Goal: Communication & Community: Participate in discussion

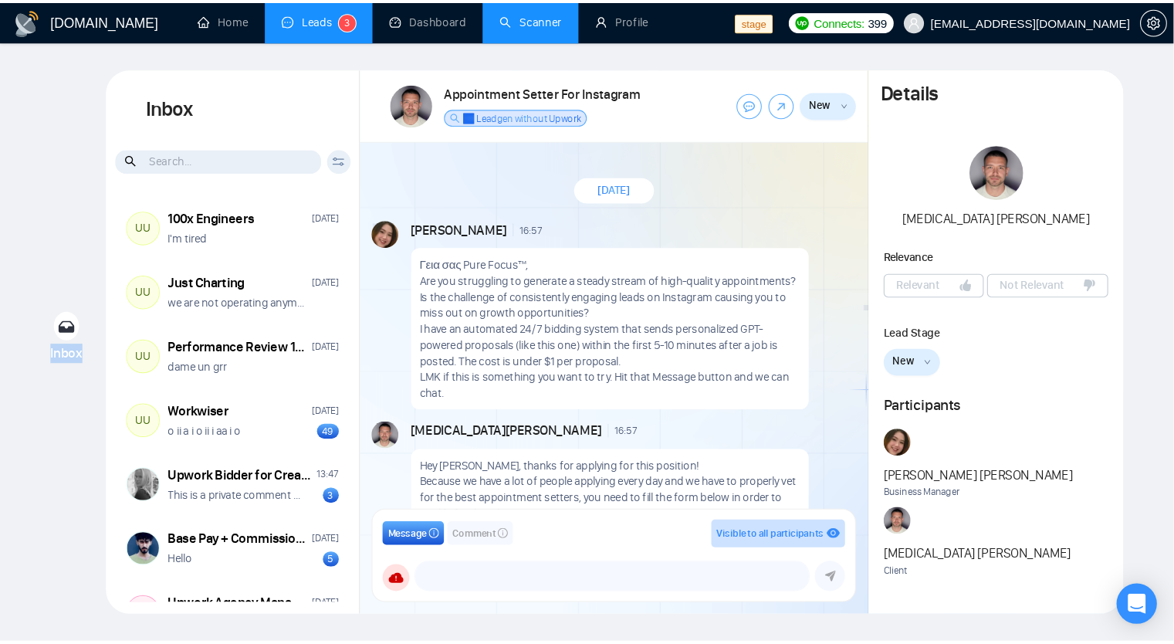
scroll to position [95, 0]
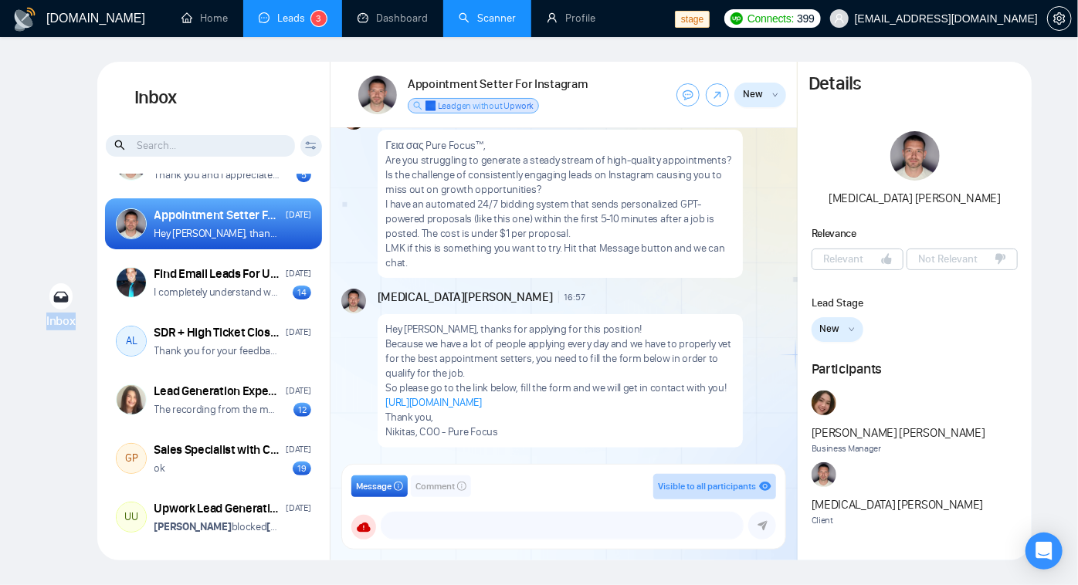
click at [499, 25] on link "Scanner" at bounding box center [486, 18] width 57 height 13
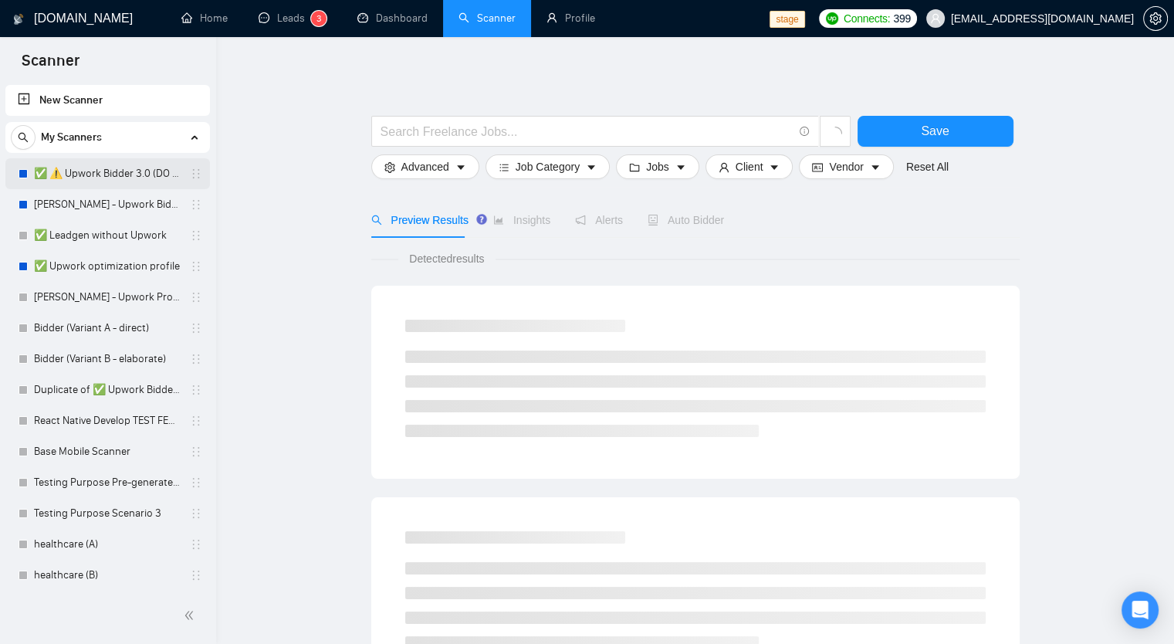
click at [112, 176] on link "✅ ⚠️ Upwork Bidder 3.0 (DO NOT TOUCH)" at bounding box center [107, 173] width 147 height 31
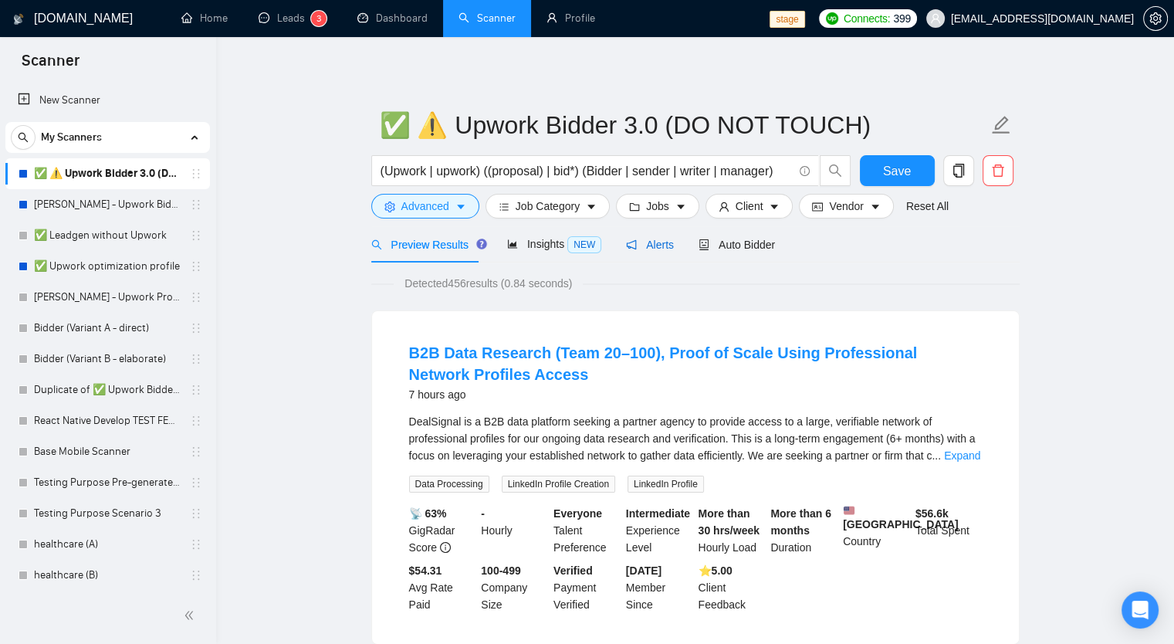
click at [660, 245] on span "Alerts" at bounding box center [650, 245] width 48 height 12
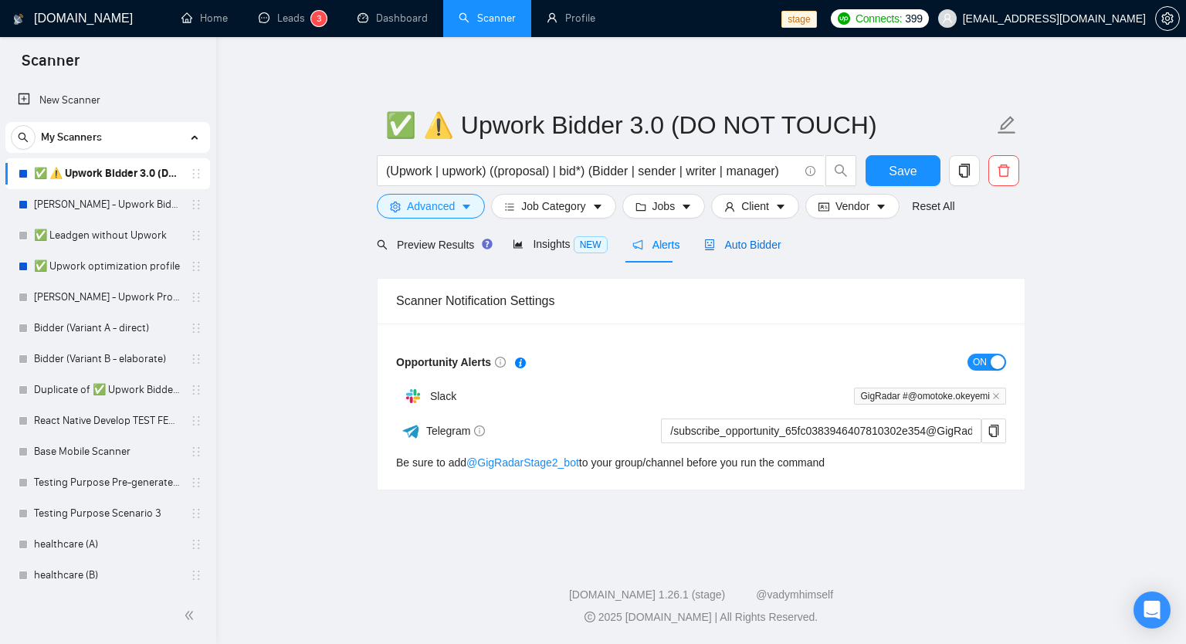
click at [741, 248] on span "Auto Bidder" at bounding box center [742, 245] width 76 height 12
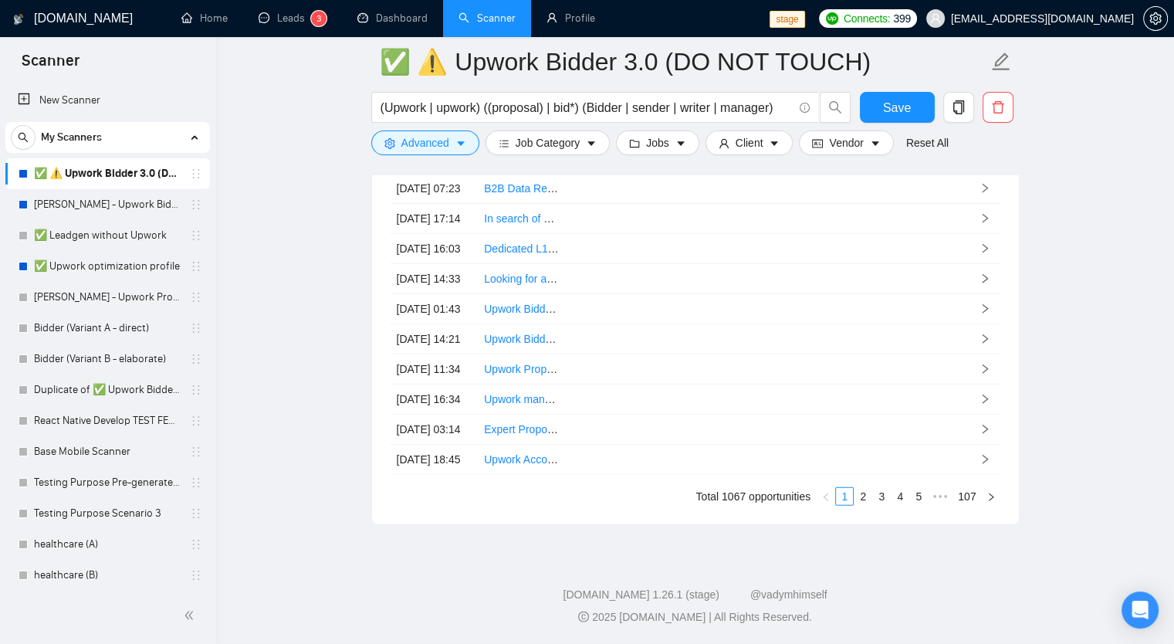
scroll to position [4157, 0]
click at [918, 501] on link "5" at bounding box center [918, 496] width 17 height 17
click at [942, 495] on span "•••" at bounding box center [940, 496] width 25 height 19
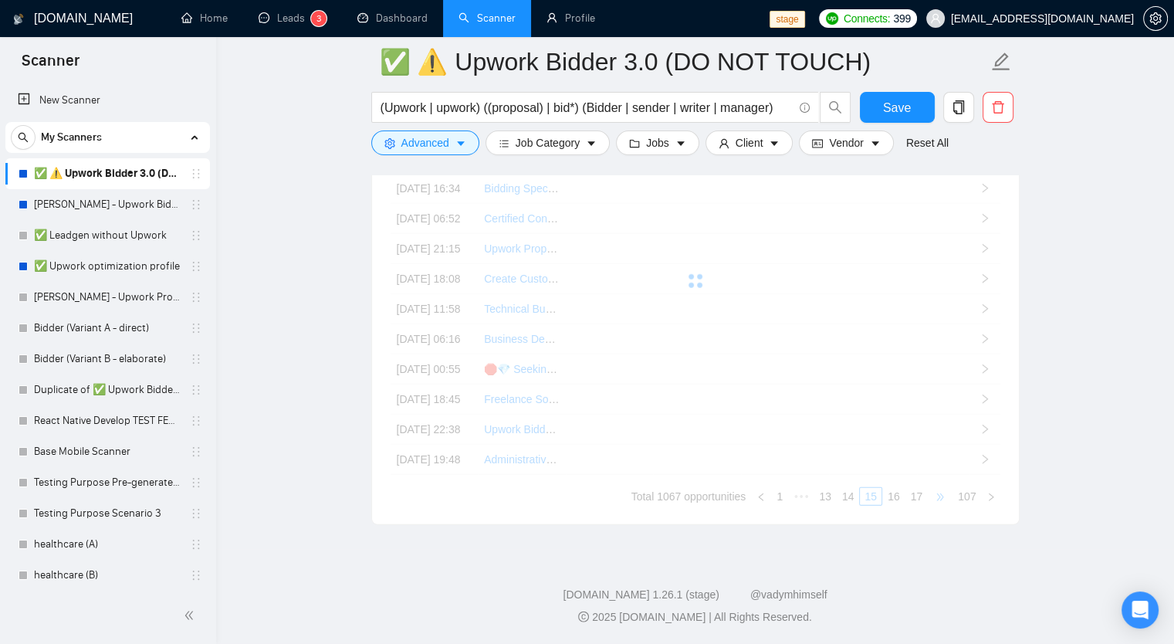
click at [942, 495] on span "•••" at bounding box center [940, 496] width 25 height 19
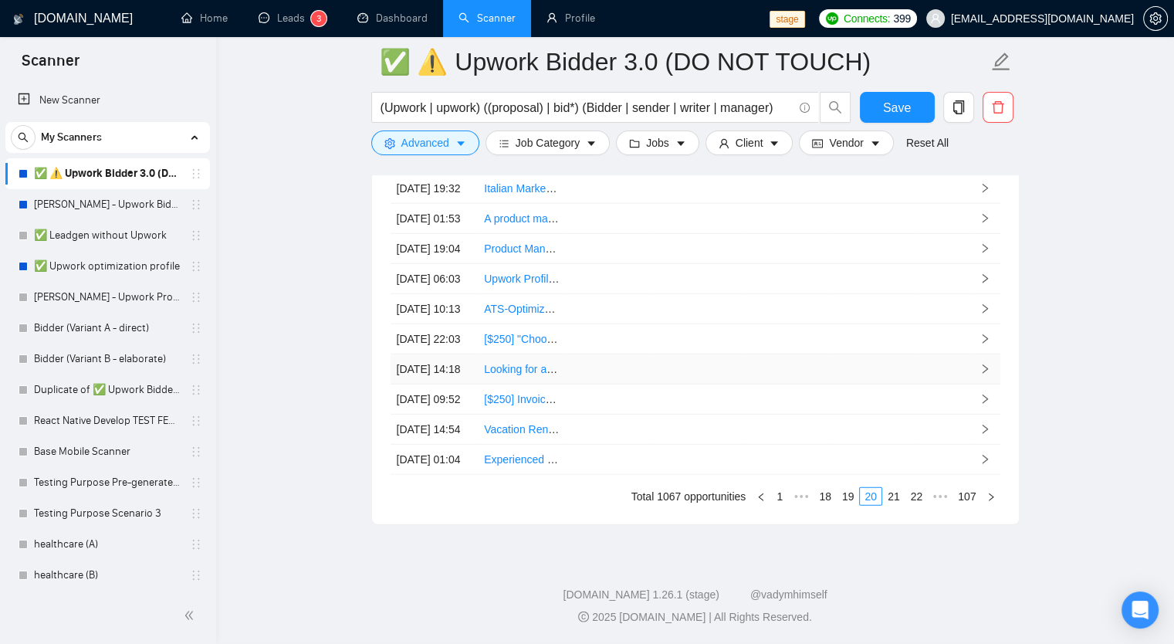
click at [743, 354] on td at bounding box center [785, 369] width 88 height 30
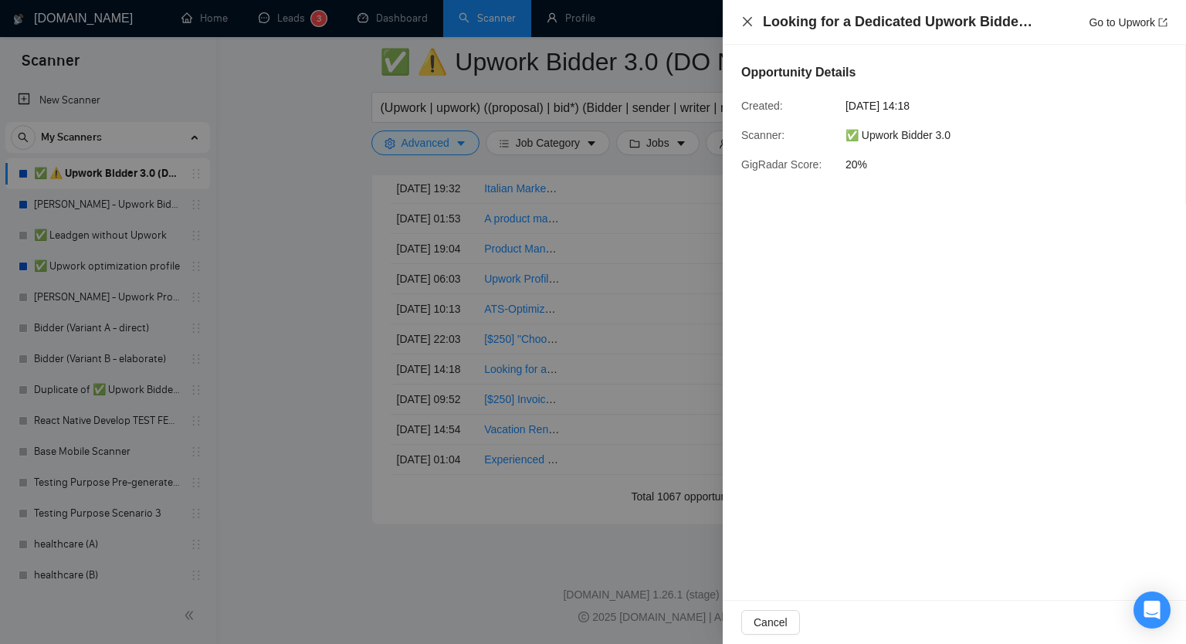
click at [741, 22] on icon "close" at bounding box center [747, 21] width 12 height 12
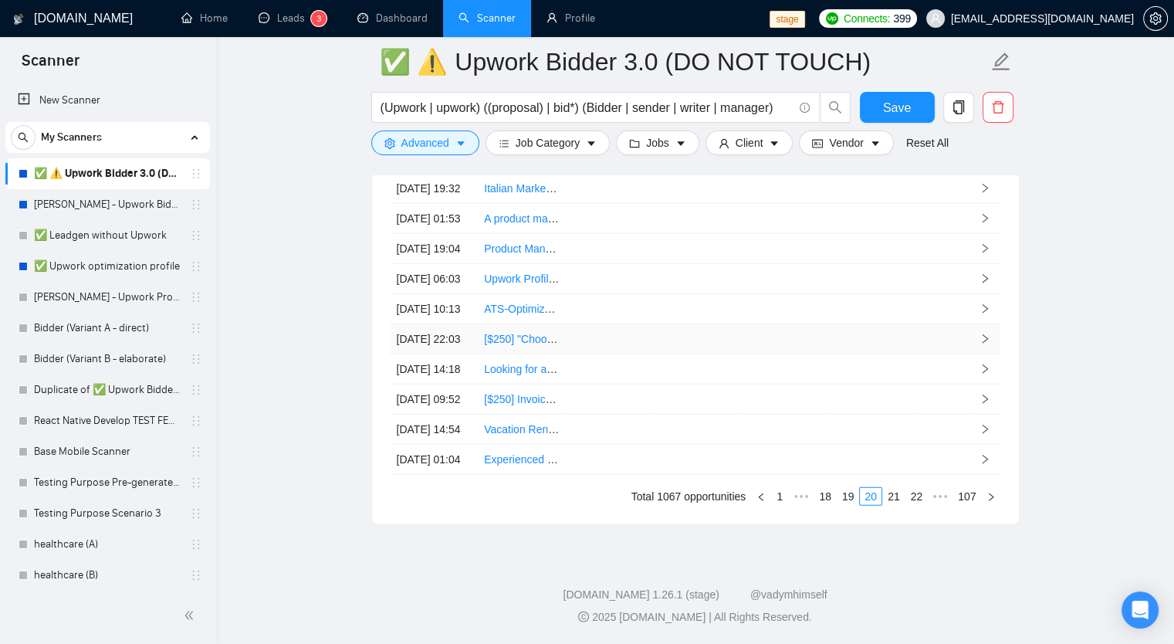
scroll to position [4080, 0]
click at [852, 384] on td at bounding box center [873, 369] width 88 height 30
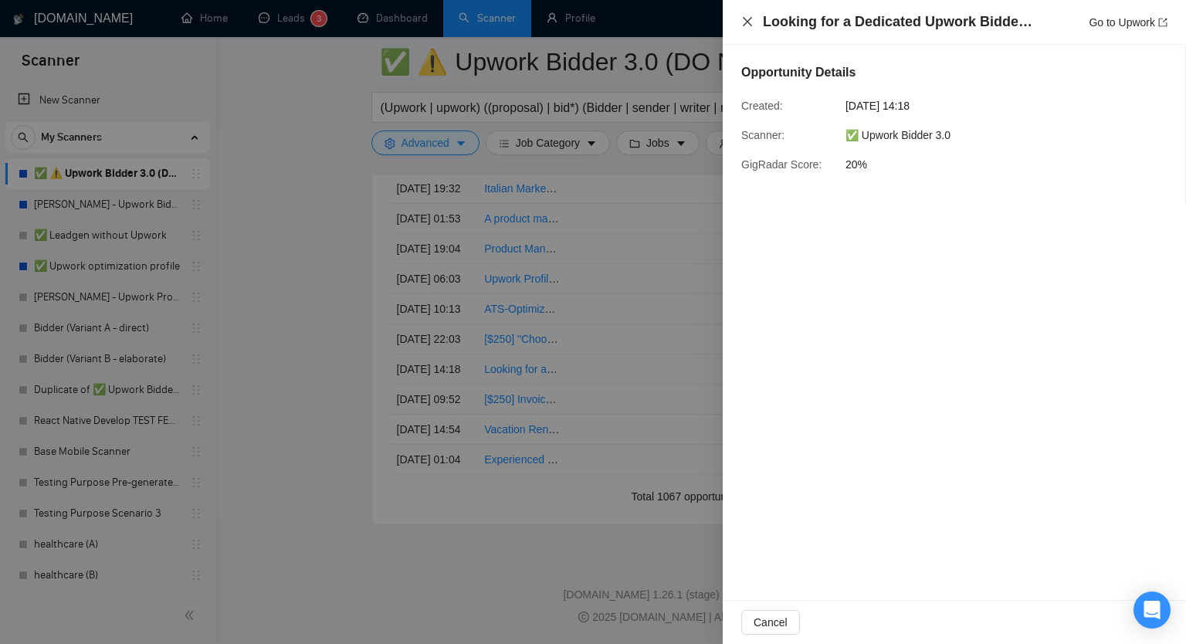
click at [746, 19] on icon "close" at bounding box center [747, 21] width 12 height 12
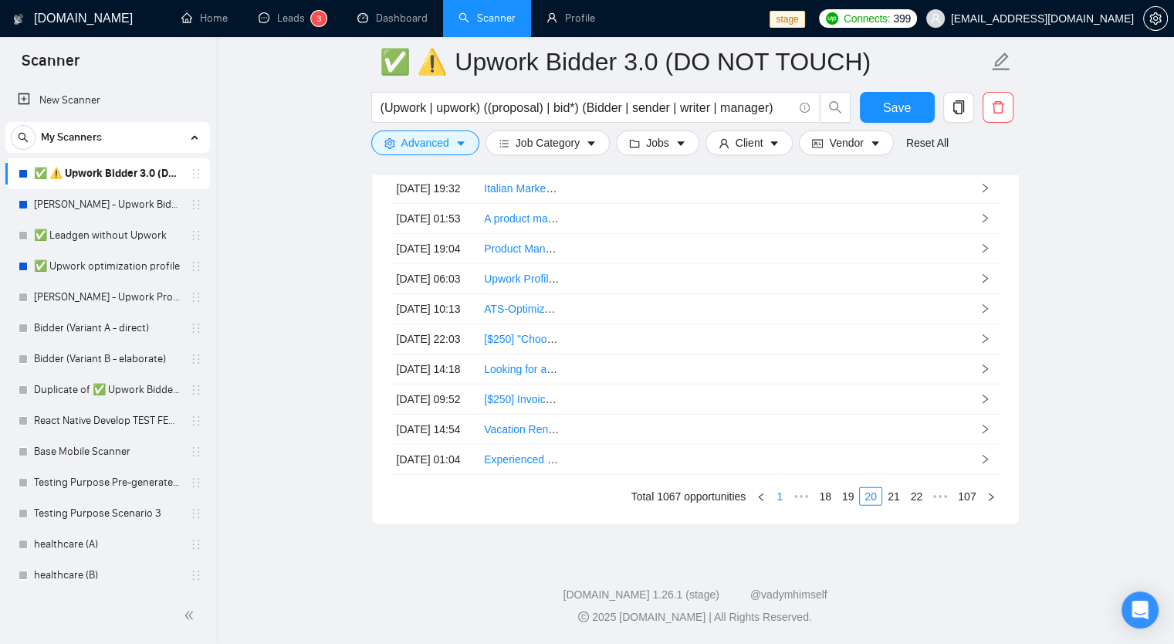
click at [778, 505] on link "1" at bounding box center [779, 496] width 17 height 17
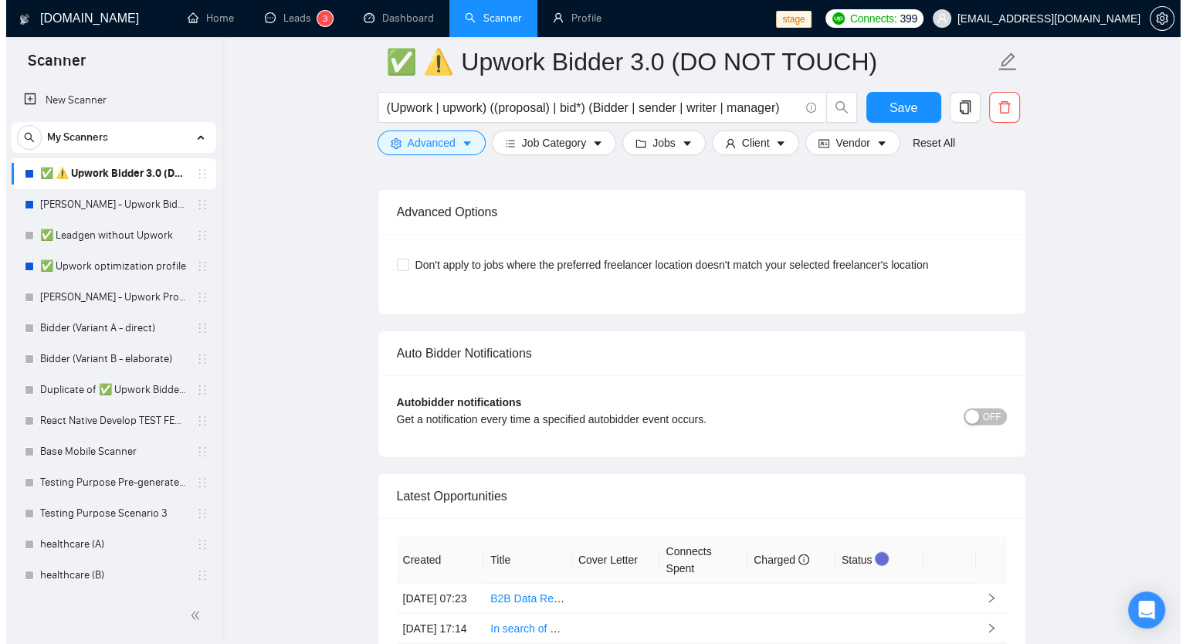
scroll to position [3771, 0]
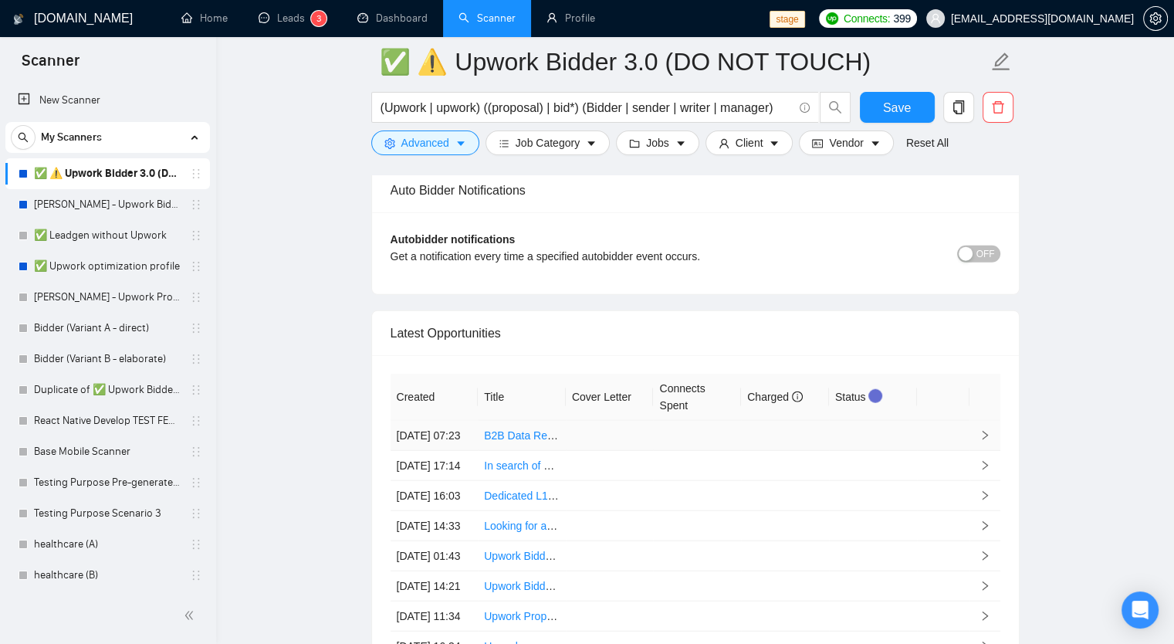
click at [679, 430] on td at bounding box center [697, 436] width 88 height 30
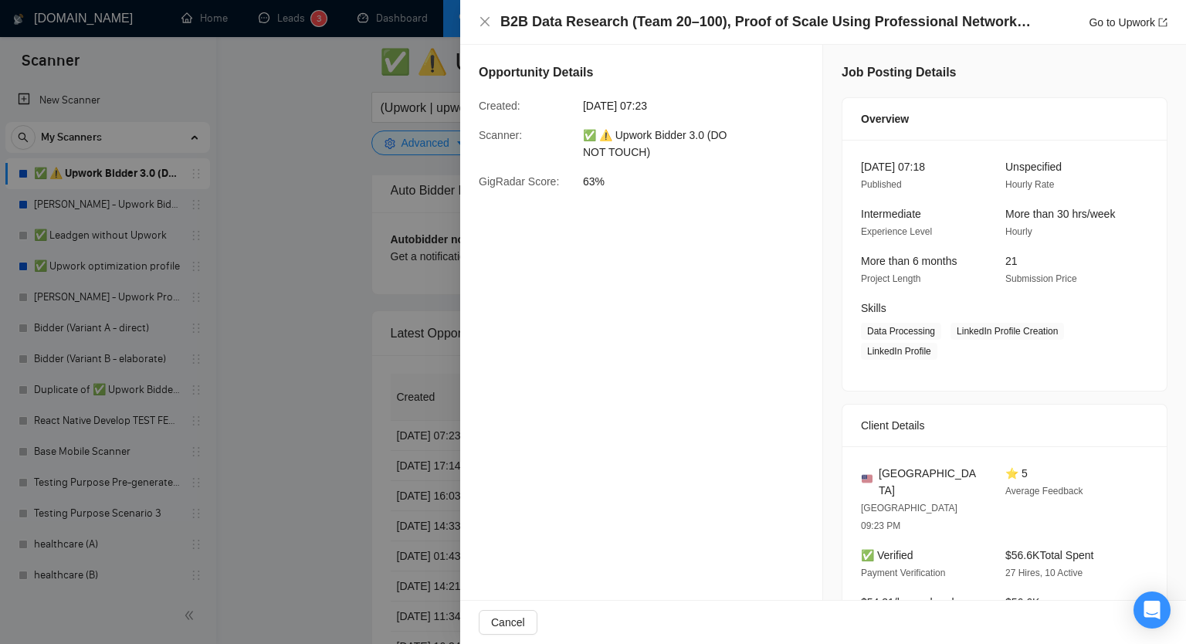
click at [500, 25] on h4 "B2B Data Research (Team 20–100), Proof of Scale Using Professional Network Prof…" at bounding box center [766, 21] width 533 height 19
click at [489, 22] on icon "close" at bounding box center [485, 21] width 12 height 12
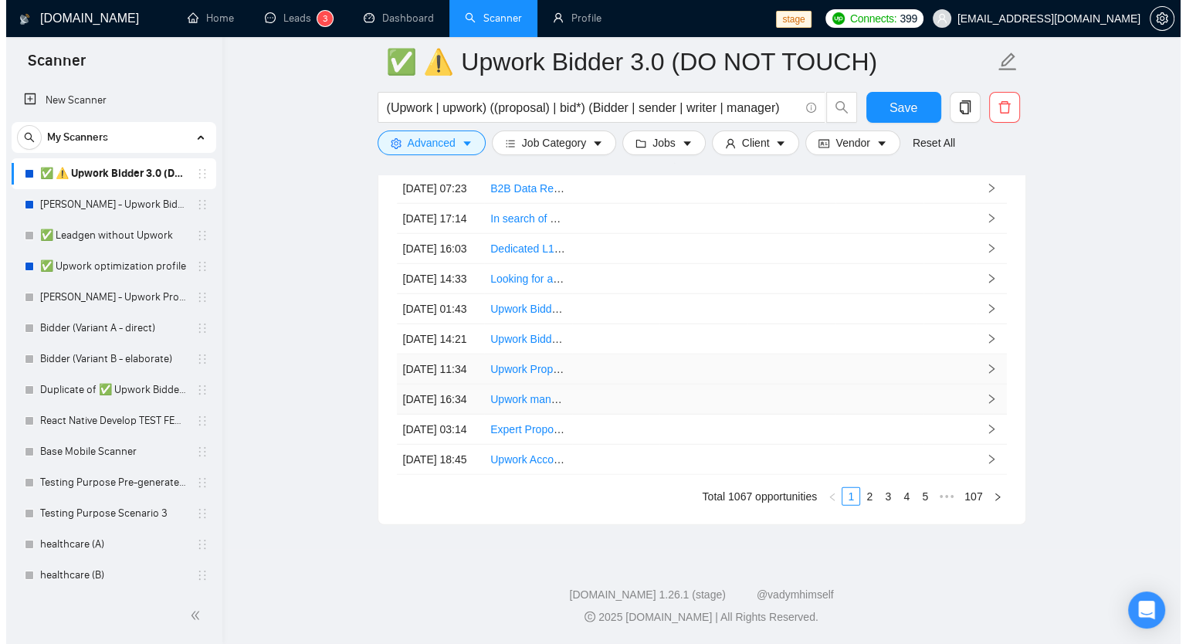
scroll to position [4157, 0]
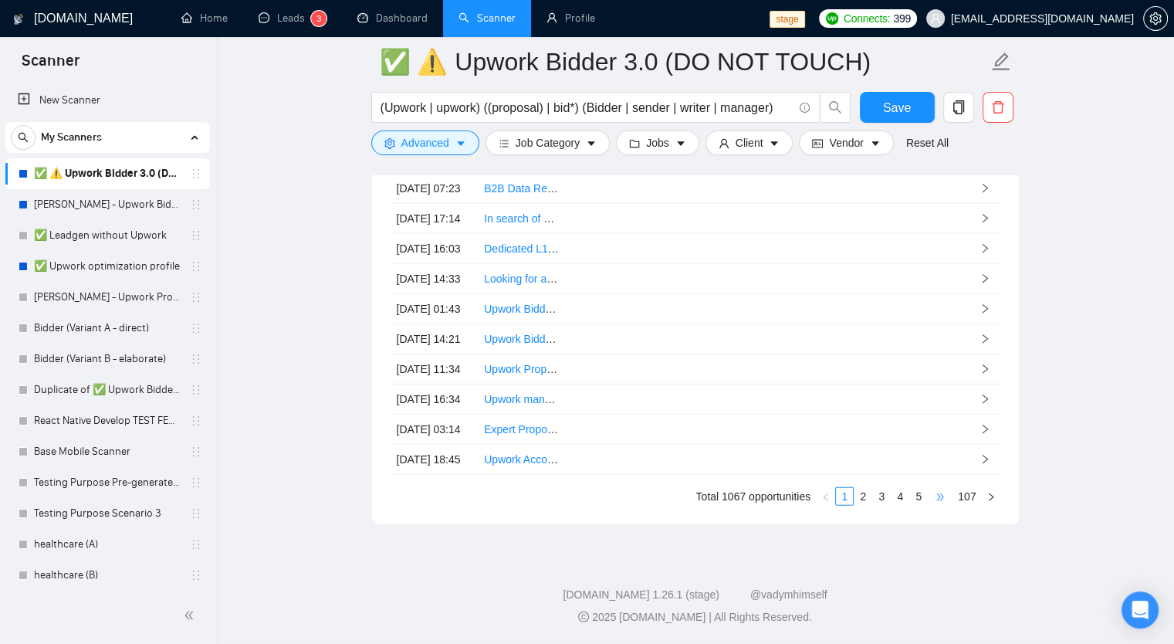
click at [941, 502] on span "•••" at bounding box center [940, 496] width 25 height 19
click at [891, 384] on td at bounding box center [873, 399] width 88 height 30
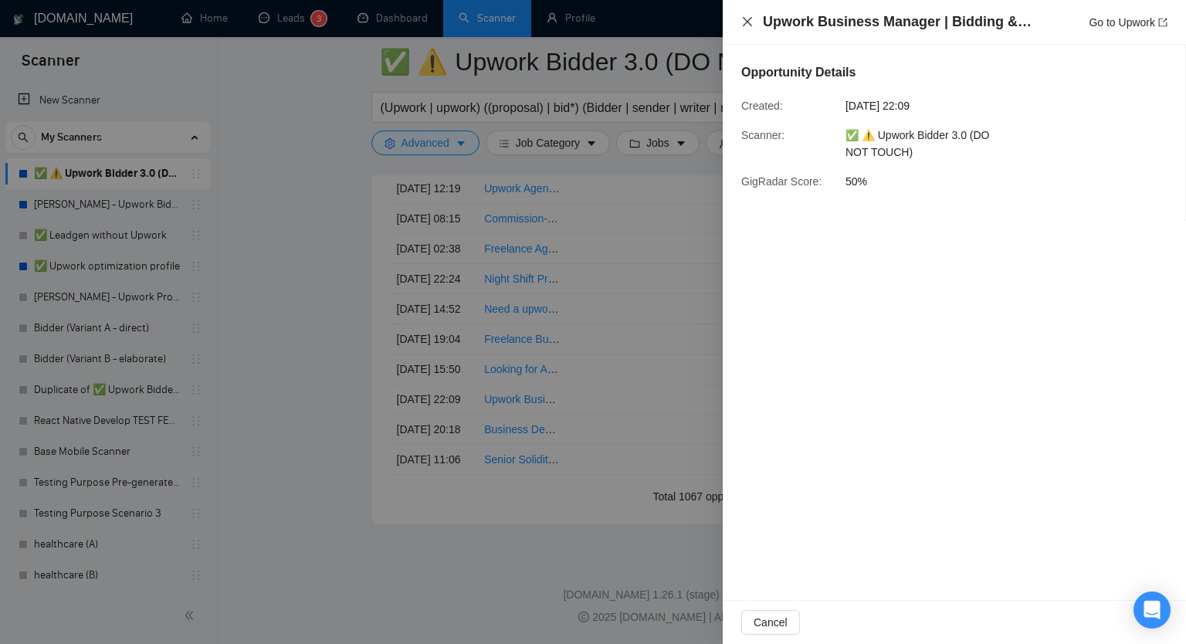
click at [744, 16] on icon "close" at bounding box center [747, 21] width 12 height 12
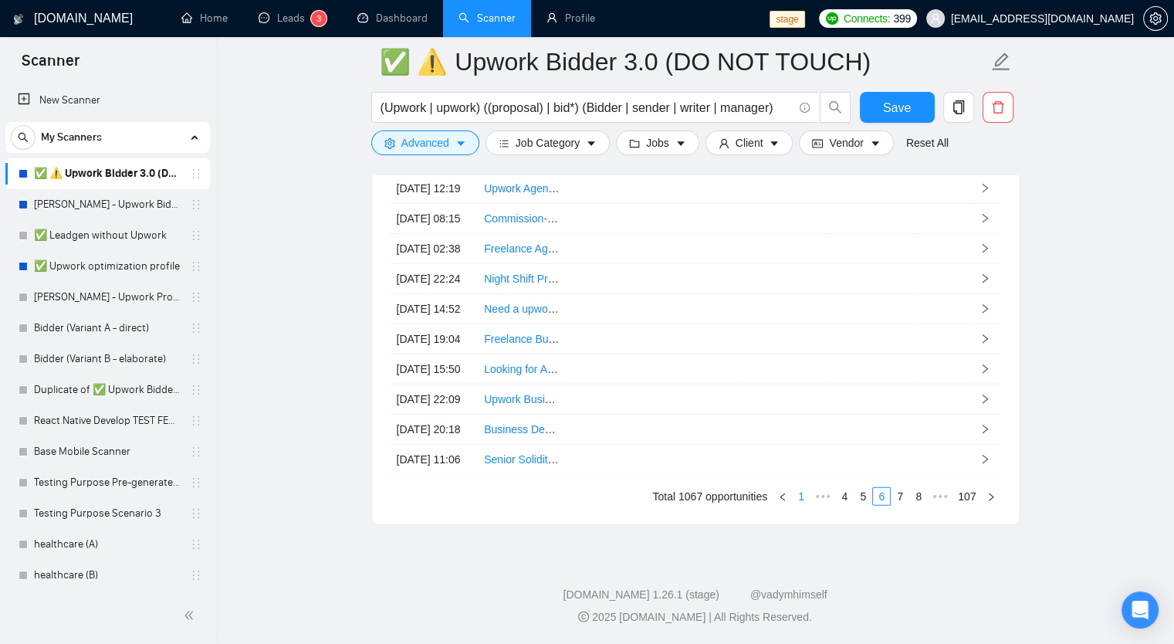
click at [803, 497] on link "1" at bounding box center [801, 496] width 17 height 17
click at [573, 445] on td at bounding box center [610, 460] width 88 height 30
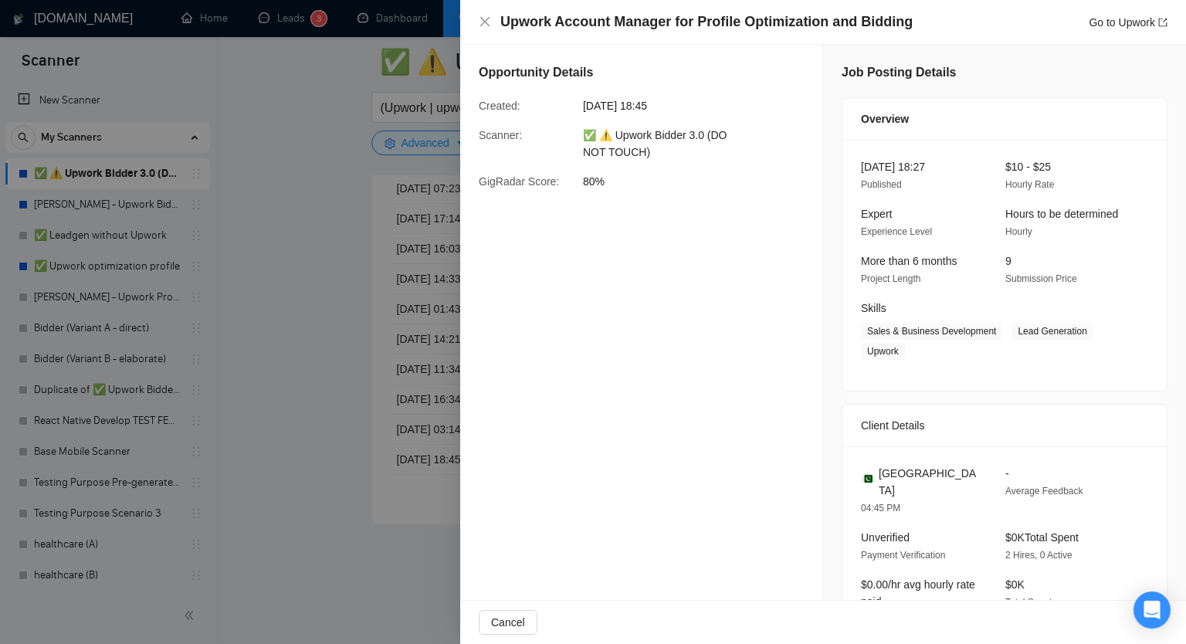
click at [485, 31] on div "Upwork Account Manager for Profile Optimization and Bidding Go to Upwork" at bounding box center [823, 21] width 688 height 19
click at [489, 25] on icon "close" at bounding box center [485, 21] width 12 height 12
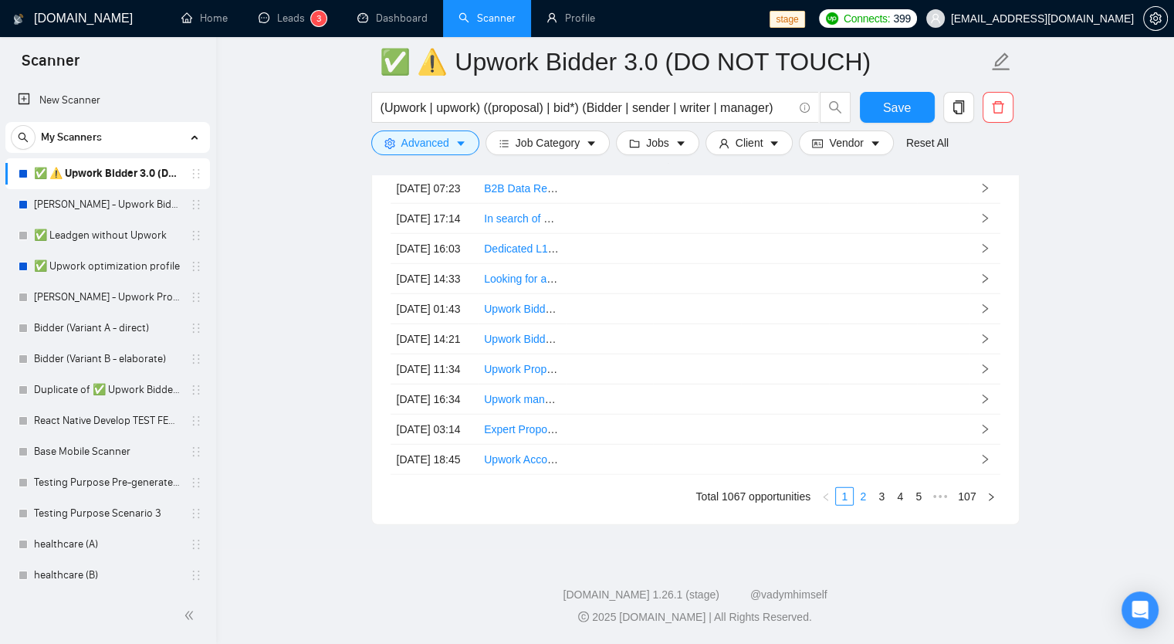
click at [864, 502] on link "2" at bounding box center [862, 496] width 17 height 17
click at [546, 393] on link "Data Analytics & Dashboard Experts Wanted" at bounding box center [591, 399] width 214 height 12
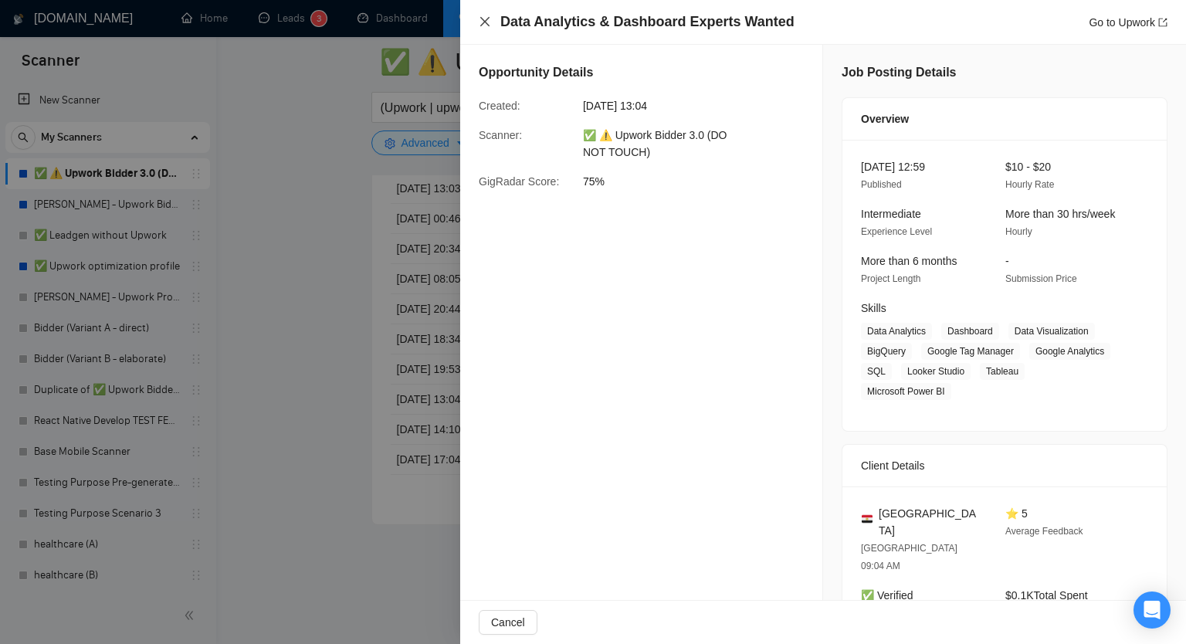
click at [482, 19] on icon "close" at bounding box center [484, 21] width 9 height 9
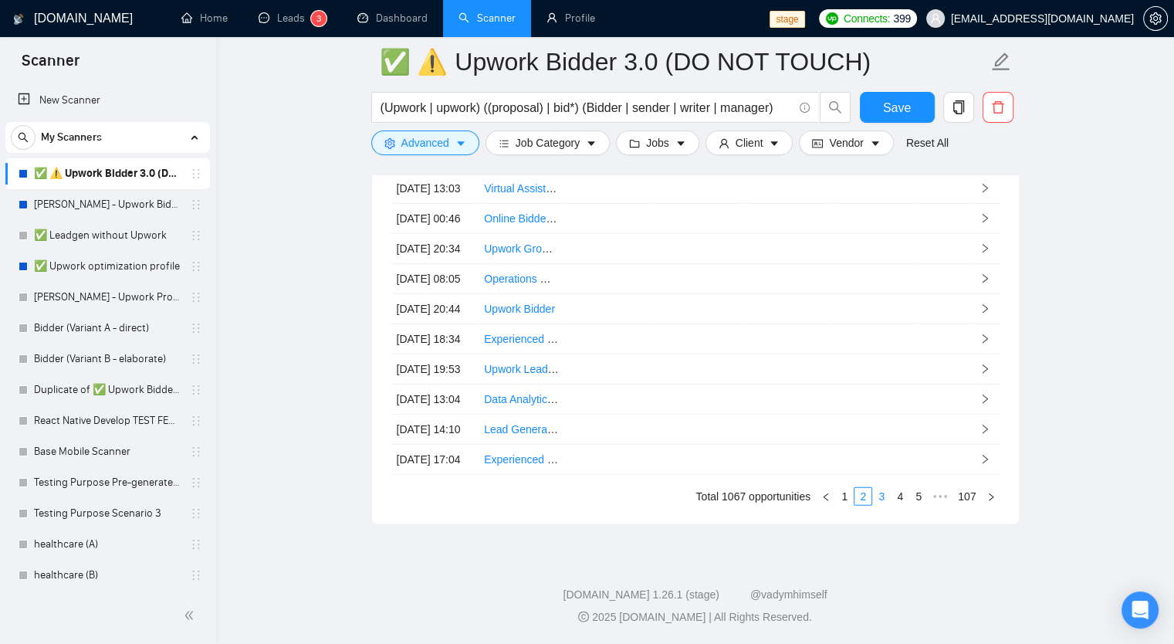
click at [884, 496] on link "3" at bounding box center [881, 496] width 17 height 17
click at [732, 461] on td at bounding box center [697, 460] width 88 height 30
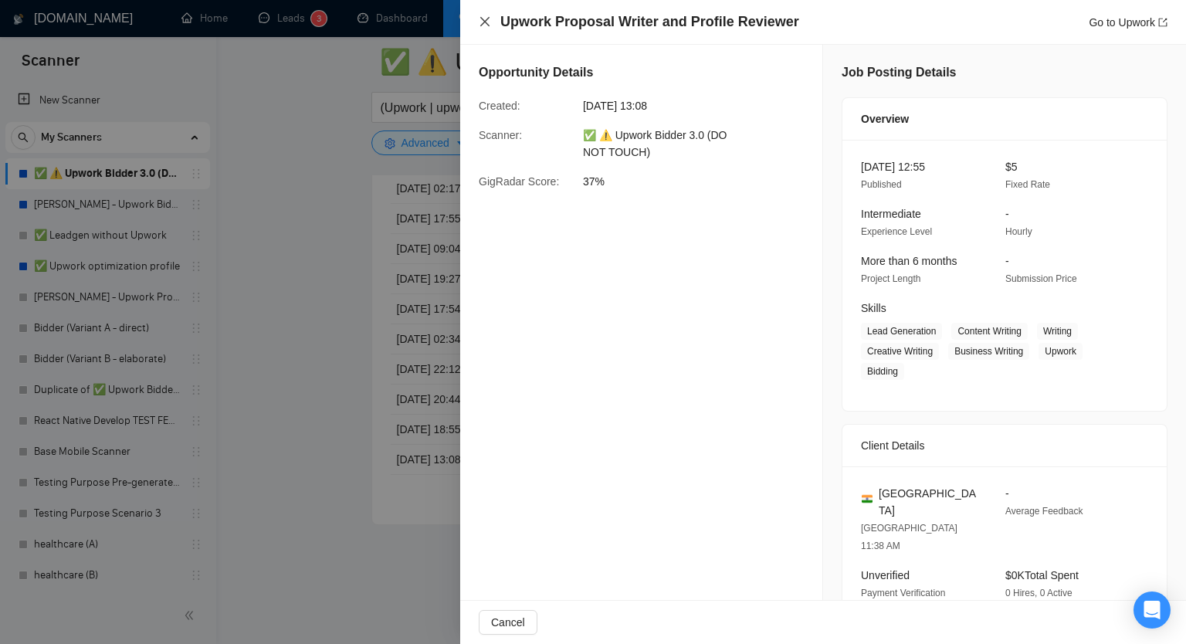
click at [483, 25] on icon "close" at bounding box center [485, 21] width 12 height 12
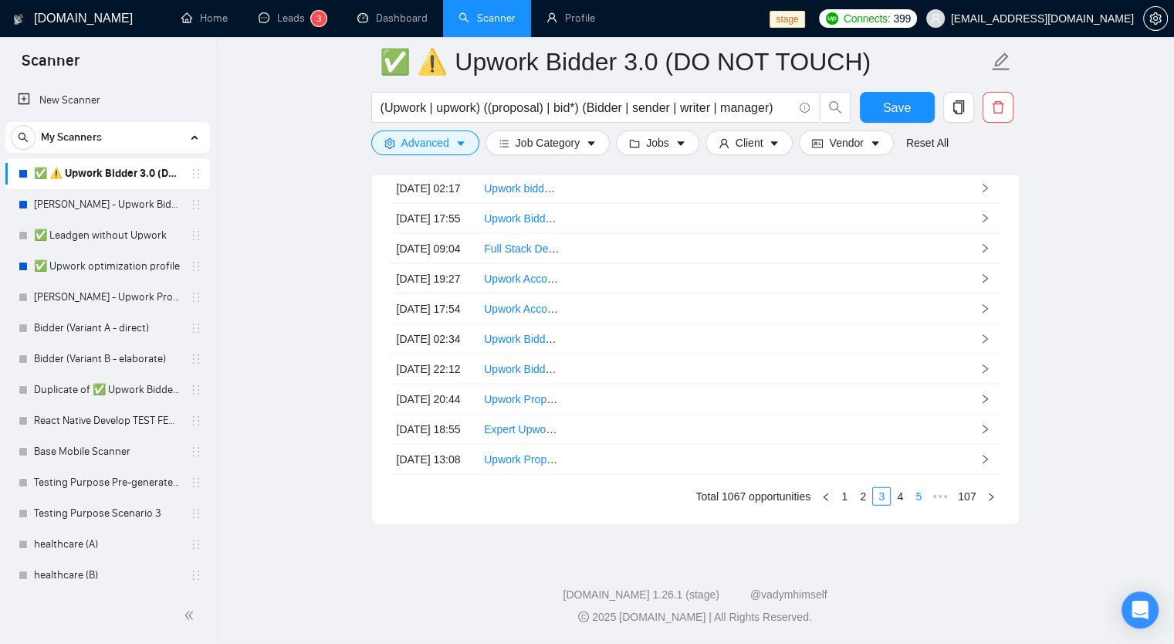
click at [915, 501] on link "5" at bounding box center [918, 496] width 17 height 17
click at [661, 450] on td at bounding box center [697, 460] width 88 height 30
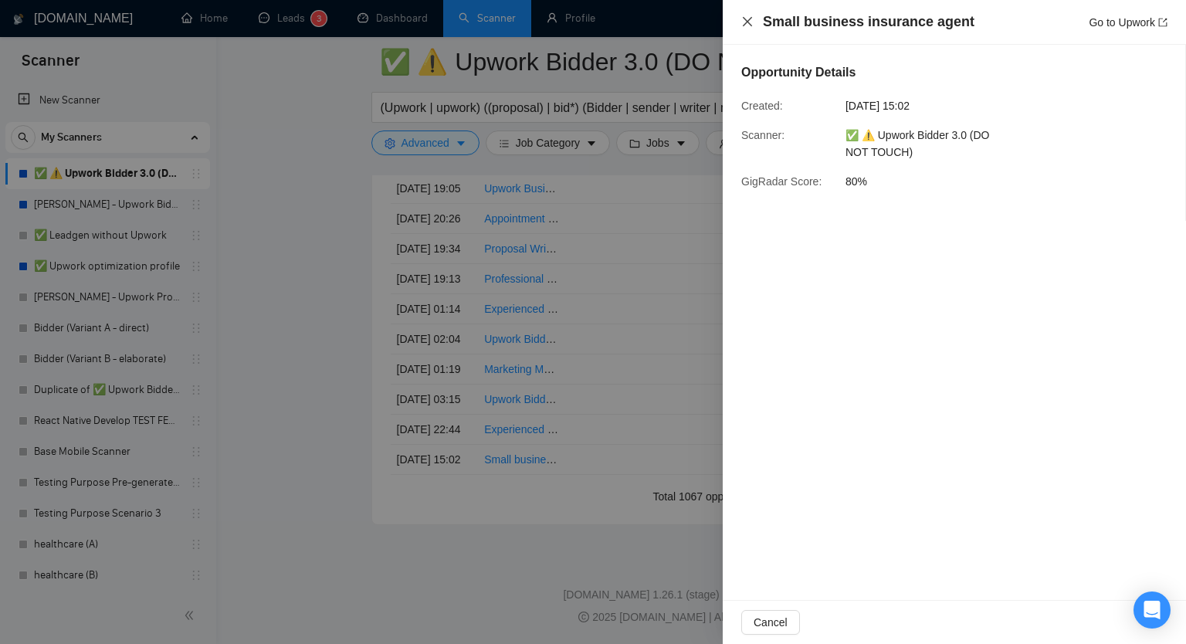
click at [743, 19] on icon "close" at bounding box center [747, 21] width 9 height 9
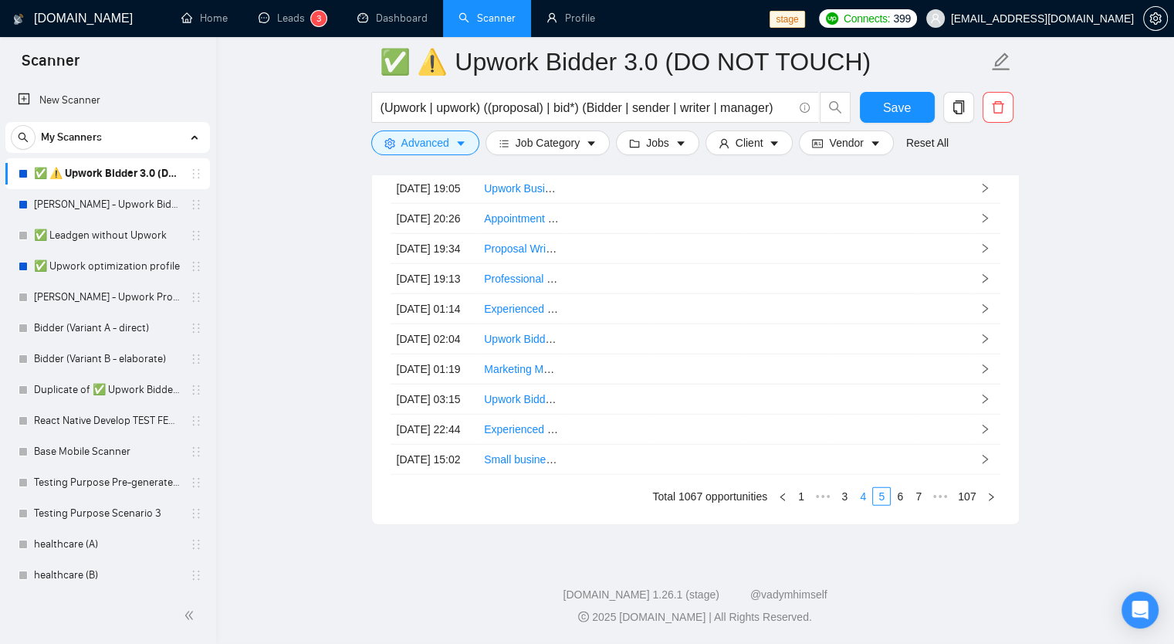
click at [868, 501] on link "4" at bounding box center [862, 496] width 17 height 17
click at [719, 451] on td at bounding box center [697, 460] width 88 height 30
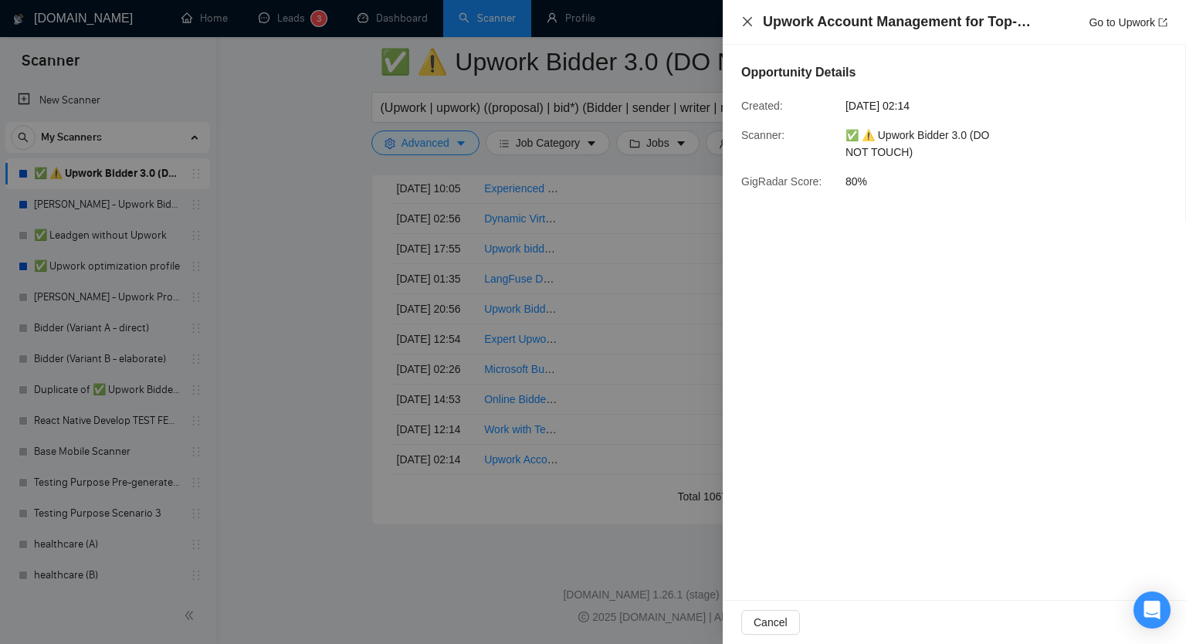
click at [750, 19] on icon "close" at bounding box center [747, 21] width 9 height 9
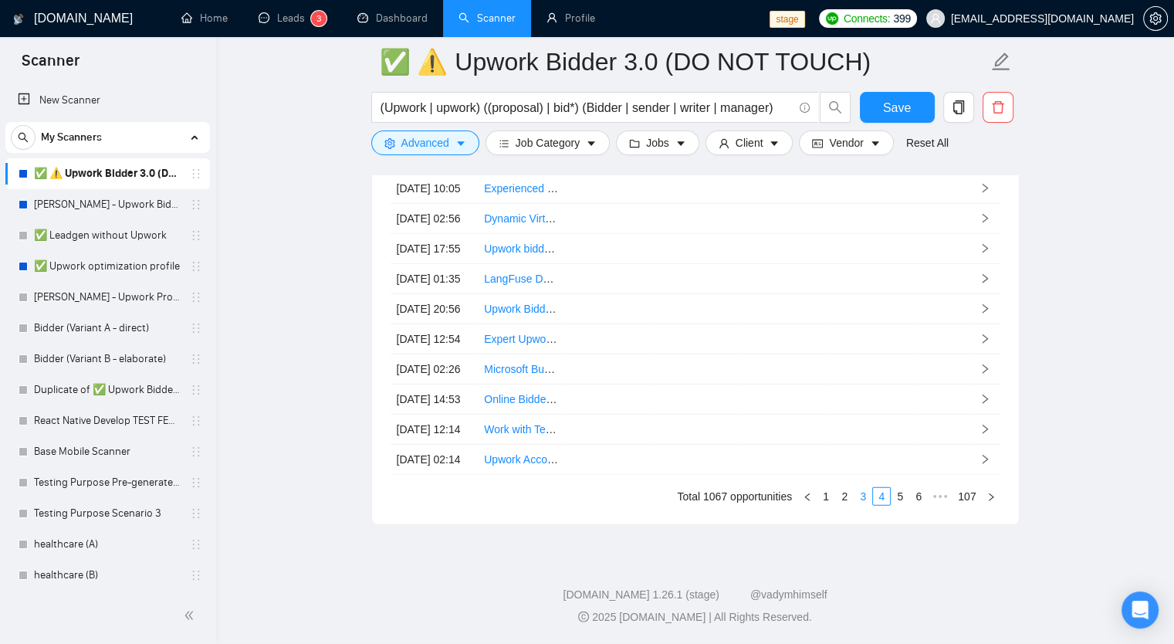
click at [862, 491] on link "3" at bounding box center [862, 496] width 17 height 17
click at [836, 455] on td at bounding box center [873, 460] width 88 height 30
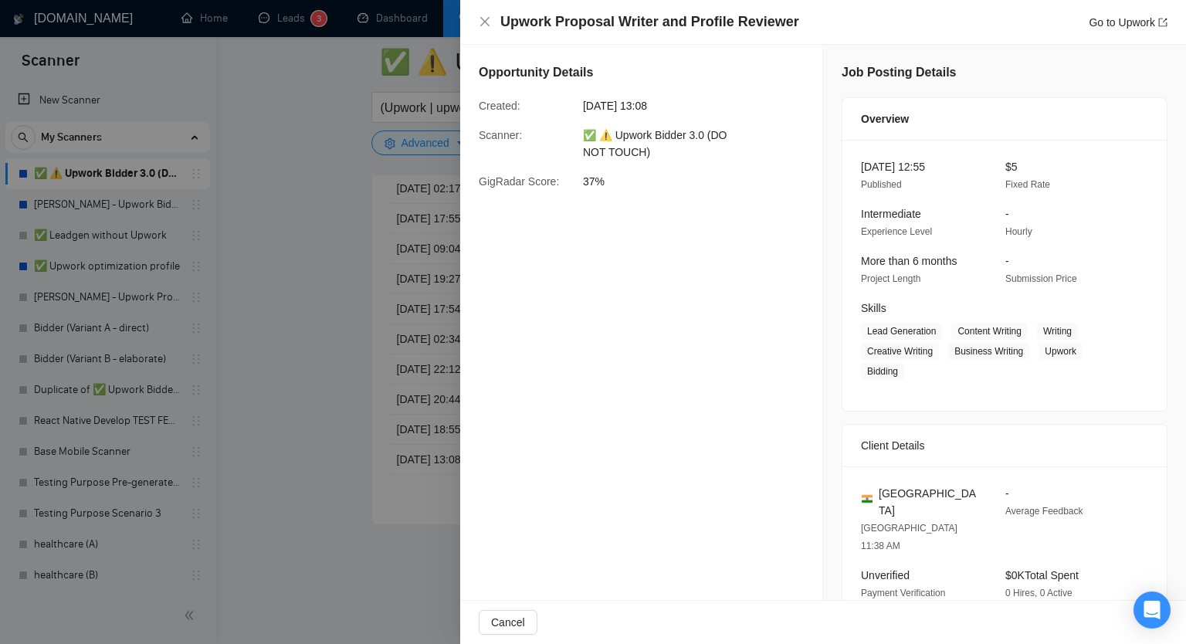
click at [493, 22] on div "Upwork Proposal Writer and Profile Reviewer Go to Upwork" at bounding box center [823, 21] width 688 height 19
click at [489, 22] on icon "close" at bounding box center [485, 21] width 12 height 12
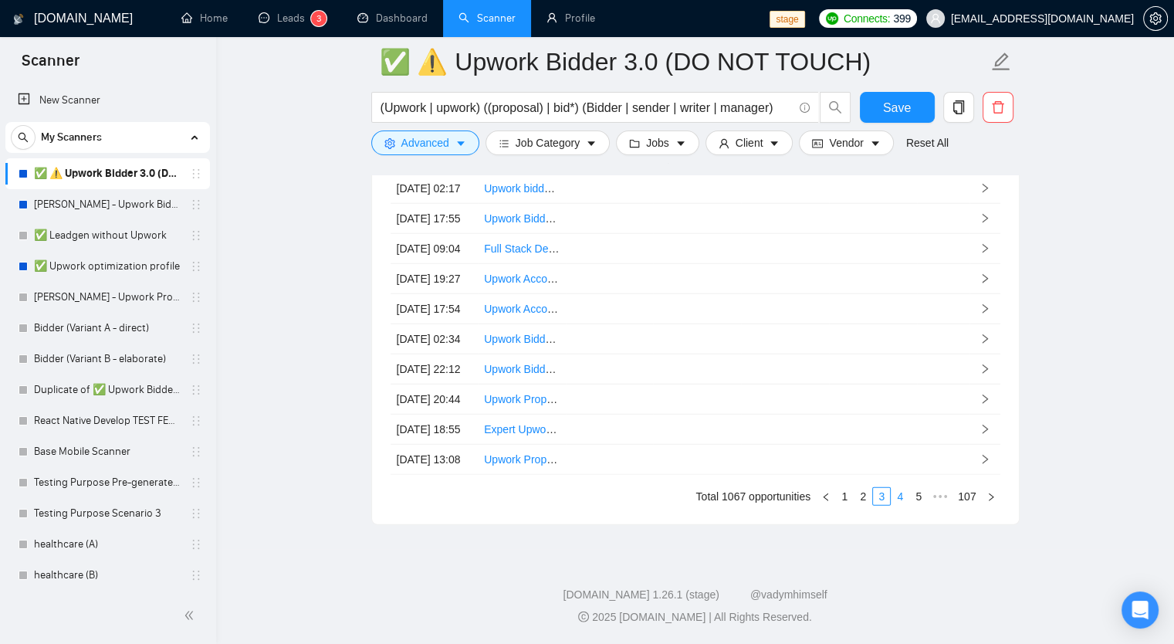
click at [896, 497] on link "4" at bounding box center [899, 496] width 17 height 17
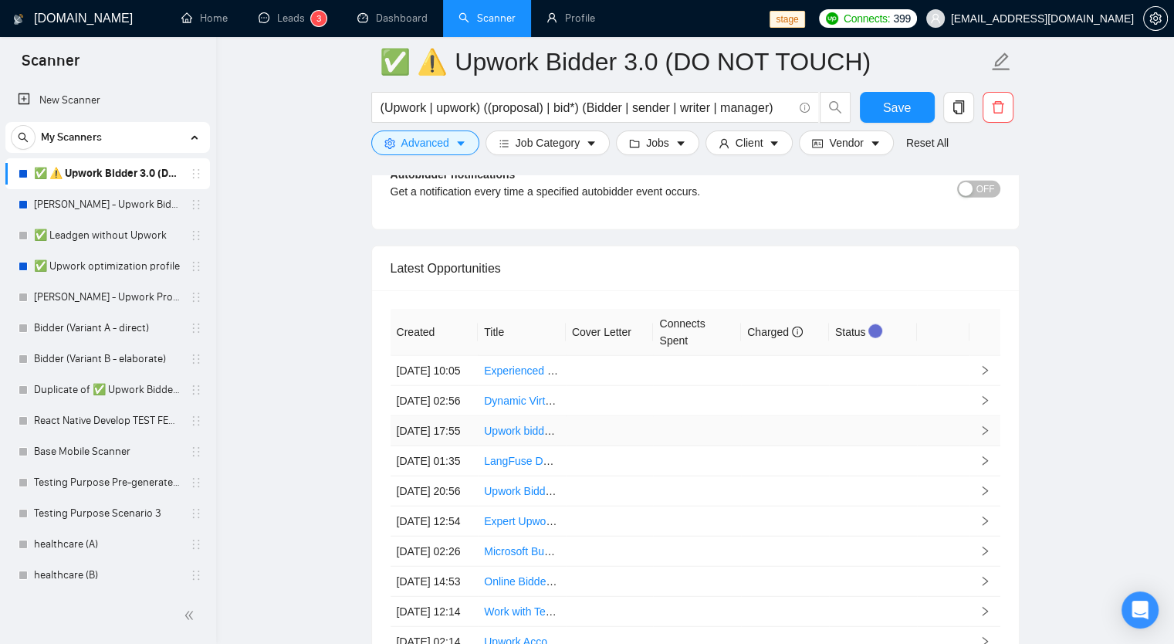
scroll to position [3848, 0]
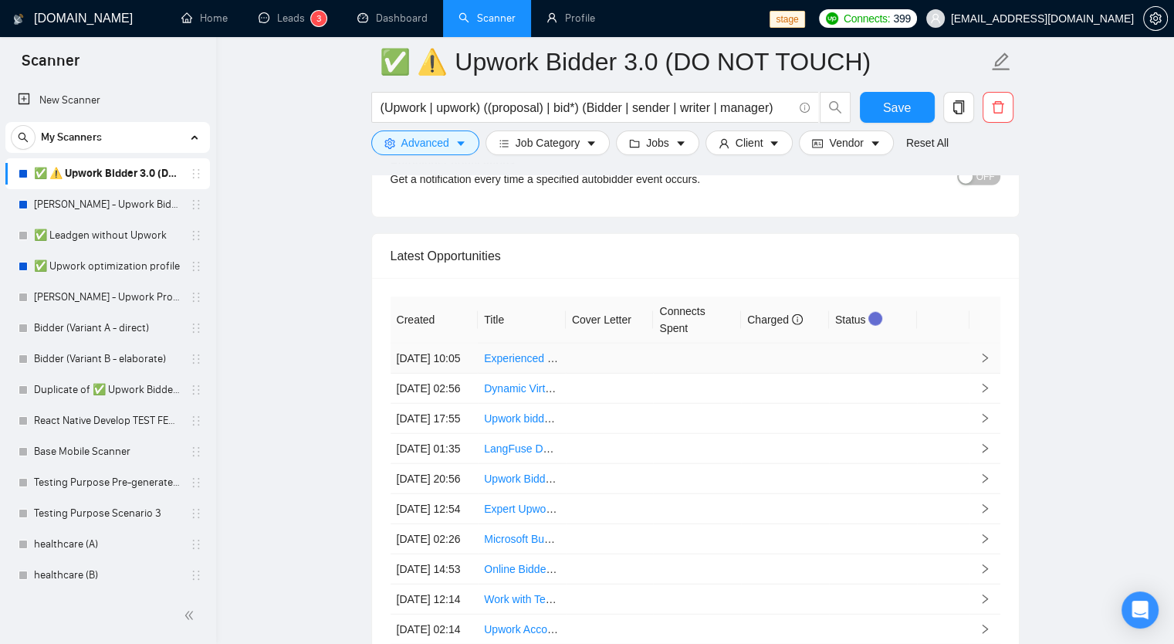
click at [732, 343] on td at bounding box center [697, 358] width 88 height 30
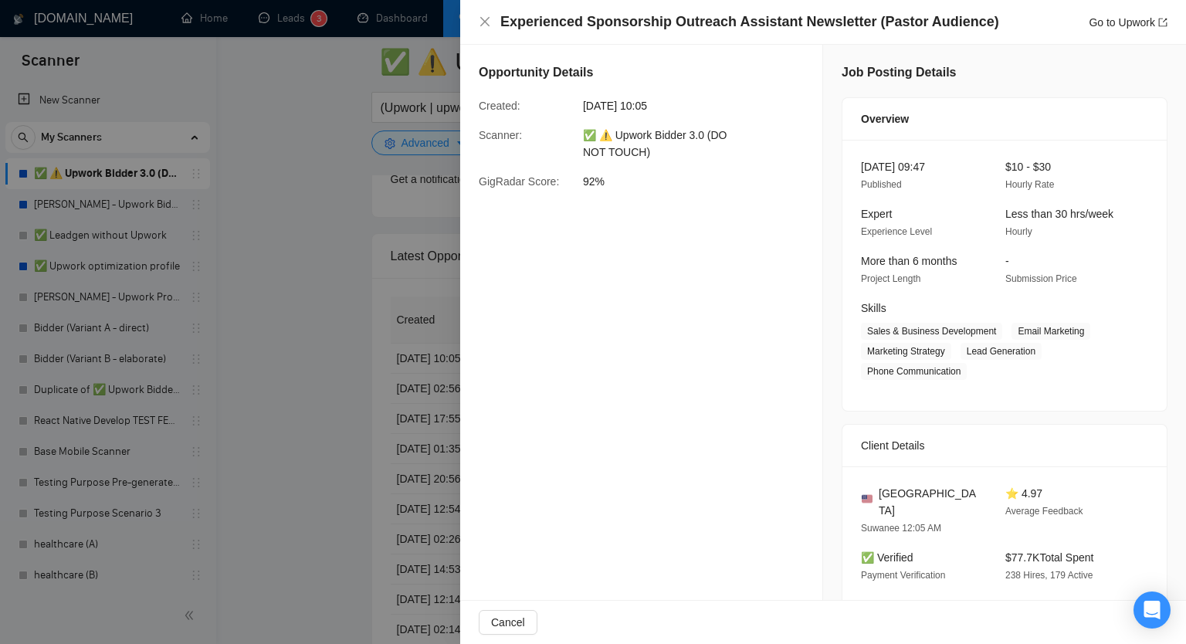
click at [493, 16] on div "Experienced Sponsorship Outreach Assistant Newsletter (Pastor Audience) Go to U…" at bounding box center [823, 21] width 688 height 19
click at [486, 25] on icon "close" at bounding box center [485, 21] width 12 height 12
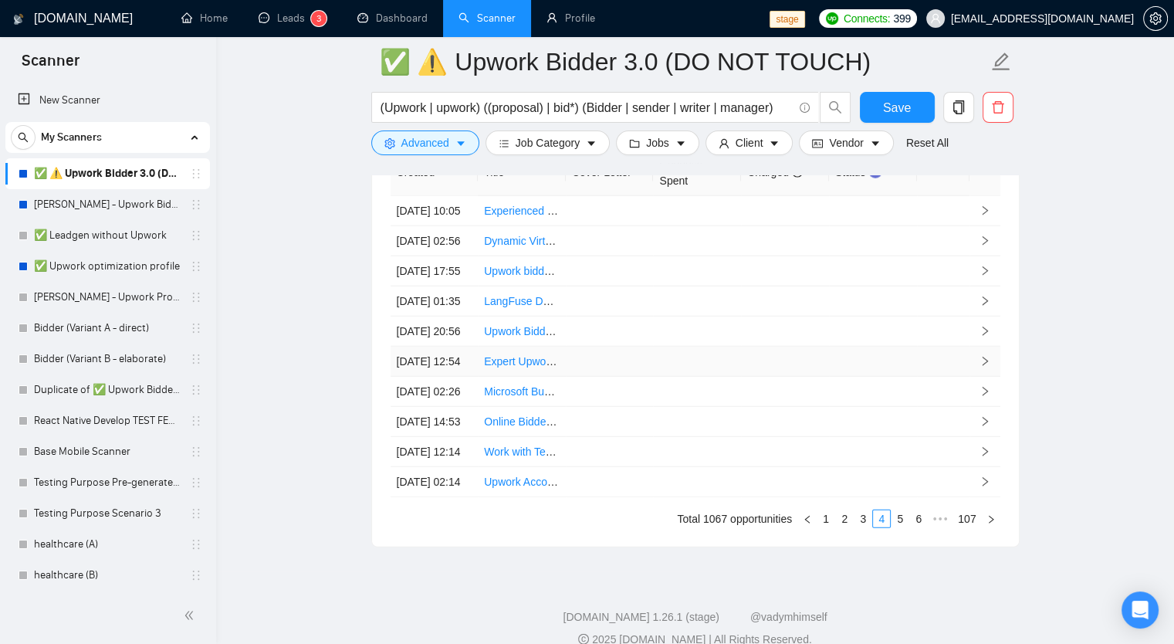
scroll to position [4003, 0]
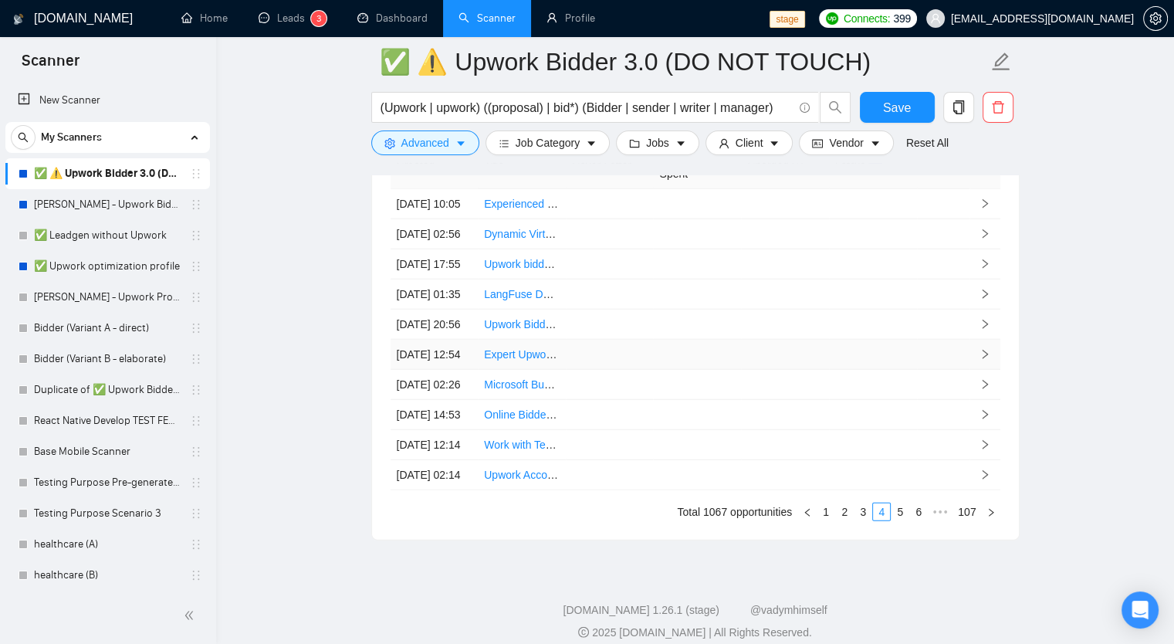
click at [809, 370] on td at bounding box center [785, 355] width 88 height 30
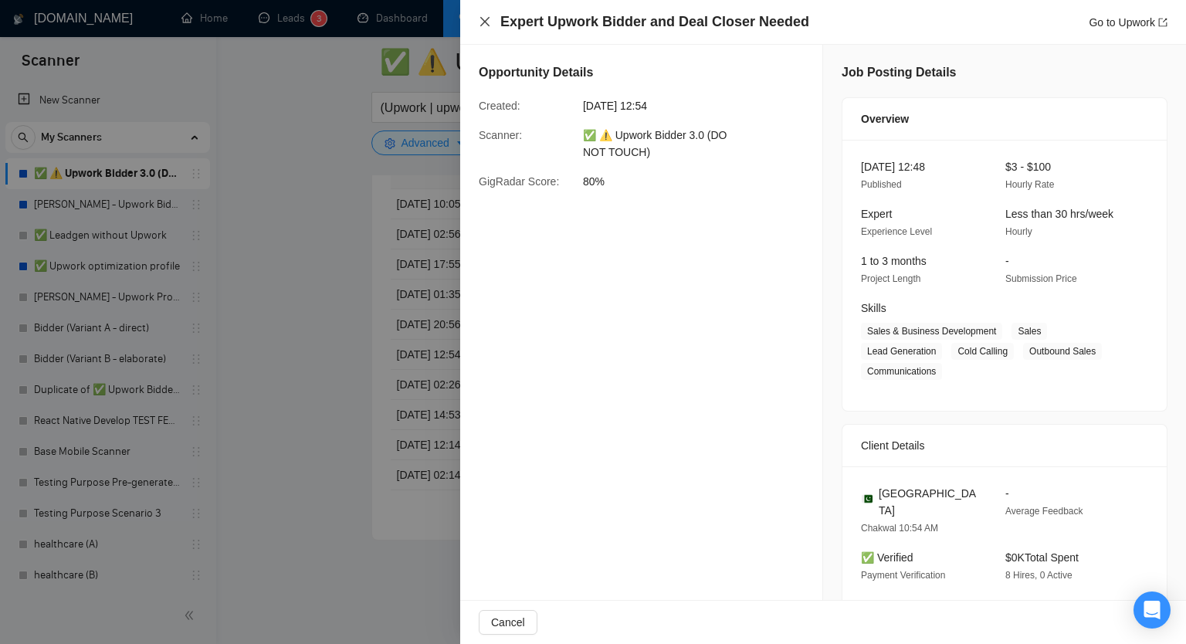
click at [483, 24] on icon "close" at bounding box center [484, 21] width 9 height 9
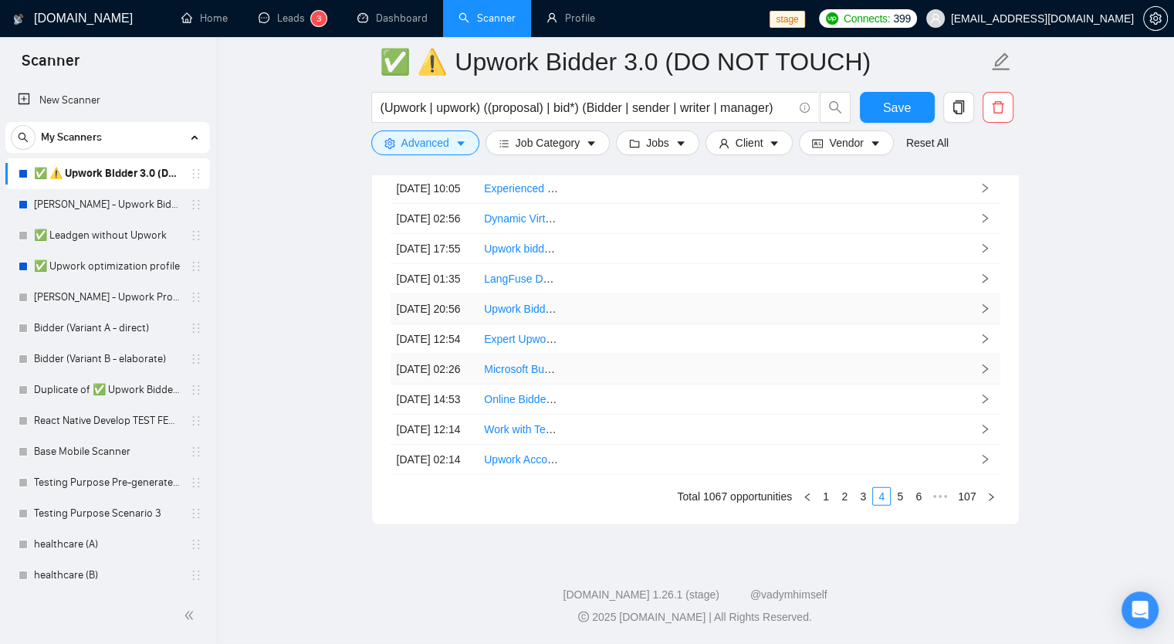
scroll to position [4080, 0]
click at [785, 414] on td at bounding box center [785, 399] width 88 height 30
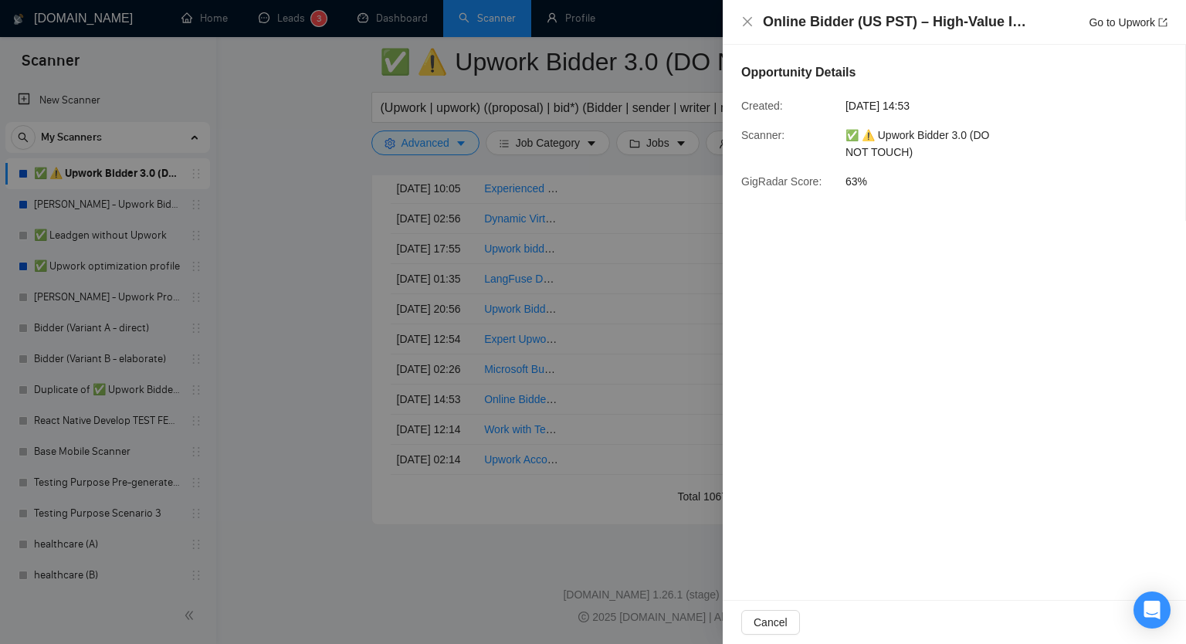
click at [743, 14] on div "Online Bidder (US PST) – High-Value IT Projects (Full Stack / AI / ML / Marketp…" at bounding box center [954, 21] width 426 height 19
click at [745, 22] on icon "close" at bounding box center [747, 21] width 12 height 12
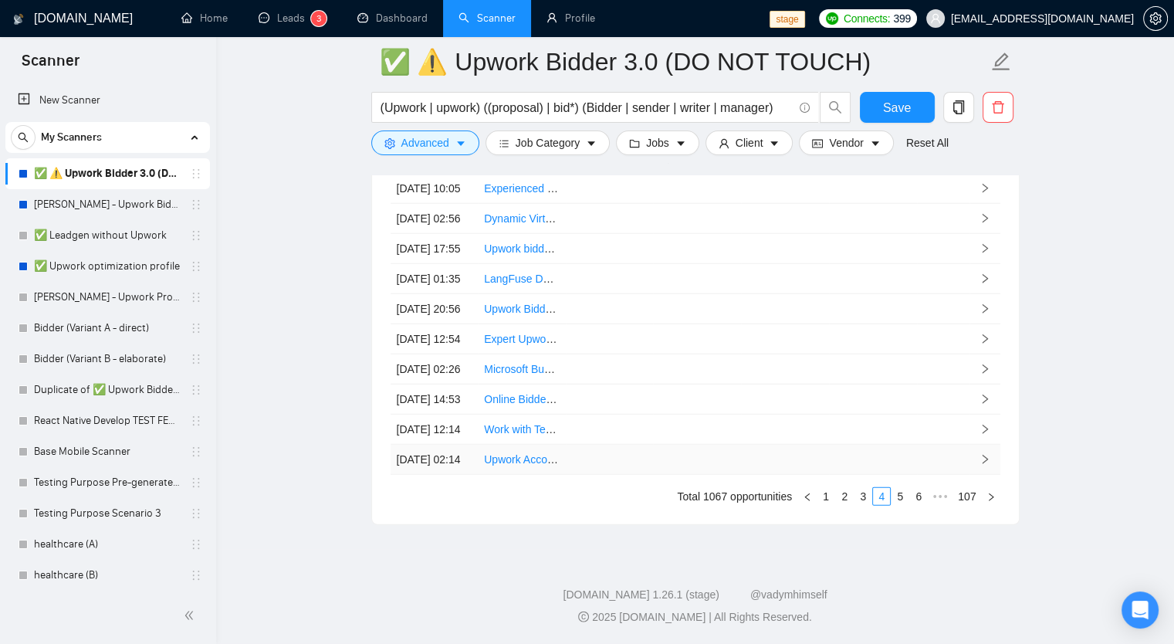
click at [733, 475] on td at bounding box center [697, 460] width 88 height 30
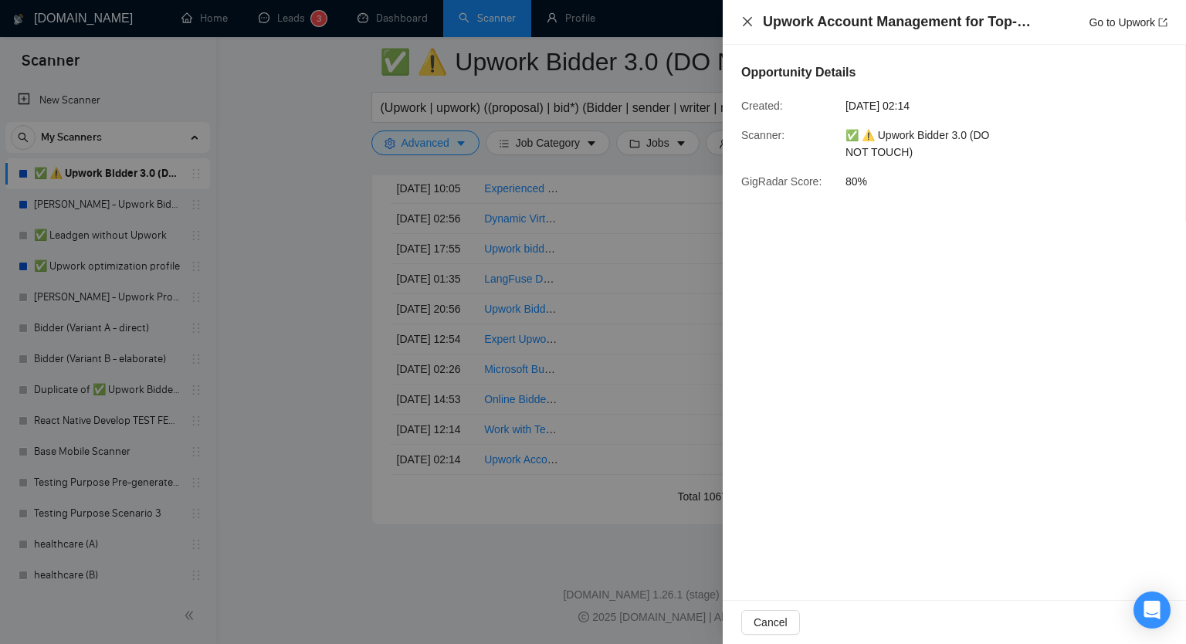
click at [746, 19] on icon "close" at bounding box center [747, 21] width 12 height 12
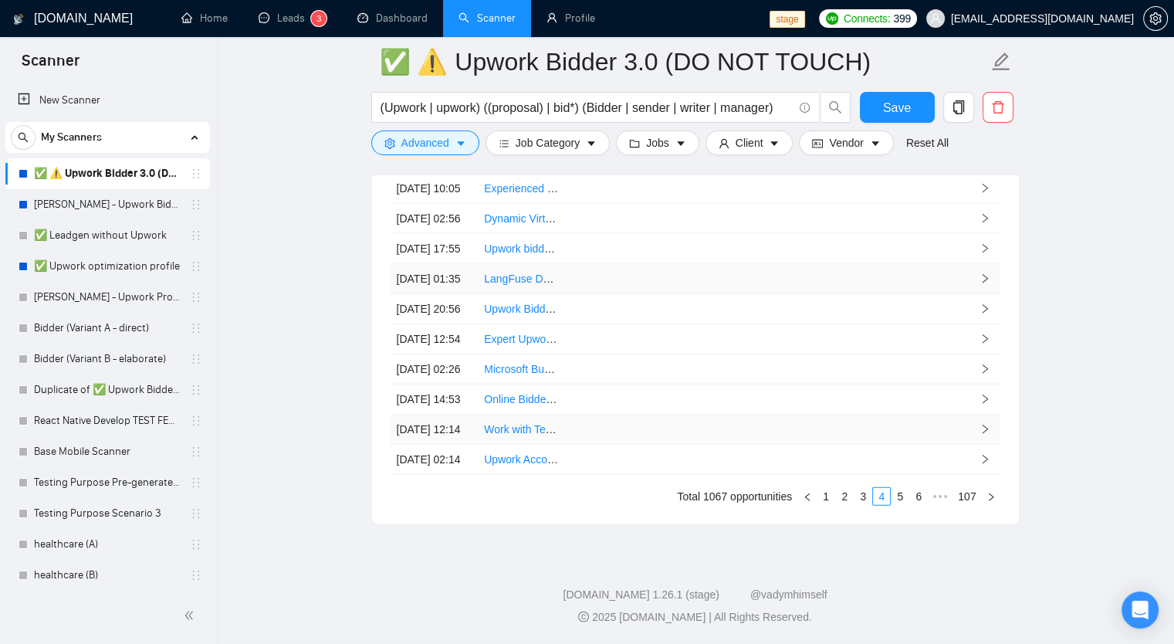
scroll to position [4111, 0]
click at [605, 354] on td at bounding box center [610, 369] width 88 height 30
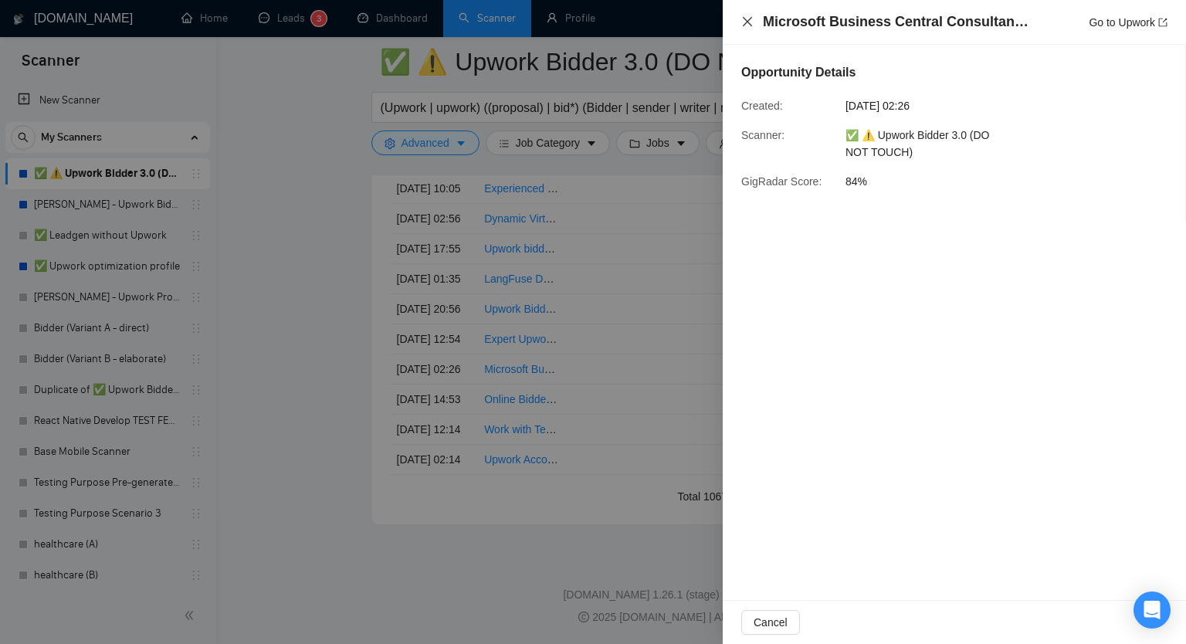
click at [751, 16] on icon "close" at bounding box center [747, 21] width 12 height 12
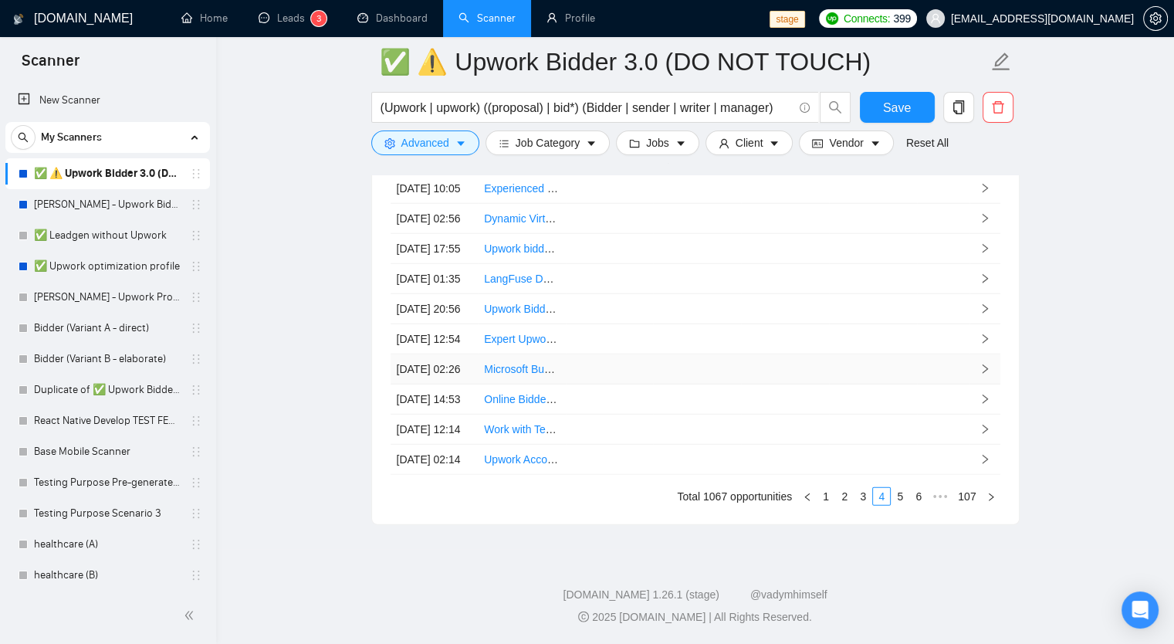
click at [546, 363] on link "Microsoft Business Central Consultant for Finance Module Implementation" at bounding box center [662, 369] width 356 height 12
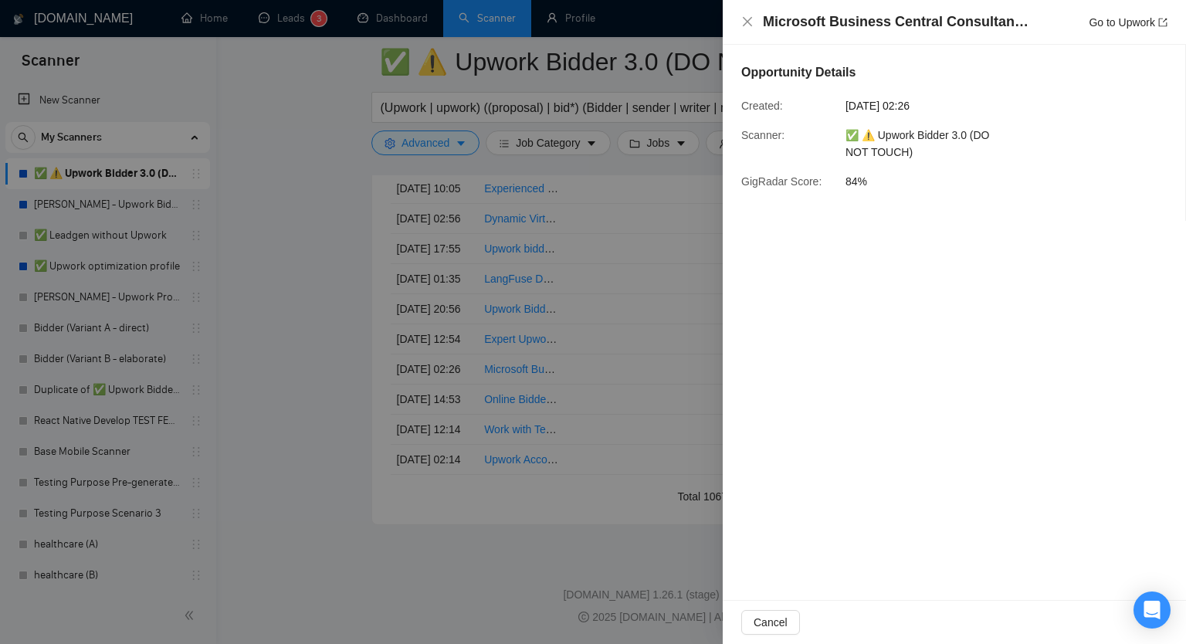
click at [648, 354] on div at bounding box center [593, 322] width 1186 height 644
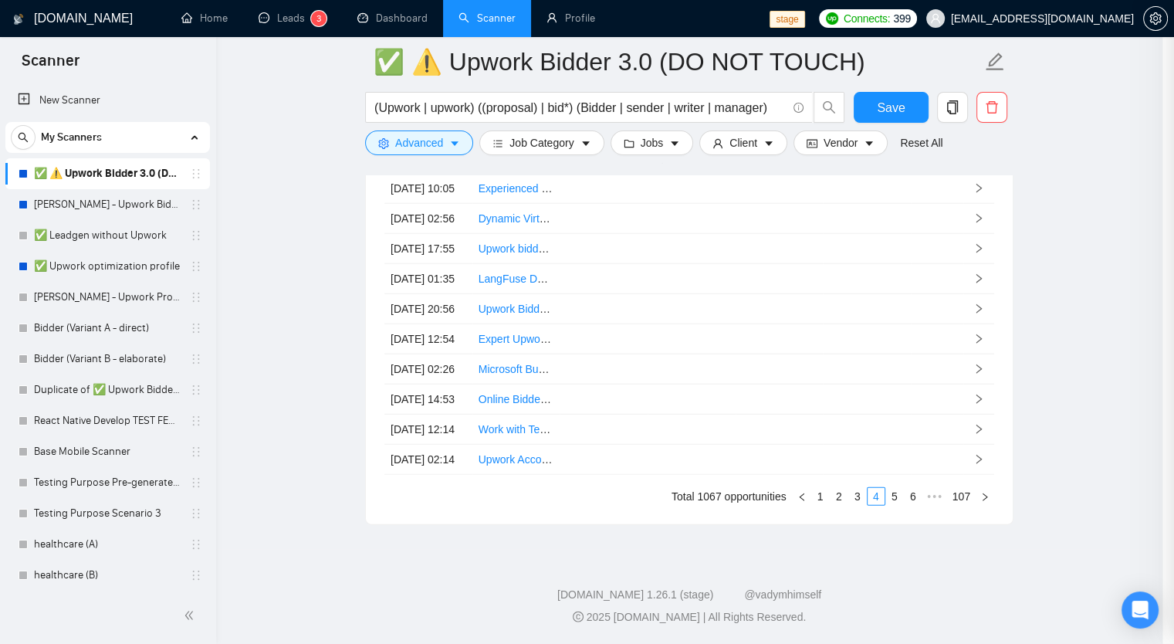
click at [655, 362] on td at bounding box center [692, 369] width 88 height 30
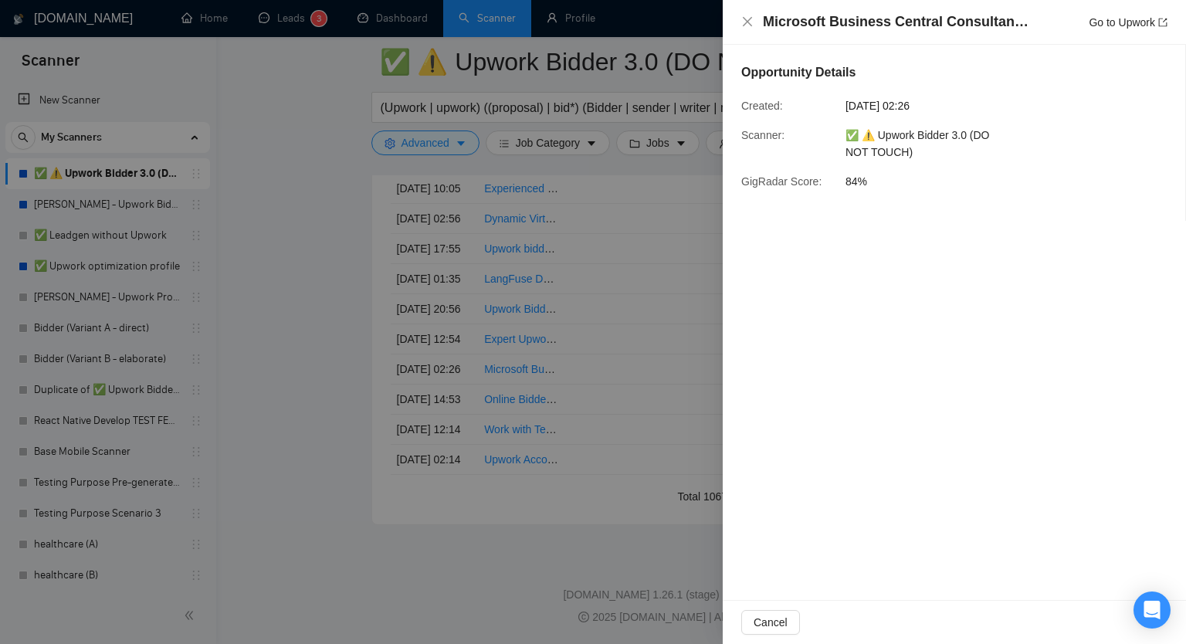
click at [753, 19] on div "Microsoft Business Central Consultant for Finance Module Implementation Go to U…" at bounding box center [954, 21] width 426 height 19
click at [750, 19] on icon "close" at bounding box center [747, 21] width 9 height 9
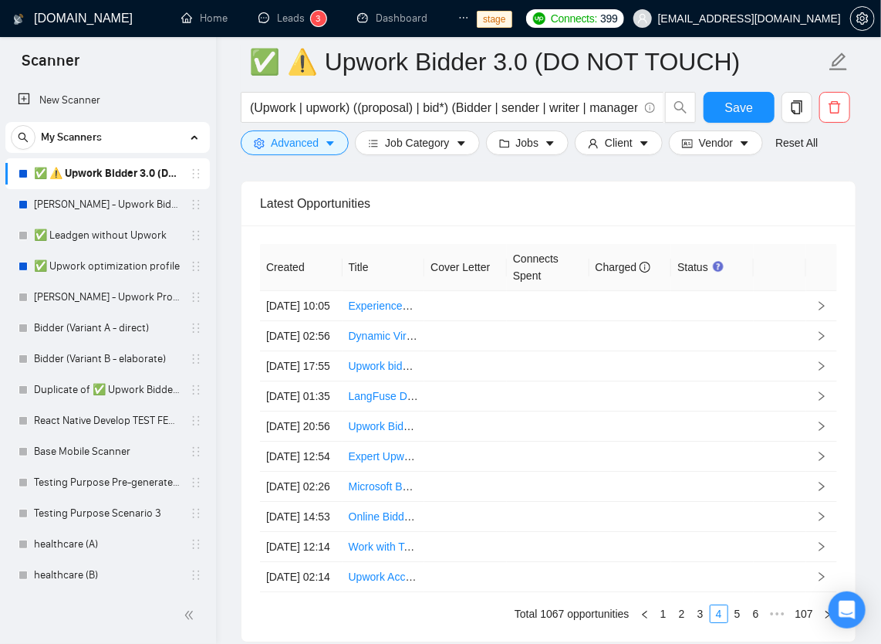
scroll to position [3926, 0]
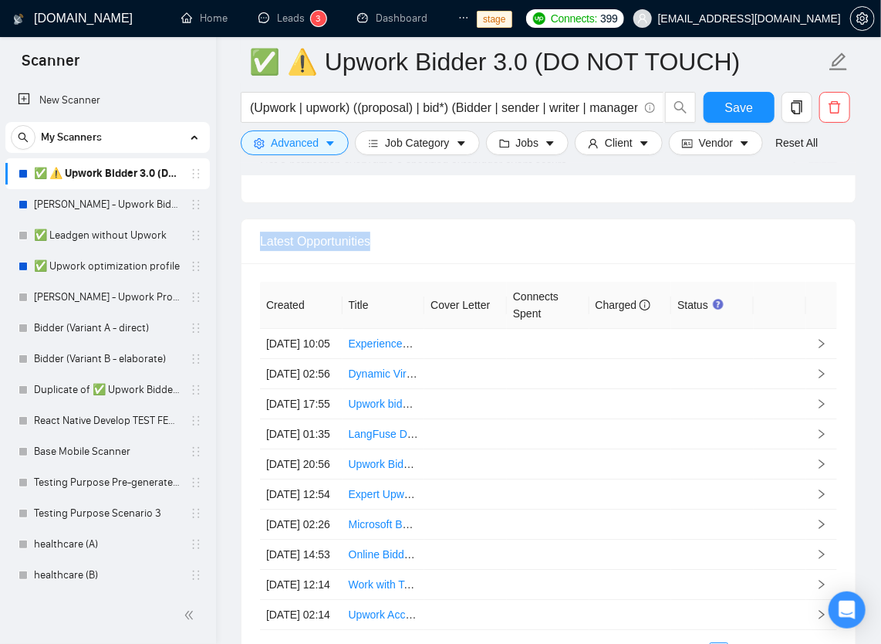
drag, startPoint x: 386, startPoint y: 253, endPoint x: 255, endPoint y: 248, distance: 130.6
click at [255, 248] on div "Latest Opportunities" at bounding box center [549, 241] width 614 height 45
copy div "Latest Opportunities"
click at [492, 252] on div "Latest Opportunities" at bounding box center [548, 241] width 577 height 44
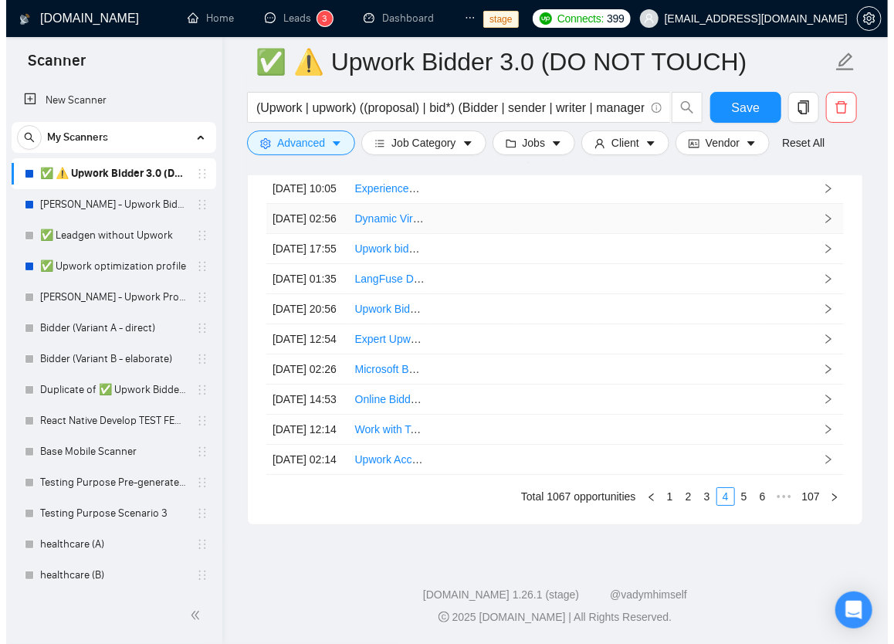
scroll to position [4261, 0]
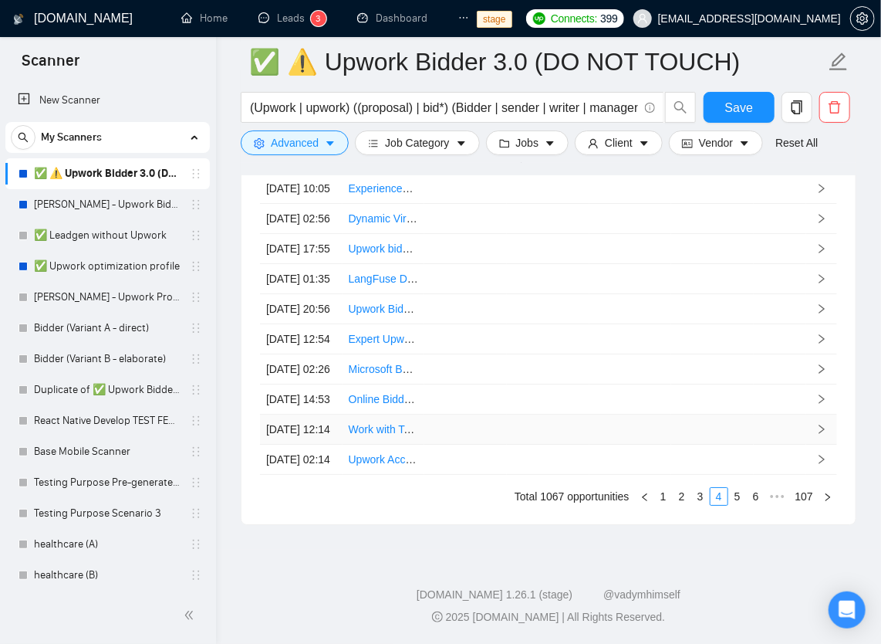
click at [522, 414] on td at bounding box center [548, 429] width 83 height 30
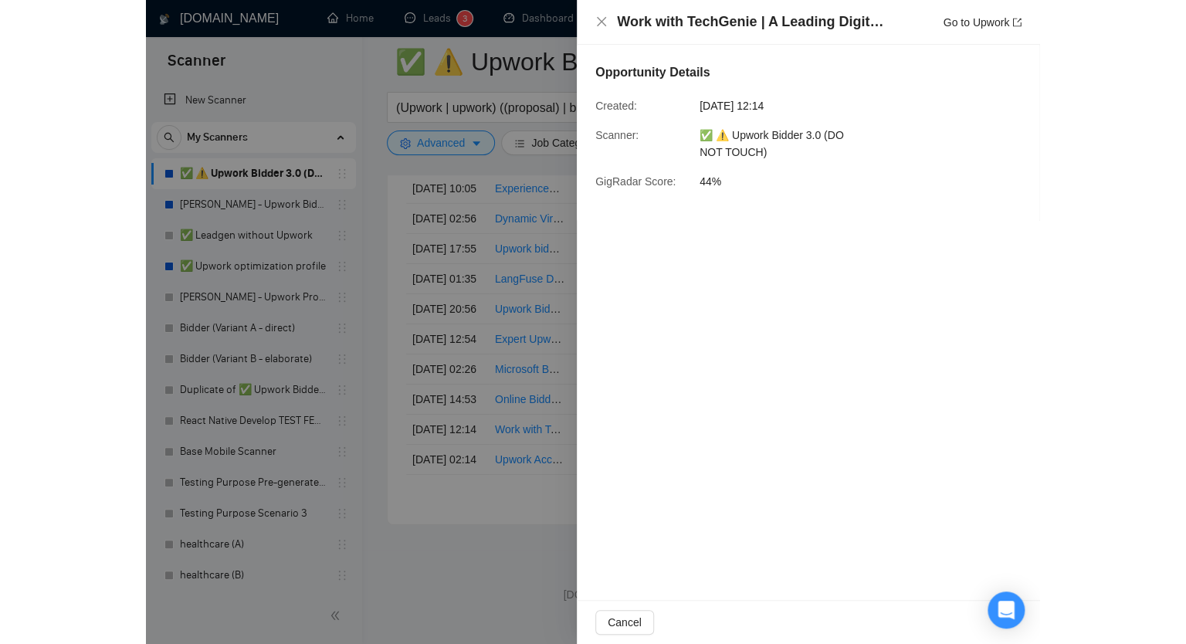
scroll to position [4157, 0]
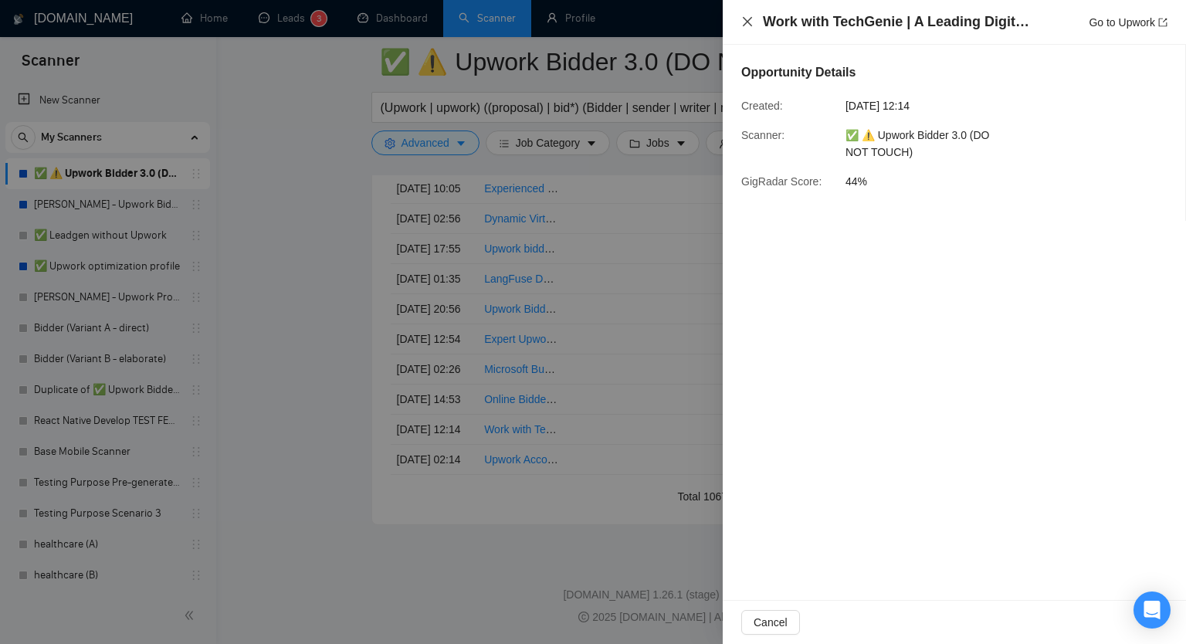
click at [747, 24] on icon "close" at bounding box center [747, 21] width 12 height 12
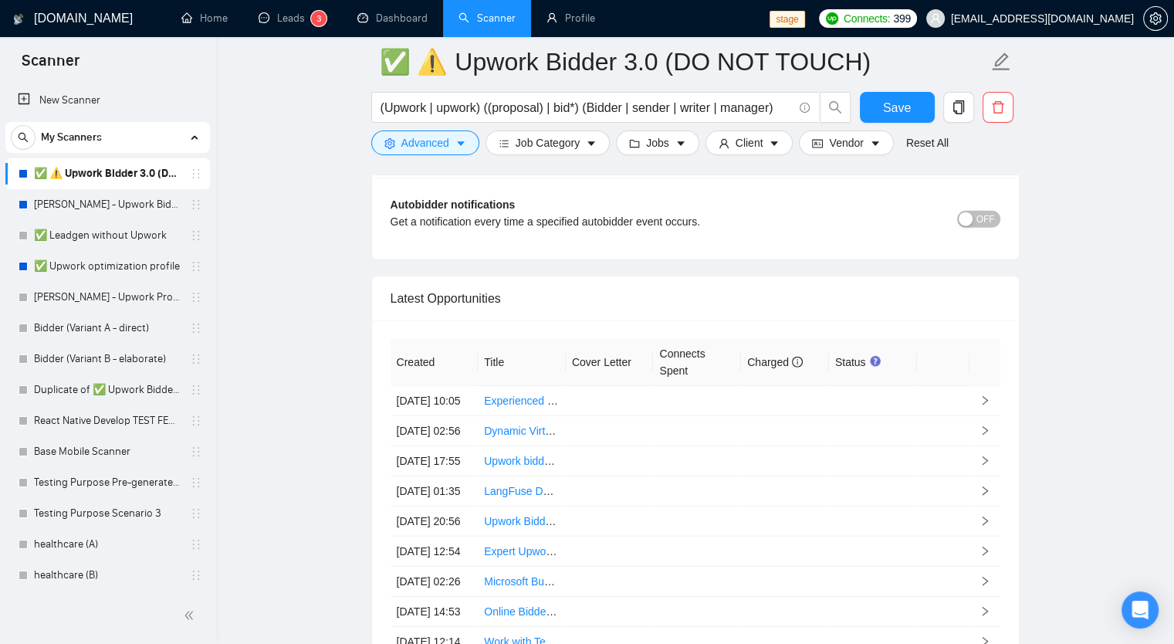
scroll to position [3807, 0]
drag, startPoint x: 423, startPoint y: 276, endPoint x: 390, endPoint y: 277, distance: 33.2
click at [391, 277] on div "Latest Opportunities" at bounding box center [696, 298] width 610 height 44
copy div "Latest Opportunities"
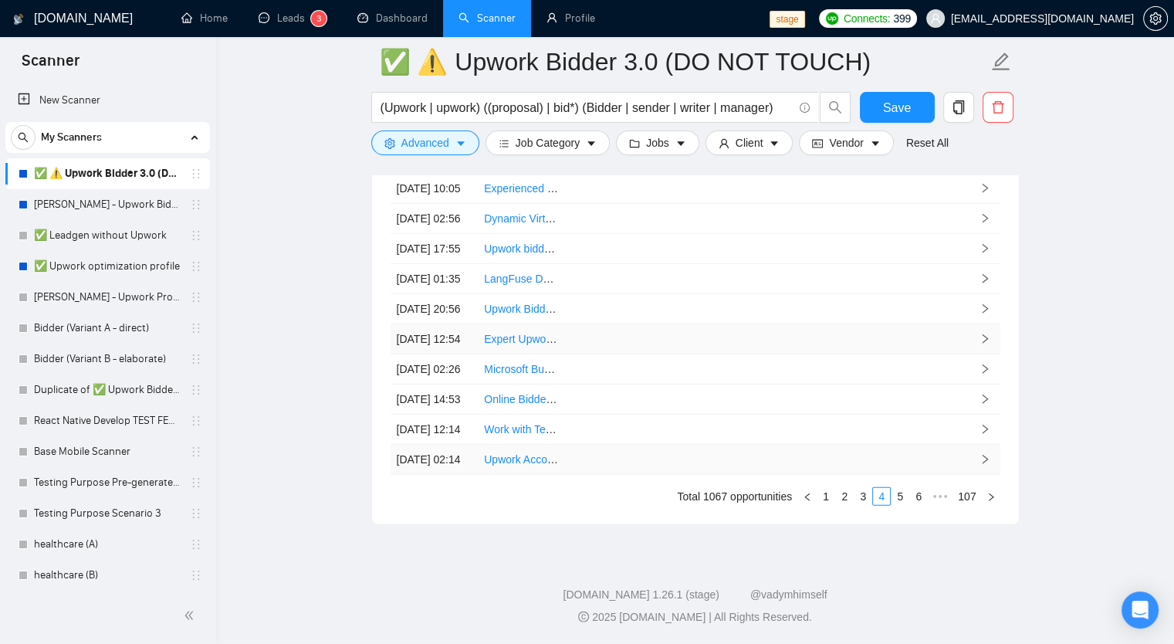
scroll to position [4157, 0]
click at [827, 492] on link "1" at bounding box center [825, 496] width 17 height 17
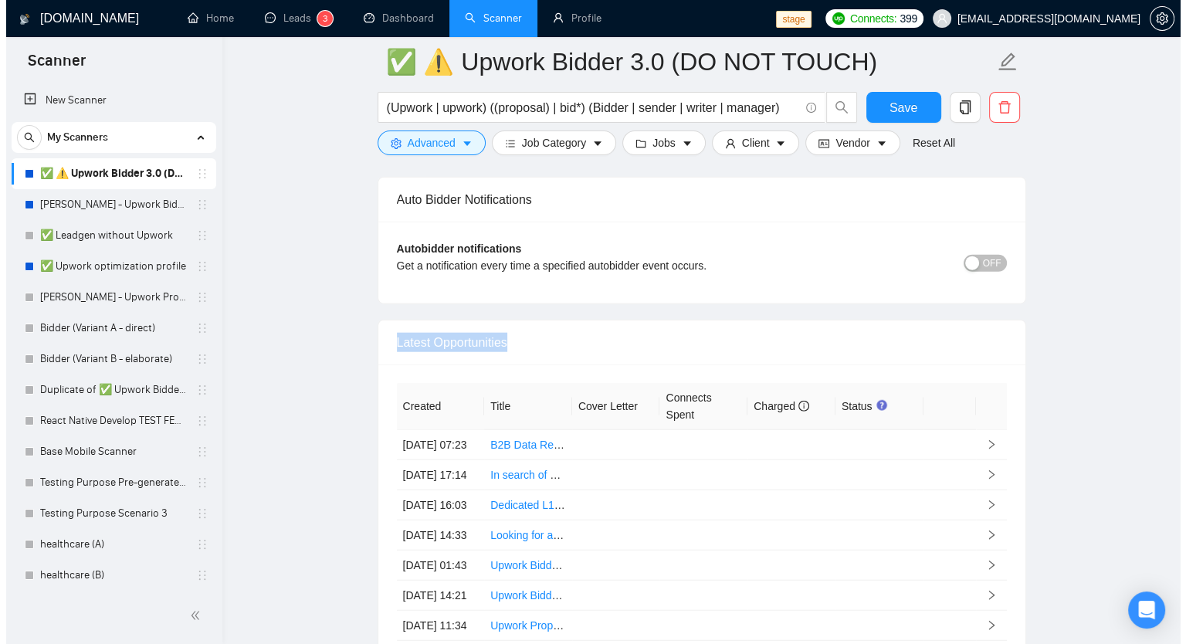
scroll to position [3694, 0]
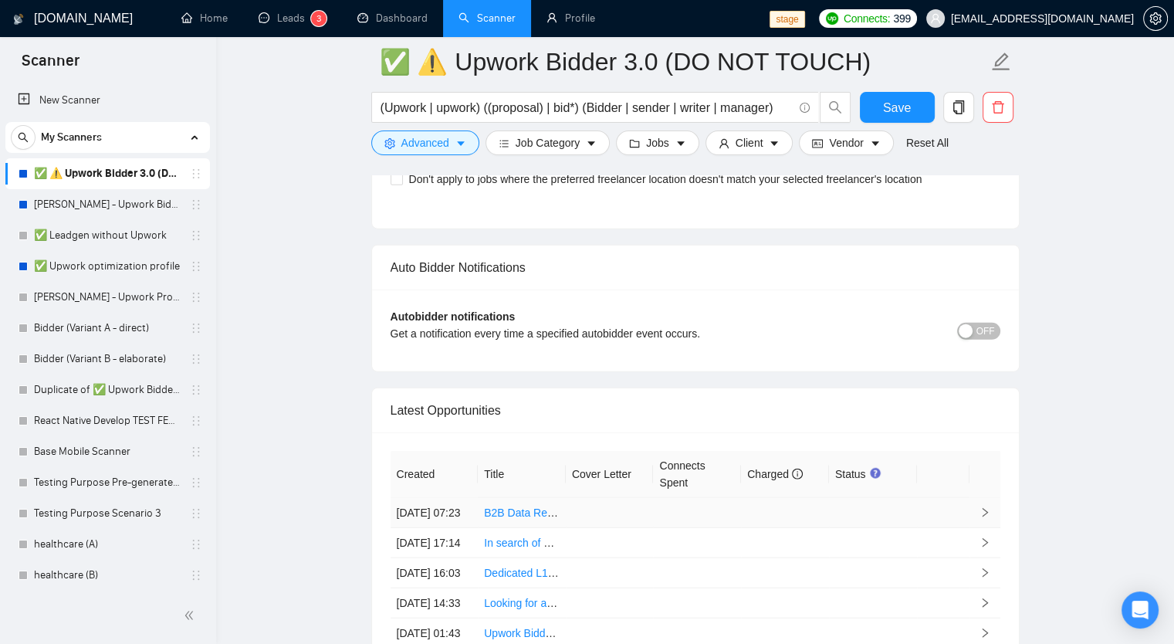
click at [624, 498] on td at bounding box center [610, 513] width 88 height 30
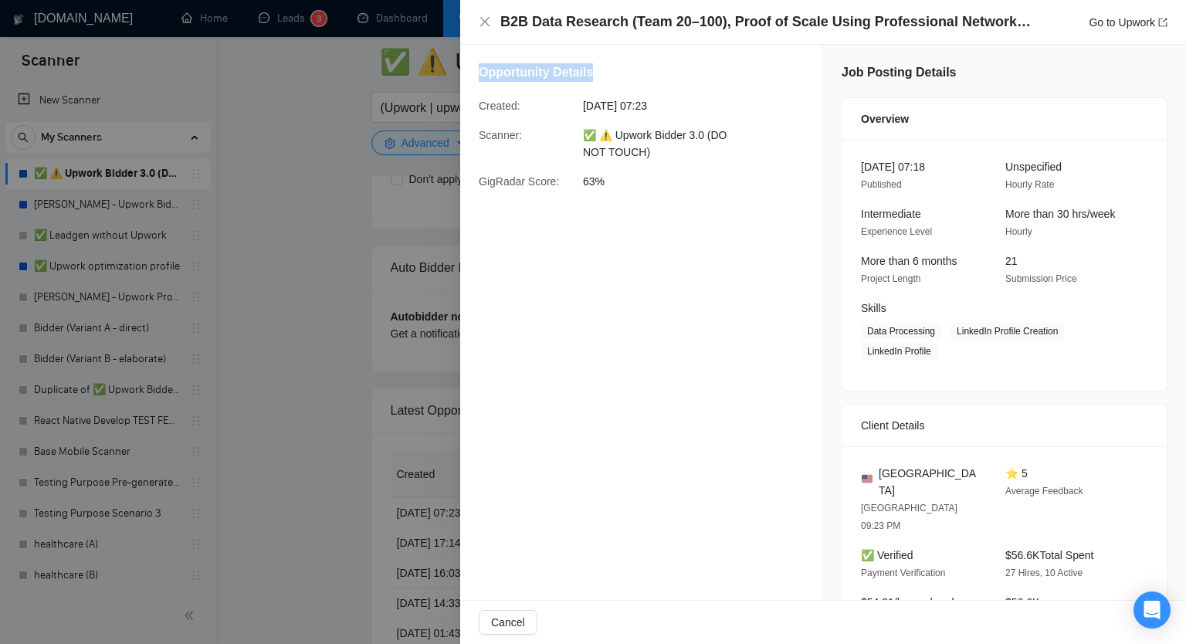
drag, startPoint x: 482, startPoint y: 74, endPoint x: 601, endPoint y: 72, distance: 119.7
click at [601, 72] on div "Opportunity Details" at bounding box center [641, 75] width 325 height 25
copy h5 "Opportunity Details"
drag, startPoint x: 827, startPoint y: 72, endPoint x: 945, endPoint y: 75, distance: 117.4
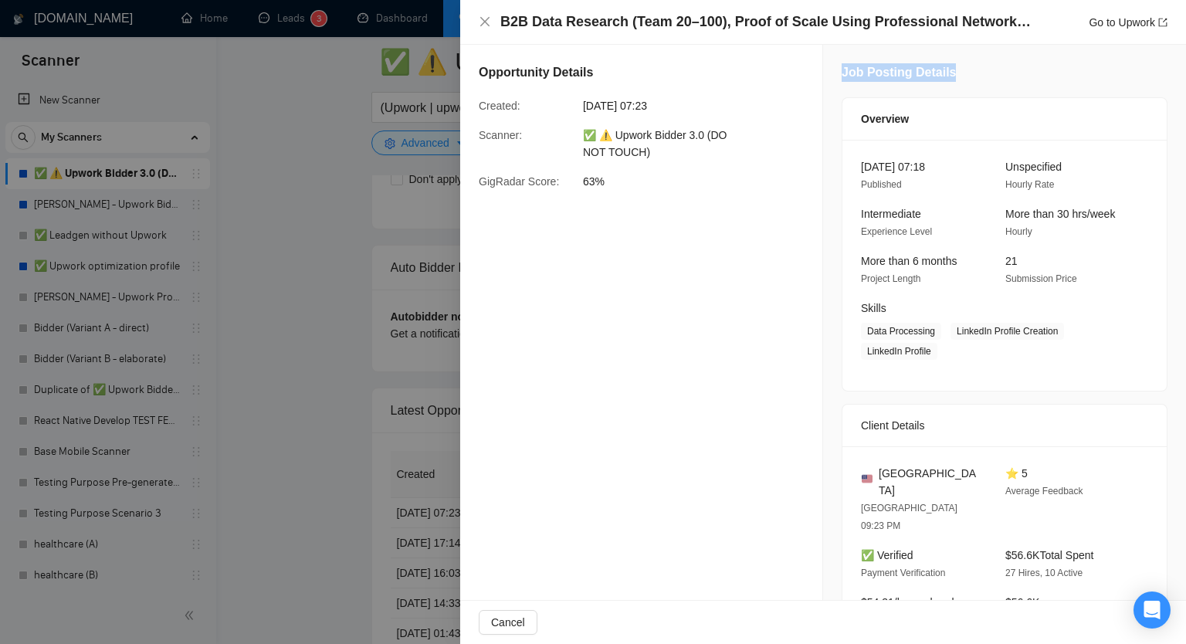
copy h5 "Job Posting Details"
click at [484, 22] on icon "close" at bounding box center [484, 21] width 9 height 9
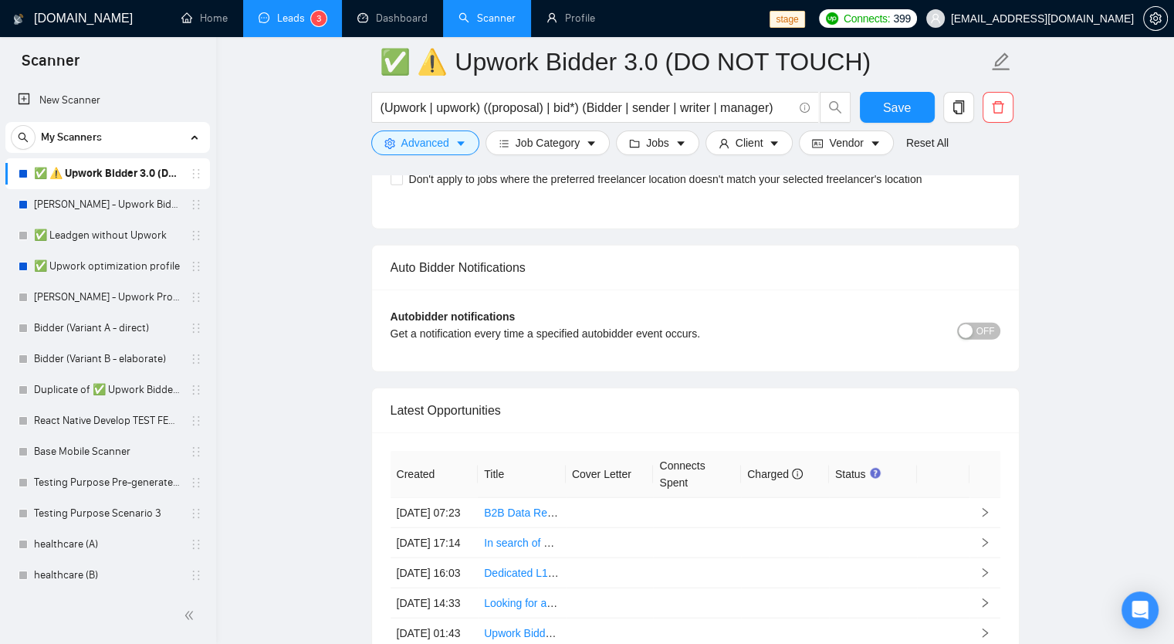
click at [281, 22] on link "Leads 3" at bounding box center [293, 18] width 68 height 13
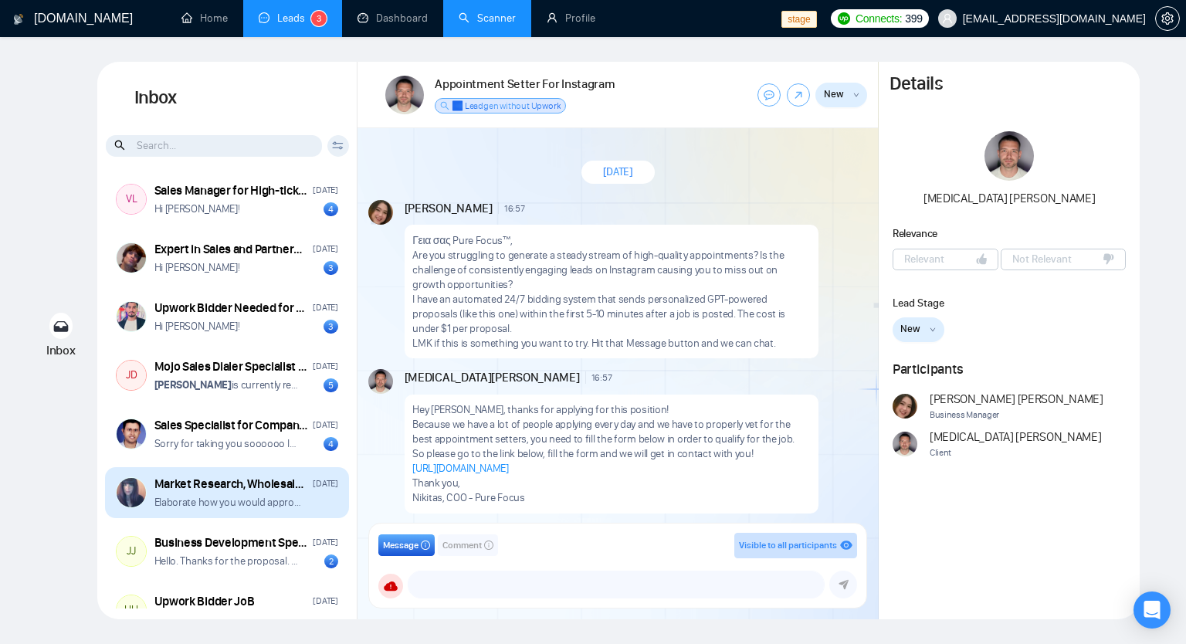
scroll to position [8, 0]
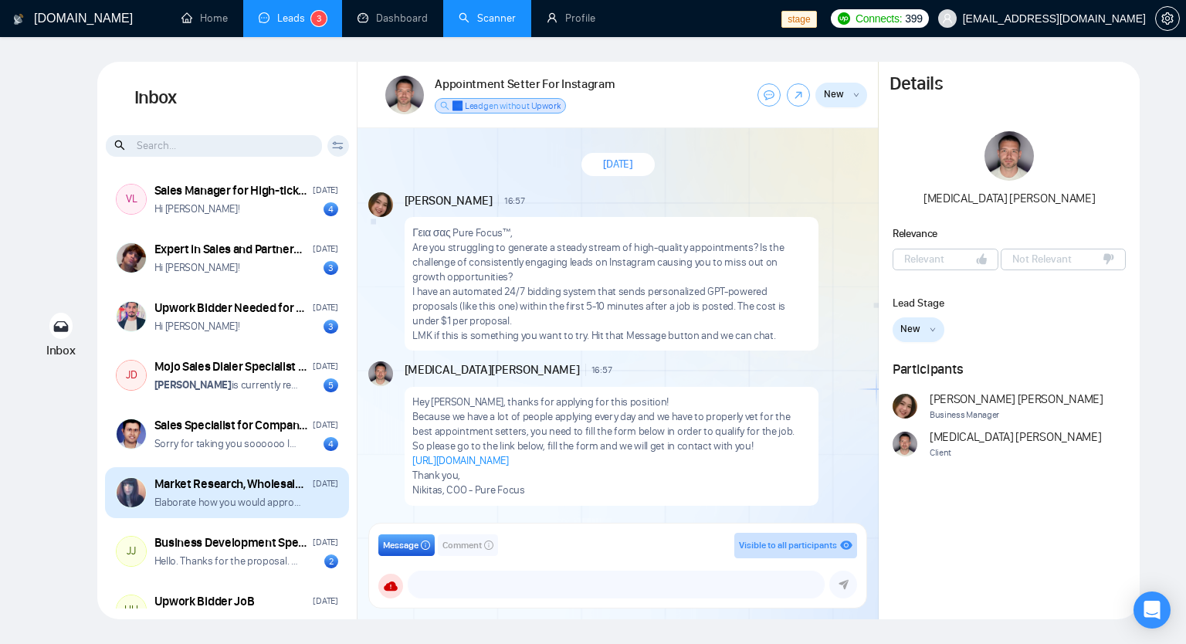
click at [235, 502] on p "Elaborate how you would approach our project. Again we are looking to find whol…" at bounding box center [227, 502] width 147 height 15
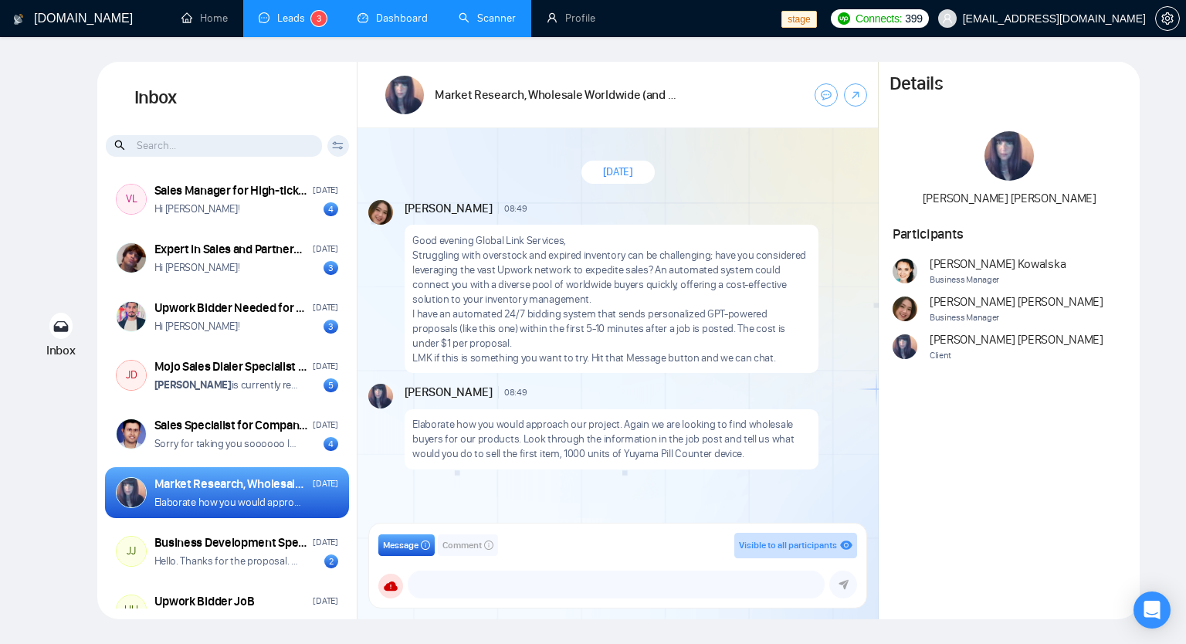
click at [401, 25] on link "Dashboard" at bounding box center [392, 18] width 70 height 13
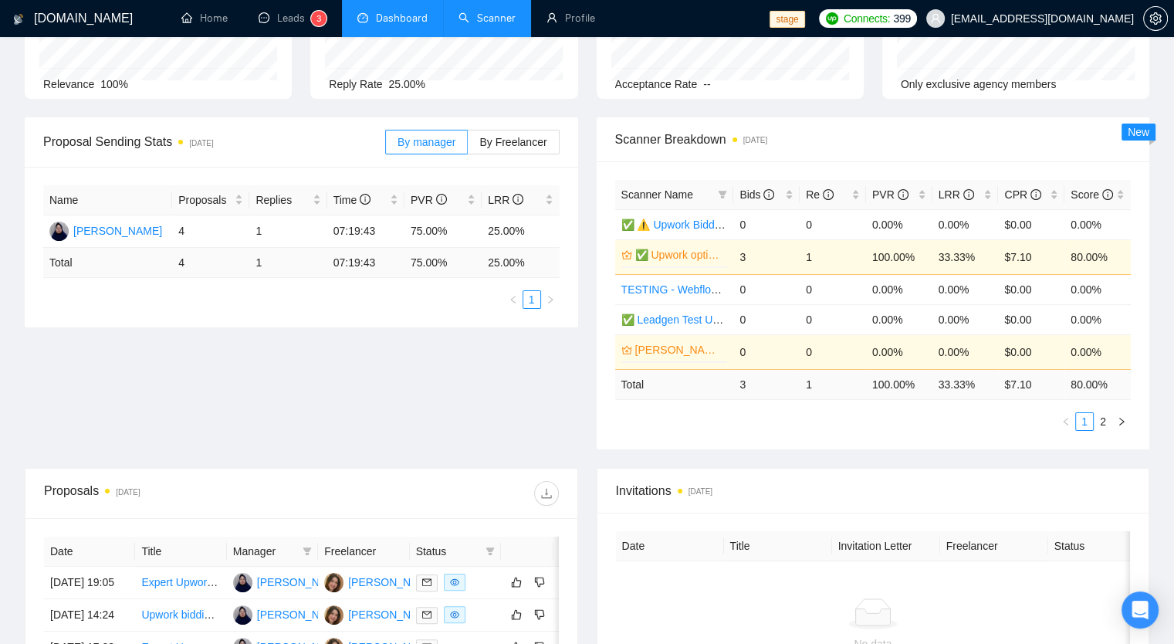
scroll to position [309, 0]
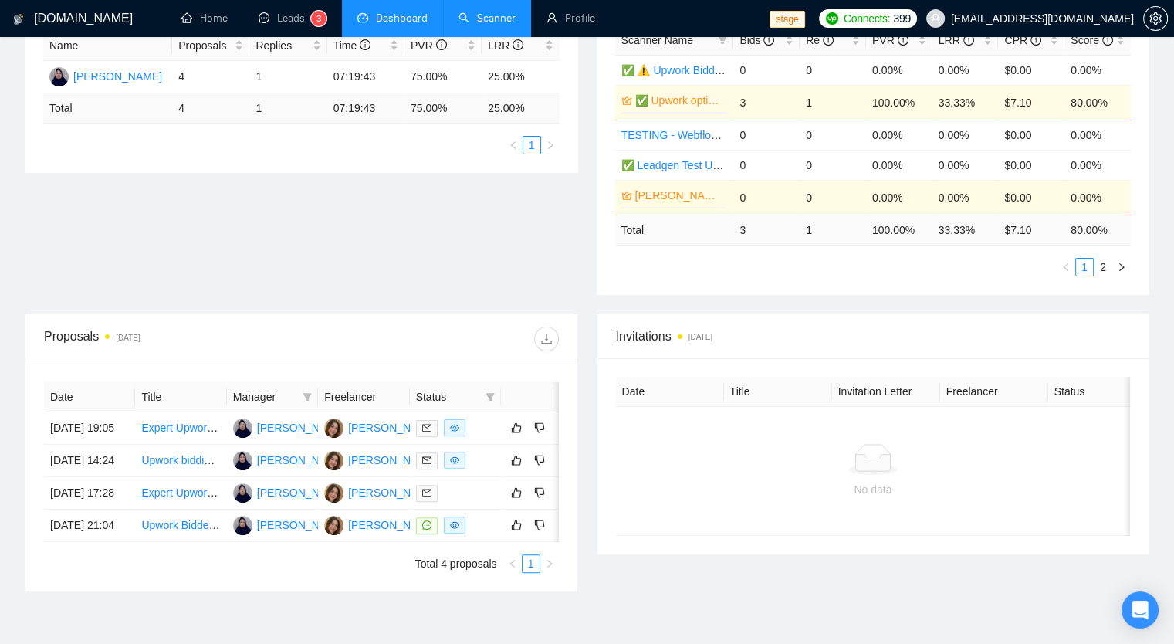
click at [469, 17] on link "Scanner" at bounding box center [486, 18] width 57 height 13
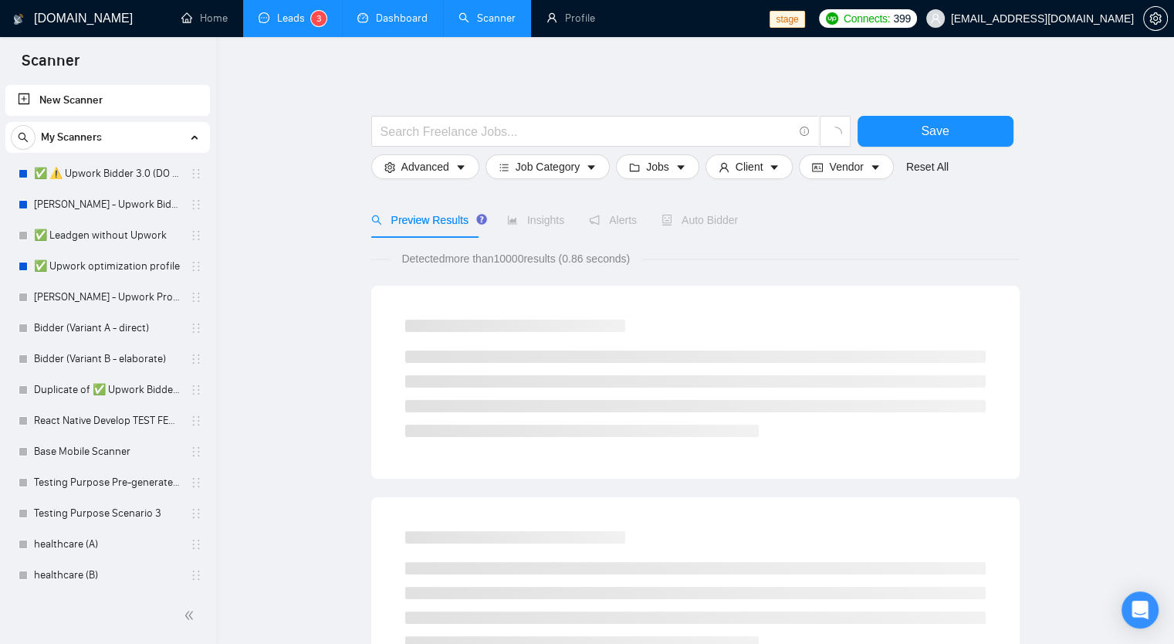
click at [262, 12] on link "Leads 3" at bounding box center [293, 18] width 68 height 13
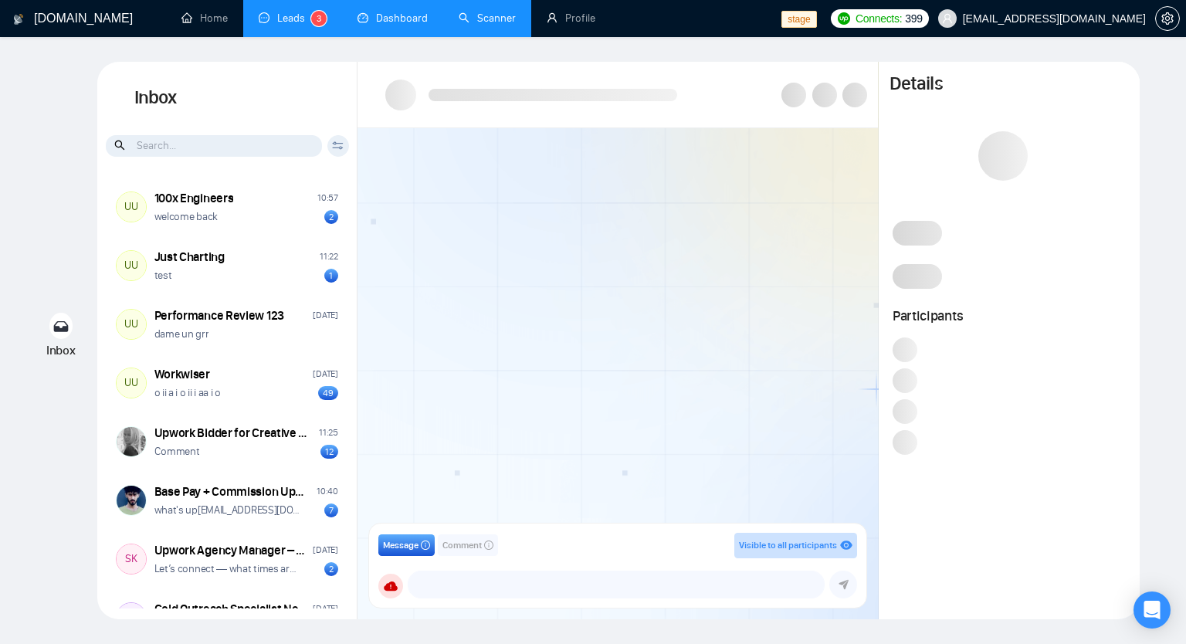
scroll to position [621, 0]
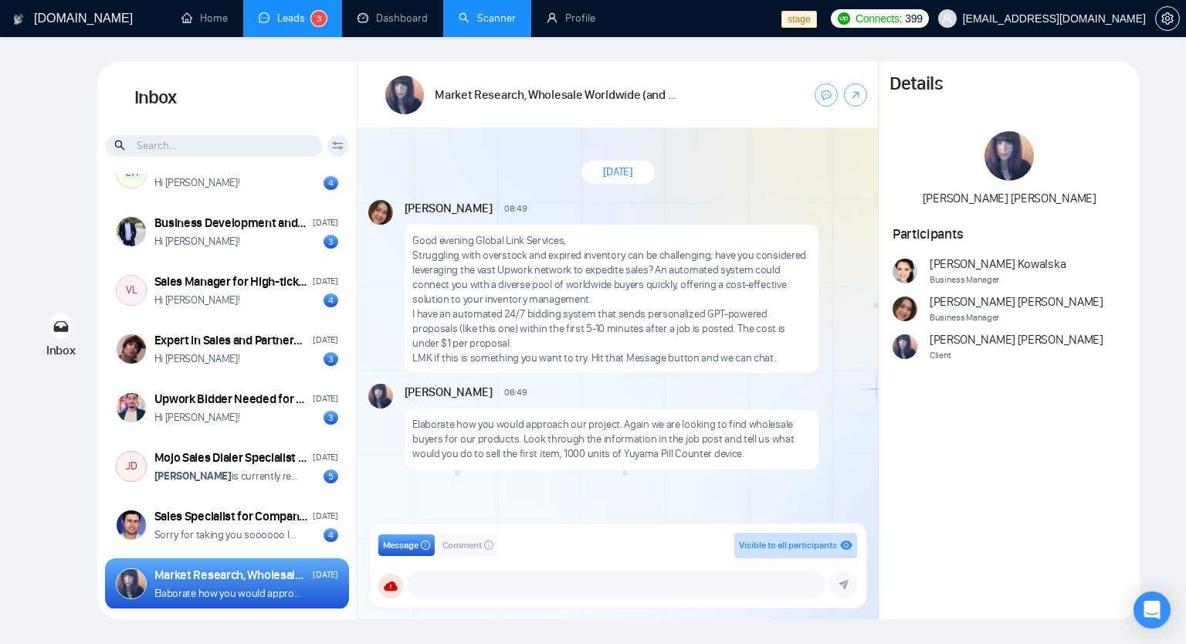
click at [201, 582] on div "Market Research, Wholesale Worldwide (and optionally Retail) Sales Expert Neede…" at bounding box center [246, 584] width 184 height 35
click at [445, 101] on h1 "Market Research, Wholesale Worldwide (and optionally Retail) Sales Expert Needed" at bounding box center [556, 94] width 242 height 17
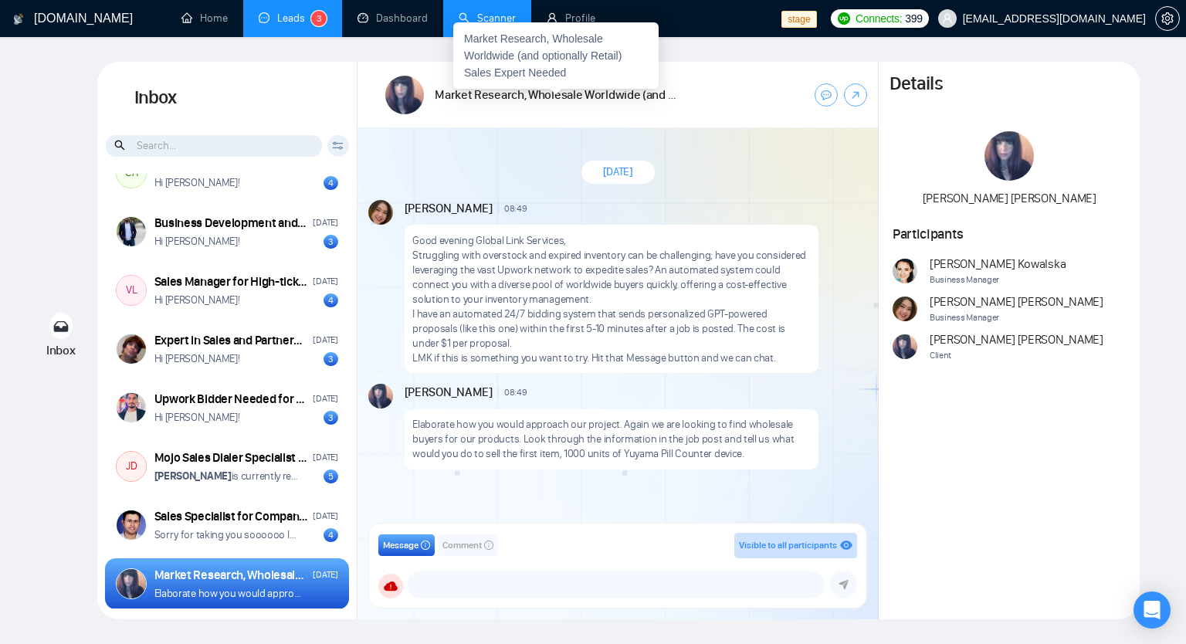
click at [475, 94] on h1 "Market Research, Wholesale Worldwide (and optionally Retail) Sales Expert Needed" at bounding box center [556, 94] width 242 height 17
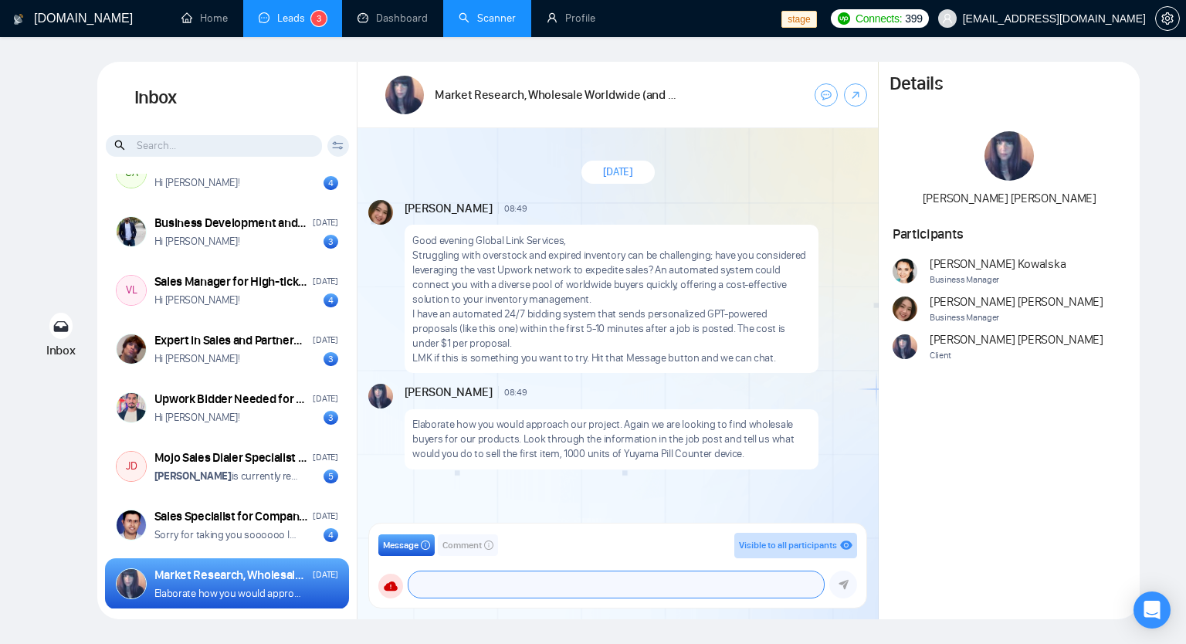
click at [455, 577] on textarea at bounding box center [615, 584] width 415 height 26
click at [520, 584] on textarea "wkwkwkwkwk" at bounding box center [615, 584] width 415 height 26
type textarea "w"
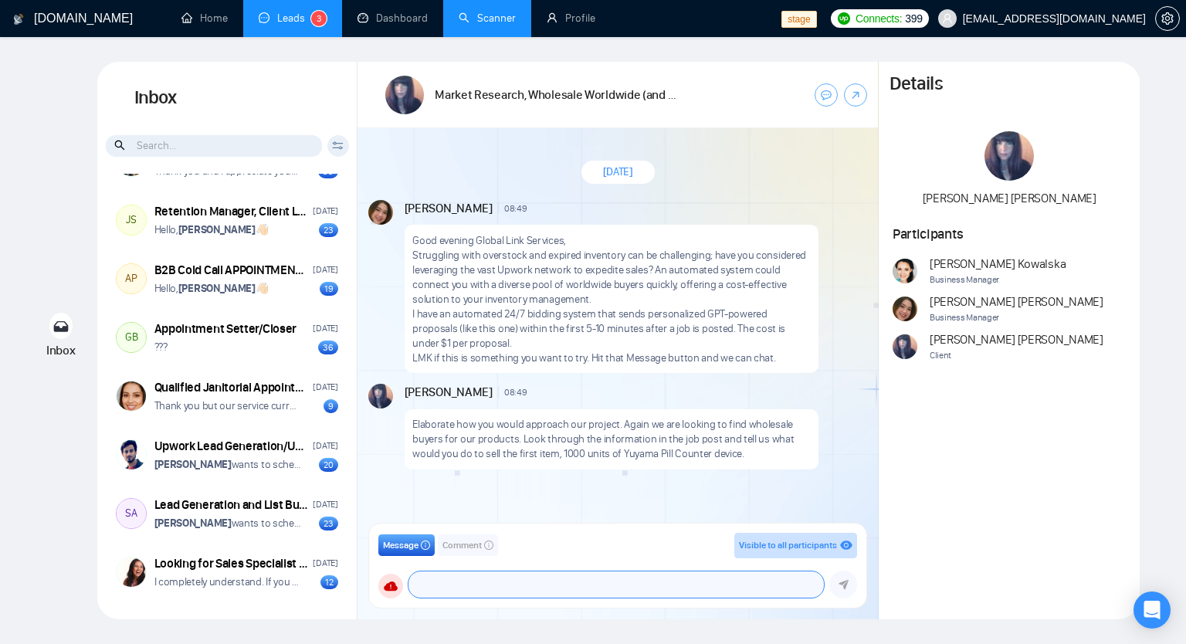
scroll to position [3093, 0]
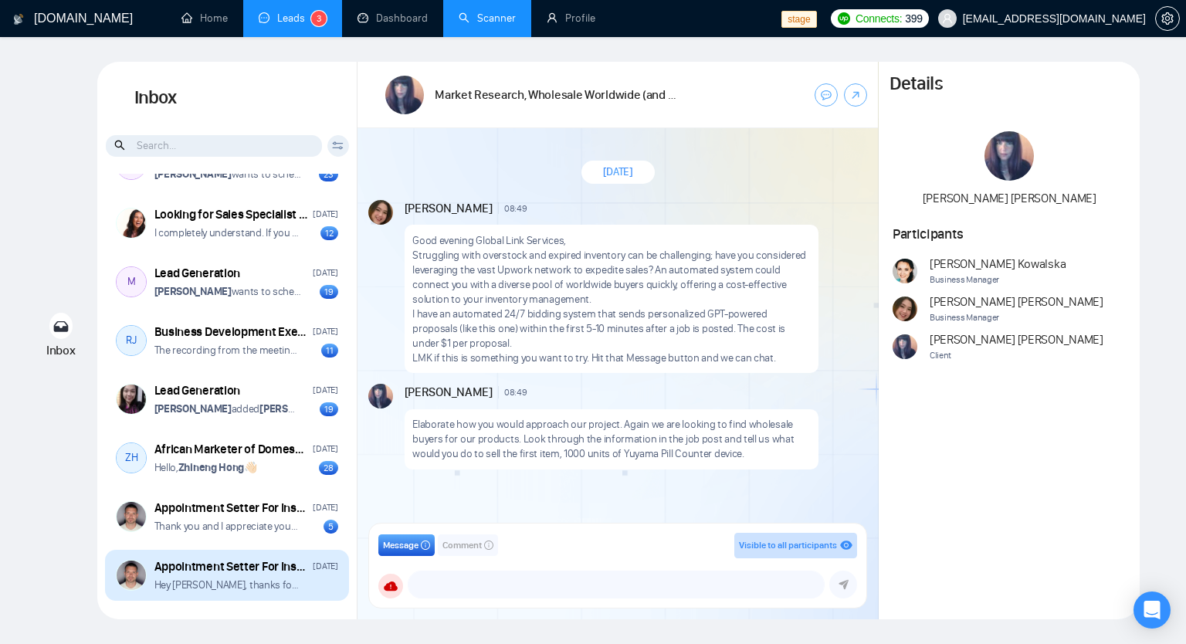
click at [232, 578] on p "Hey Andrian, thanks for applying for this position!" at bounding box center [227, 584] width 147 height 15
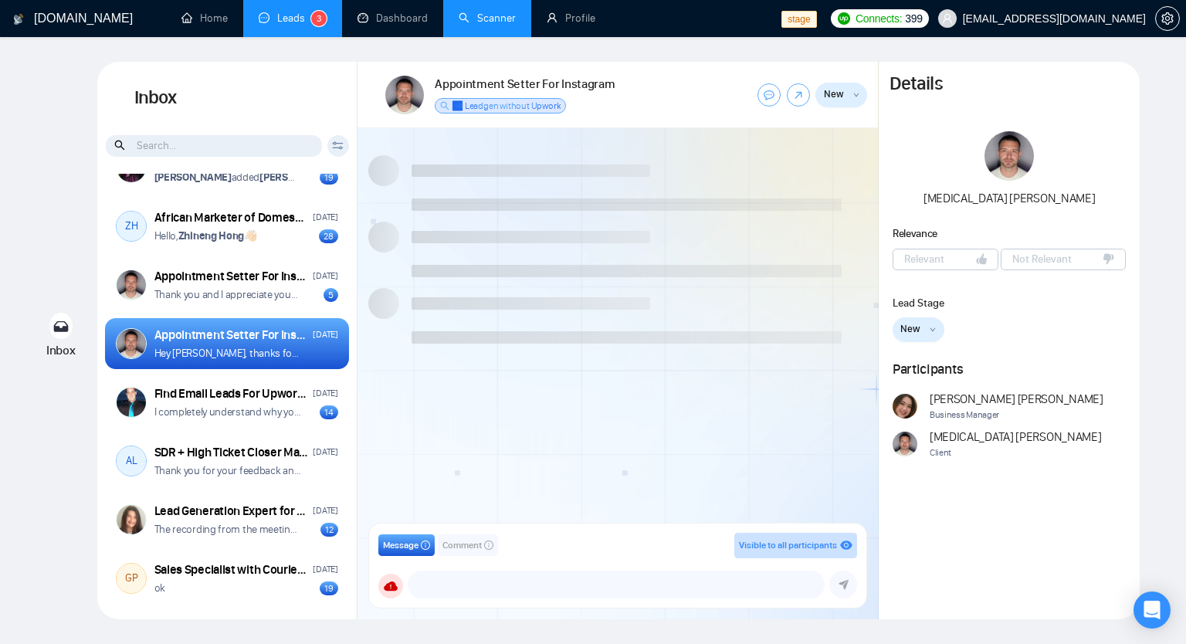
scroll to position [8, 0]
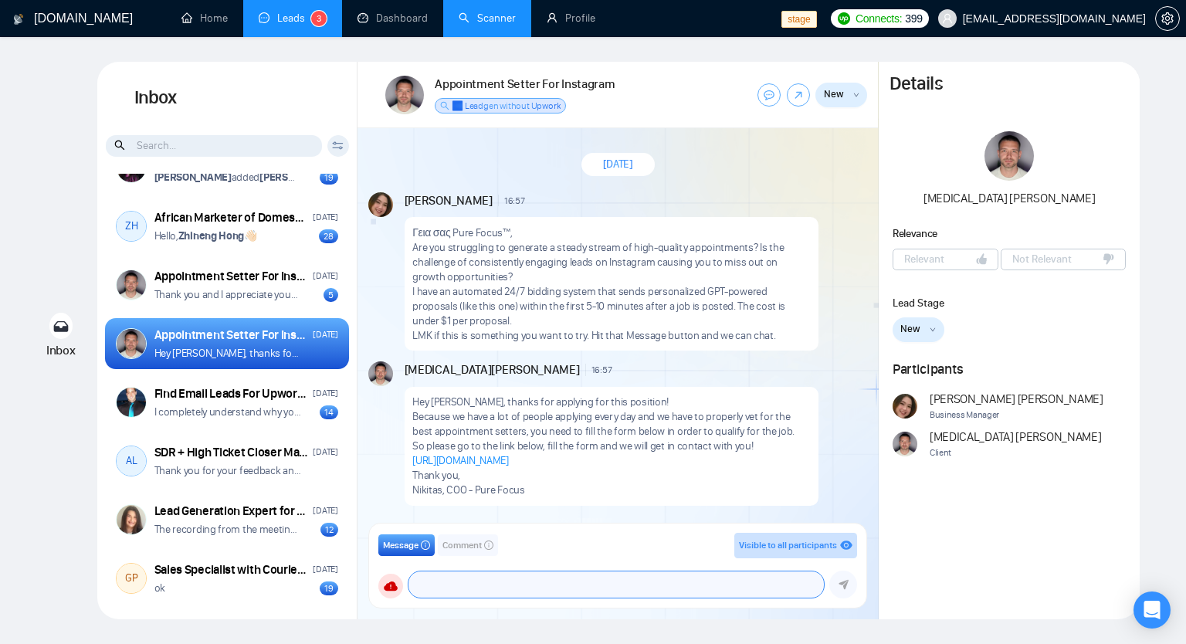
click at [426, 584] on textarea at bounding box center [615, 584] width 415 height 26
click at [512, 582] on textarea "hi" at bounding box center [615, 584] width 415 height 26
click at [621, 584] on textarea "hi" at bounding box center [615, 584] width 415 height 26
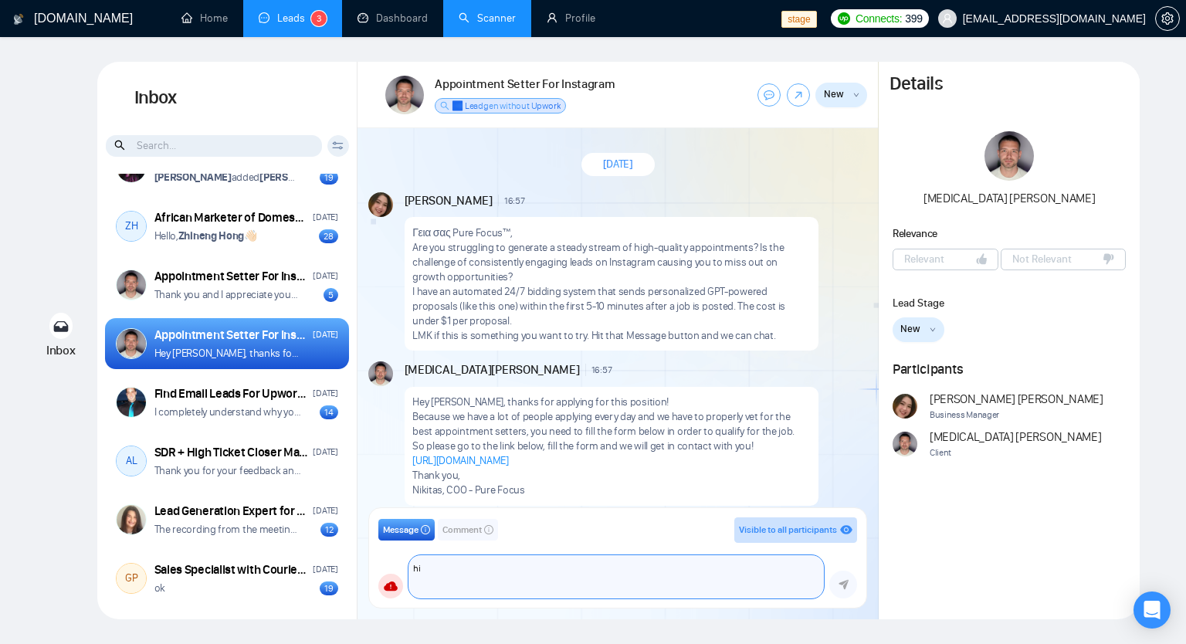
type textarea "hi"
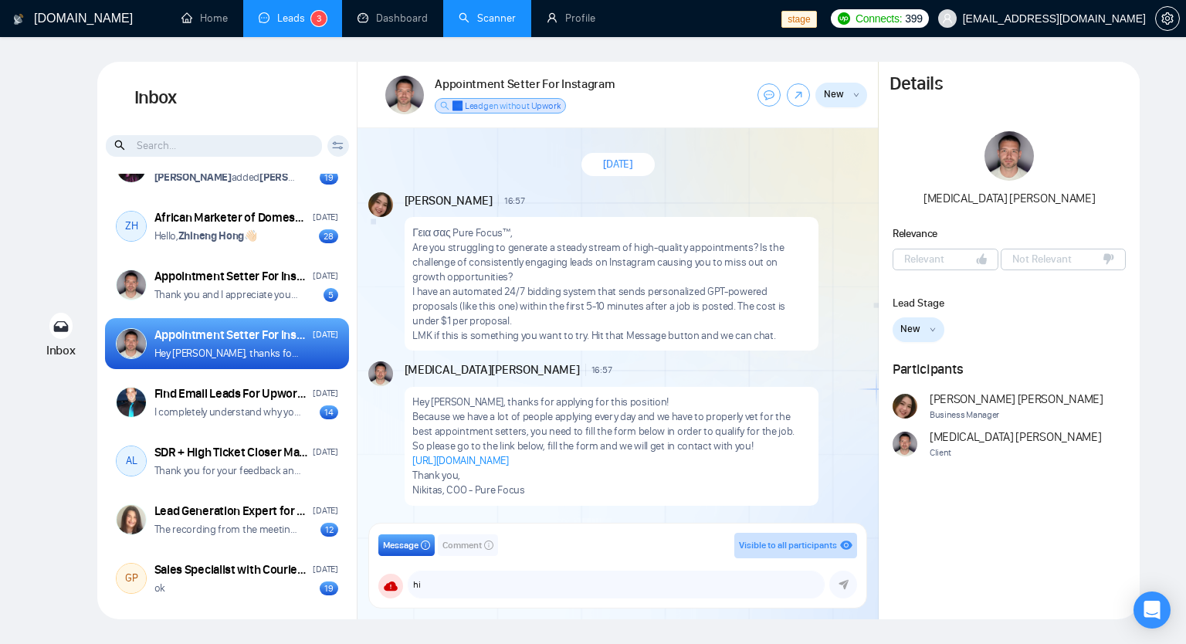
click at [454, 544] on span "Comment" at bounding box center [461, 545] width 39 height 15
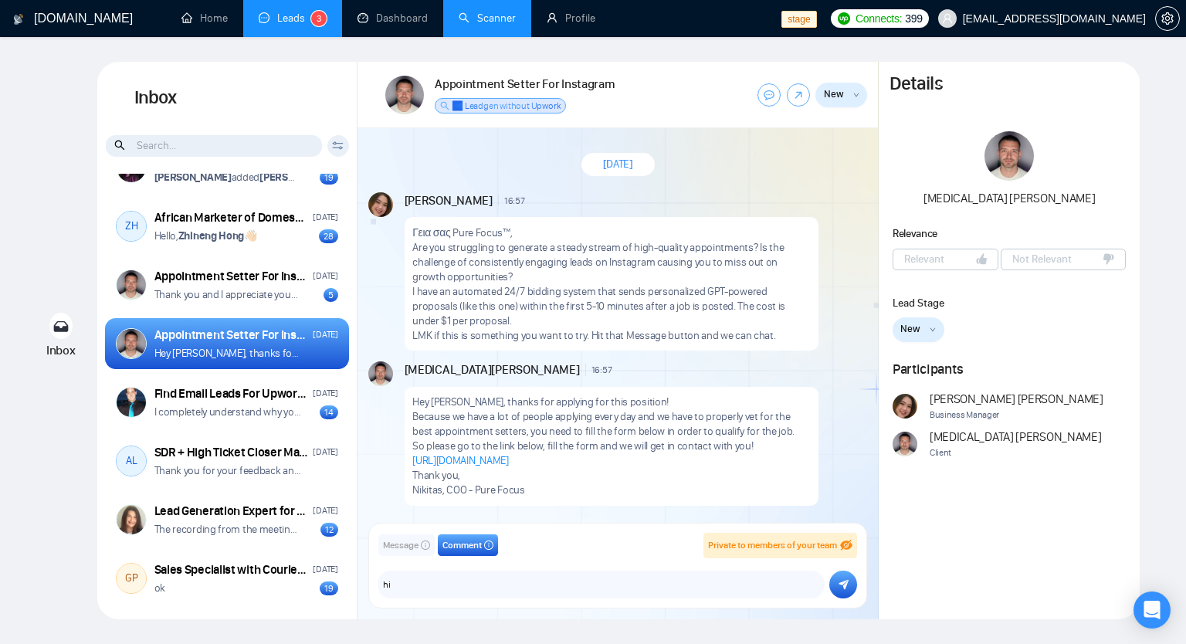
click at [398, 557] on div "Message Comment Private to members of your team" at bounding box center [617, 545] width 479 height 25
click at [401, 550] on span "Message" at bounding box center [401, 545] width 36 height 15
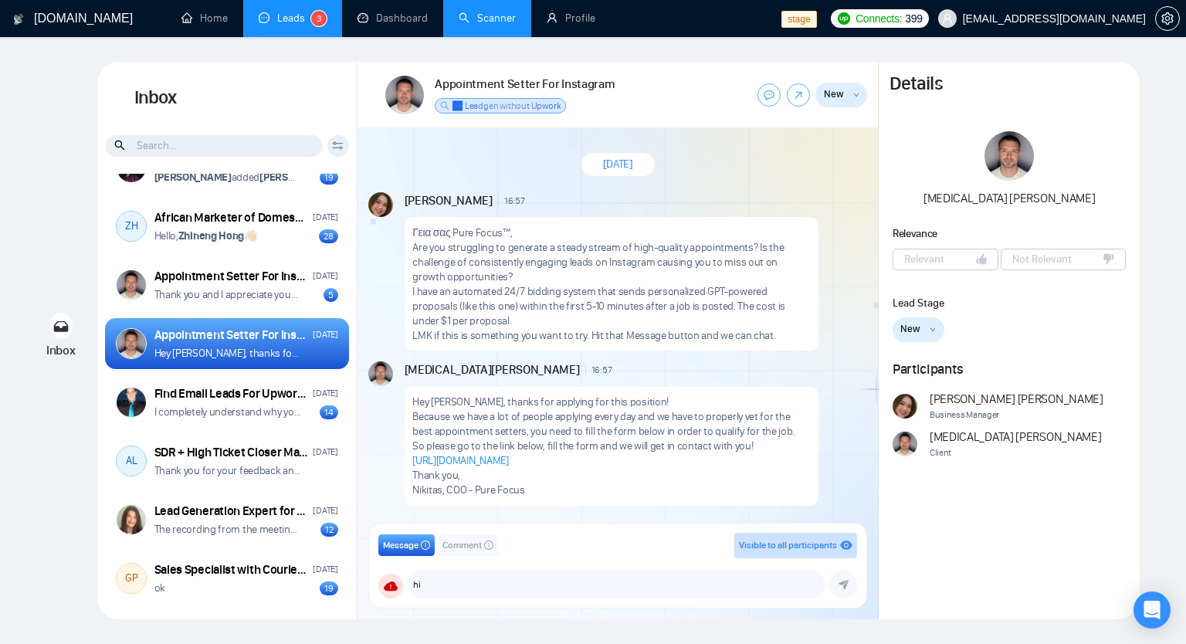
click at [469, 550] on span "Comment" at bounding box center [461, 545] width 39 height 15
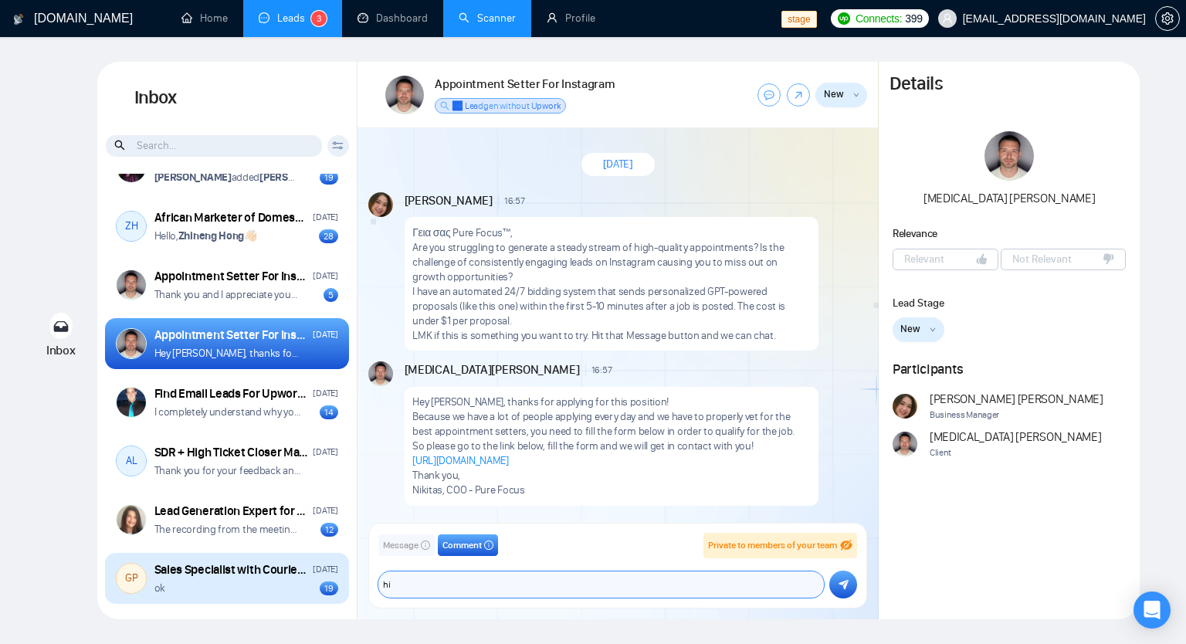
drag, startPoint x: 423, startPoint y: 588, endPoint x: 336, endPoint y: 587, distance: 87.2
click at [336, 584] on div "Inbox Client Reset Date Reset Reset Apply UU 100x Engineers 10:57 welcome back …" at bounding box center [618, 340] width 1042 height 557
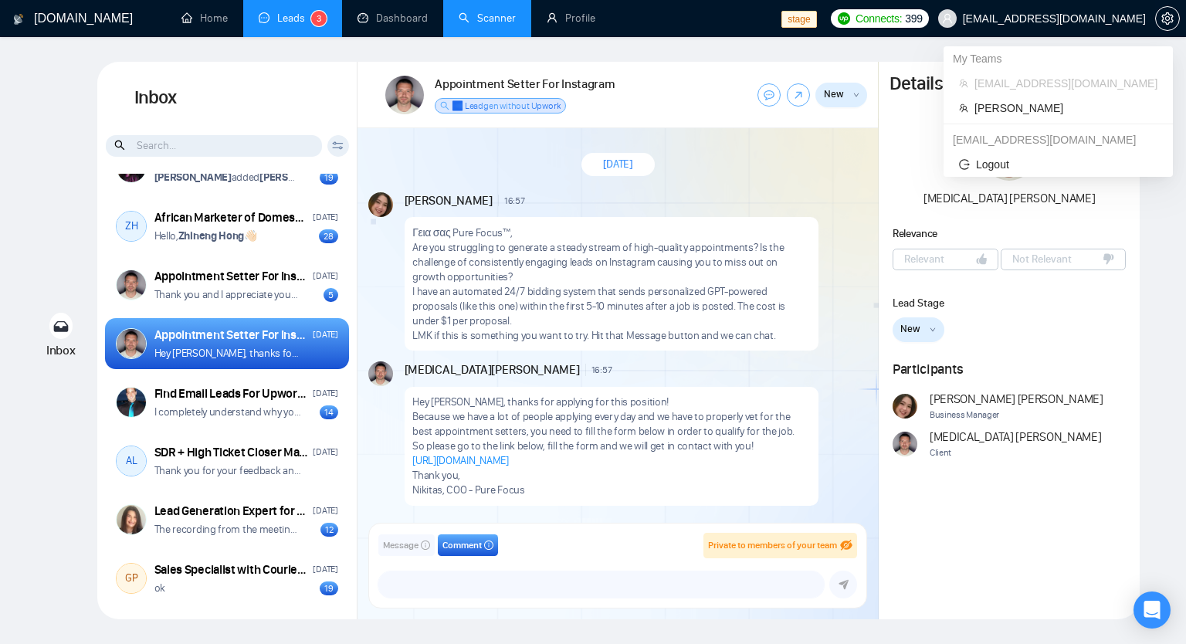
click at [1074, 25] on span "workwiseupworkgency@gmail.com" at bounding box center [1042, 18] width 226 height 49
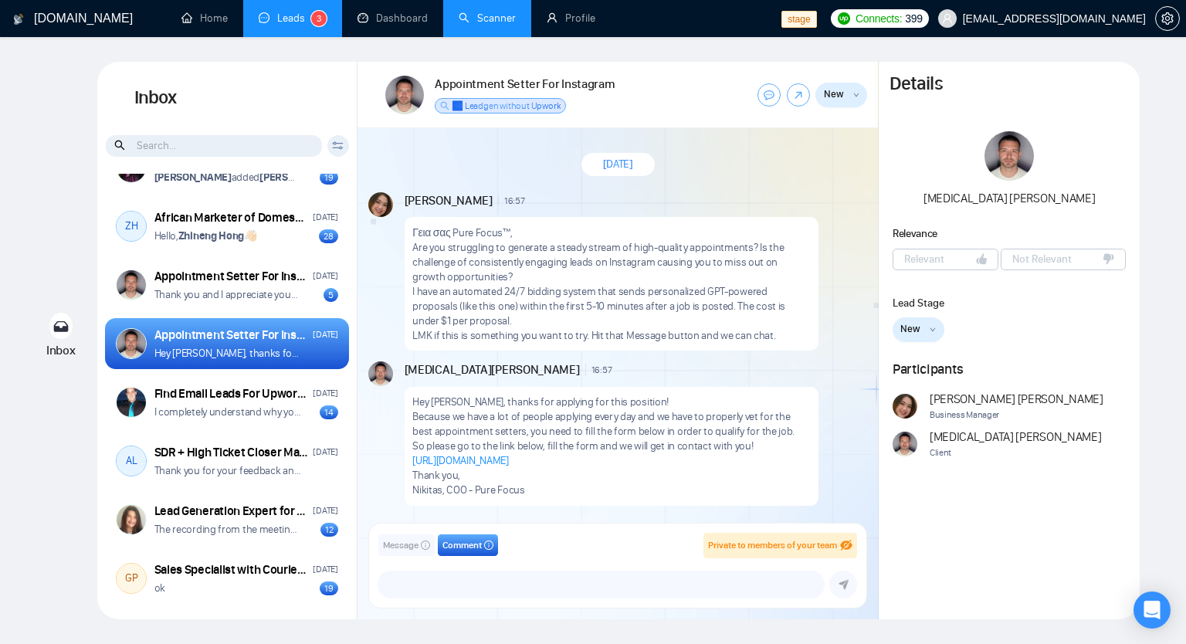
click at [474, 566] on div "Message Comment Private to members of your team bolein95+admin@gmail.com vlad_f…" at bounding box center [617, 566] width 479 height 66
click at [453, 582] on textarea at bounding box center [600, 584] width 445 height 26
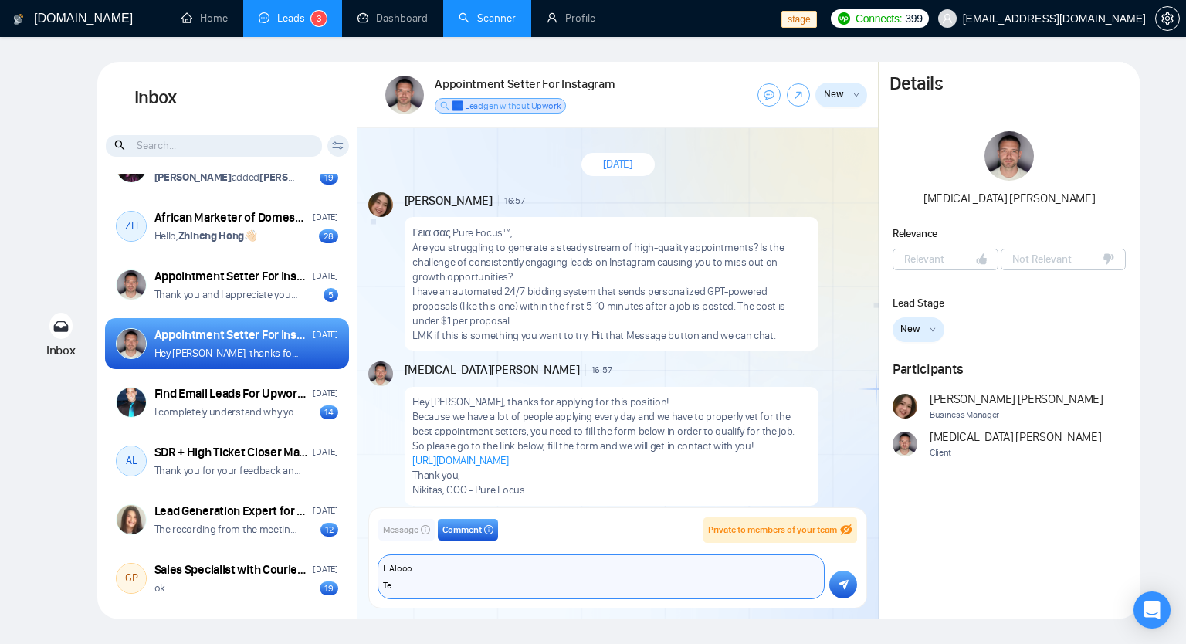
type textarea "H"
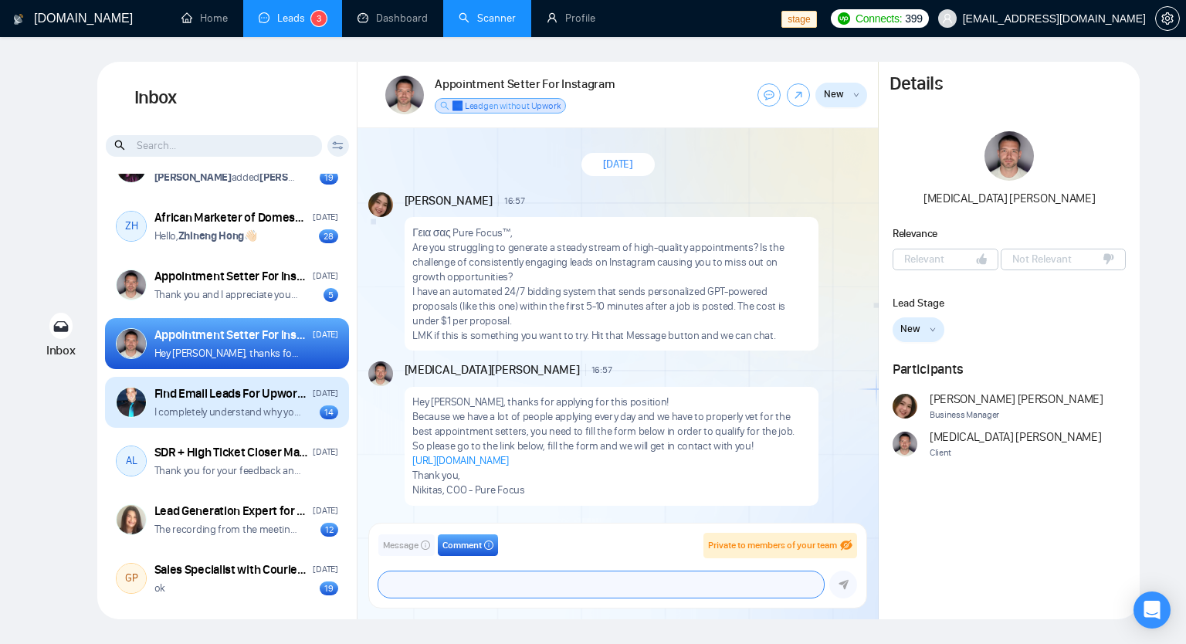
scroll to position [3386, 0]
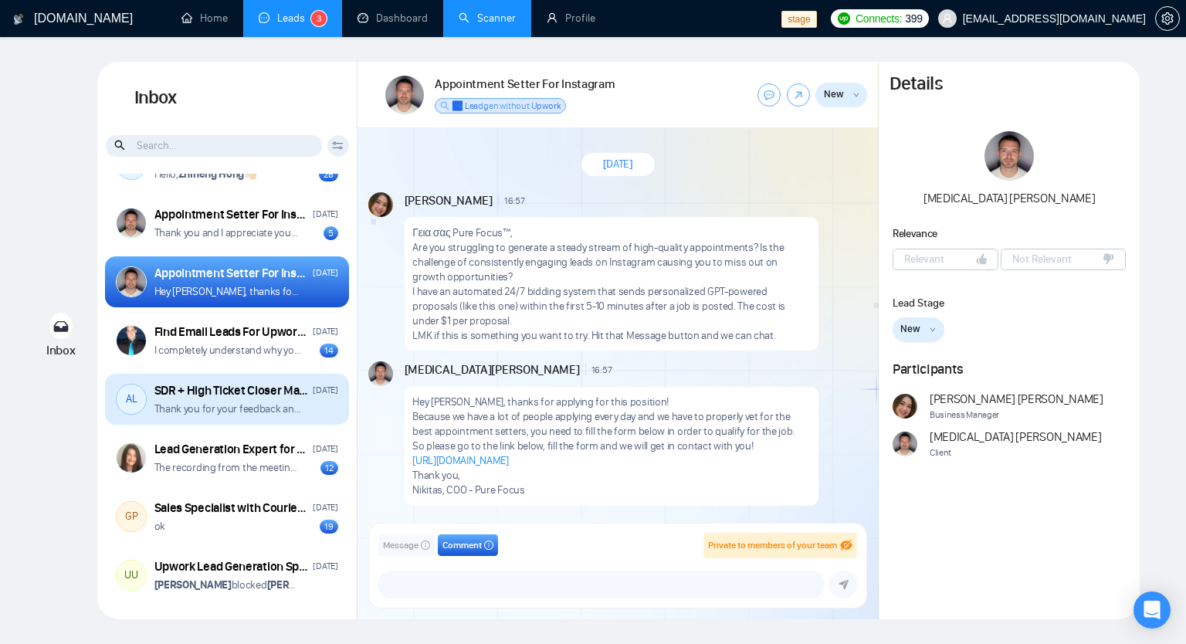
click at [253, 406] on p "Thank you for your feedback and I appreciate your time. Feel free to contact me…" at bounding box center [227, 408] width 147 height 15
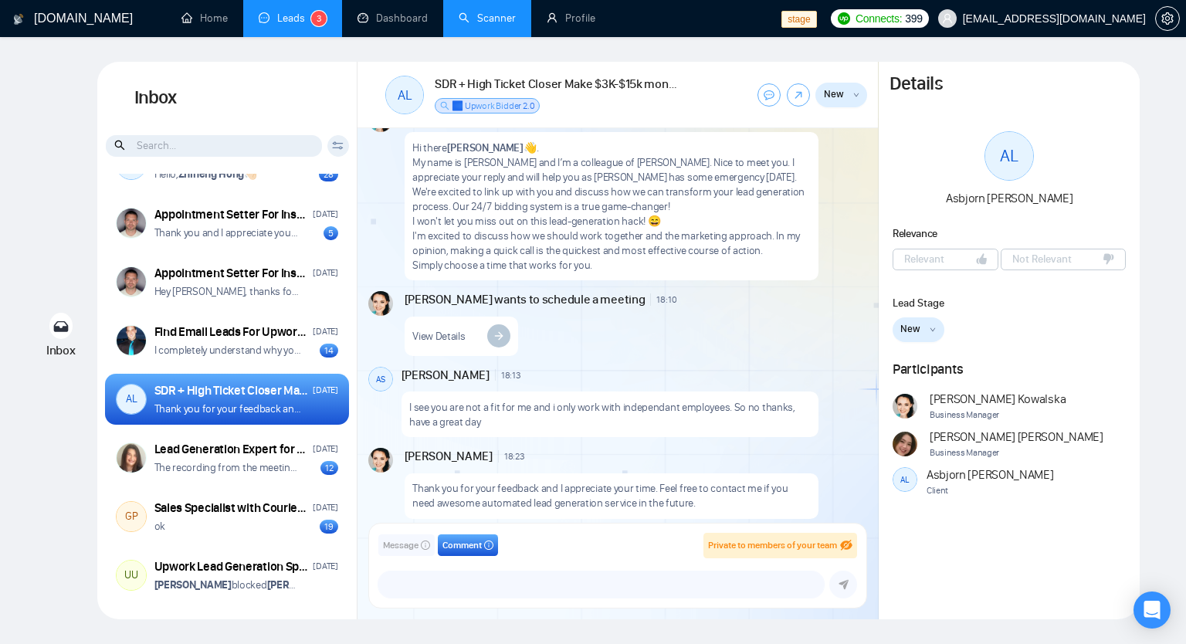
scroll to position [370, 0]
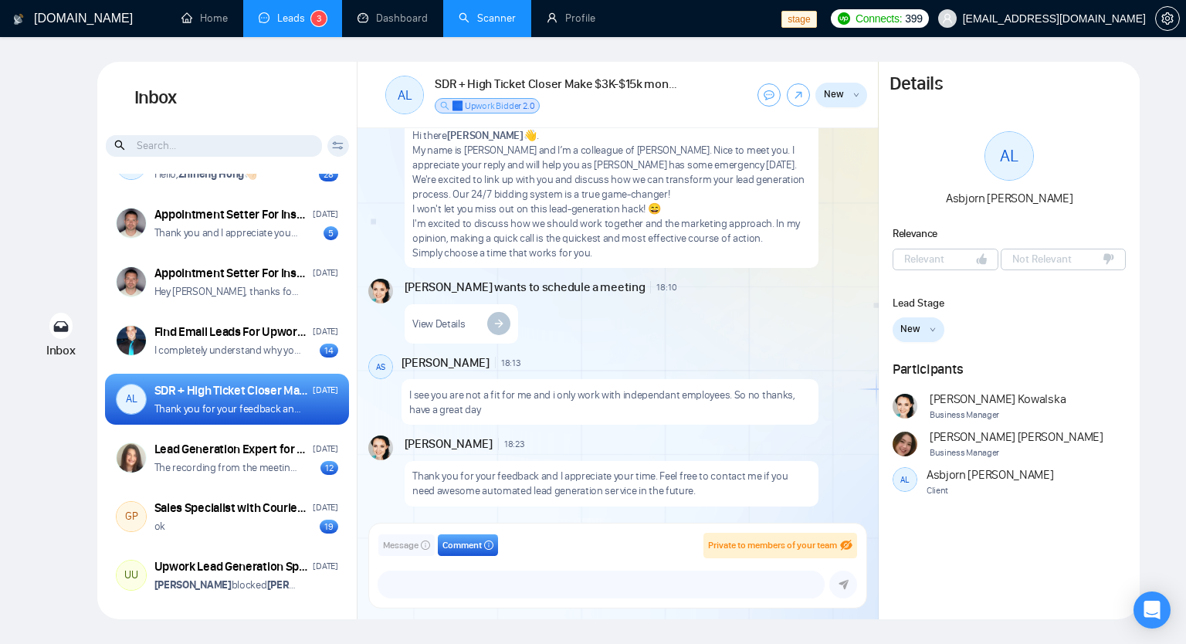
click at [454, 570] on div "bolein95+admin@gmail.com vlad_fukarevych@gigradar.io olena@gigradar.io serhii@g…" at bounding box center [617, 584] width 479 height 28
click at [457, 577] on textarea at bounding box center [600, 584] width 445 height 26
click at [404, 546] on span "Message" at bounding box center [401, 545] width 36 height 15
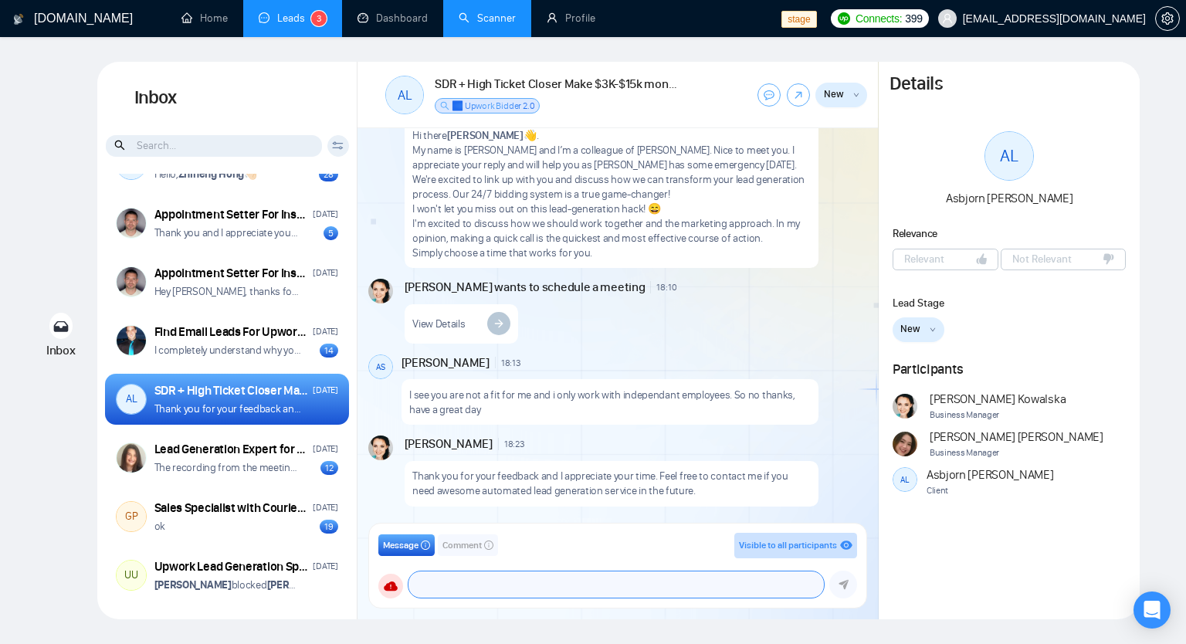
click at [467, 581] on textarea at bounding box center [615, 584] width 415 height 26
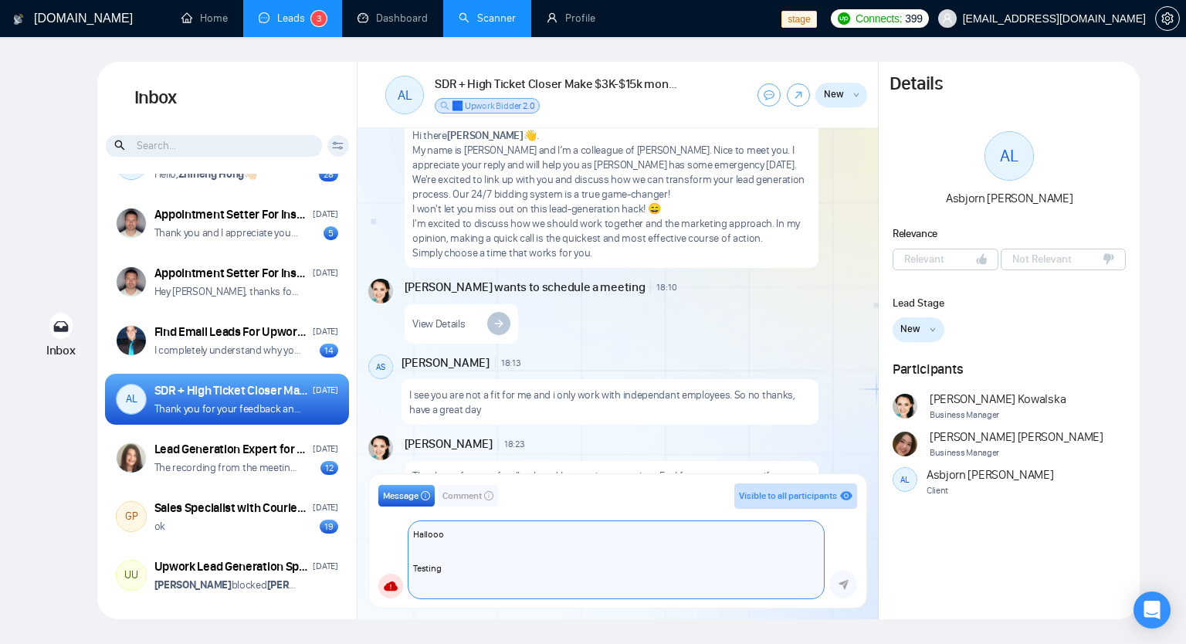
scroll to position [6, 0]
type textarea "Hallooo Testing Testing"
click at [478, 492] on span "Comment" at bounding box center [461, 492] width 39 height 15
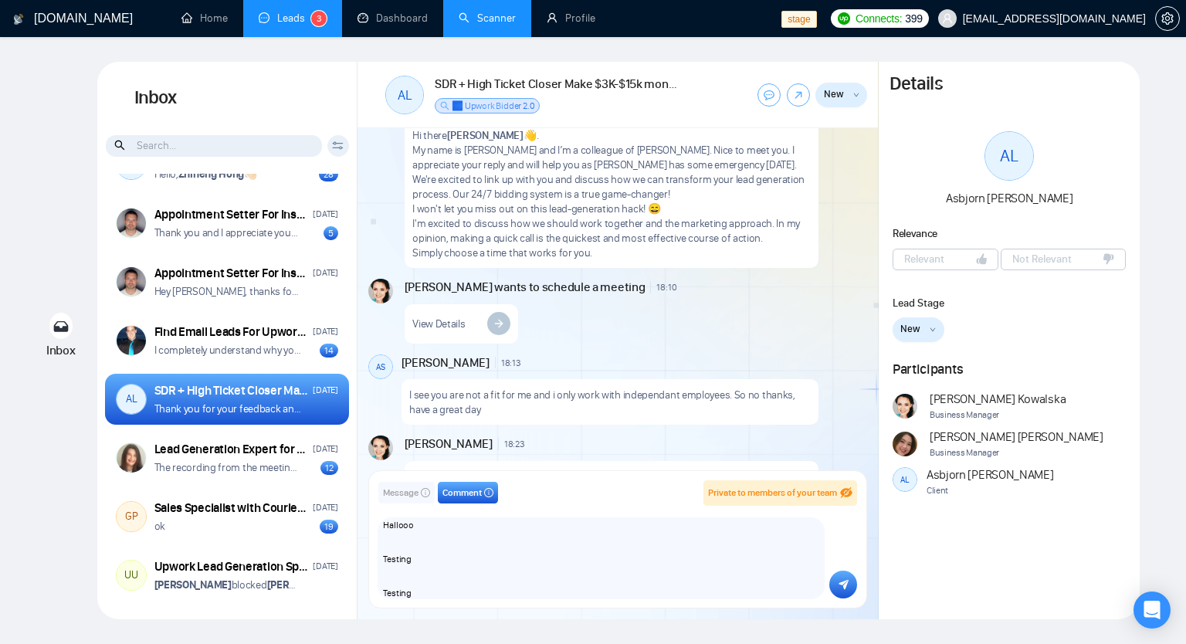
click at [817, 487] on span "Private to members of your team" at bounding box center [772, 492] width 129 height 11
click at [844, 584] on icon "submit" at bounding box center [843, 585] width 10 height 10
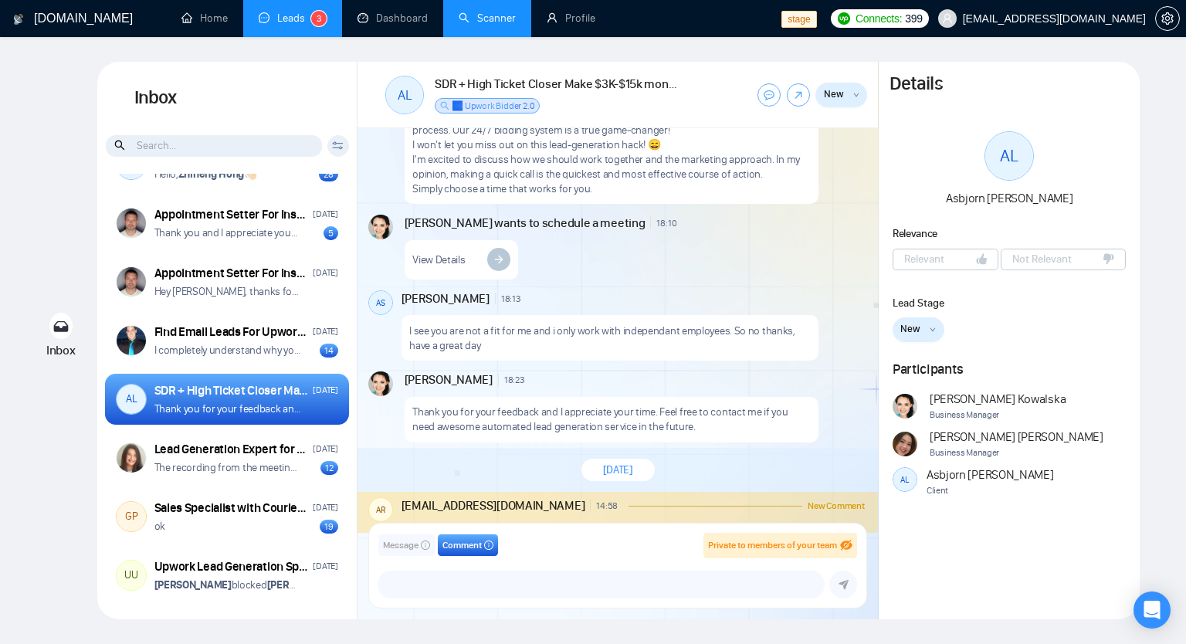
scroll to position [512, 0]
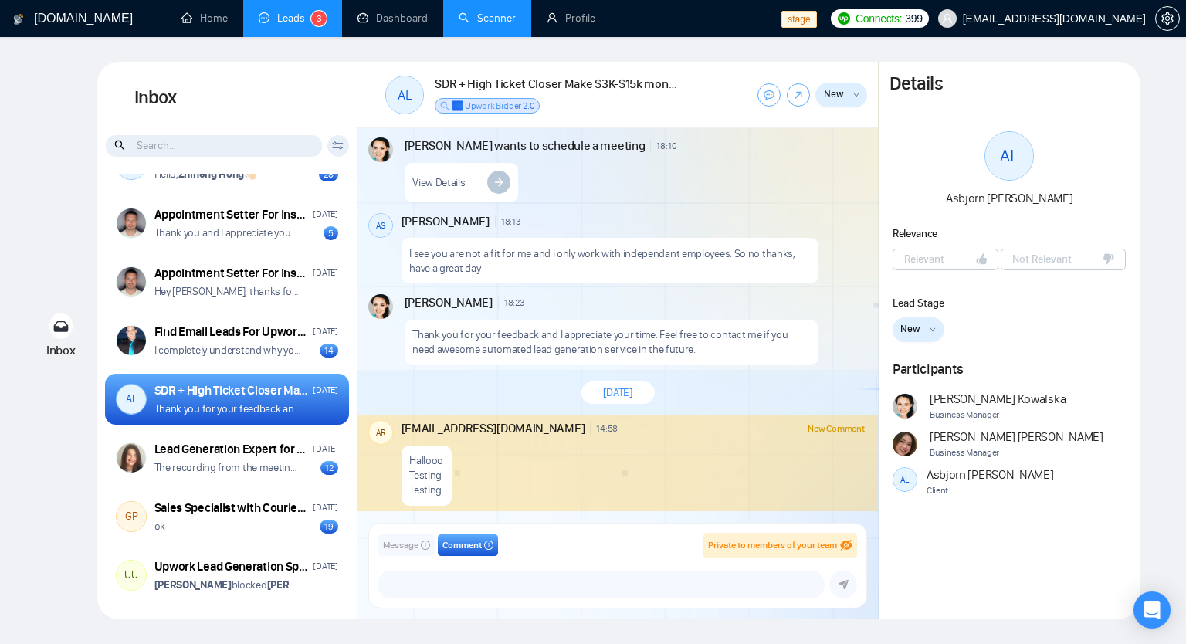
drag, startPoint x: 665, startPoint y: 465, endPoint x: 584, endPoint y: 456, distance: 81.5
click at [584, 456] on div "Hallooo Testing Testing" at bounding box center [632, 471] width 463 height 69
click at [426, 546] on icon "info-circle" at bounding box center [425, 545] width 1 height 5
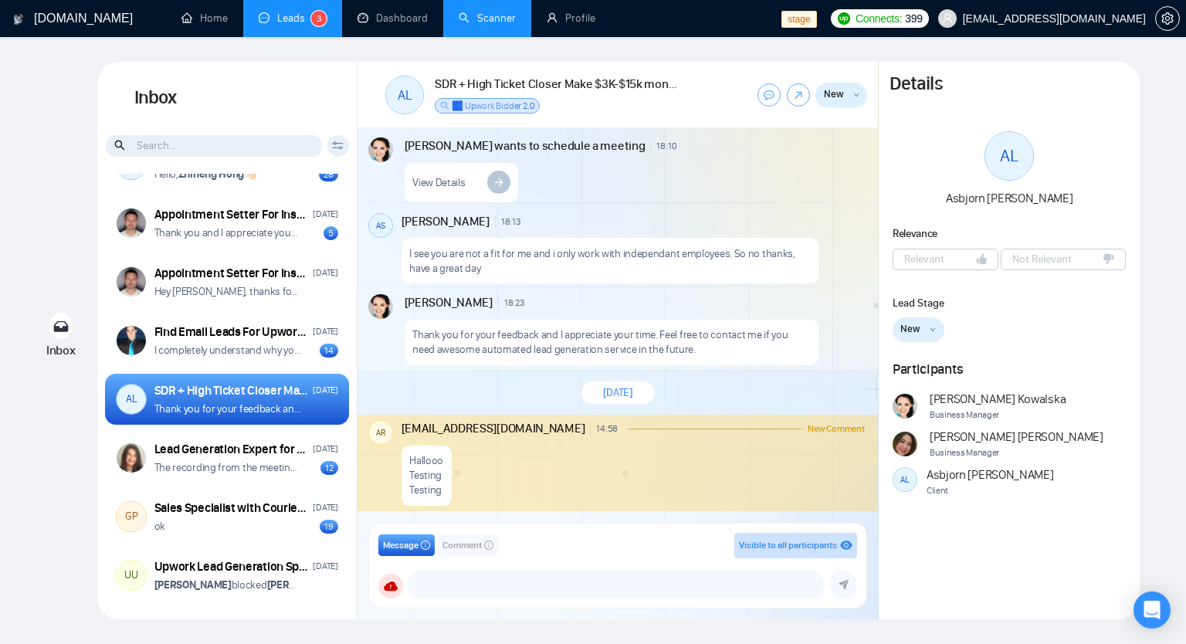
click at [425, 543] on icon "info-circle" at bounding box center [425, 544] width 9 height 9
click at [485, 544] on button "Comment" at bounding box center [468, 545] width 60 height 22
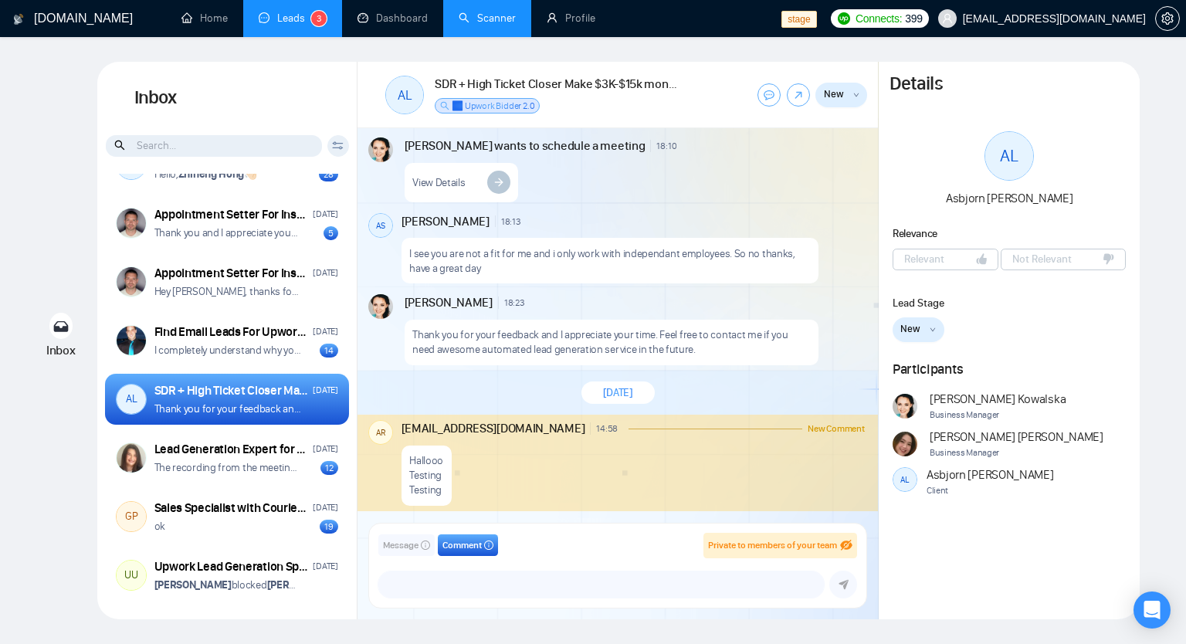
click at [489, 544] on icon "info-circle" at bounding box center [489, 545] width 1 height 5
click at [421, 547] on icon "info-circle" at bounding box center [425, 544] width 9 height 9
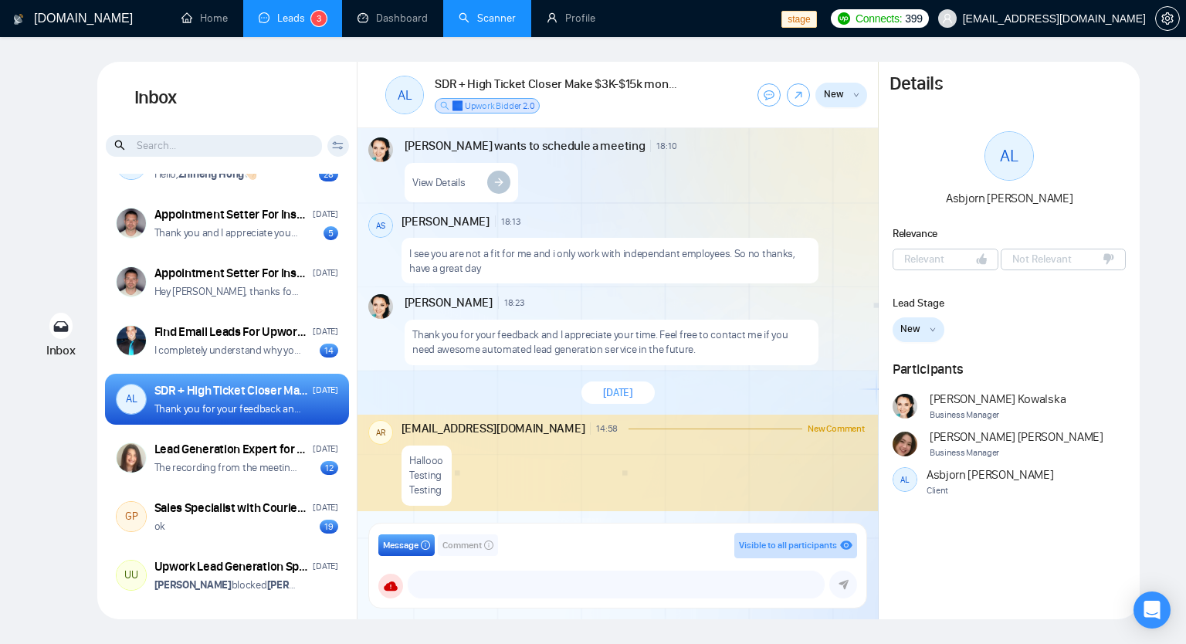
click at [428, 541] on icon "info-circle" at bounding box center [425, 544] width 9 height 9
click at [485, 547] on button "Comment" at bounding box center [468, 545] width 60 height 22
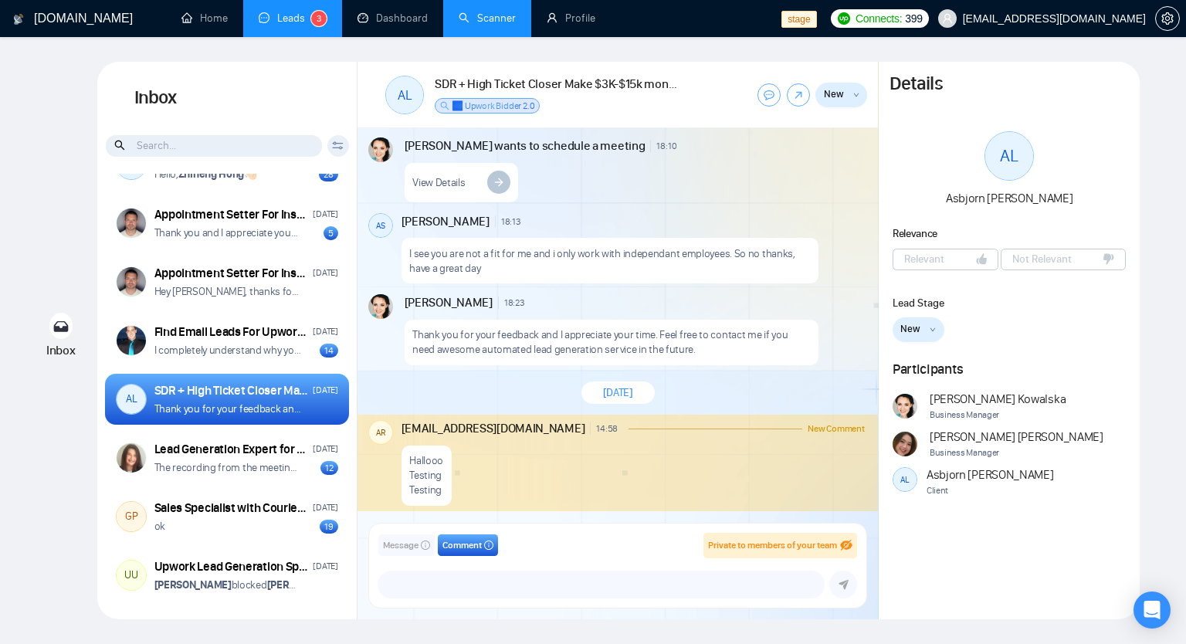
click at [425, 544] on icon "info-circle" at bounding box center [425, 544] width 9 height 9
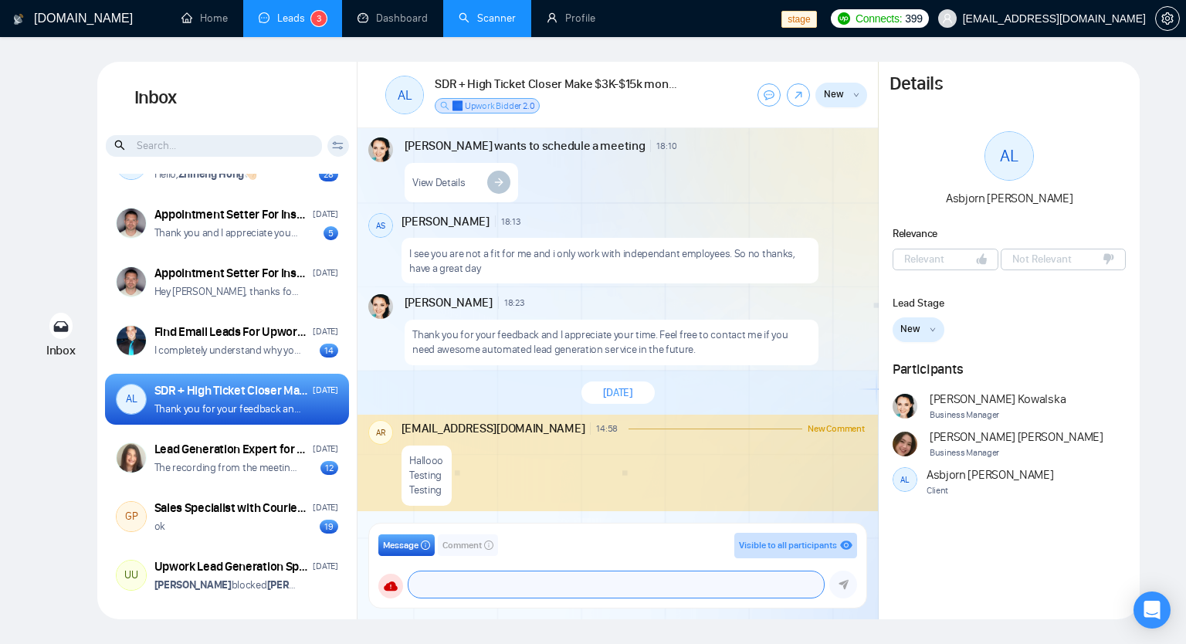
click at [506, 584] on textarea at bounding box center [615, 584] width 415 height 26
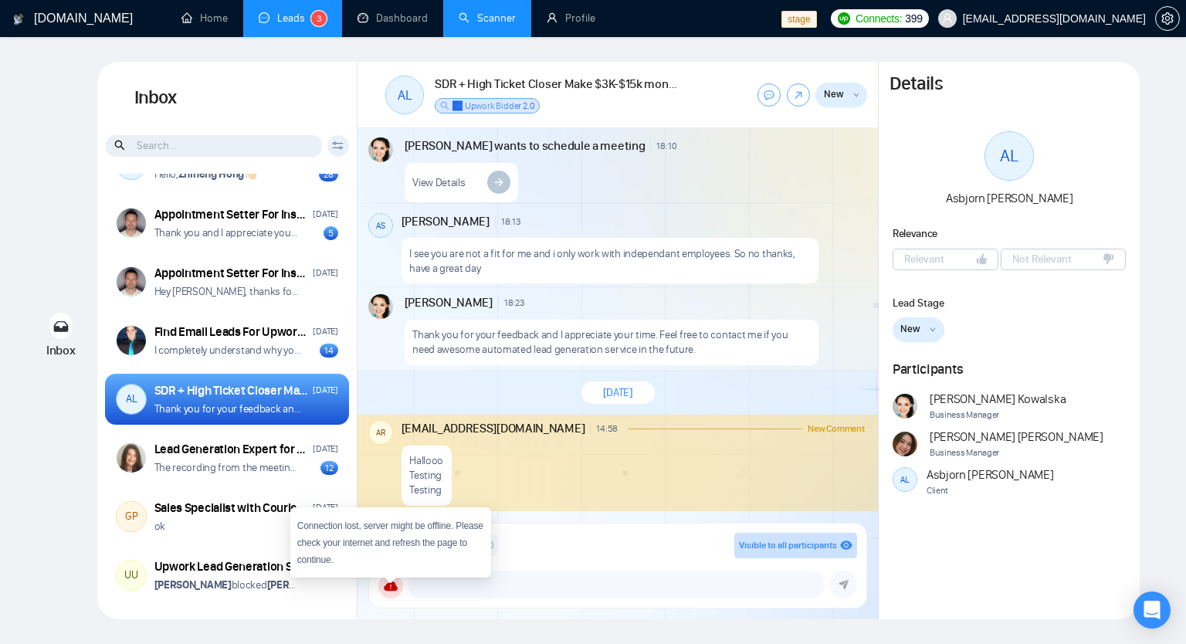
click at [381, 532] on div "Connection lost, server might be offline. Please check your internet and refres…" at bounding box center [390, 542] width 201 height 70
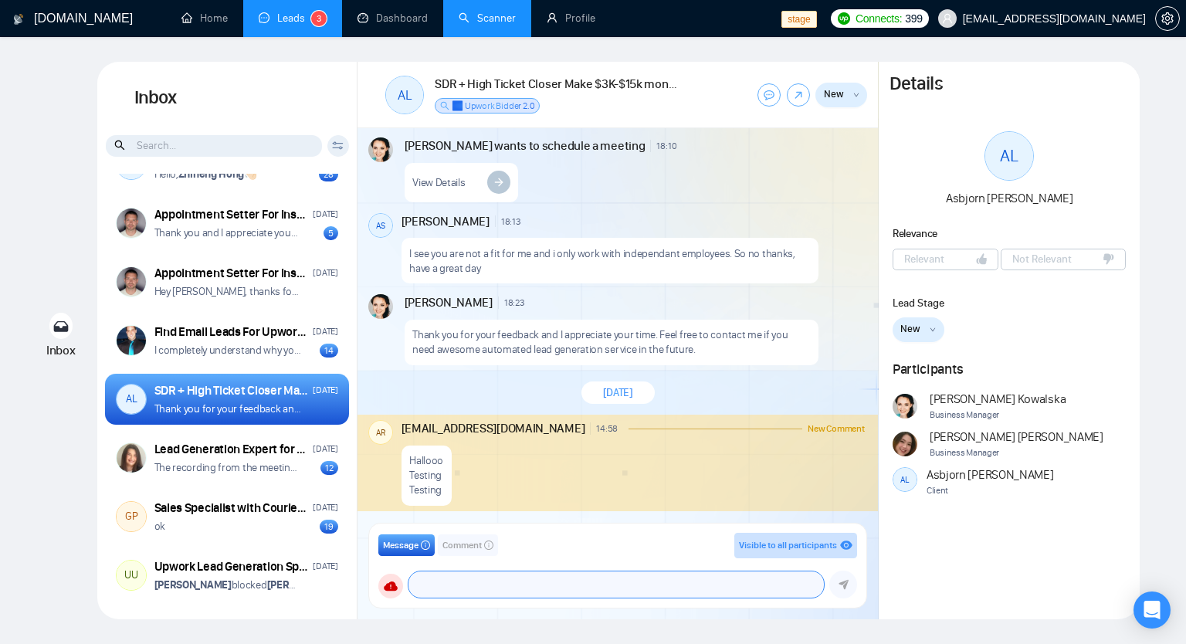
click at [475, 584] on textarea at bounding box center [615, 584] width 415 height 26
click at [447, 578] on textarea at bounding box center [615, 584] width 415 height 26
type textarea "s"
type textarea "should be disable text when connection lost"
drag, startPoint x: 608, startPoint y: 581, endPoint x: 399, endPoint y: 557, distance: 210.6
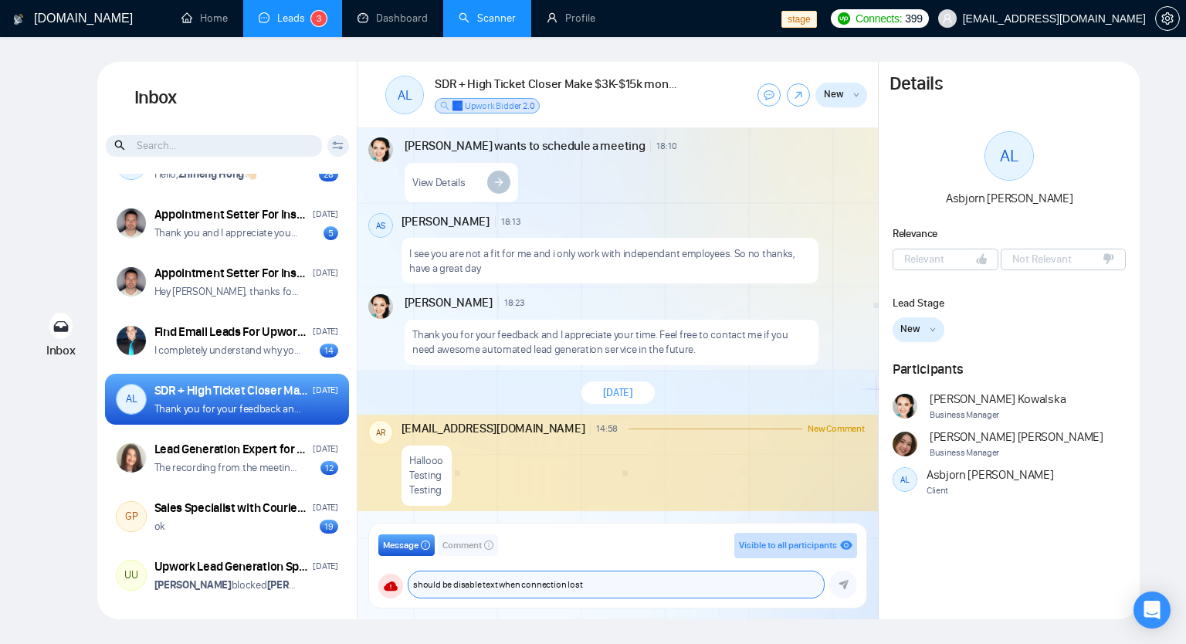
click at [399, 557] on div "Message Comment Visible to all participants GigRadar Business Manager Andrian M…" at bounding box center [617, 566] width 479 height 66
click at [457, 545] on span "Comment" at bounding box center [461, 545] width 39 height 15
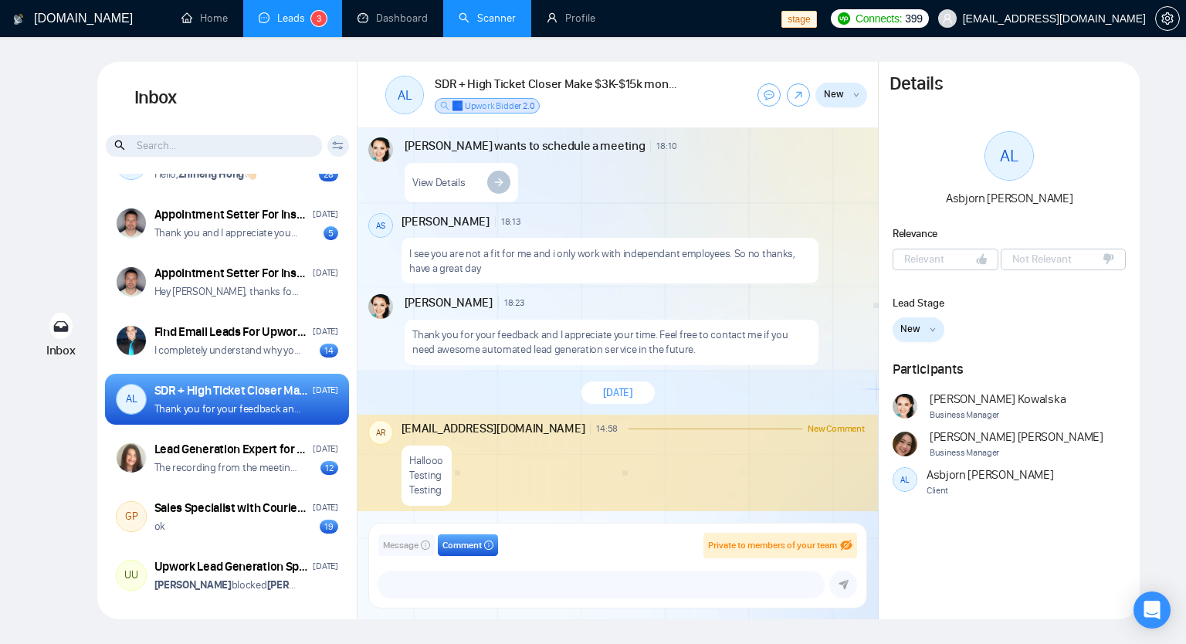
click at [489, 545] on icon "info-circle" at bounding box center [488, 544] width 9 height 9
click at [423, 548] on icon "info-circle" at bounding box center [425, 544] width 9 height 9
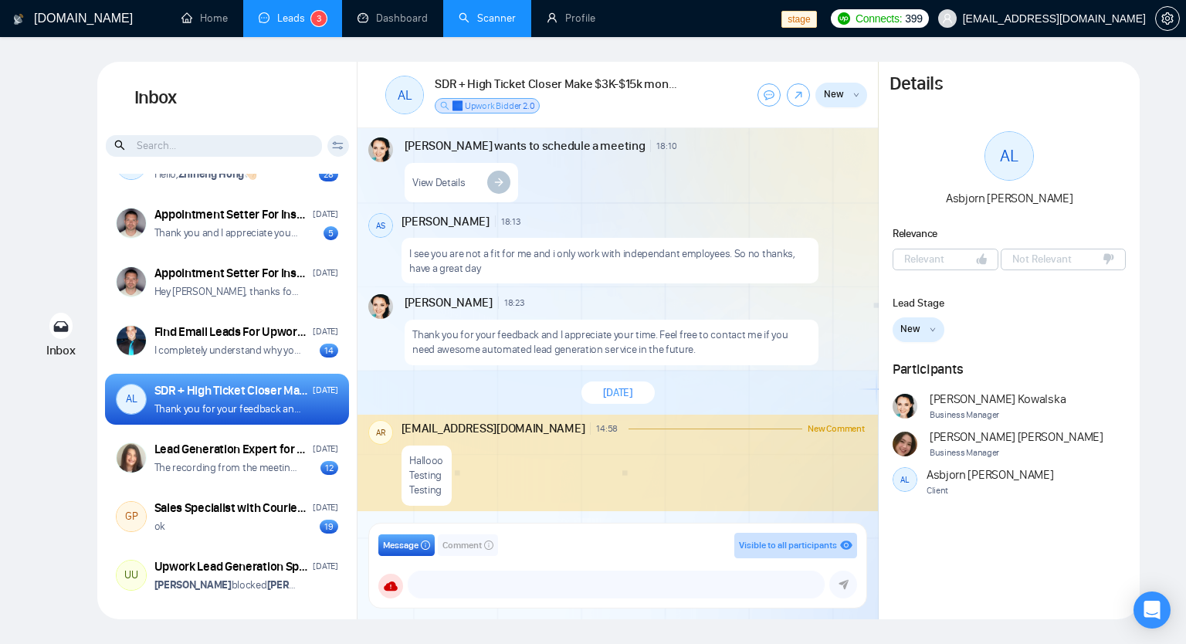
click at [475, 550] on span "Comment" at bounding box center [461, 545] width 39 height 15
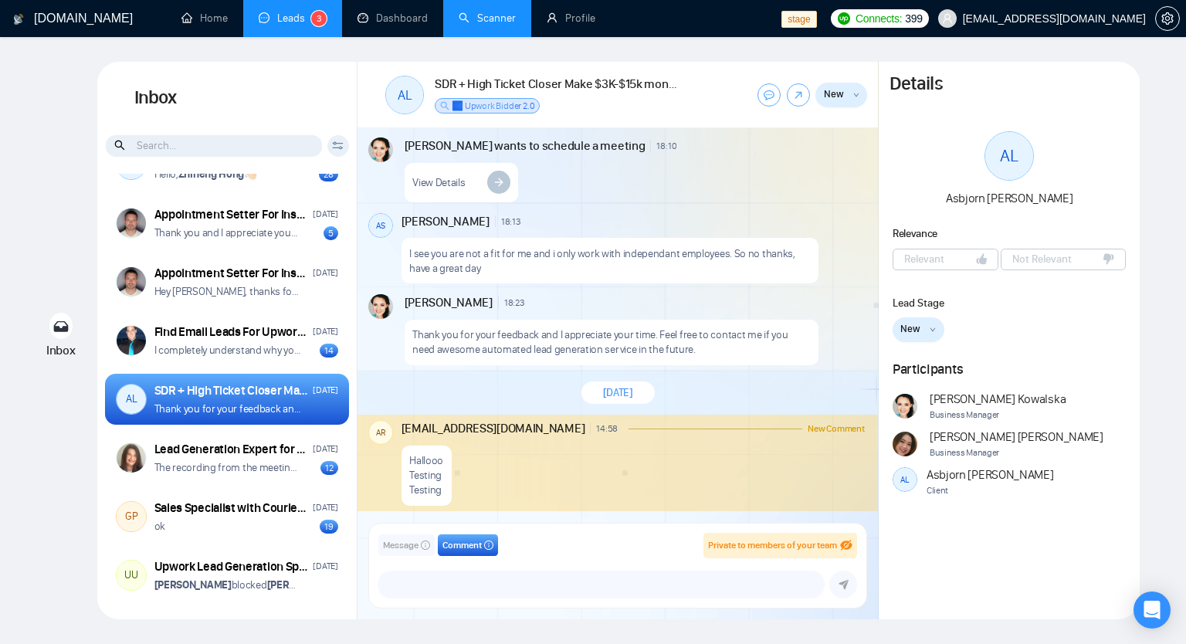
click at [492, 546] on icon "info-circle" at bounding box center [488, 544] width 9 height 9
click at [489, 544] on icon "info-circle" at bounding box center [489, 545] width 1 height 5
click at [490, 544] on icon "info-circle" at bounding box center [488, 544] width 9 height 9
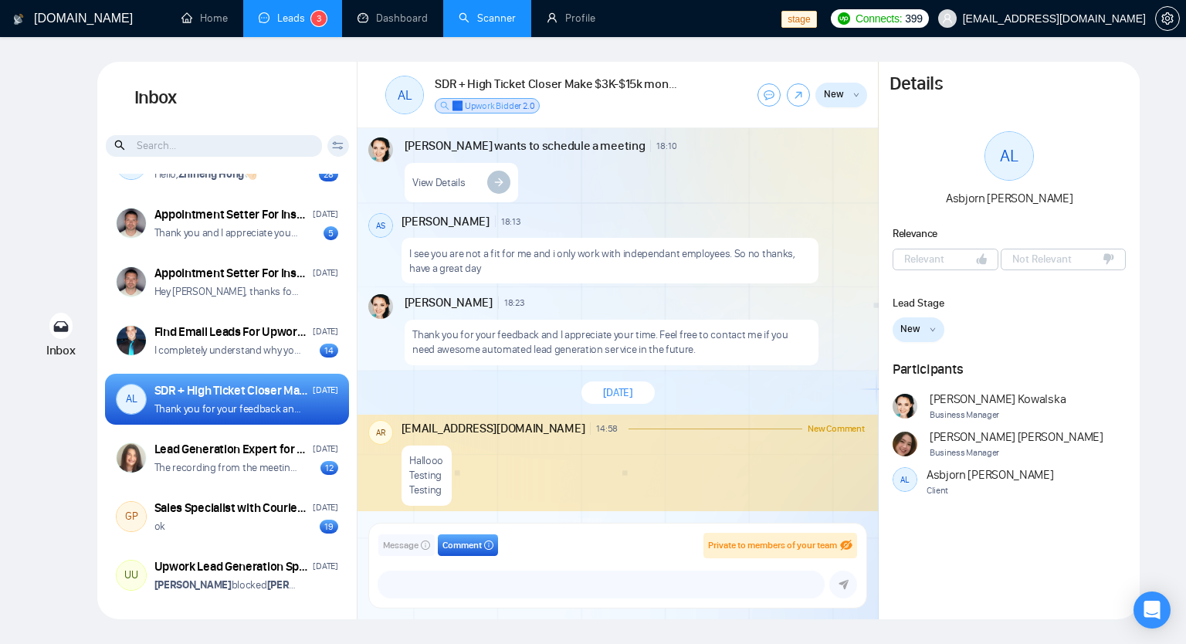
click at [489, 547] on icon "info-circle" at bounding box center [488, 544] width 9 height 9
click at [420, 541] on button "Message" at bounding box center [406, 545] width 56 height 22
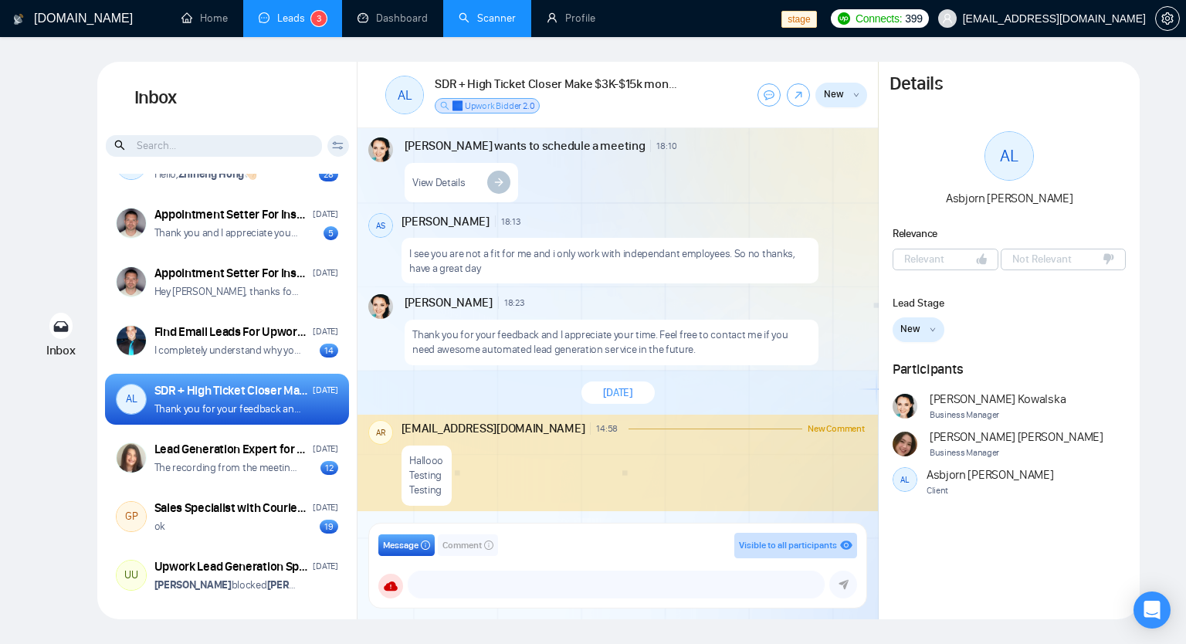
click at [491, 546] on icon "info-circle" at bounding box center [488, 544] width 9 height 9
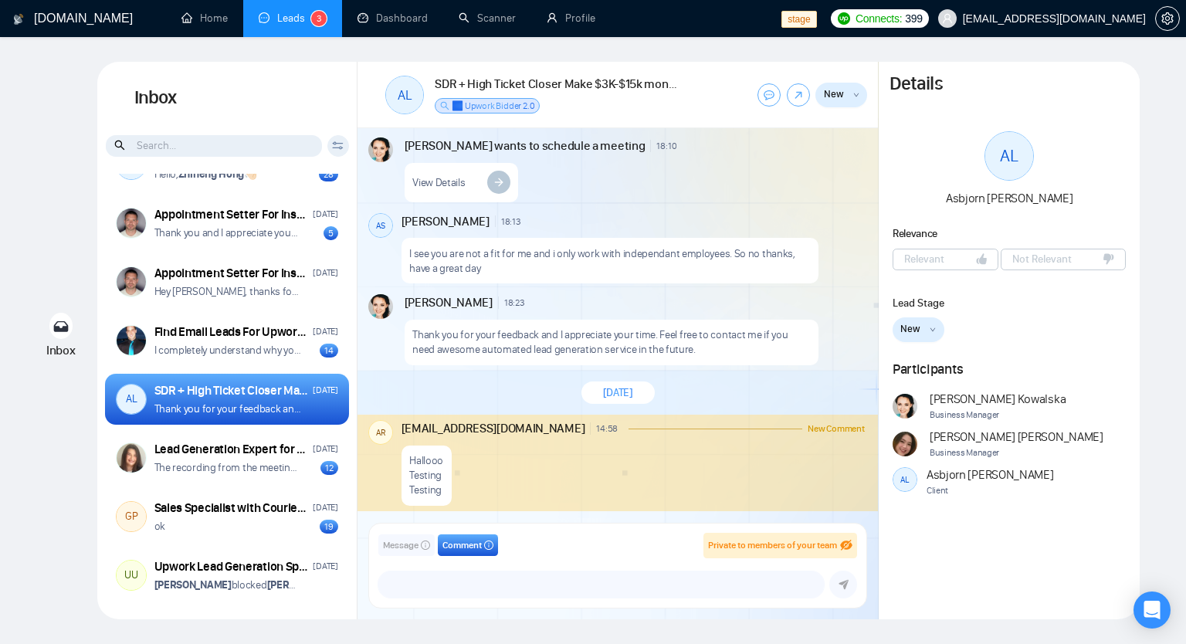
click at [428, 541] on icon "info-circle" at bounding box center [425, 544] width 9 height 9
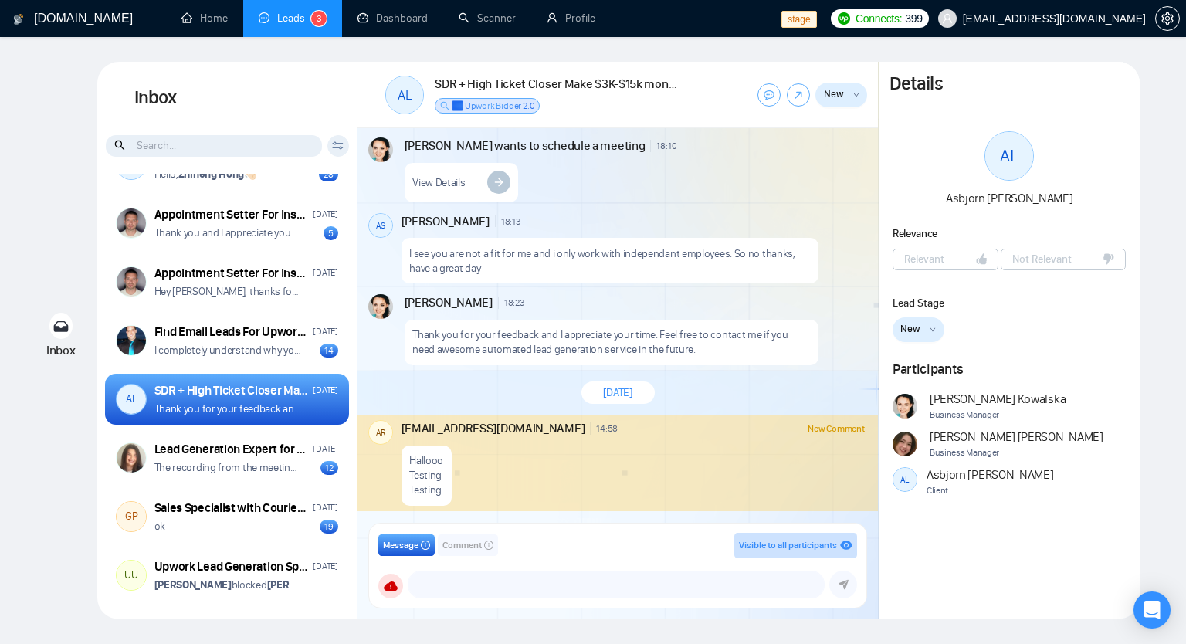
click at [488, 549] on icon "info-circle" at bounding box center [488, 544] width 9 height 9
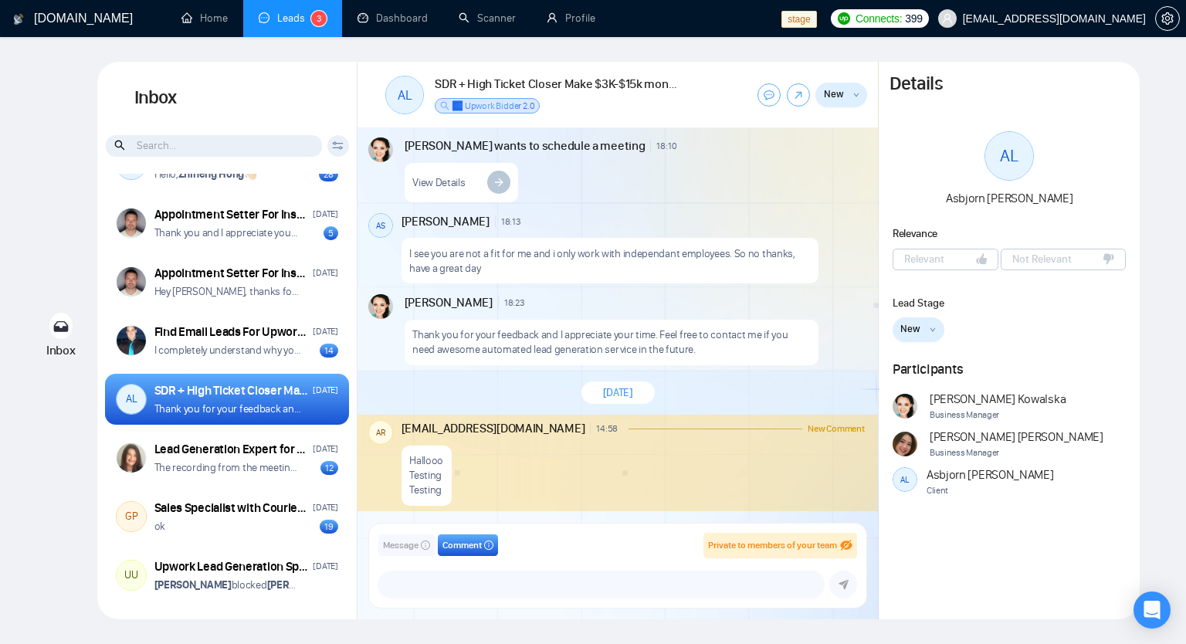
click at [431, 546] on button "Message" at bounding box center [406, 545] width 56 height 22
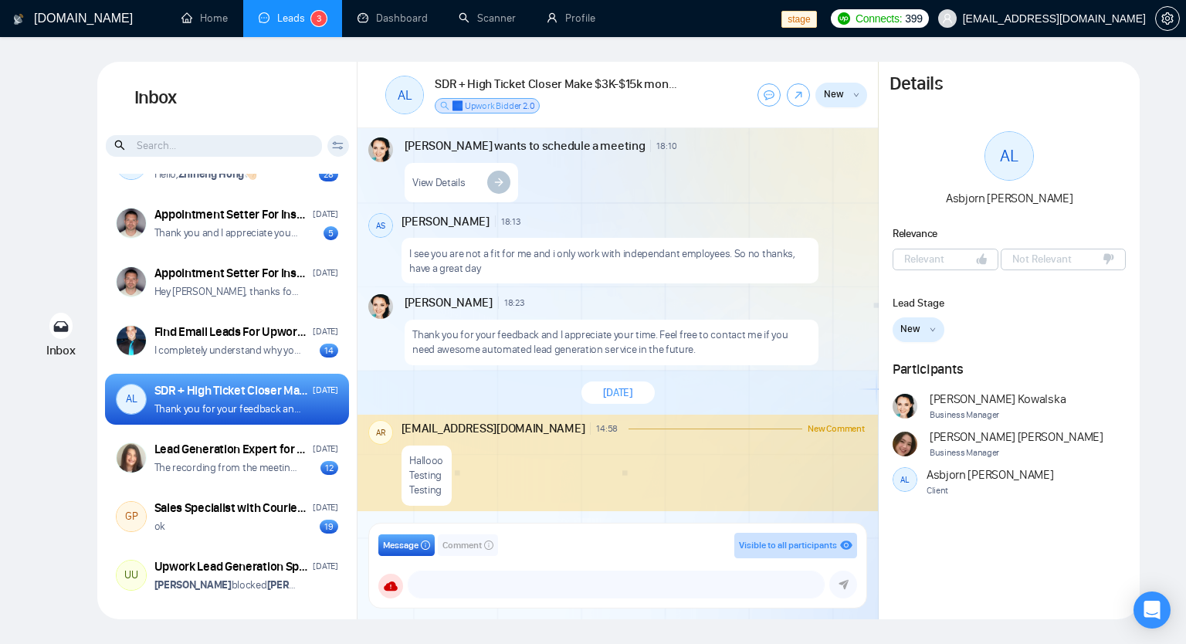
click at [464, 543] on span "Comment" at bounding box center [461, 545] width 39 height 15
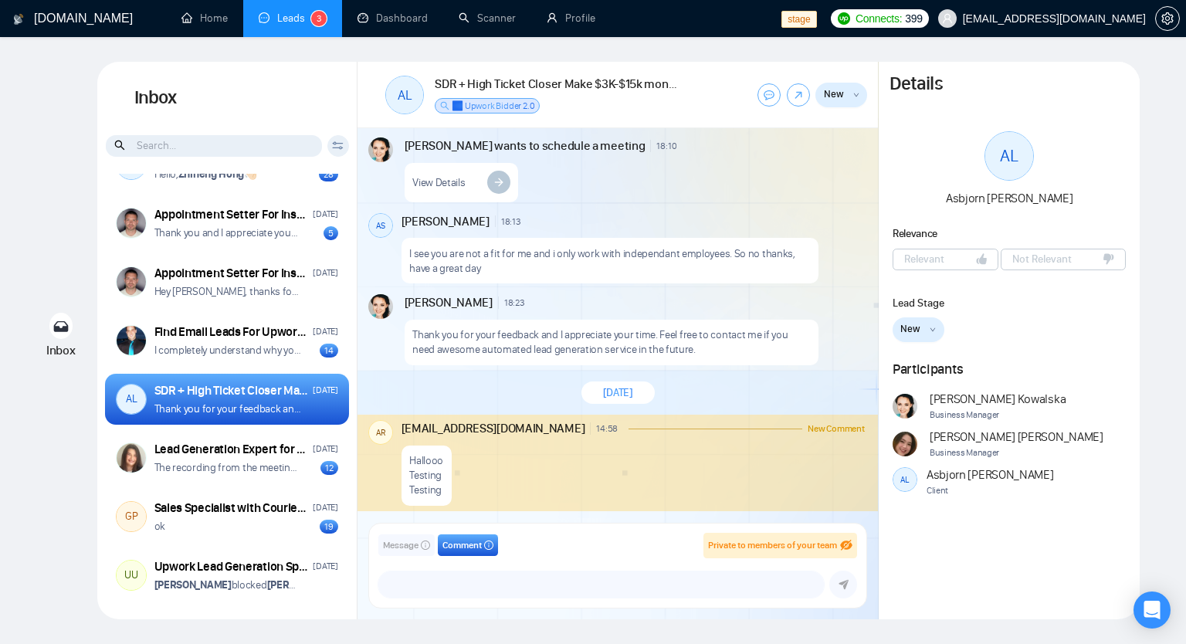
click at [399, 544] on span "Message" at bounding box center [401, 545] width 36 height 15
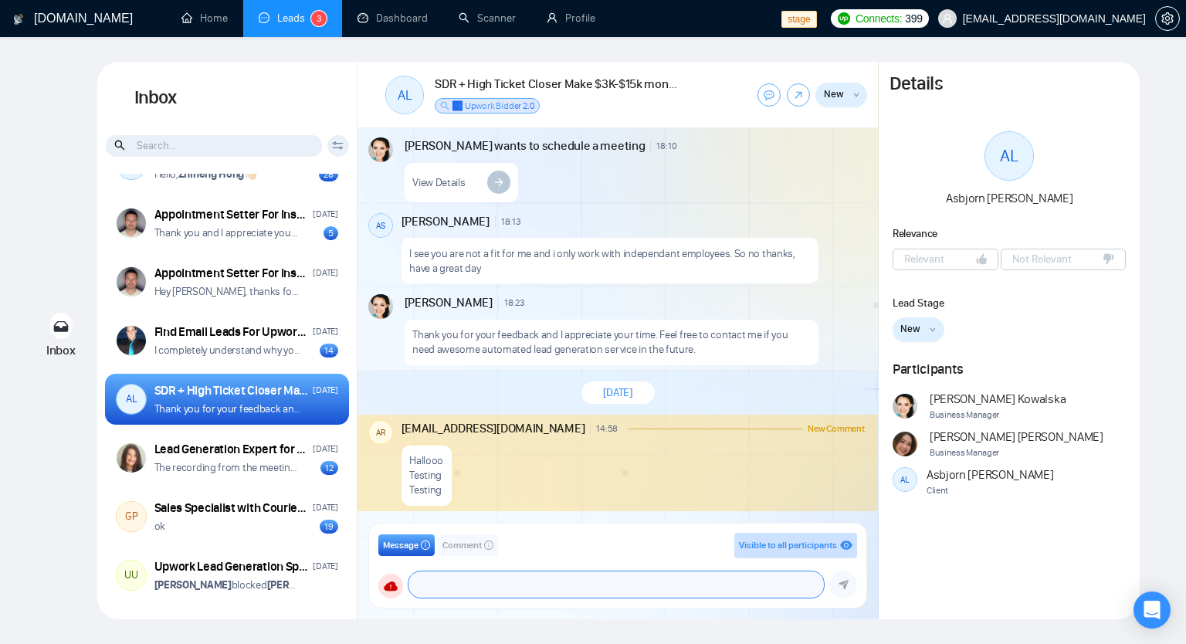
click at [422, 582] on textarea at bounding box center [615, 584] width 415 height 26
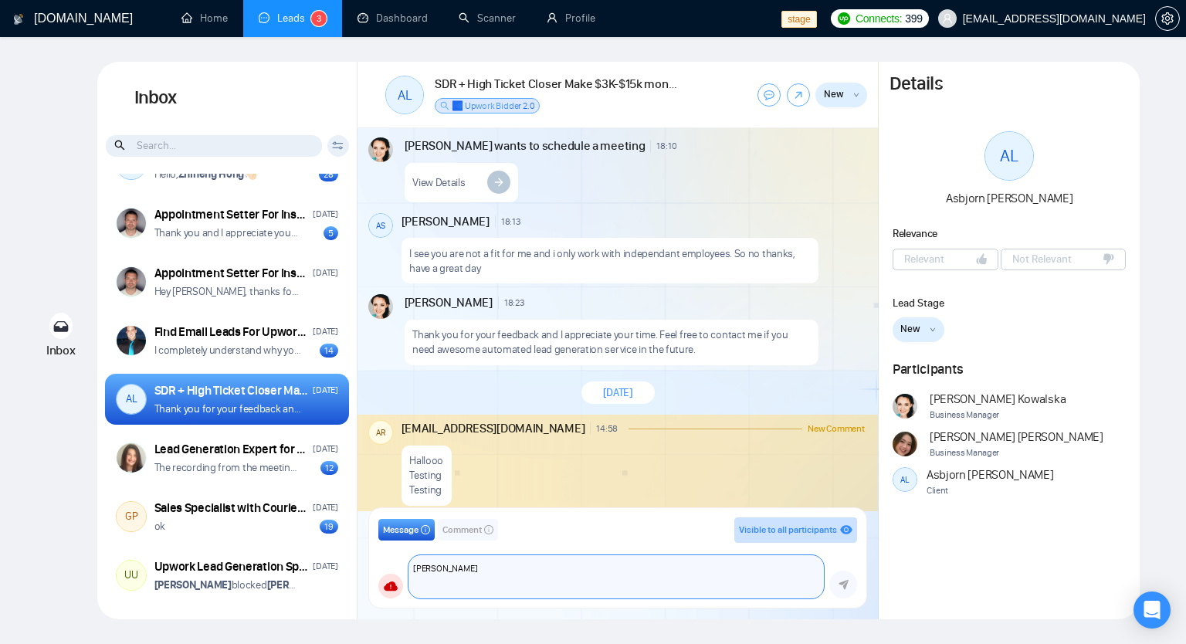
type textarea "Helooo Yuuhu"
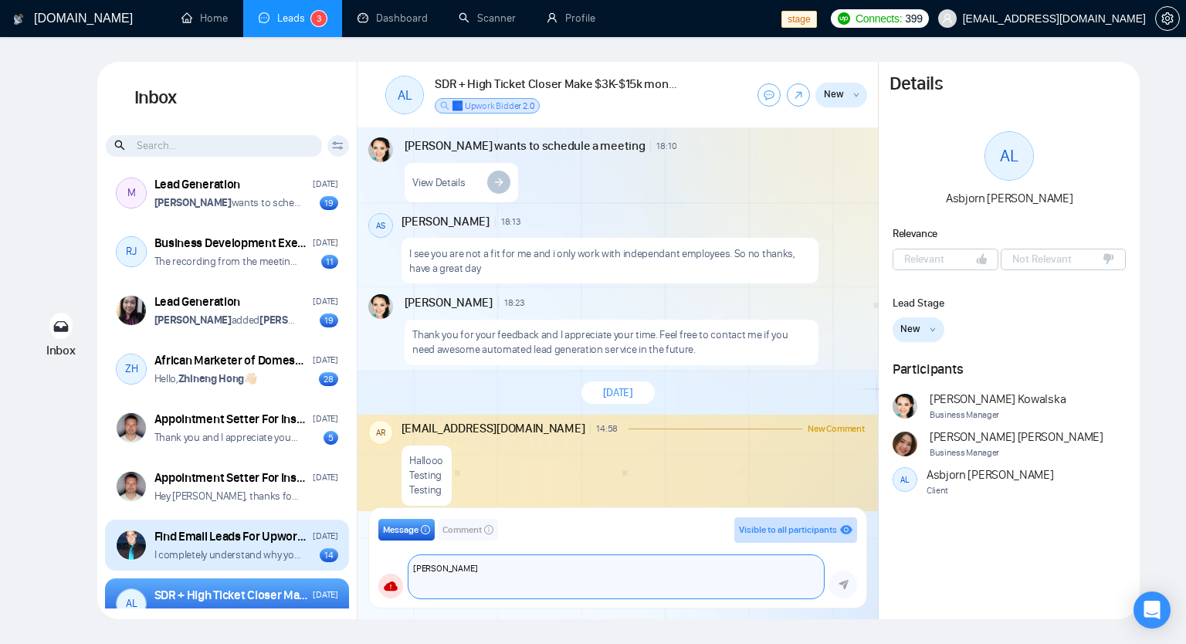
scroll to position [3386, 0]
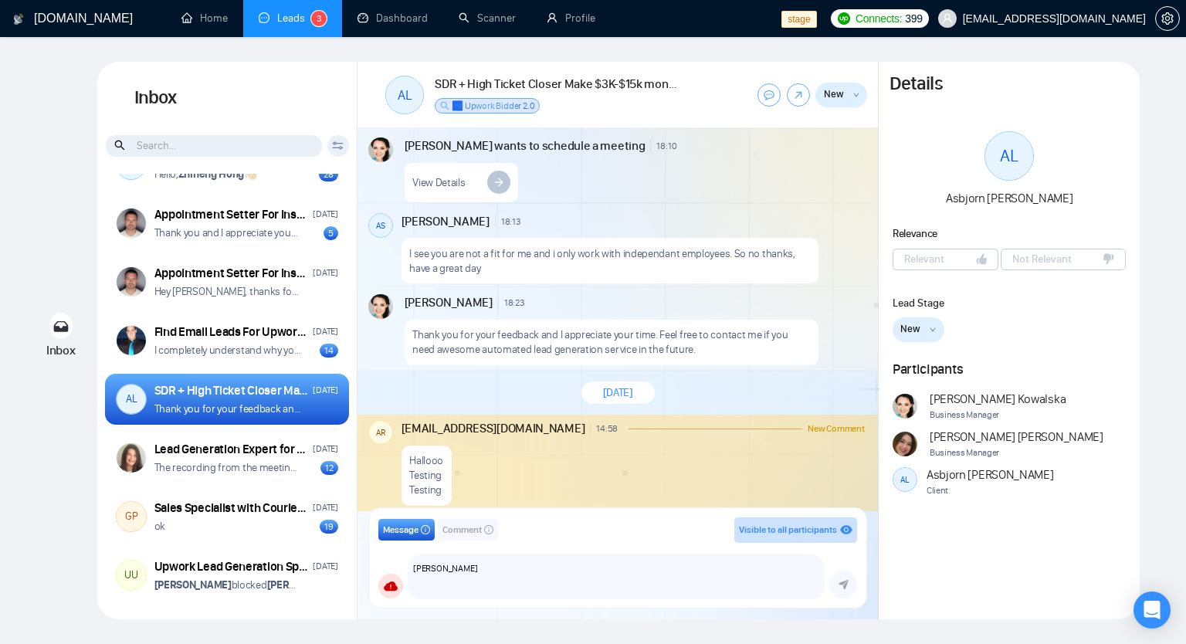
click at [220, 384] on div "SDR + High Ticket Closer Make $3K-$15k monthly 100% comission based only." at bounding box center [231, 390] width 154 height 17
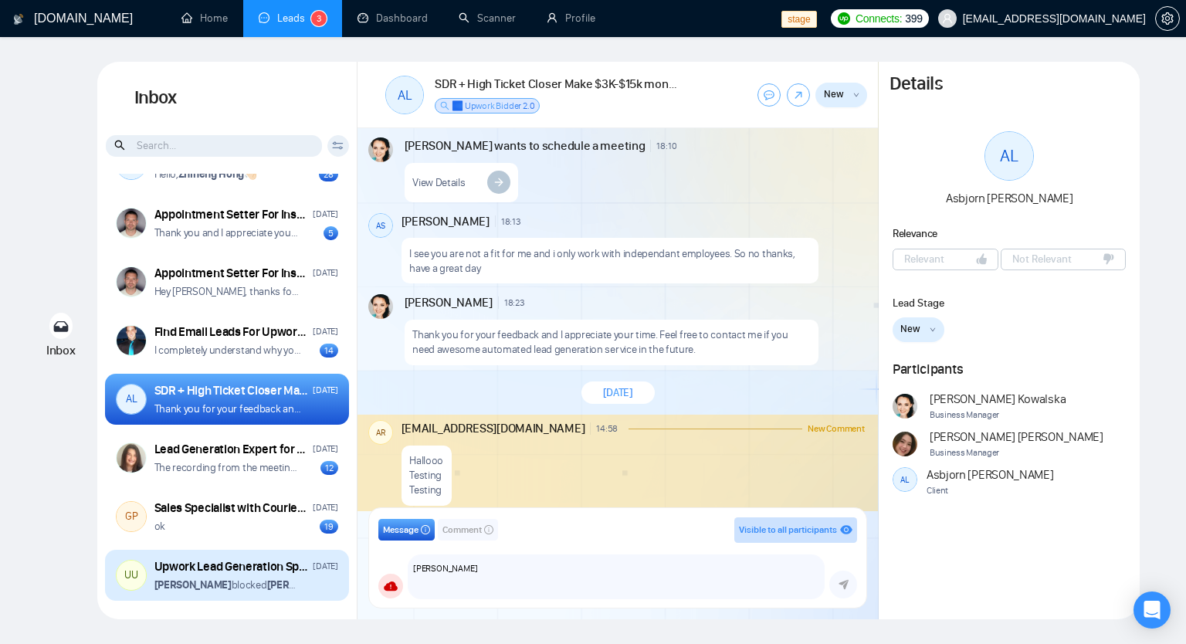
click at [220, 581] on p "Yicheng Zhu blocked Andrian Marsella" at bounding box center [227, 584] width 147 height 15
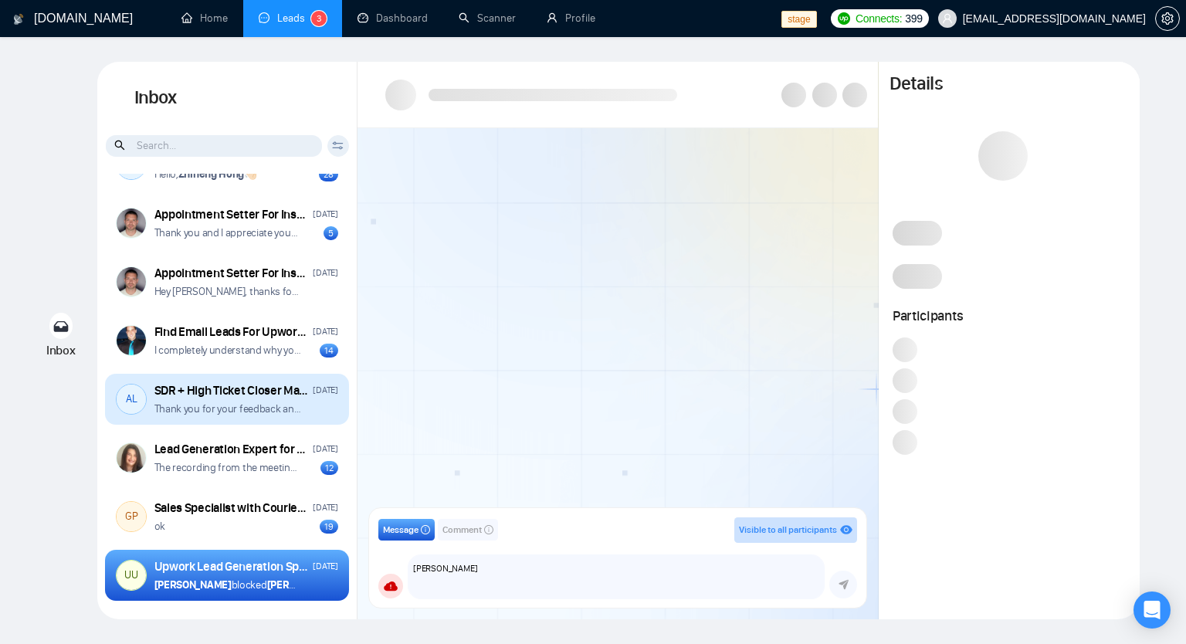
click at [230, 408] on p "Thank you for your feedback and I appreciate your time. Feel free to contact me…" at bounding box center [227, 408] width 147 height 15
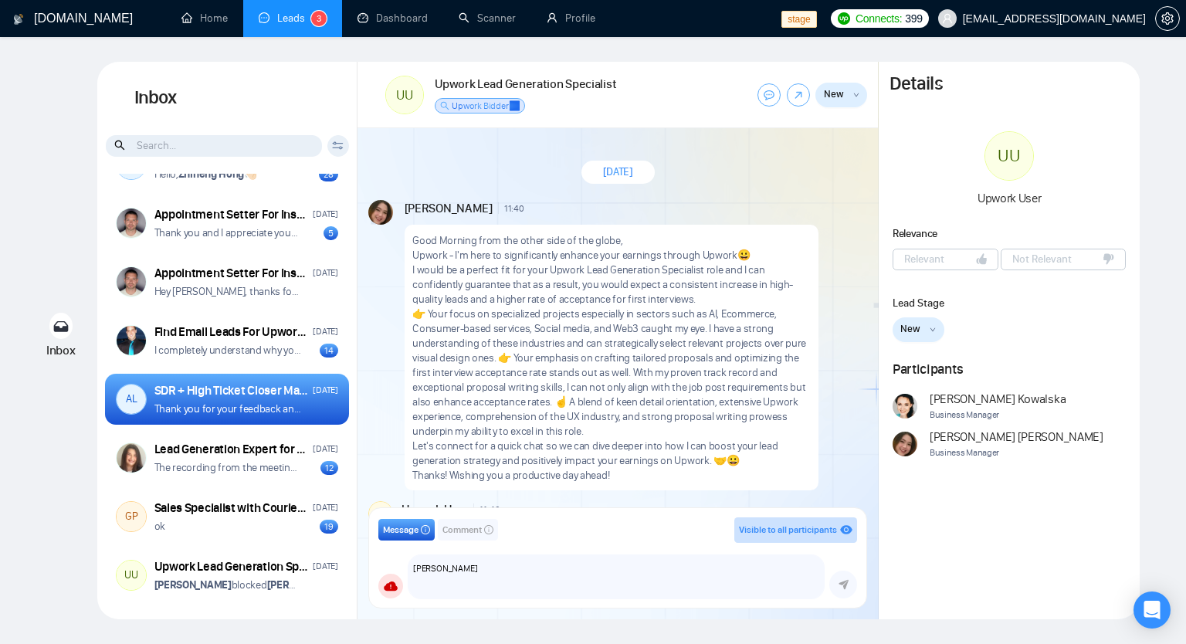
scroll to position [978, 0]
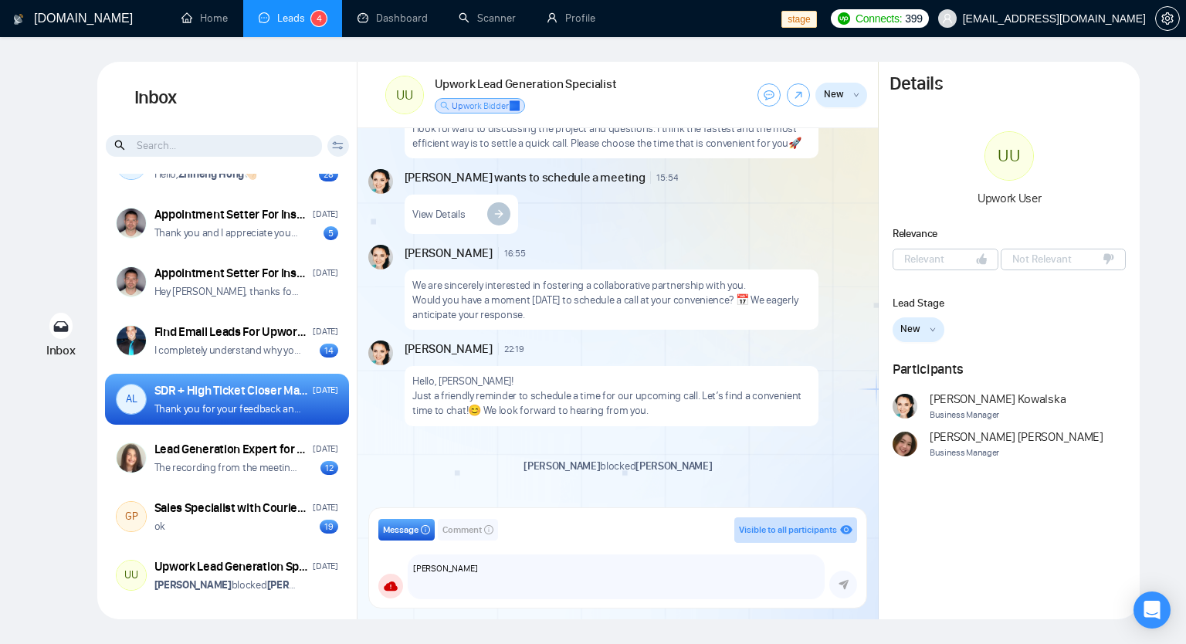
click at [465, 536] on span "Comment" at bounding box center [461, 530] width 39 height 15
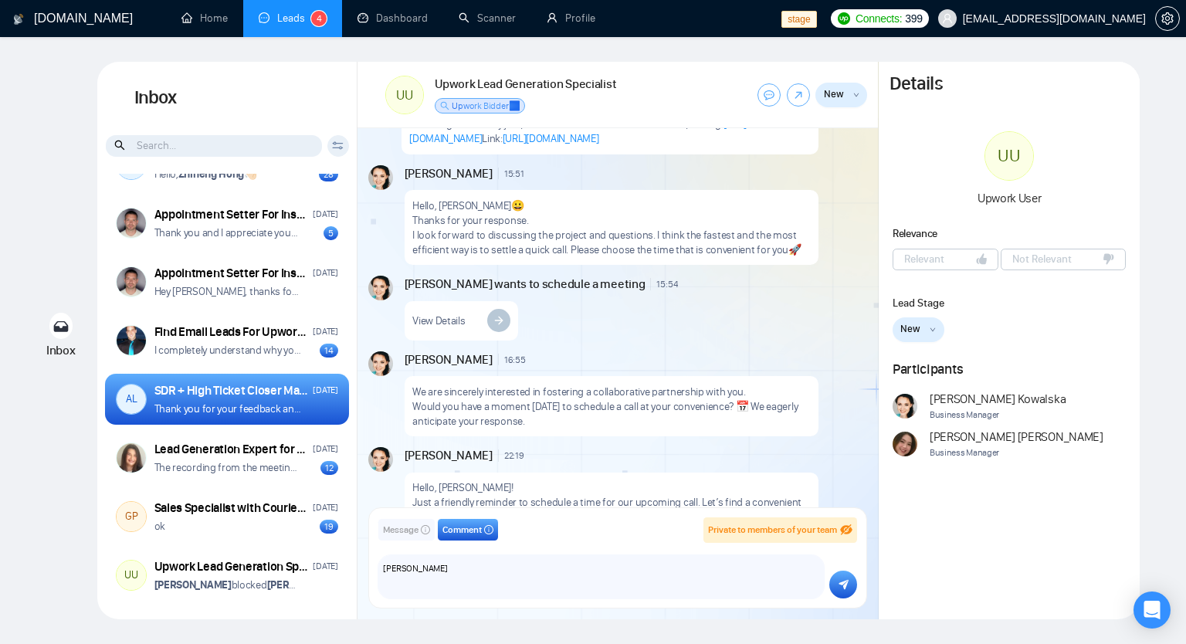
scroll to position [824, 0]
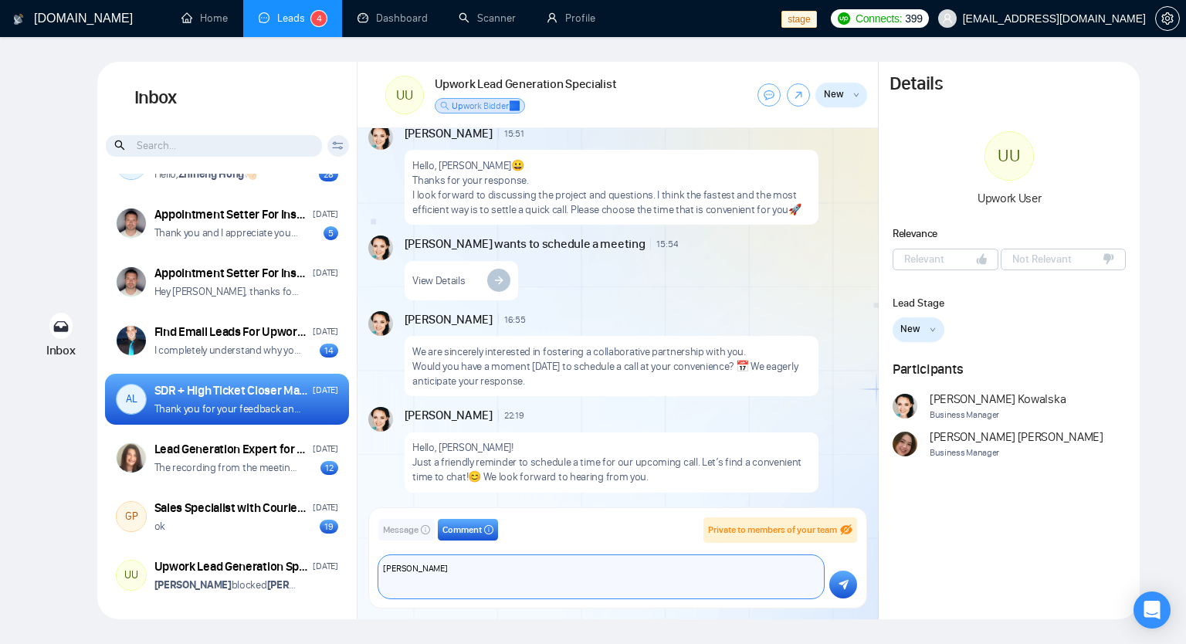
drag, startPoint x: 411, startPoint y: 579, endPoint x: 383, endPoint y: 550, distance: 40.9
click at [383, 550] on div "Message Comment Private to members of your team bolein95+admin@gmail.com vlad_f…" at bounding box center [617, 557] width 479 height 81
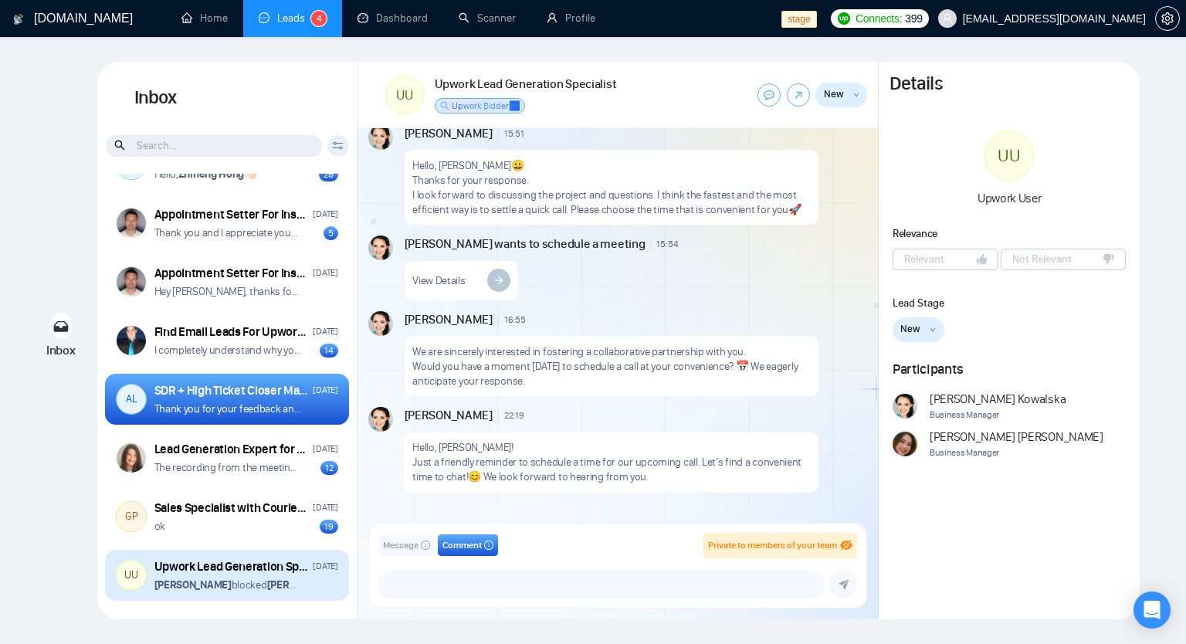
click at [225, 572] on div "Upwork Lead Generation Specialist" at bounding box center [231, 566] width 154 height 17
click at [204, 563] on div "Upwork Lead Generation Specialist" at bounding box center [231, 566] width 154 height 17
click at [192, 566] on div "Upwork Lead Generation Specialist" at bounding box center [231, 566] width 154 height 17
click at [270, 570] on div "Upwork Lead Generation Specialist March 6, 2024" at bounding box center [246, 566] width 184 height 17
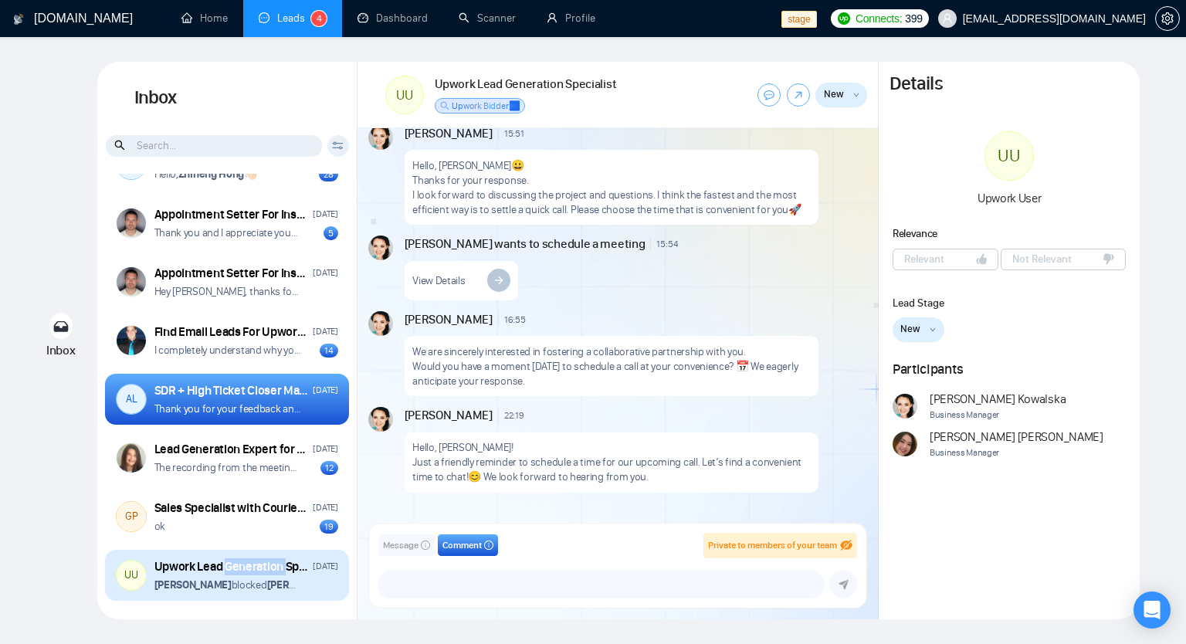
click at [270, 570] on div "Upwork Lead Generation Specialist March 6, 2024" at bounding box center [246, 566] width 184 height 17
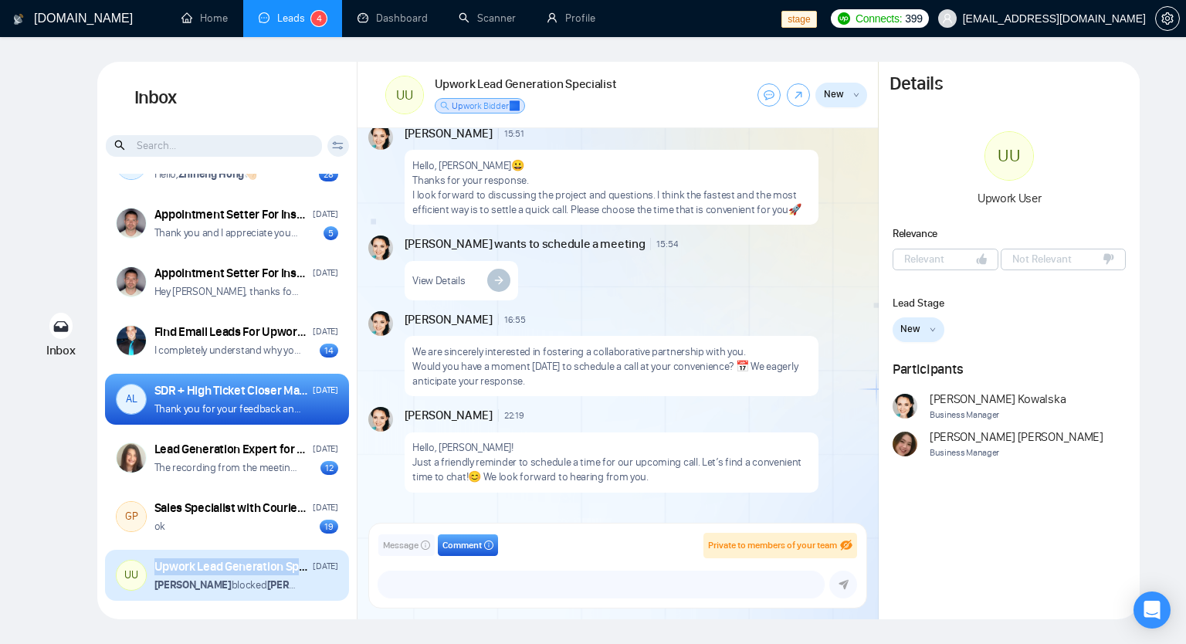
click at [270, 570] on div "Upwork Lead Generation Specialist March 6, 2024" at bounding box center [246, 566] width 184 height 17
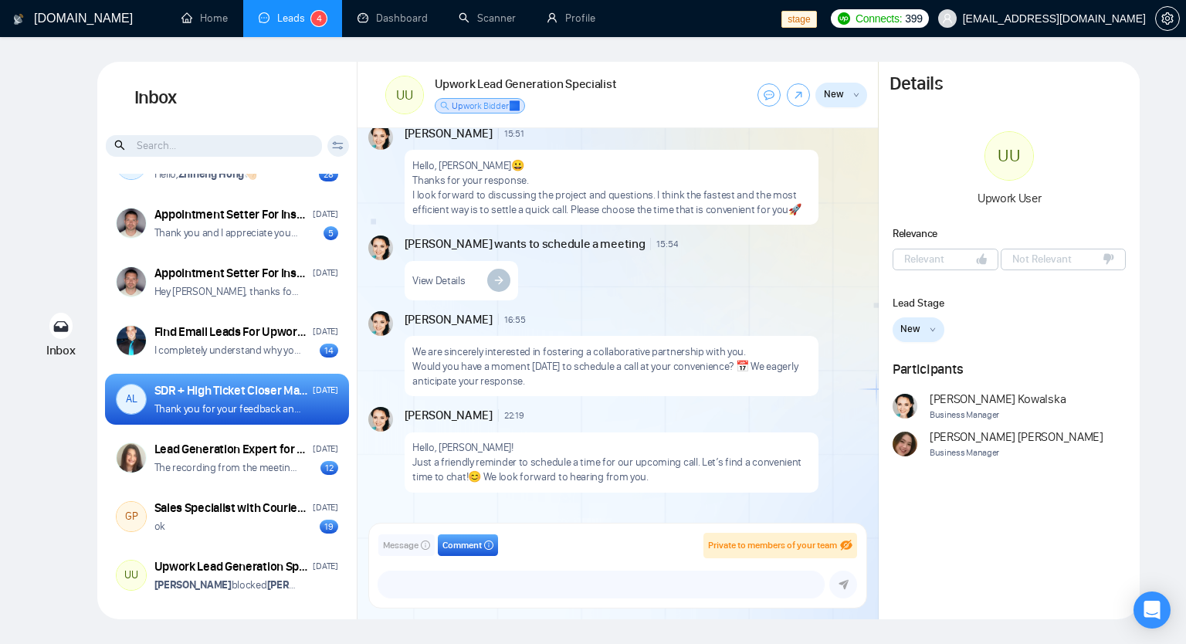
click at [289, 409] on p "Thank you for your feedback and I appreciate your time. Feel free to contact me…" at bounding box center [227, 408] width 147 height 15
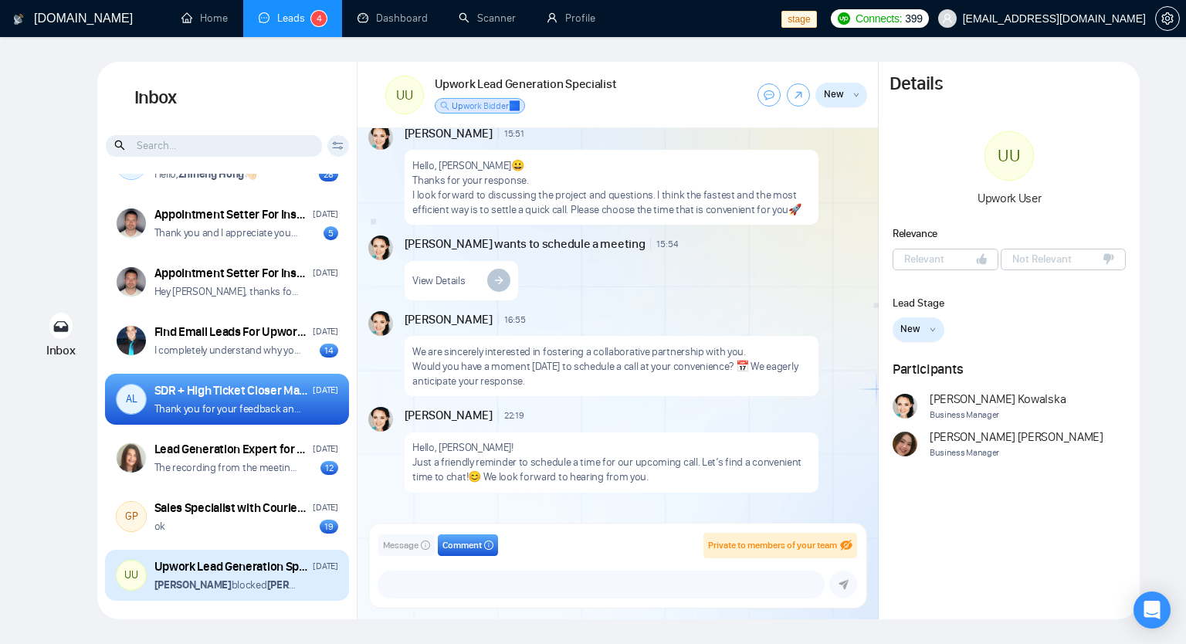
click at [313, 567] on div "March 6, 2024" at bounding box center [325, 566] width 25 height 15
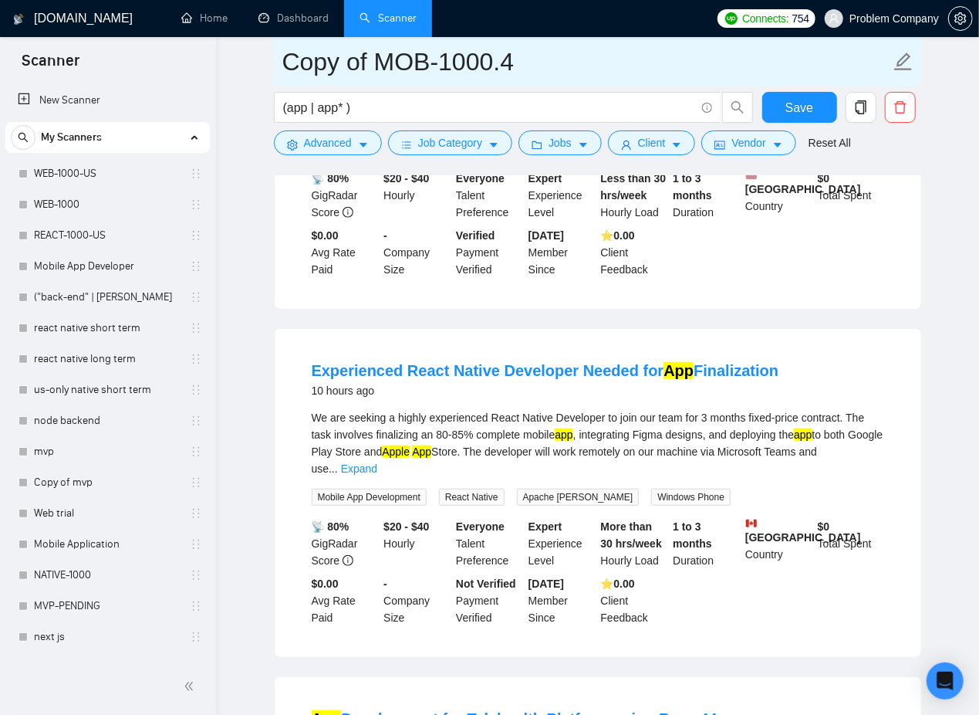
scroll to position [600, 0]
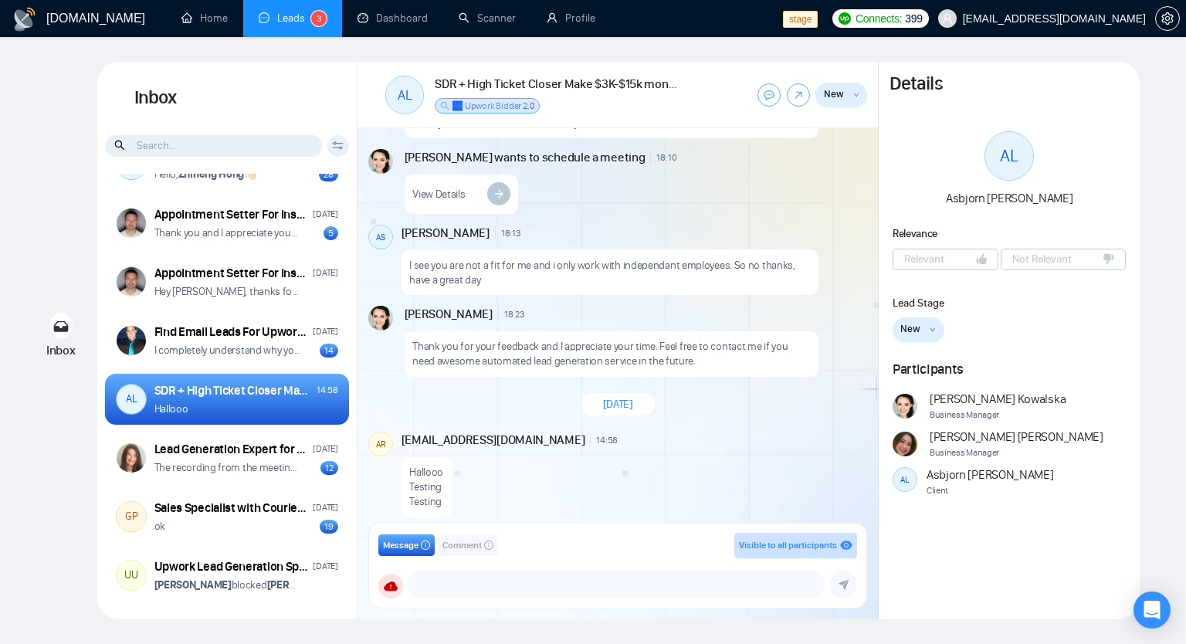
scroll to position [512, 0]
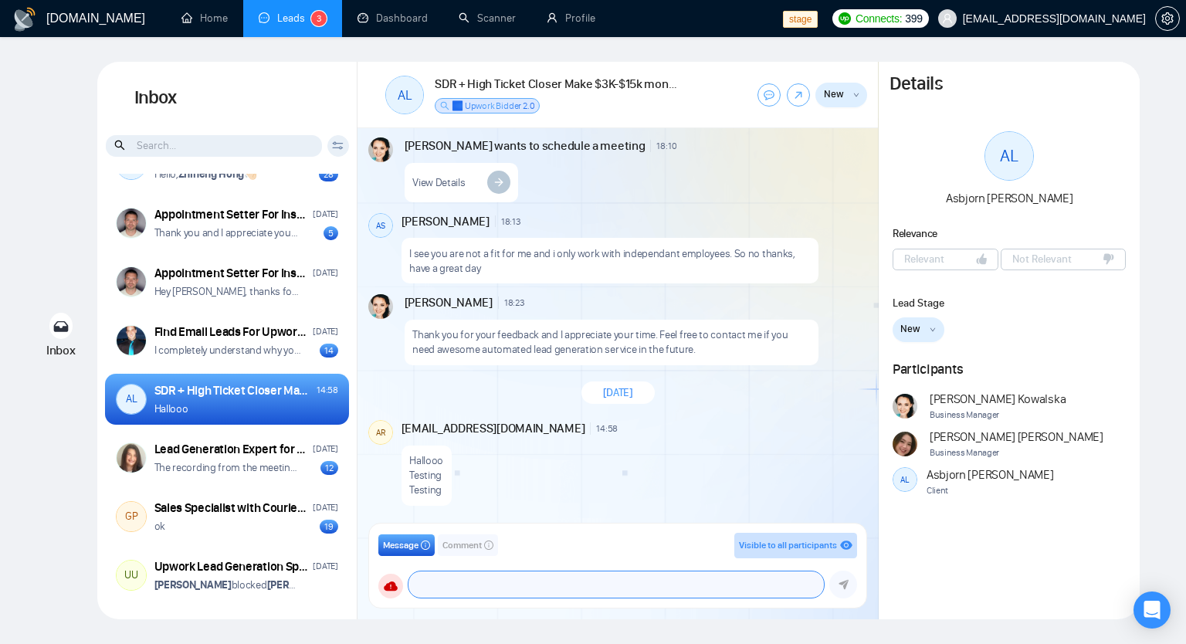
click at [482, 581] on textarea at bounding box center [615, 584] width 415 height 26
type textarea "😁🙏"
click at [469, 536] on button "Comment" at bounding box center [468, 545] width 60 height 22
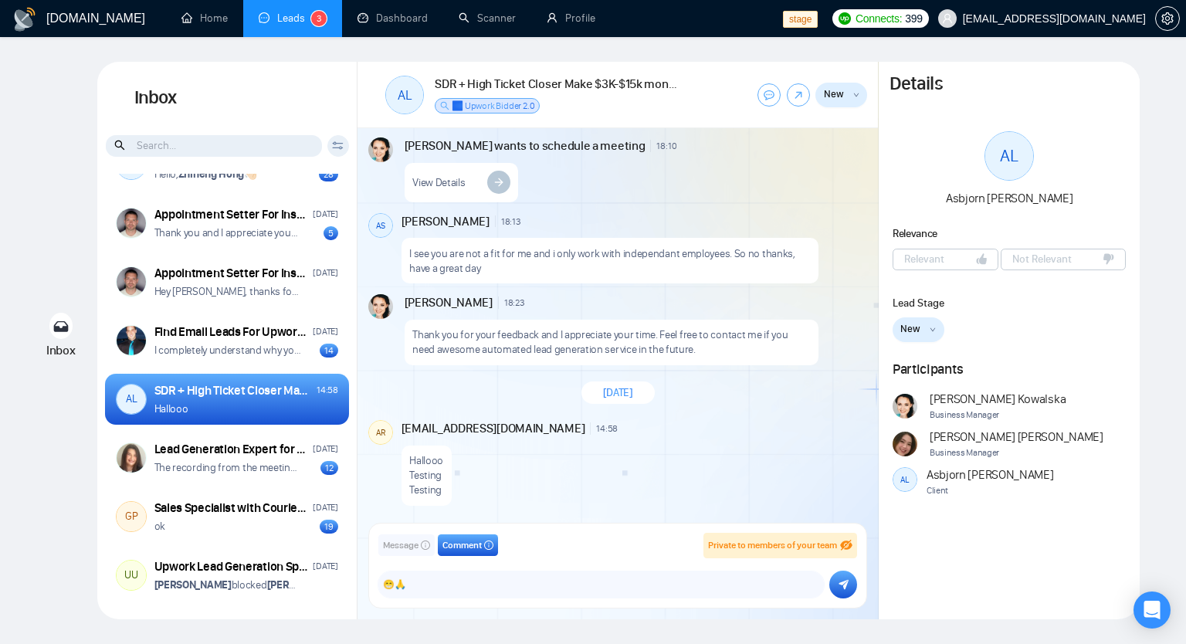
click at [836, 581] on button "submit" at bounding box center [843, 584] width 28 height 28
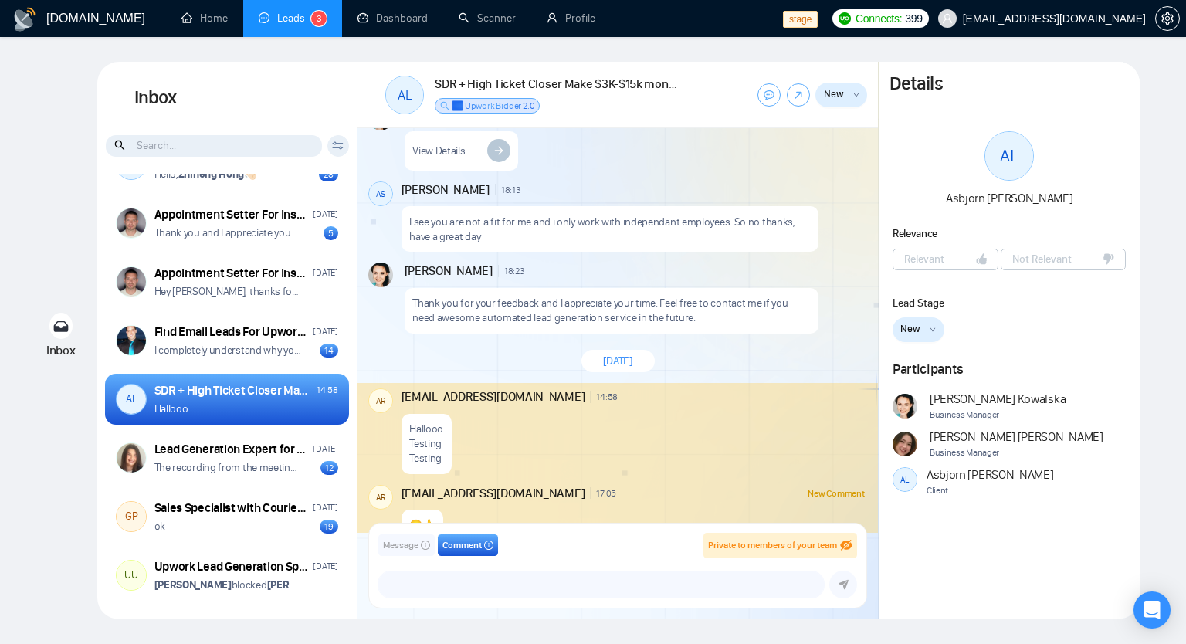
scroll to position [578, 0]
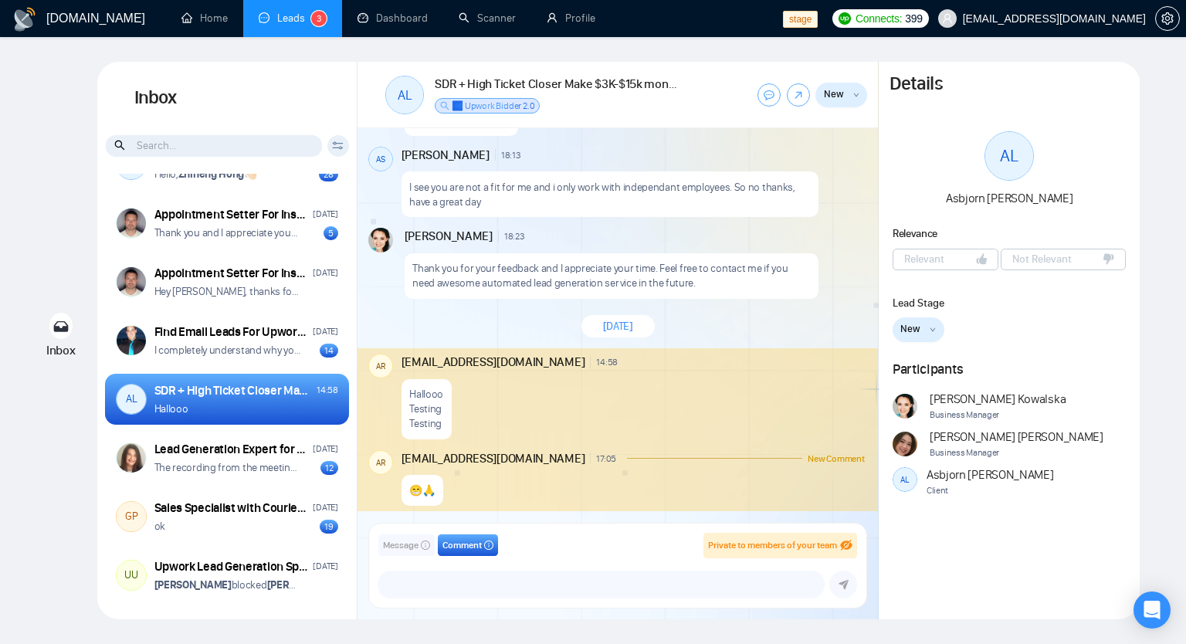
click at [593, 491] on div "😁🙏" at bounding box center [632, 486] width 463 height 39
click at [563, 398] on div "Hallooo Testing Testing" at bounding box center [632, 404] width 463 height 69
click at [263, 394] on div "SDR + High Ticket Closer Make $3K-$15k monthly 100% comission based only." at bounding box center [233, 390] width 158 height 17
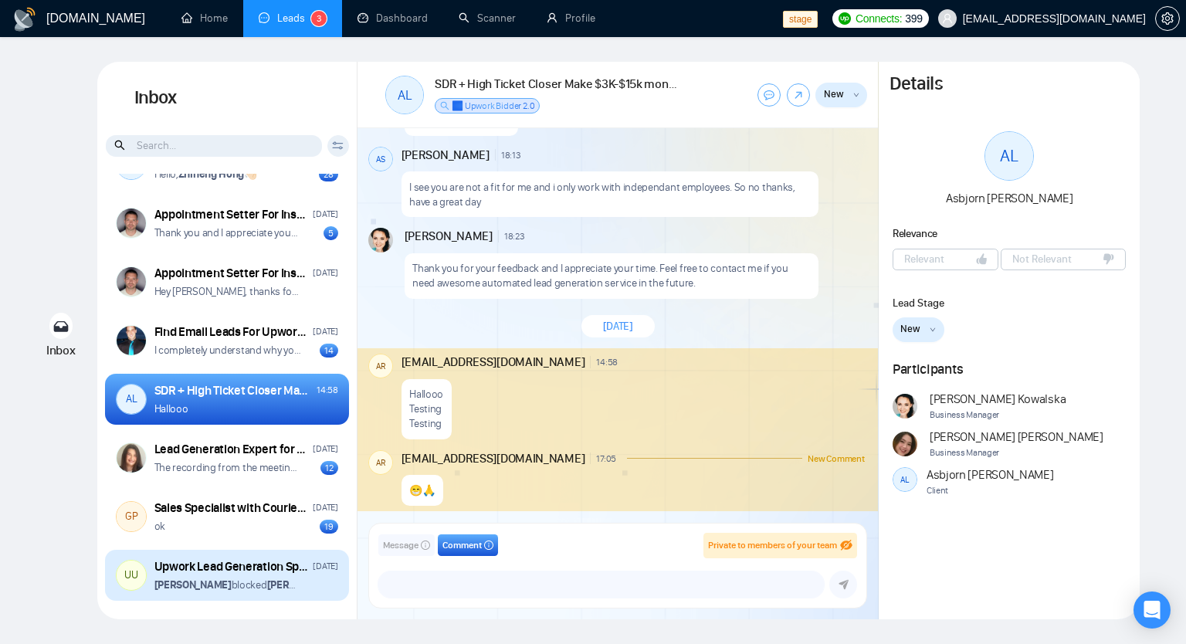
click at [252, 566] on div "Upwork Lead Generation Specialist" at bounding box center [231, 566] width 154 height 17
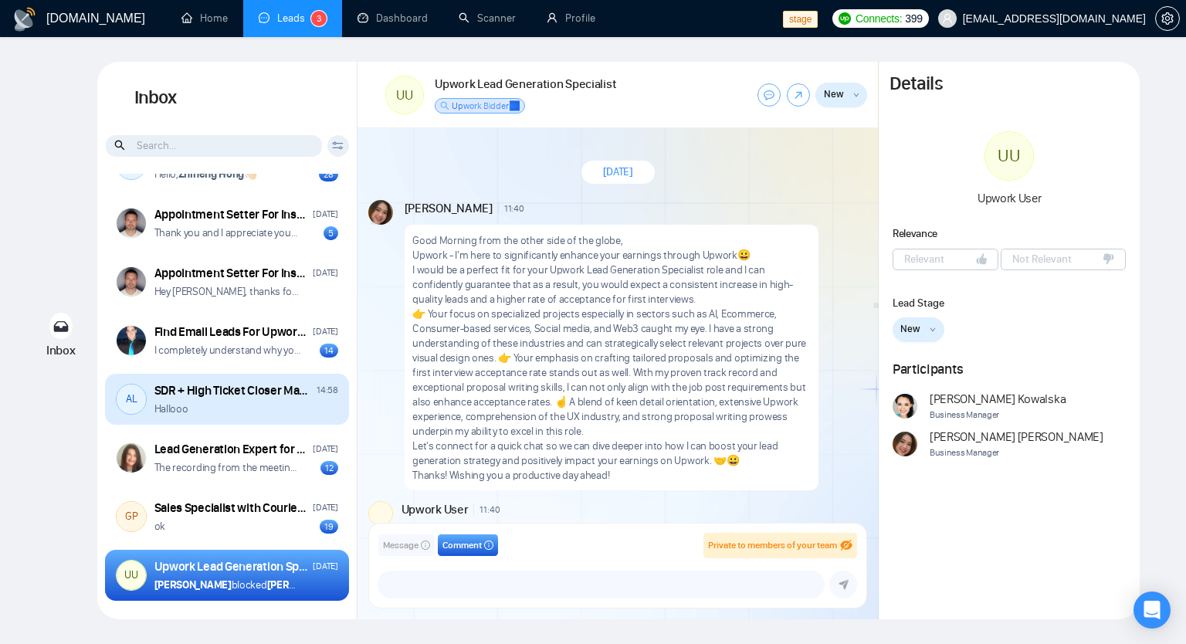
scroll to position [978, 0]
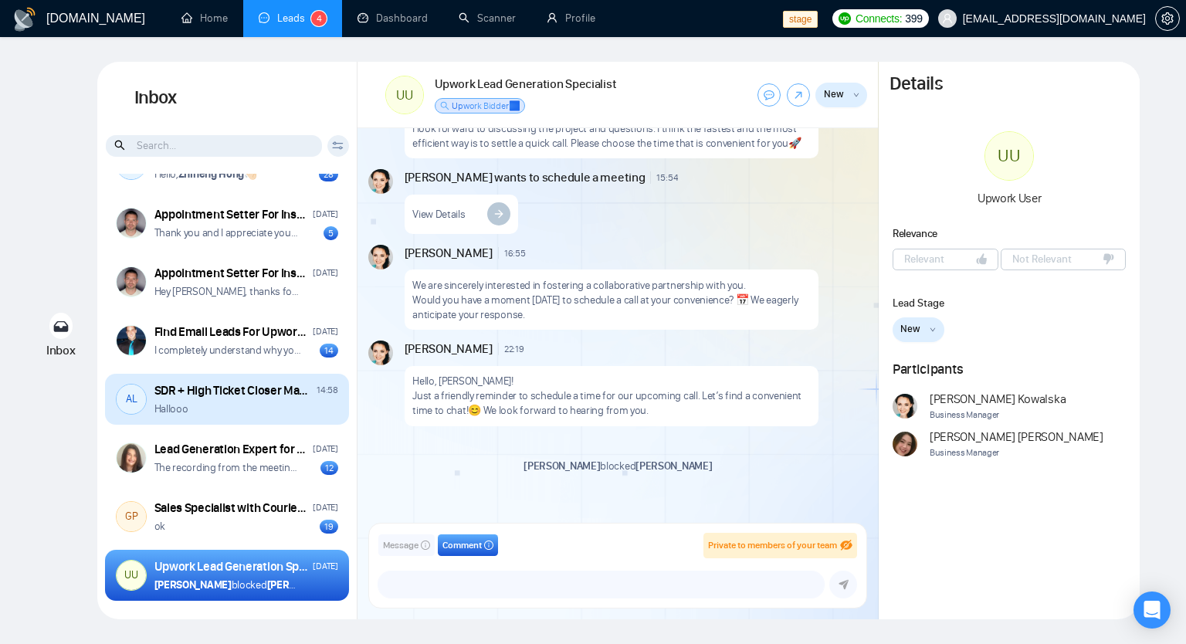
click at [239, 405] on div "Hallooo" at bounding box center [246, 408] width 184 height 15
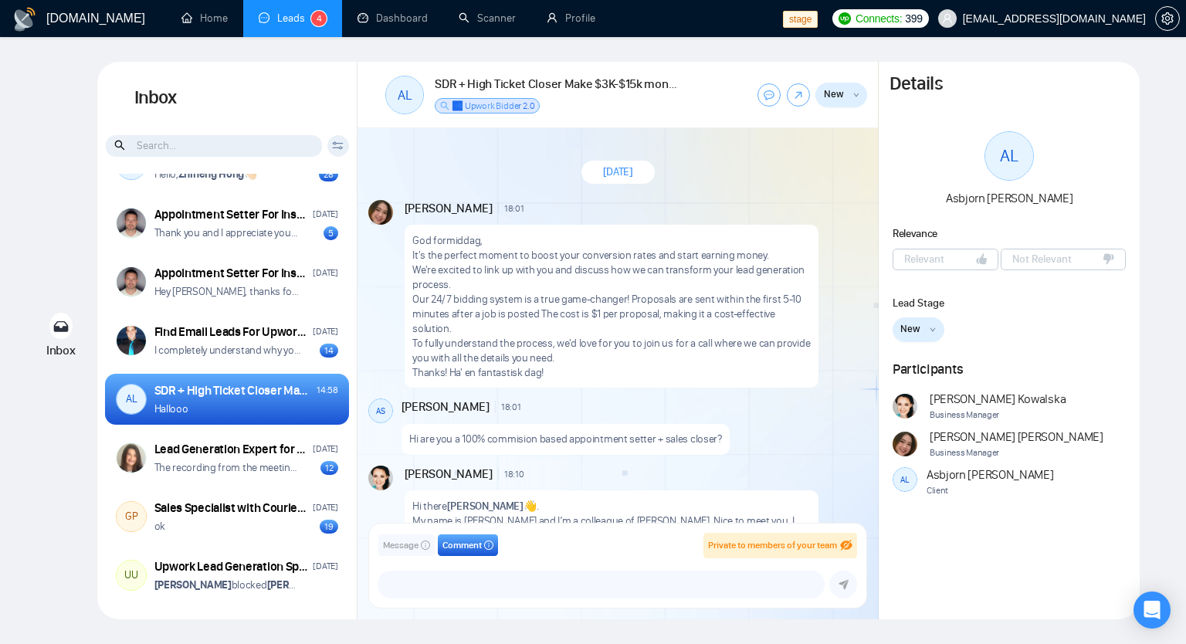
scroll to position [578, 0]
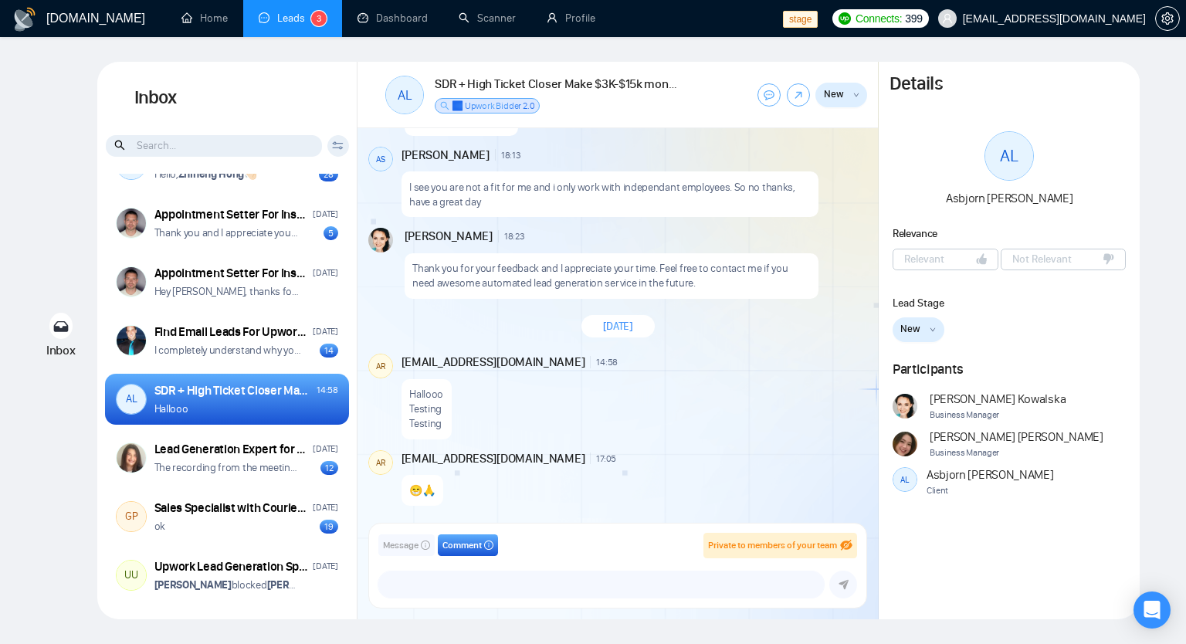
click at [390, 550] on span "Message" at bounding box center [401, 545] width 36 height 15
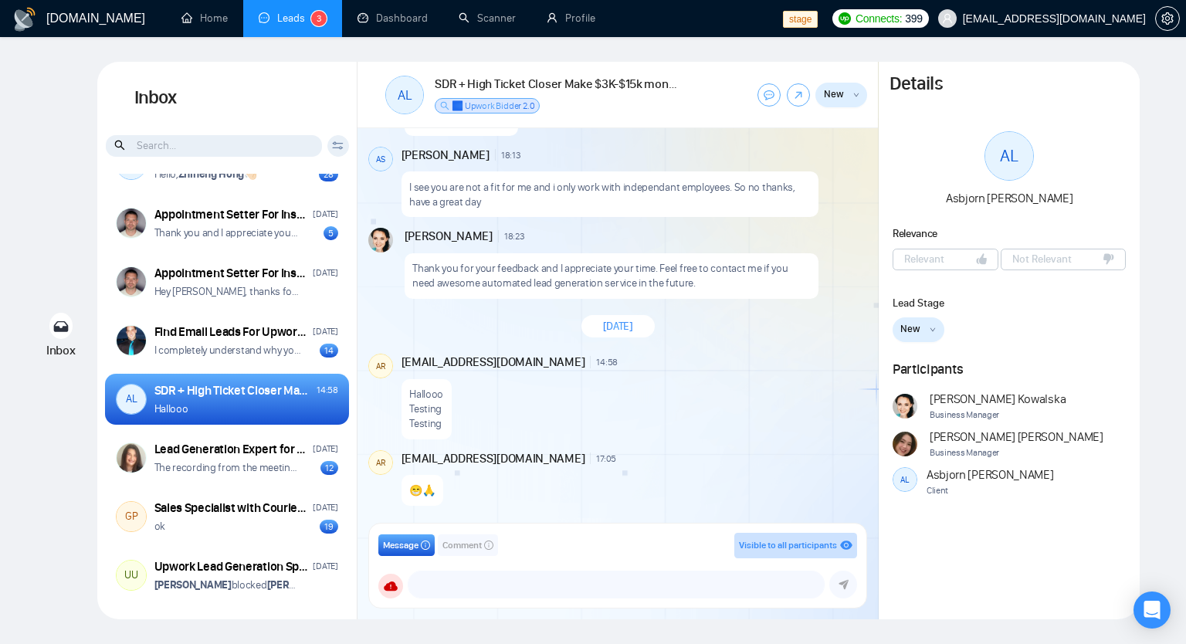
drag, startPoint x: 460, startPoint y: 543, endPoint x: 462, endPoint y: 489, distance: 53.3
click at [460, 543] on span "Comment" at bounding box center [461, 545] width 39 height 15
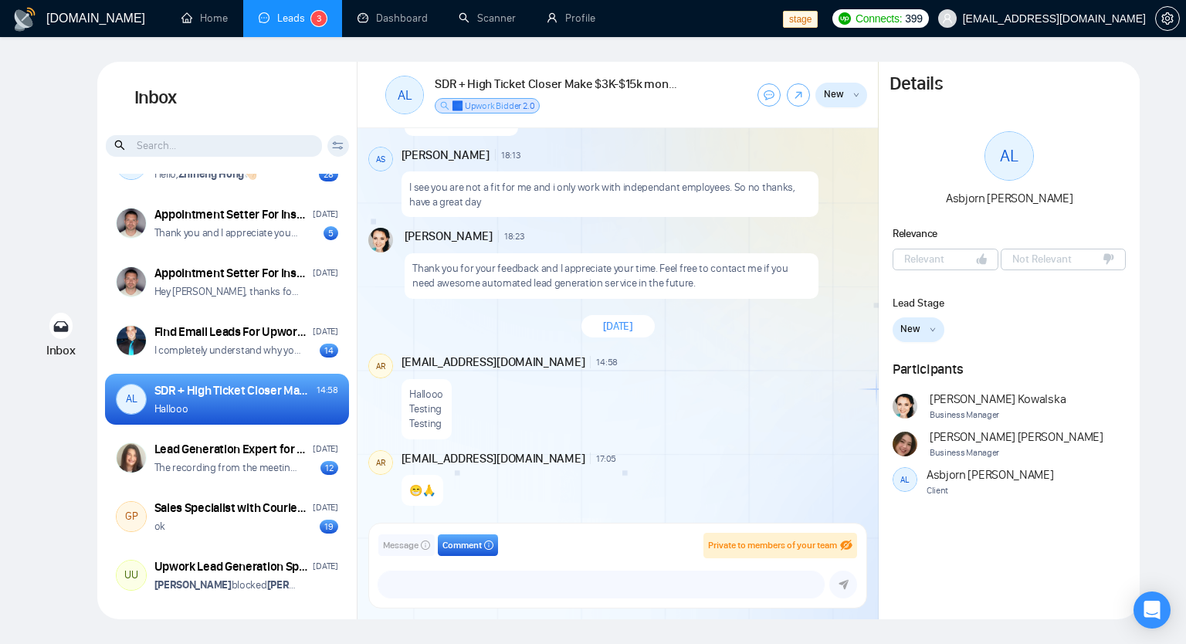
click at [428, 396] on p "Hallooo" at bounding box center [426, 394] width 34 height 15
click at [433, 479] on div "😁🙏" at bounding box center [422, 490] width 42 height 31
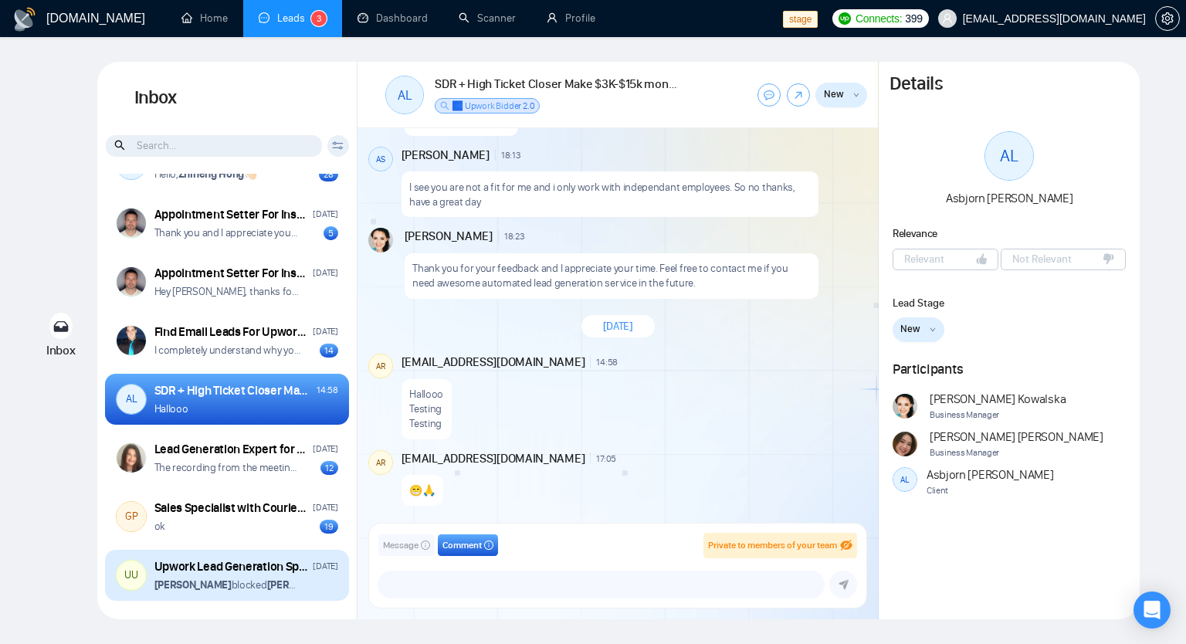
click at [213, 570] on div "Upwork Lead Generation Specialist" at bounding box center [231, 566] width 154 height 17
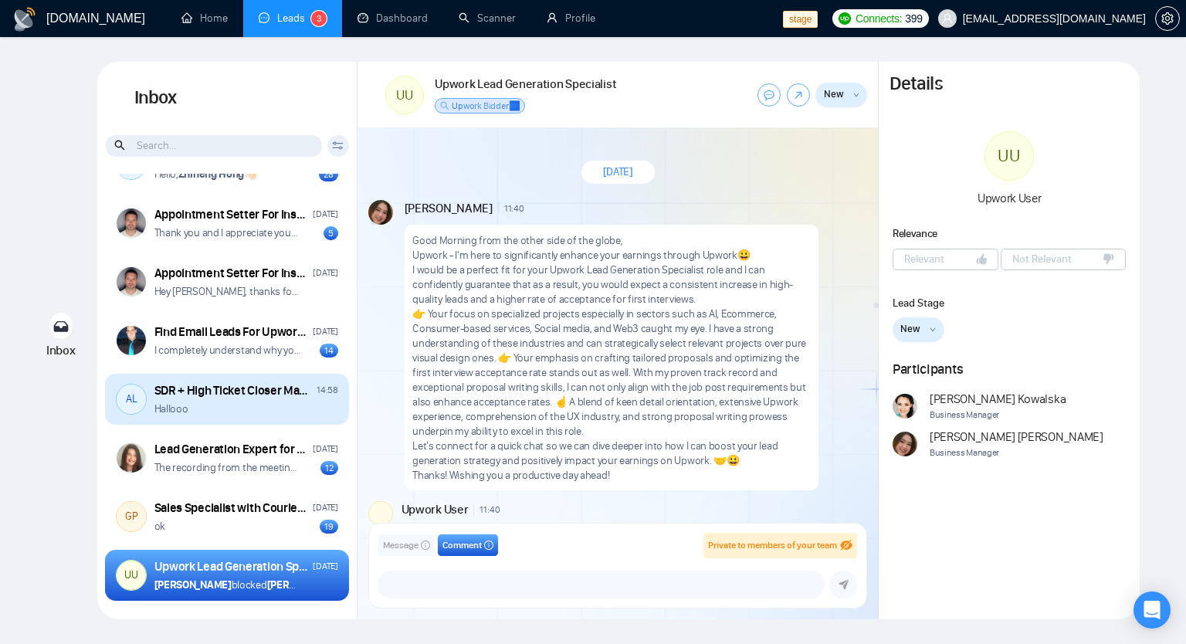
scroll to position [978, 0]
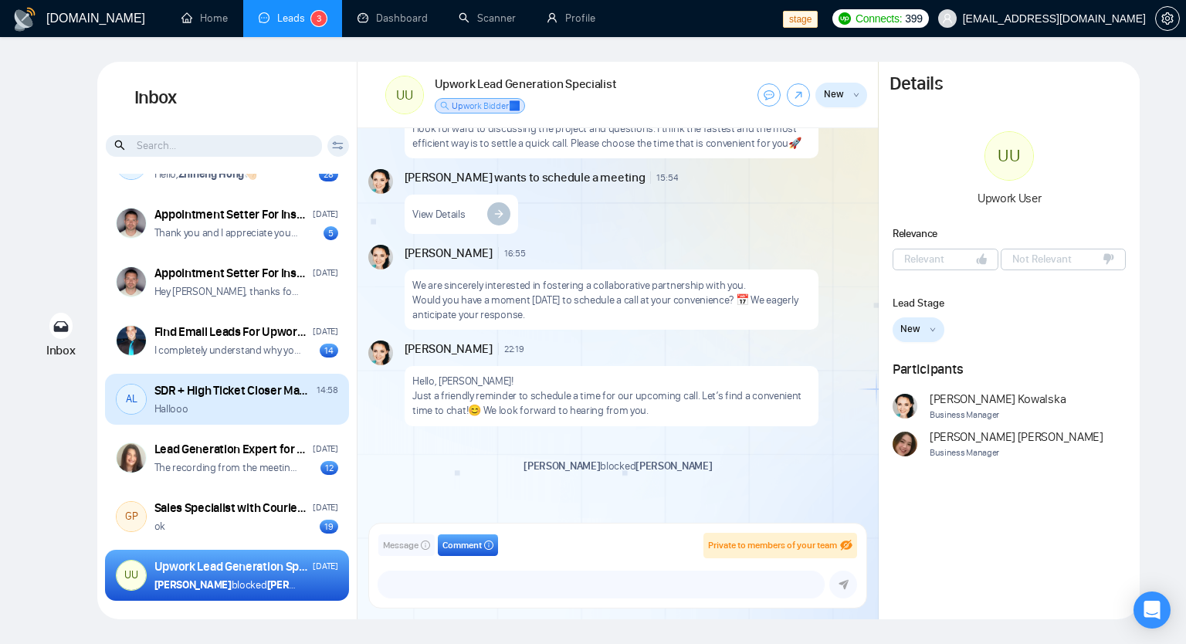
click at [228, 415] on div "AL SDR + High Ticket Closer Make $3K-$15k monthly 100% comission based only. 14…" at bounding box center [227, 399] width 244 height 51
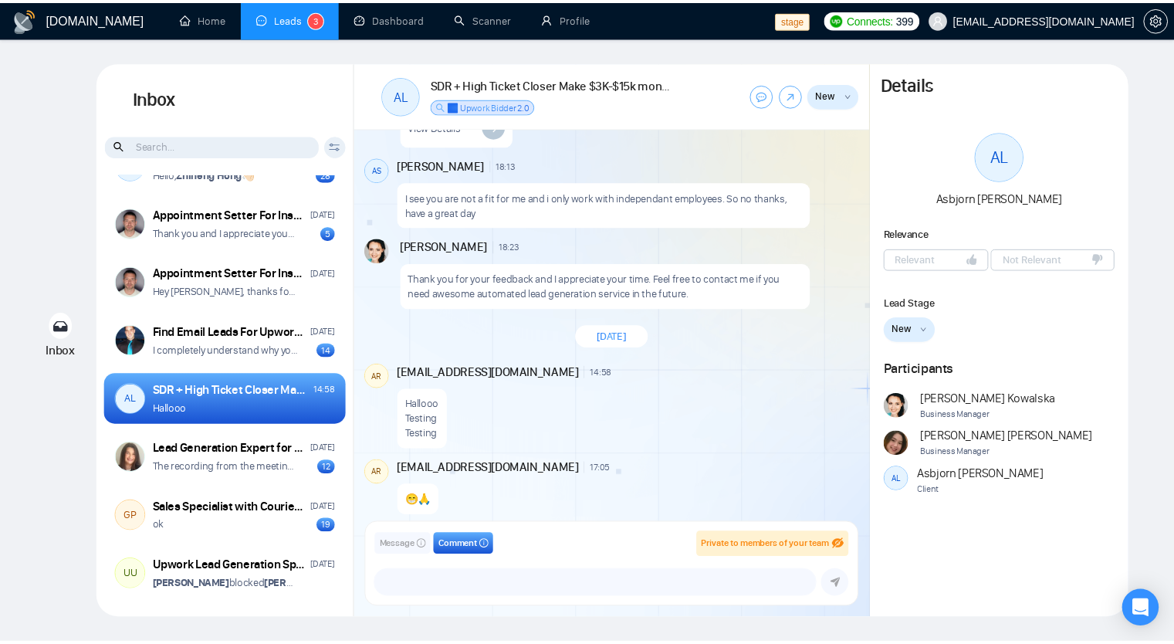
scroll to position [578, 0]
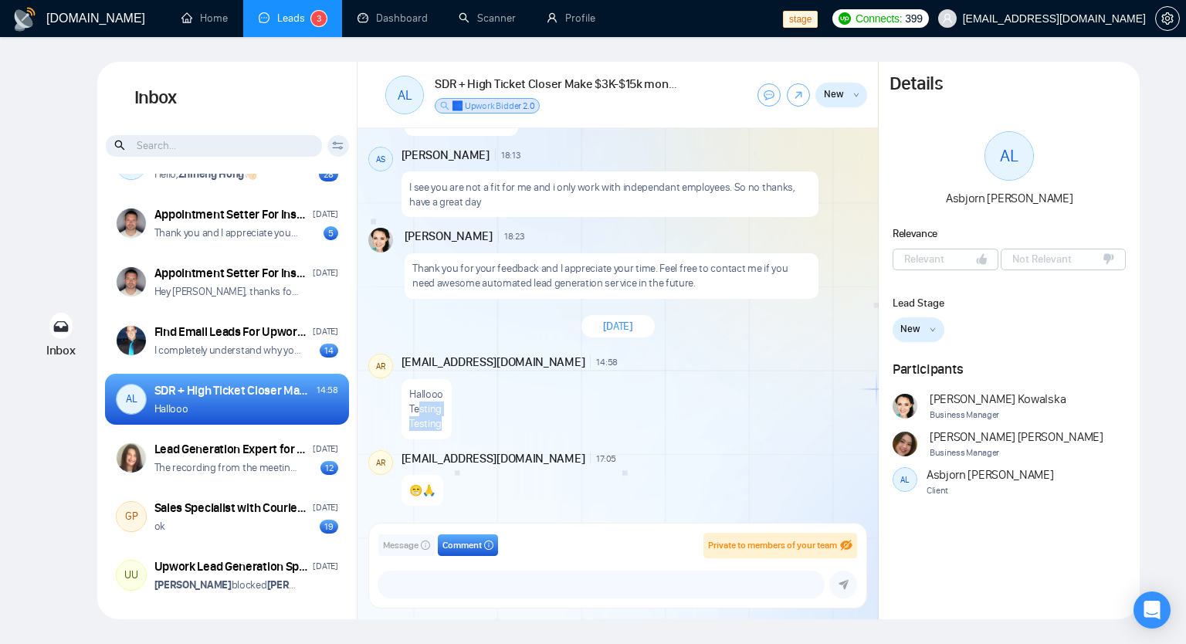
drag, startPoint x: 419, startPoint y: 405, endPoint x: 454, endPoint y: 422, distance: 38.7
click at [454, 422] on div "Hallooo Testing Testing" at bounding box center [632, 404] width 463 height 69
click at [611, 374] on div "Hallooo Testing Testing" at bounding box center [632, 404] width 463 height 69
click at [181, 25] on link "Home" at bounding box center [204, 18] width 46 height 13
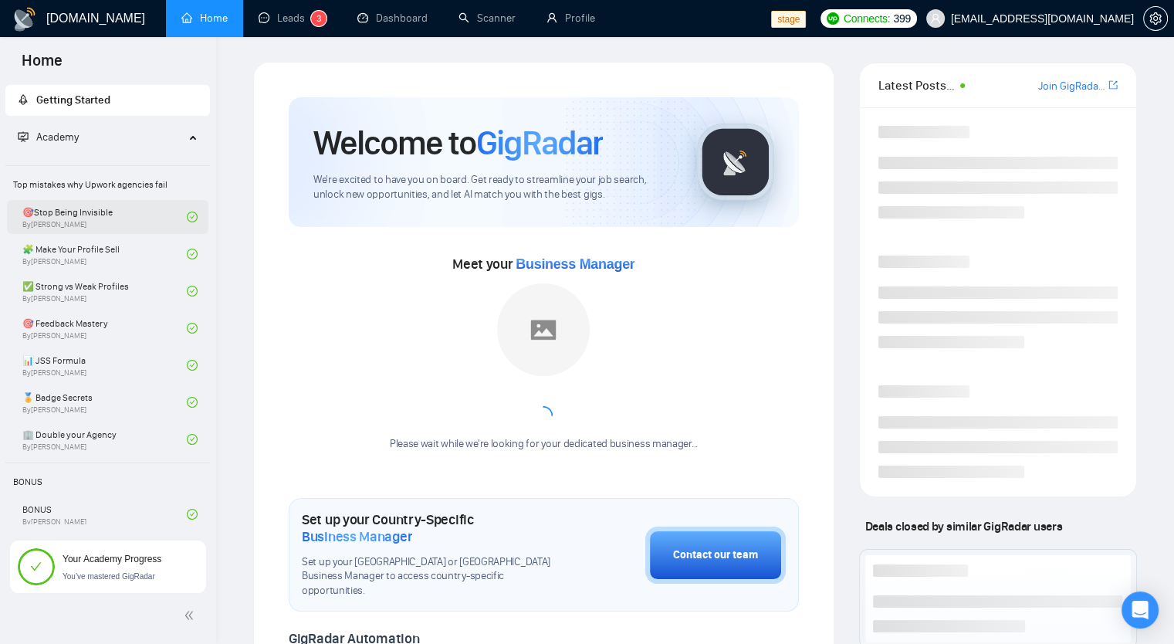
click at [120, 228] on link "🎯Stop Being Invisible By Vlad Sharahov" at bounding box center [104, 217] width 164 height 34
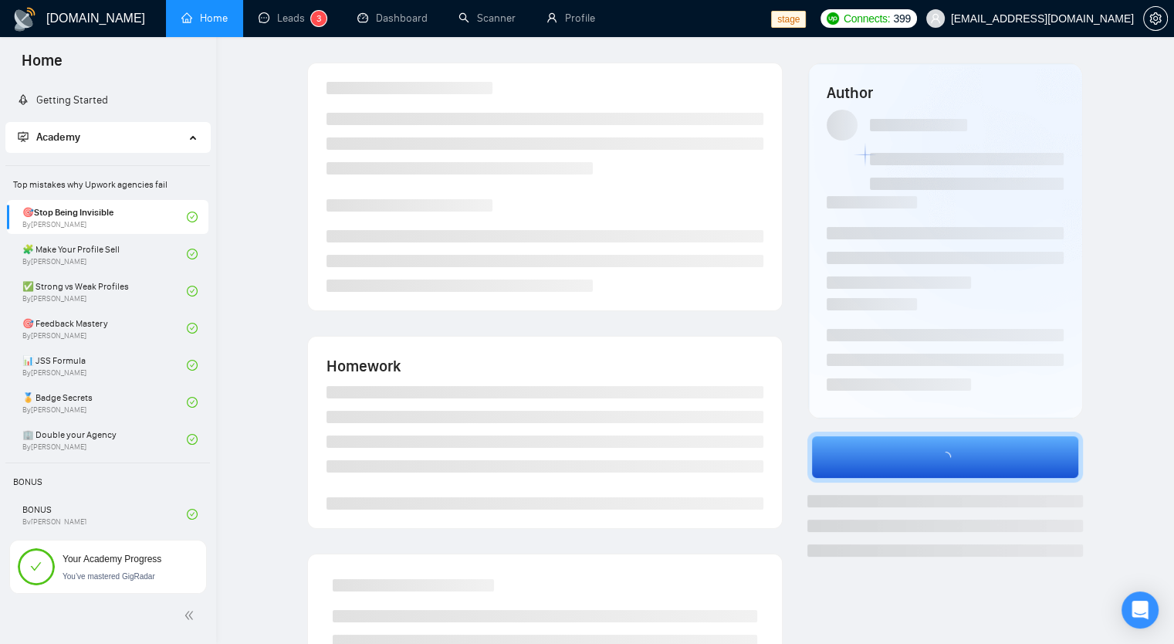
click at [80, 559] on span "Your Academy Progress" at bounding box center [112, 558] width 99 height 11
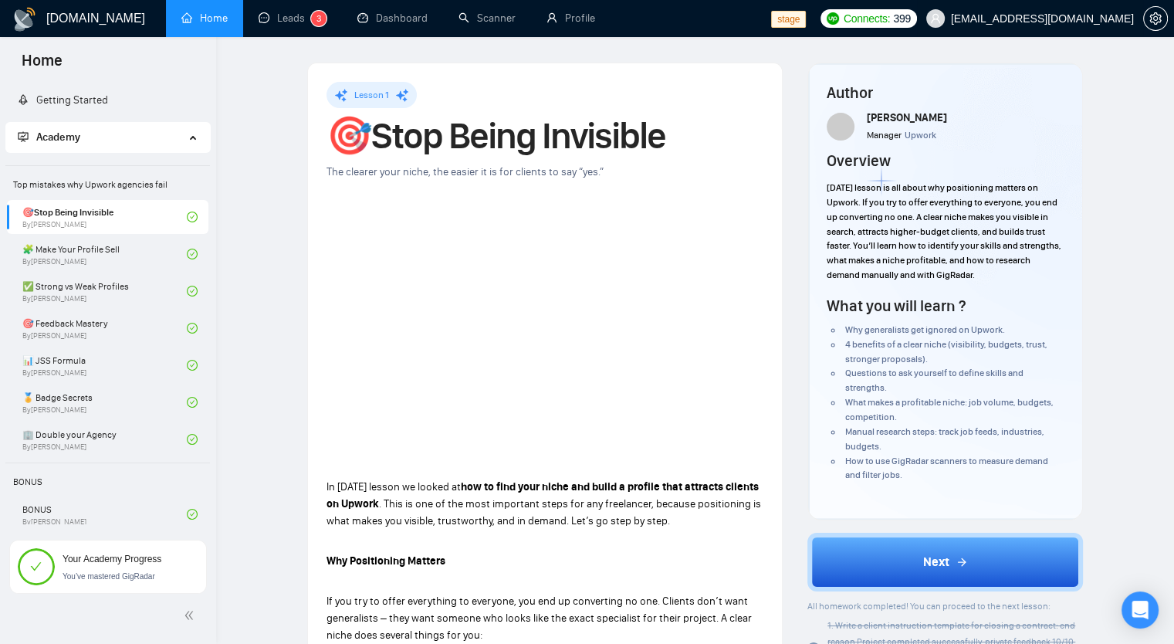
click at [1025, 19] on span "workwiseupworkgency@gmail.com" at bounding box center [1042, 19] width 183 height 0
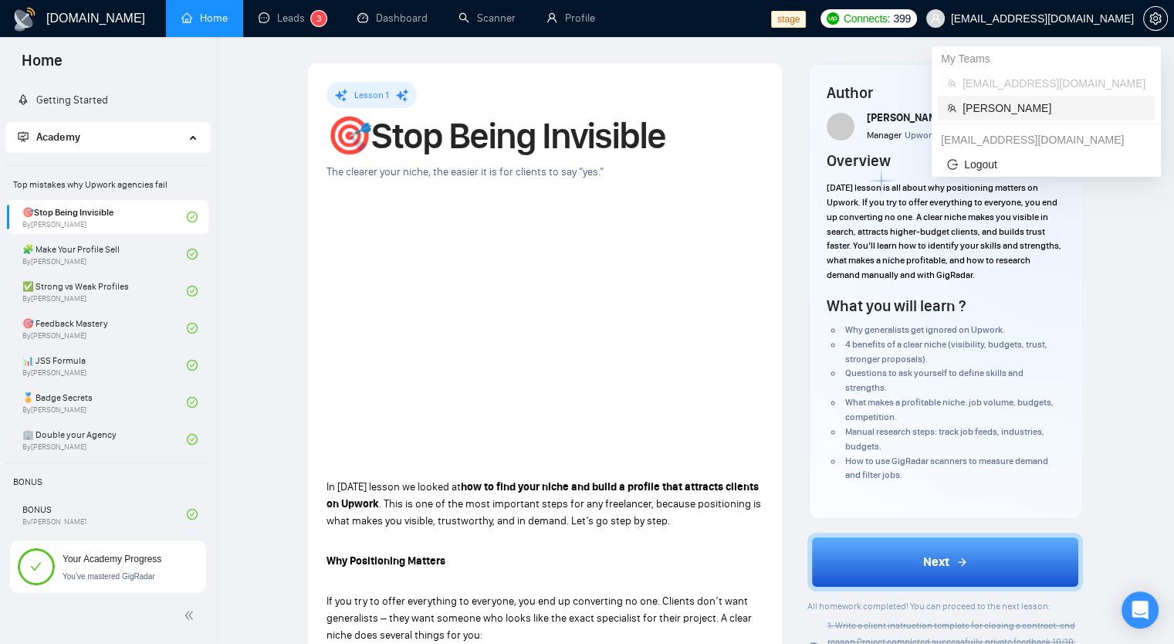
click at [996, 110] on span "Robert O'Kruk" at bounding box center [1054, 108] width 183 height 17
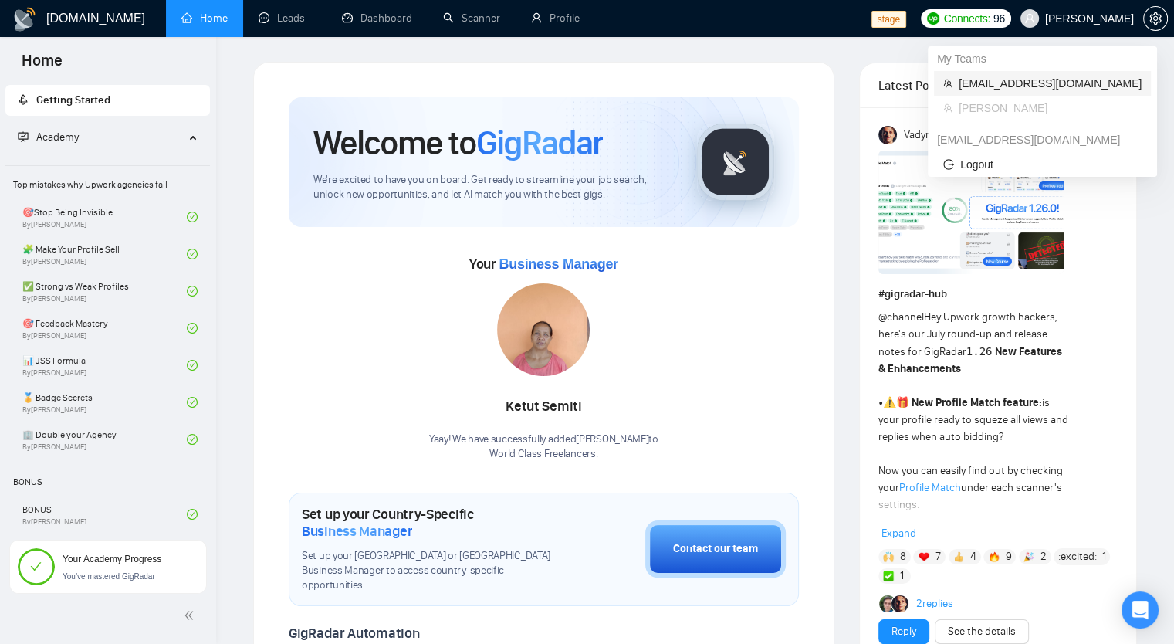
click at [1041, 90] on span "workwiseupworkgency@gmail.com" at bounding box center [1050, 83] width 183 height 17
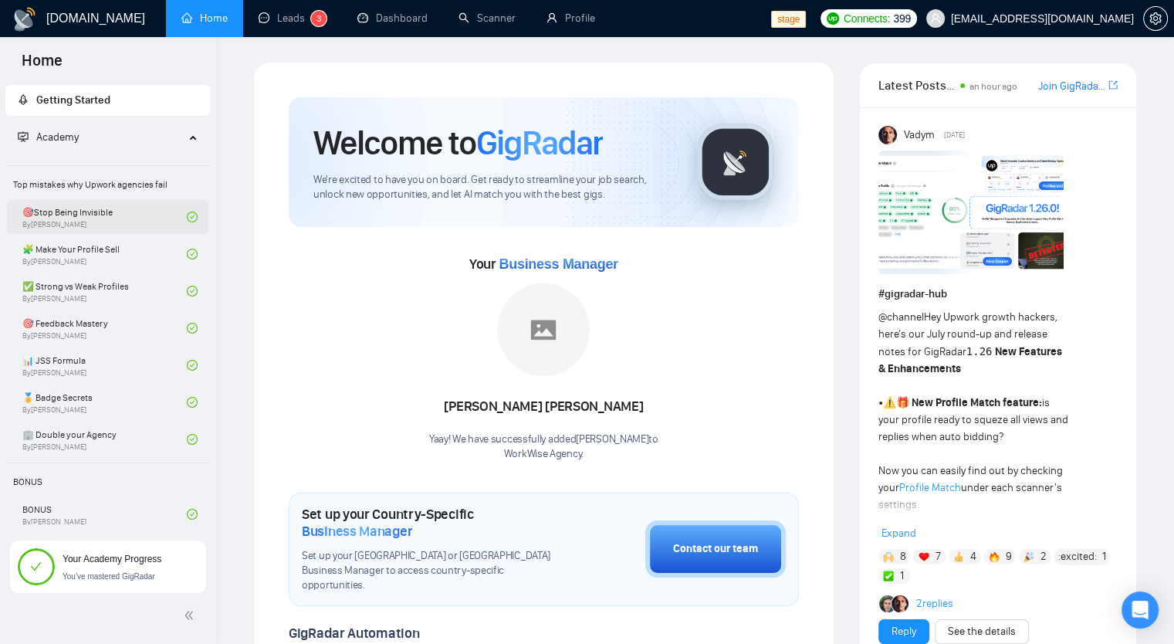
click at [80, 217] on link "🎯Stop Being Invisible By Vlad Sharahov" at bounding box center [104, 217] width 164 height 34
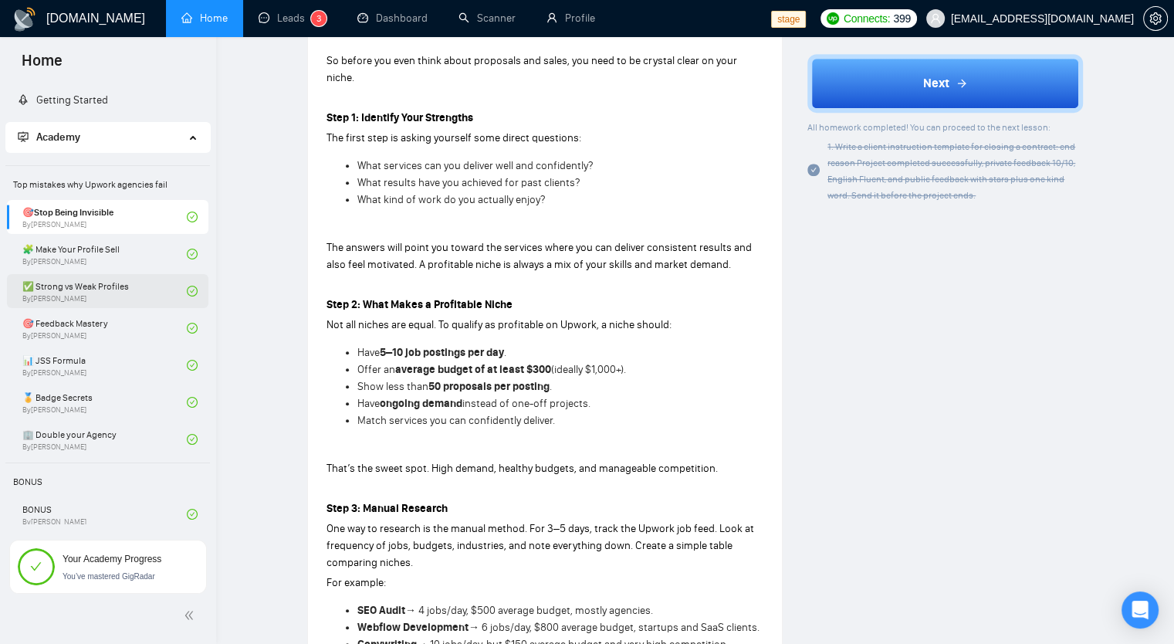
scroll to position [772, 0]
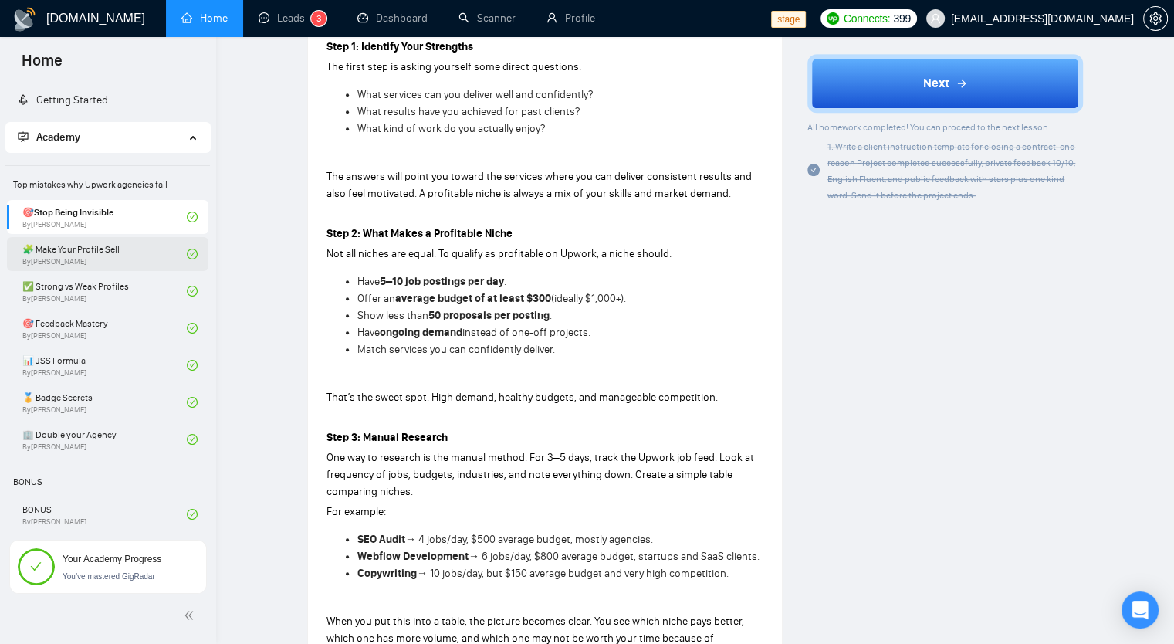
click at [56, 245] on link "🧩 Make Your Profile Sell By Vlad Sharahov" at bounding box center [104, 254] width 164 height 34
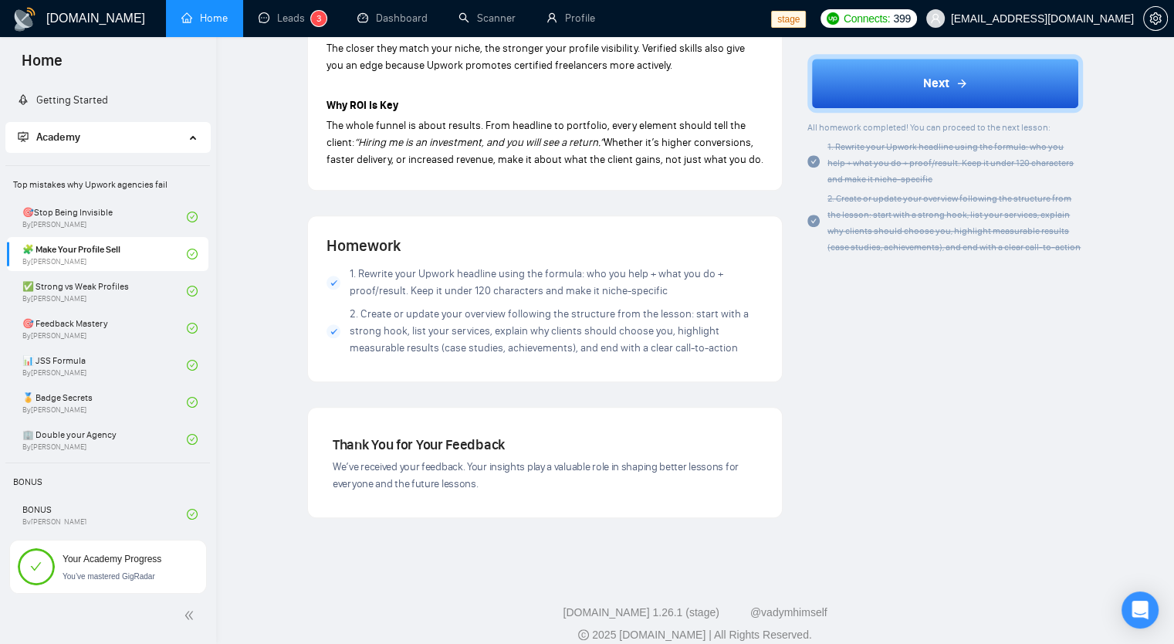
scroll to position [1382, 0]
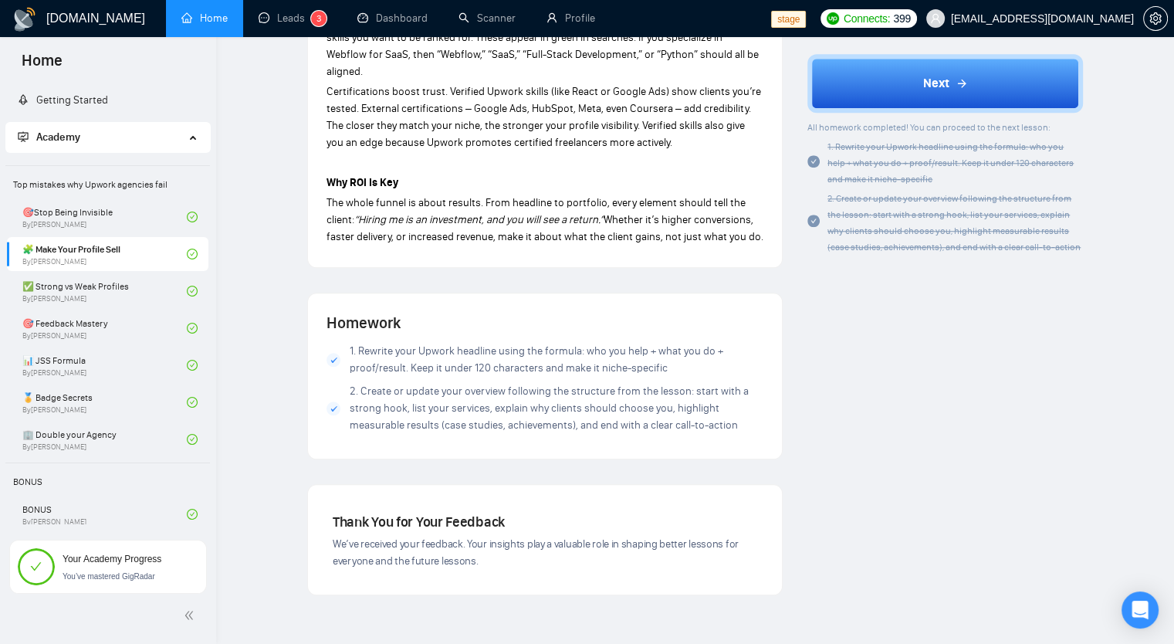
click at [77, 567] on div "You’ve mastered GigRadar" at bounding box center [112, 575] width 99 height 17
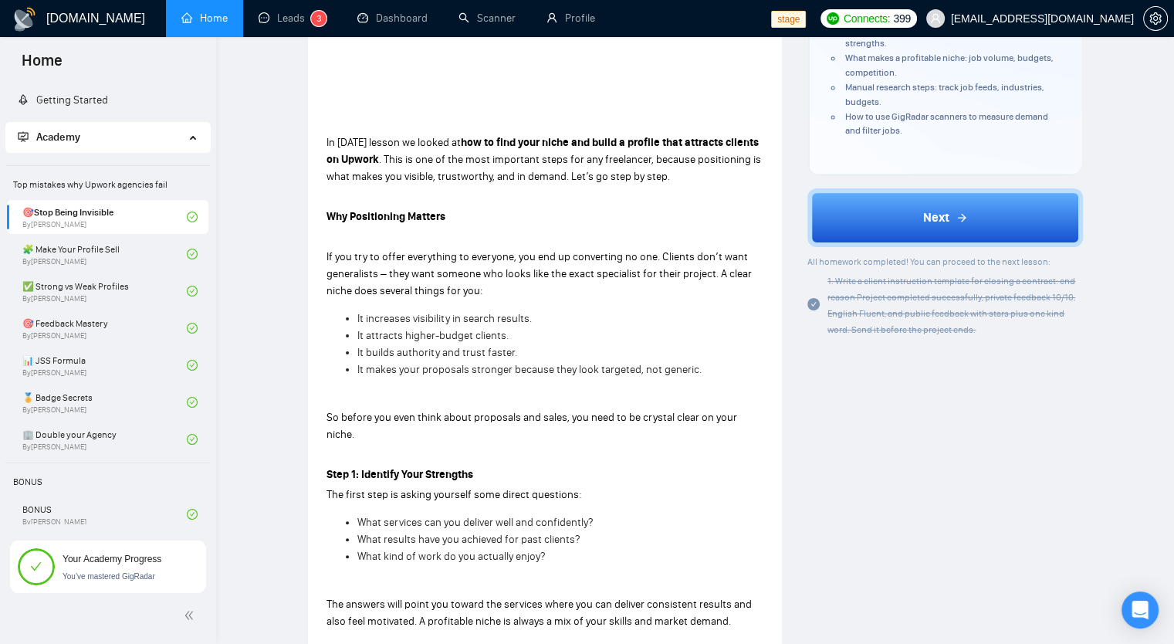
scroll to position [463, 0]
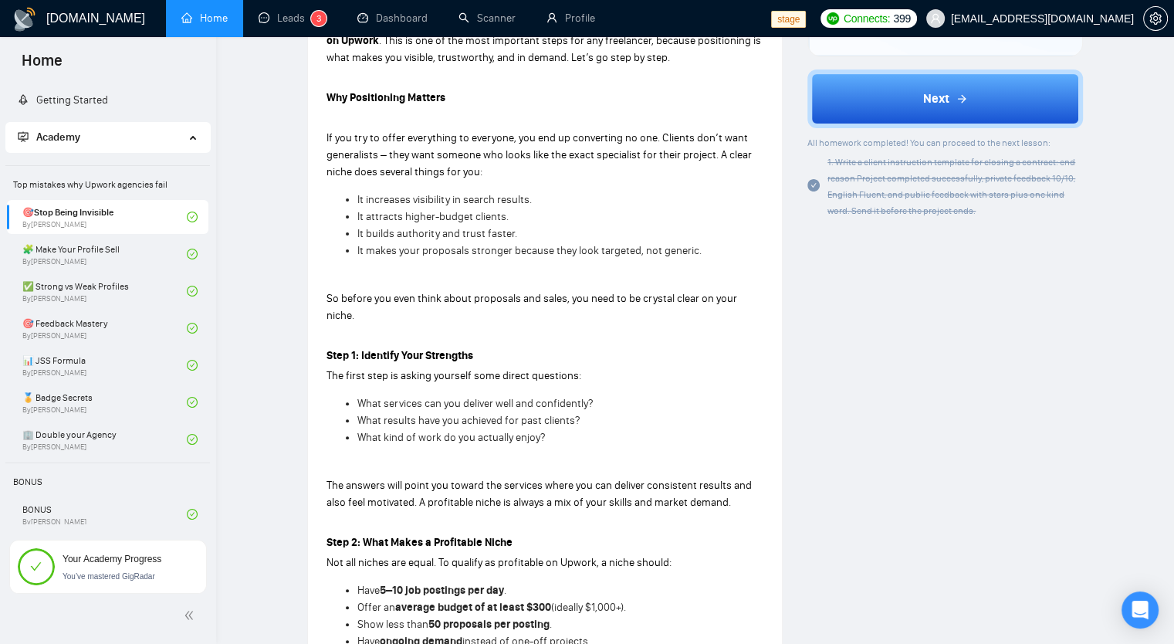
click at [811, 181] on icon "check-circle" at bounding box center [813, 185] width 12 height 12
click at [818, 185] on icon "check-circle" at bounding box center [813, 185] width 12 height 12
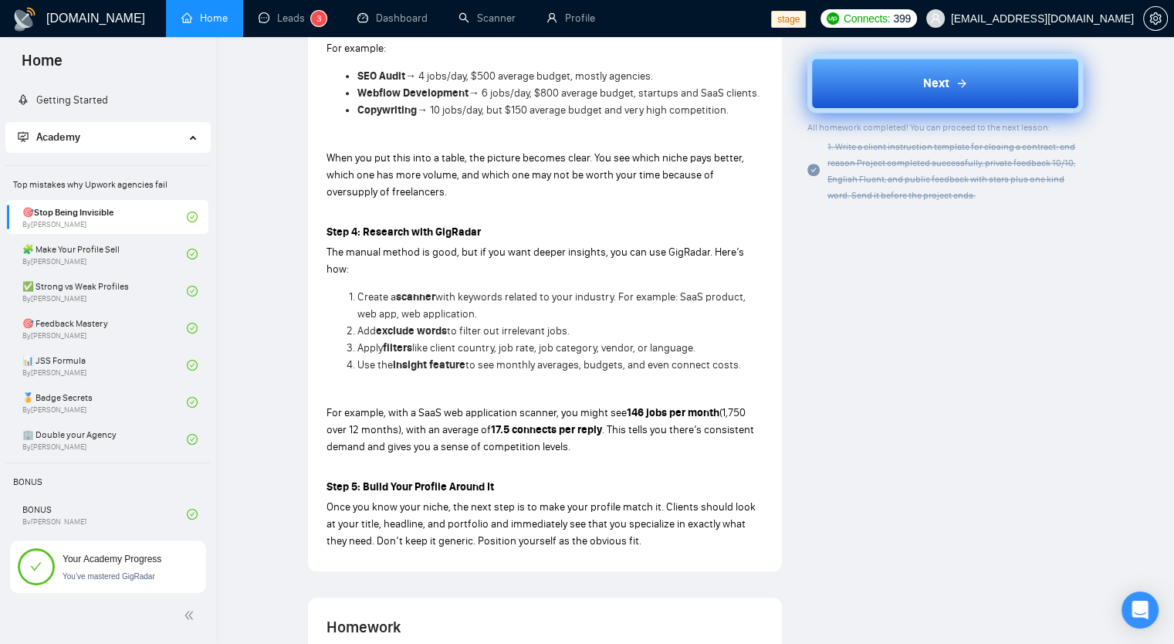
click at [905, 87] on button "Next" at bounding box center [945, 83] width 276 height 59
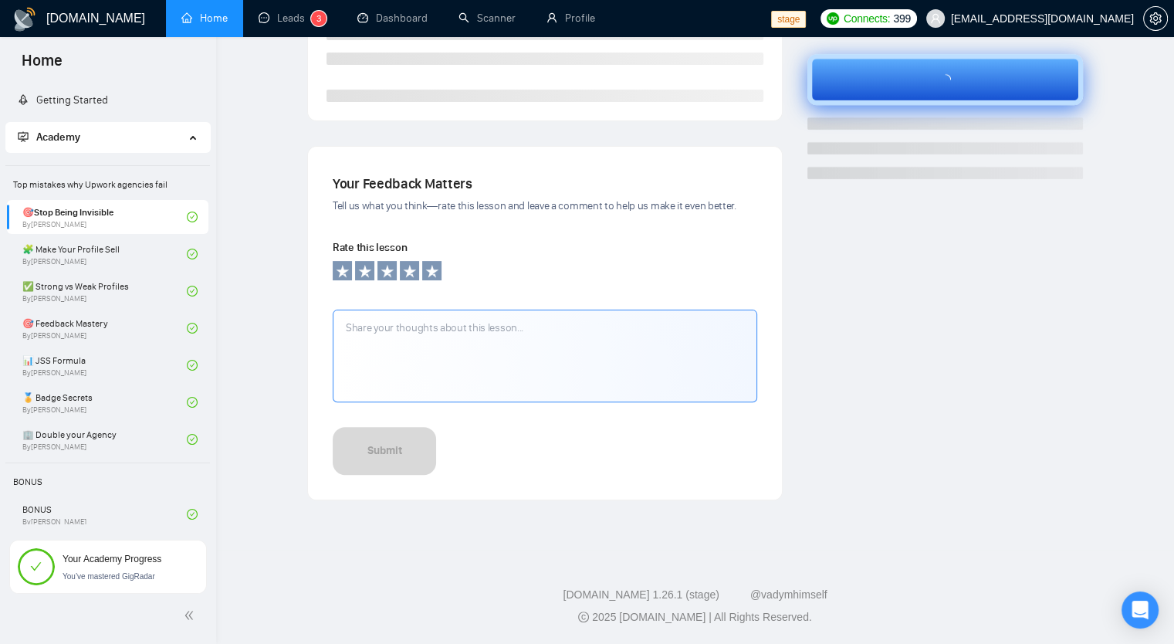
scroll to position [407, 0]
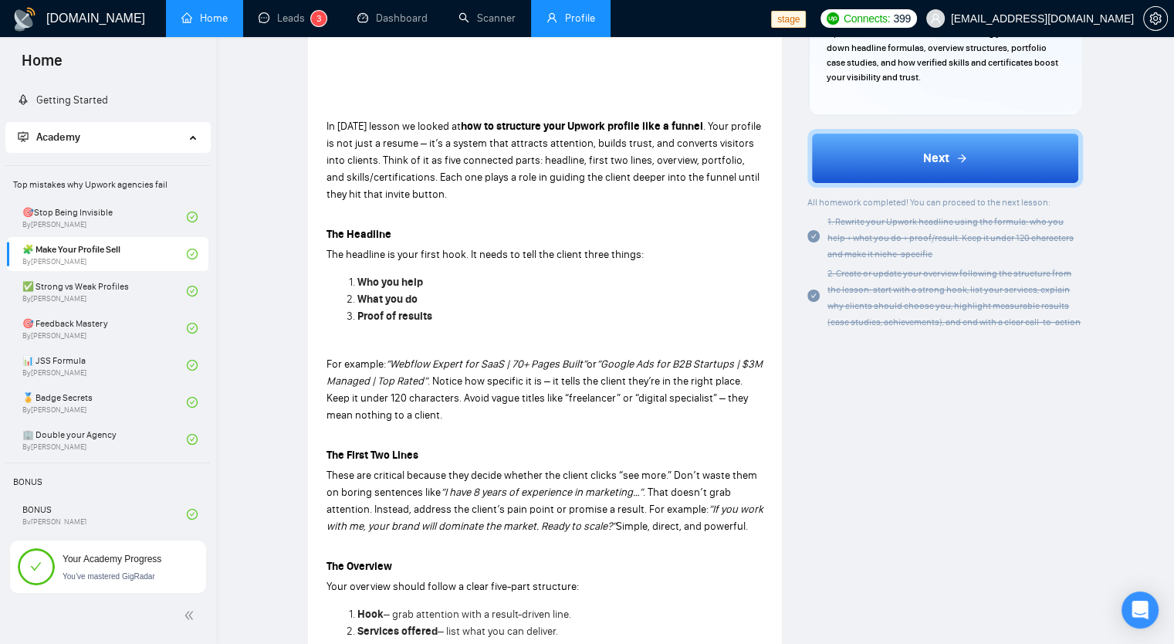
scroll to position [119, 0]
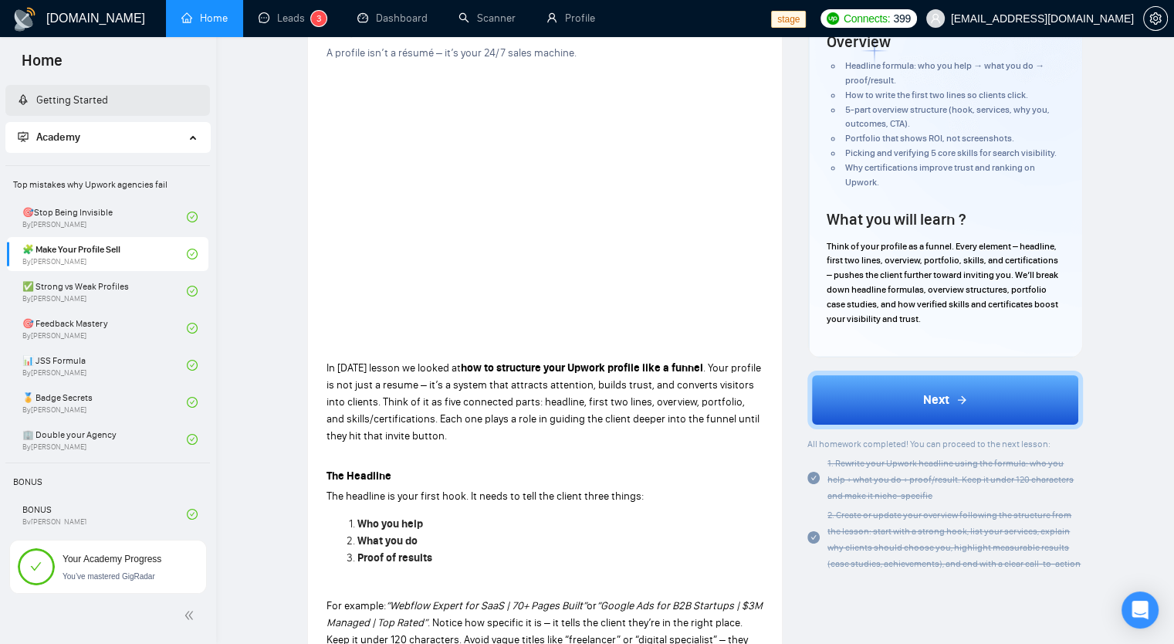
click at [88, 96] on link "Getting Started" at bounding box center [63, 99] width 90 height 13
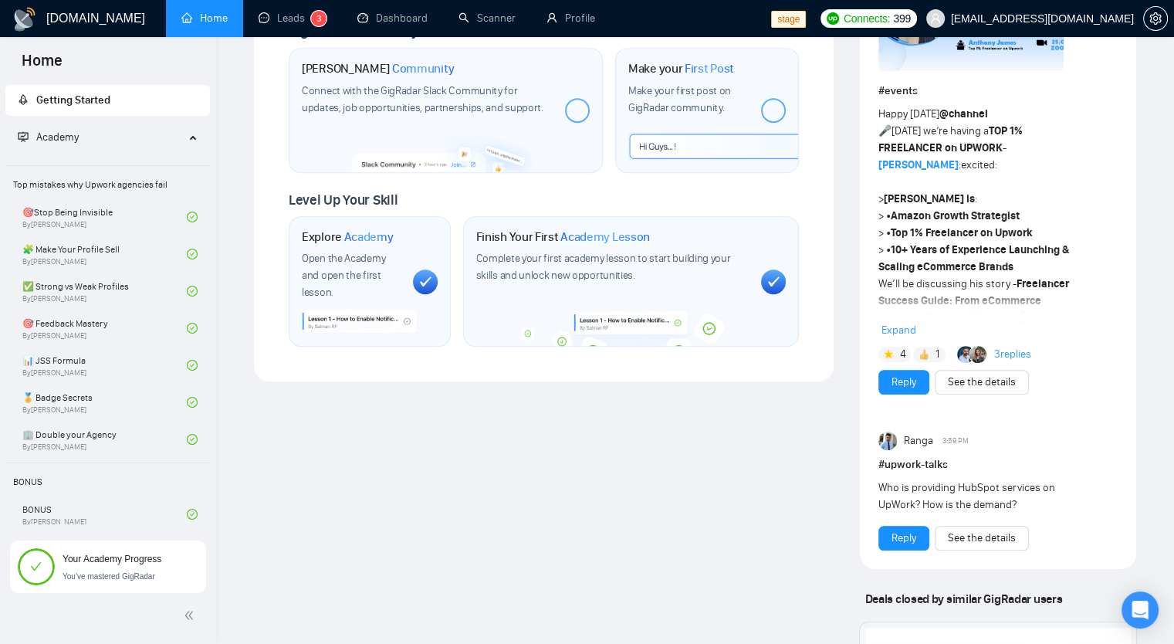
scroll to position [1000, 0]
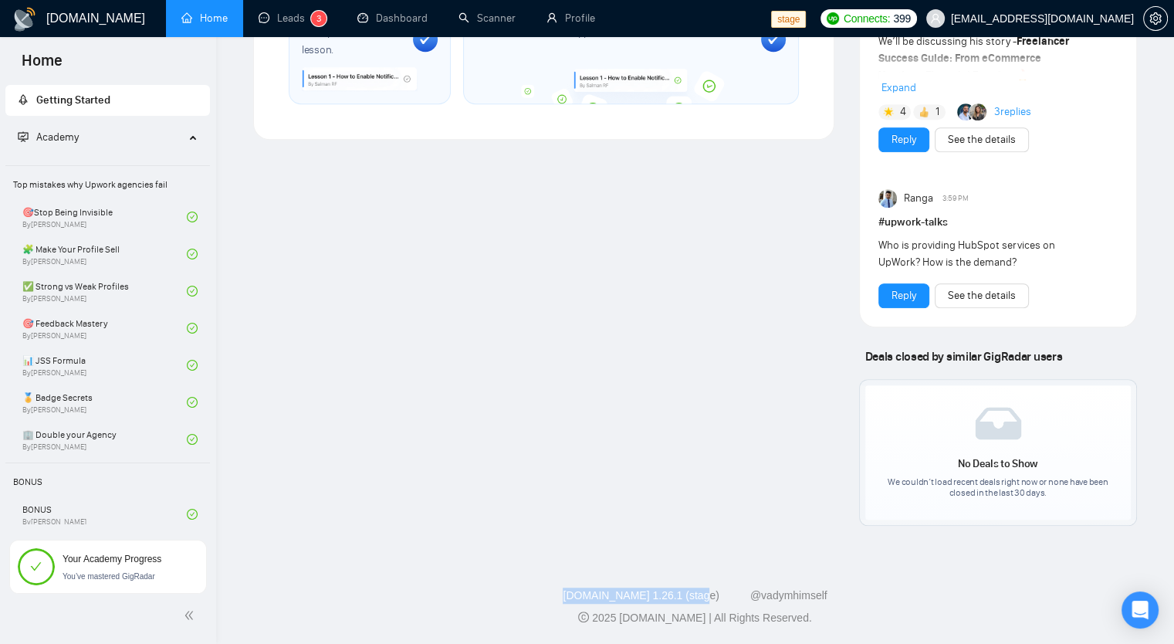
drag, startPoint x: 578, startPoint y: 591, endPoint x: 713, endPoint y: 593, distance: 135.1
click at [713, 593] on div "GigRadar.io 1.26.1 (stage) @vadymhimself" at bounding box center [694, 595] width 933 height 16
copy link "GigRadar.io 1.26.1 (stage)"
click at [79, 135] on span "Academy" at bounding box center [101, 137] width 167 height 31
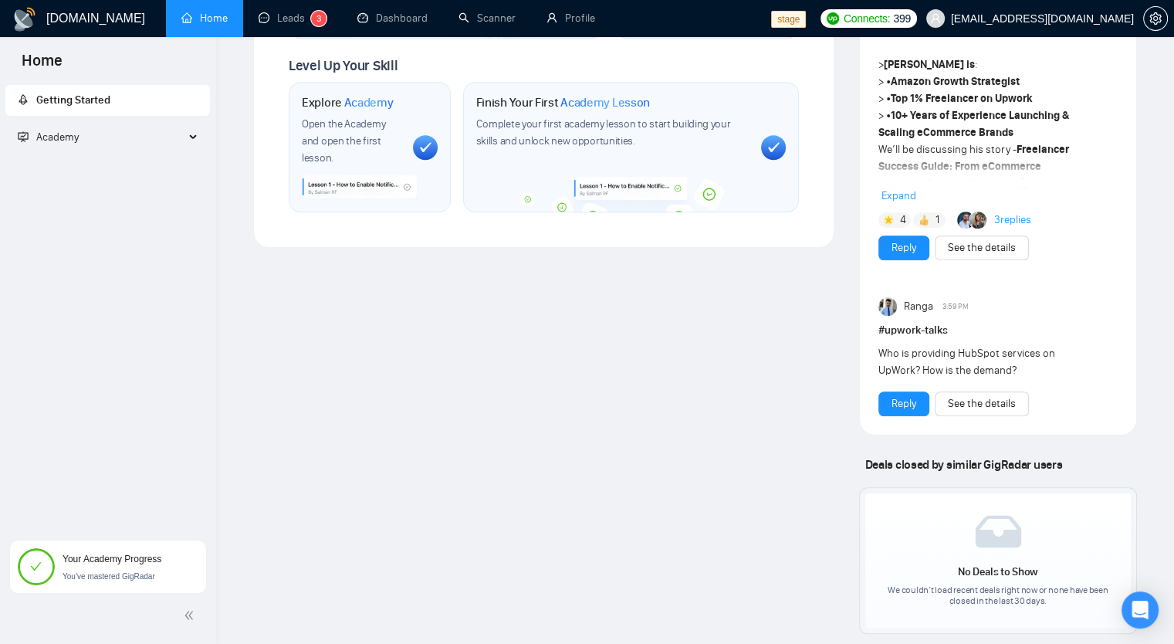
scroll to position [460, 0]
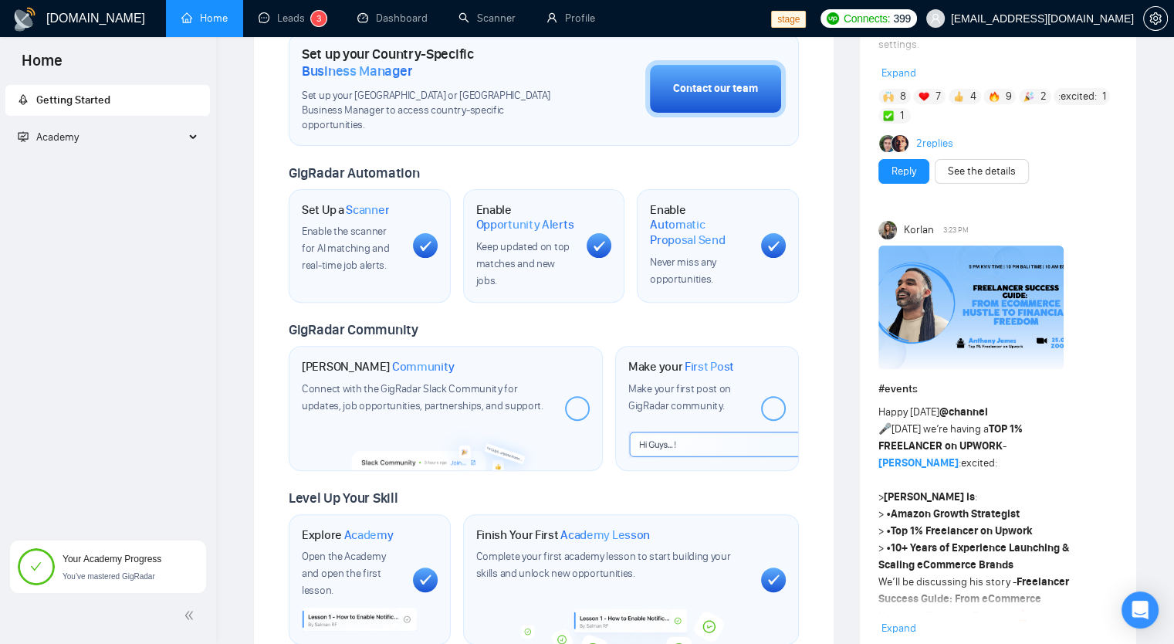
click at [108, 150] on span "Academy" at bounding box center [101, 137] width 167 height 31
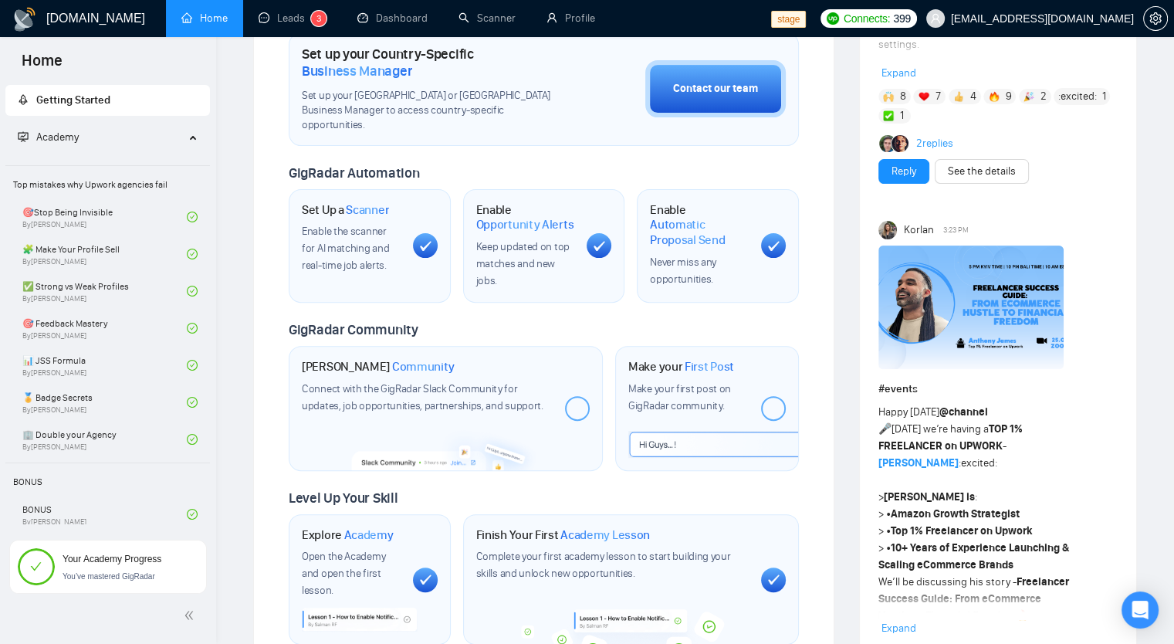
scroll to position [0, 0]
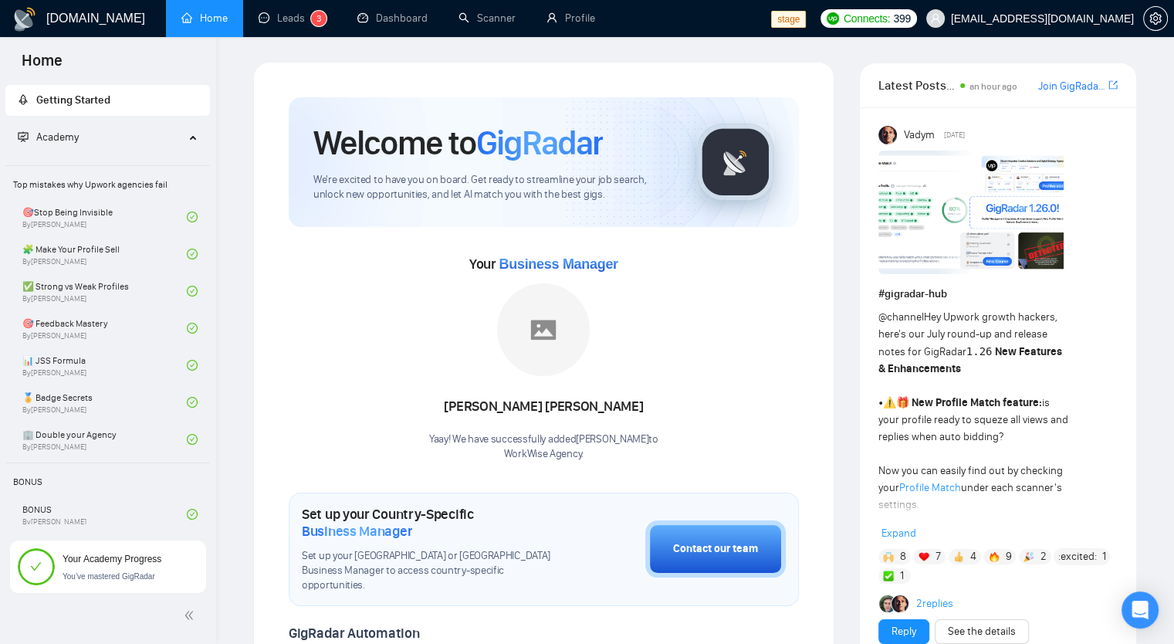
click at [167, 93] on span "Getting Started" at bounding box center [108, 100] width 180 height 31
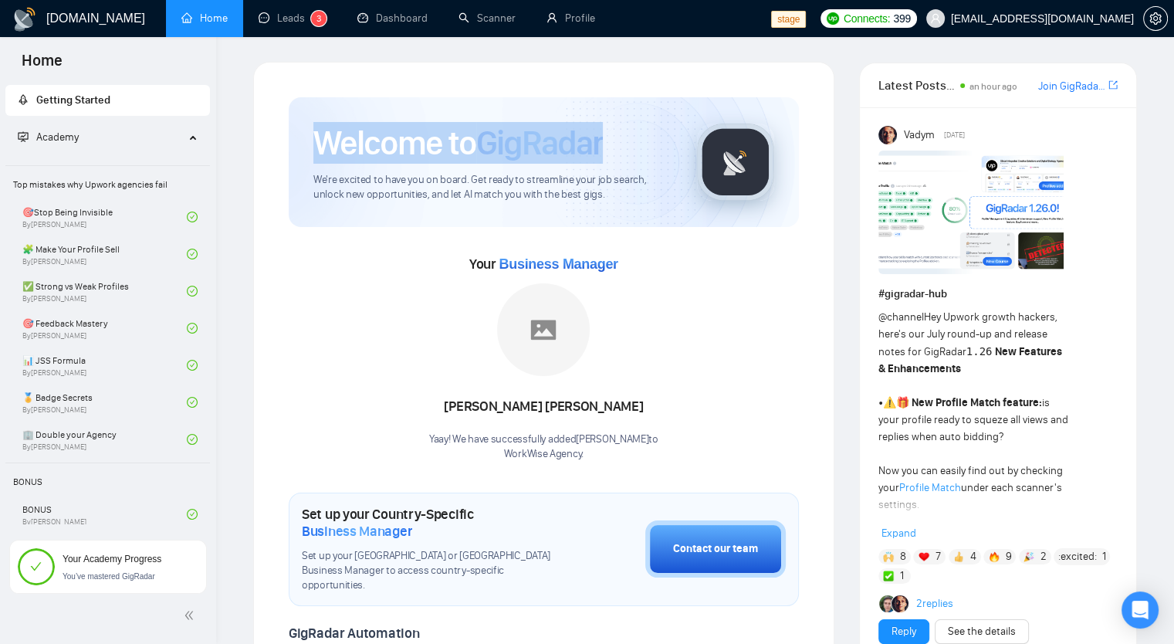
drag, startPoint x: 614, startPoint y: 147, endPoint x: 324, endPoint y: 151, distance: 289.5
click at [324, 151] on div "Welcome to GigRadar" at bounding box center [492, 143] width 359 height 42
copy h1 "Welcome to GigRadar"
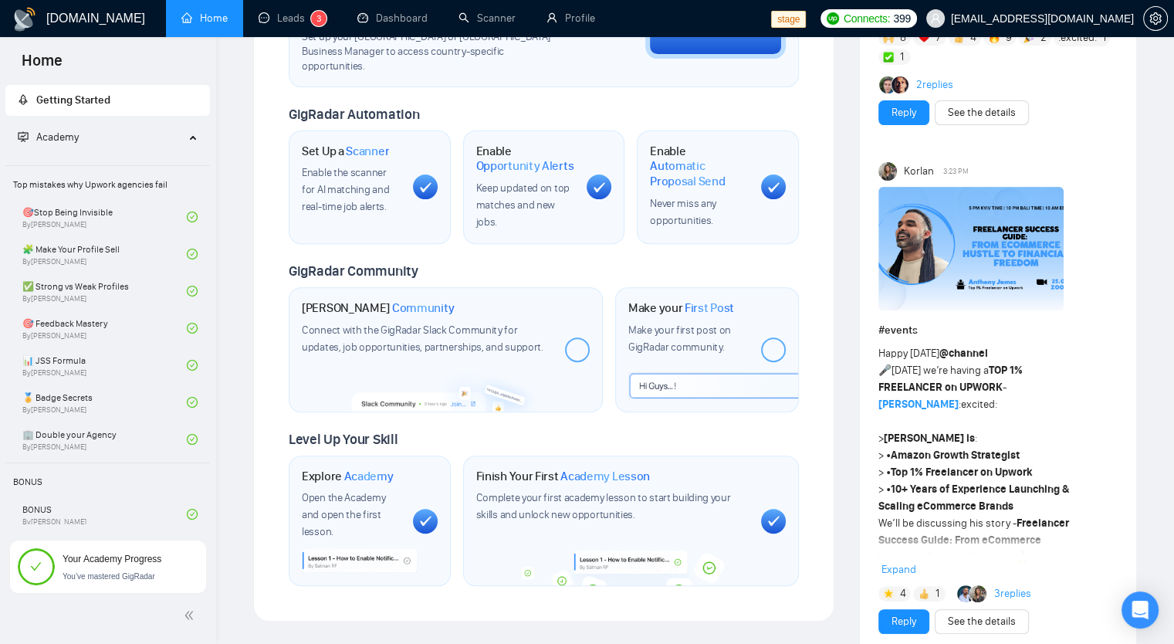
scroll to position [516, 0]
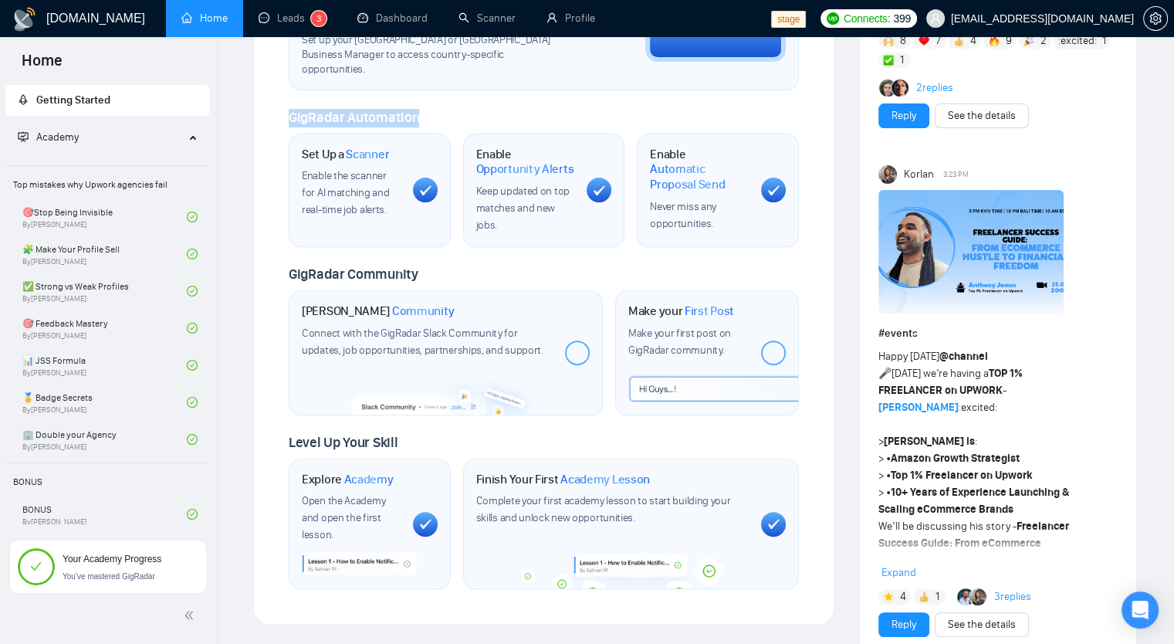
drag, startPoint x: 290, startPoint y: 103, endPoint x: 440, endPoint y: 93, distance: 150.0
click at [440, 109] on div "GigRadar Automation" at bounding box center [544, 118] width 510 height 19
copy span "GigRadar Automation"
drag, startPoint x: 284, startPoint y: 259, endPoint x: 503, endPoint y: 259, distance: 219.2
click at [497, 259] on div "Welcome to GigRadar We're excited to have you on board. Get ready to streamline…" at bounding box center [543, 85] width 547 height 1044
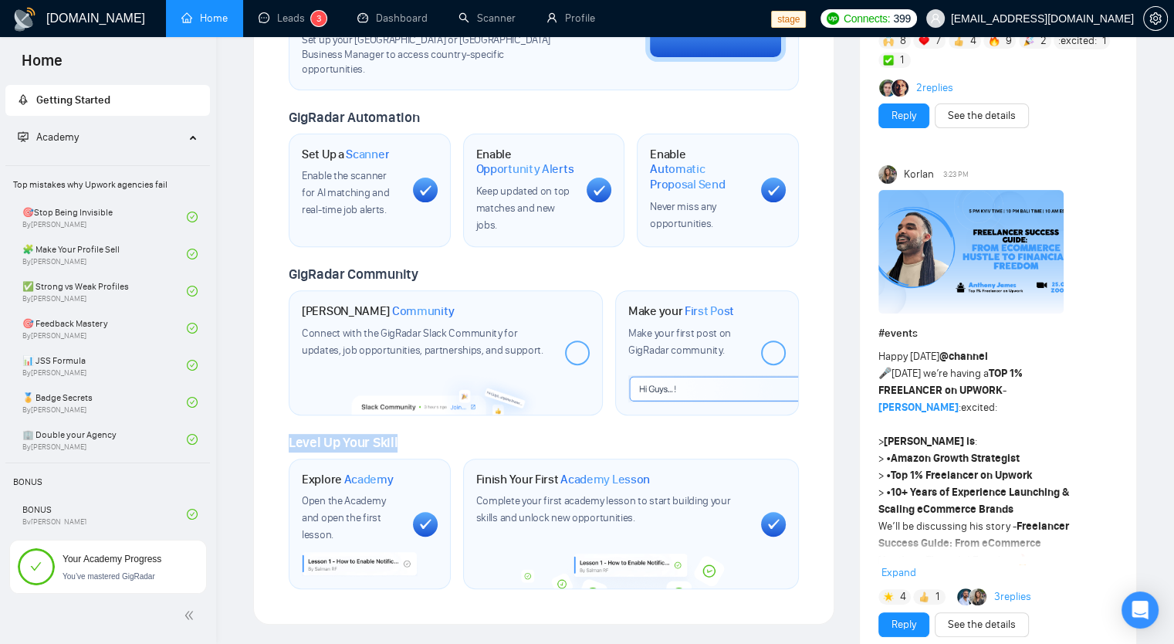
drag, startPoint x: 287, startPoint y: 421, endPoint x: 448, endPoint y: 421, distance: 160.5
click at [448, 421] on div "Welcome to GigRadar We're excited to have you on board. Get ready to streamline…" at bounding box center [543, 85] width 547 height 1044
copy span "Level Up Your Skill"
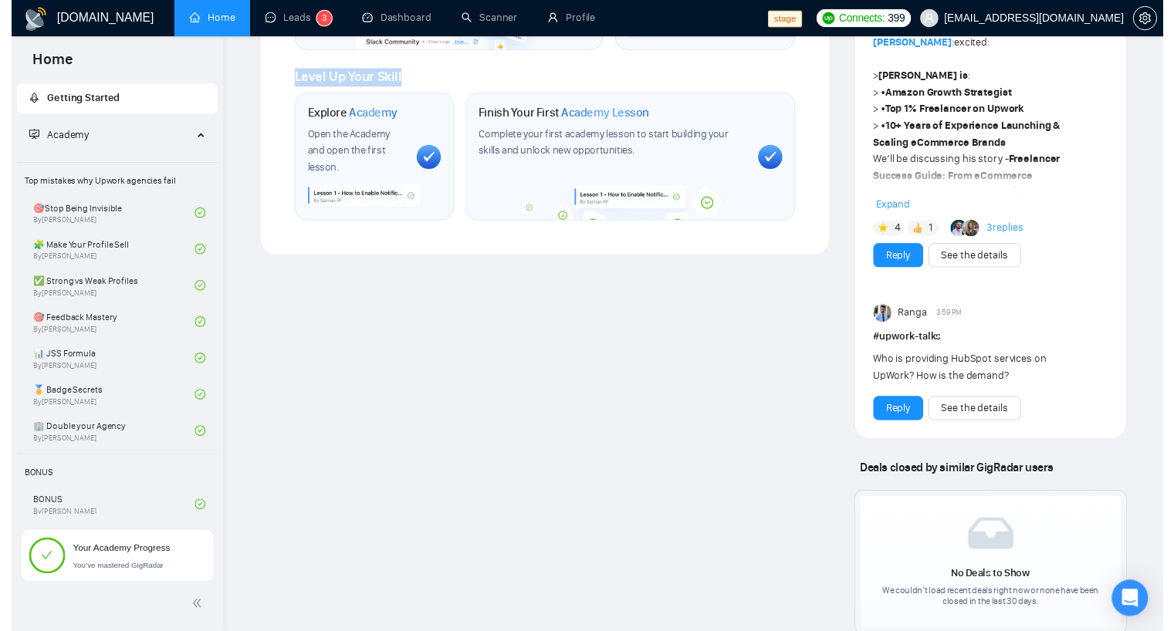
scroll to position [1000, 0]
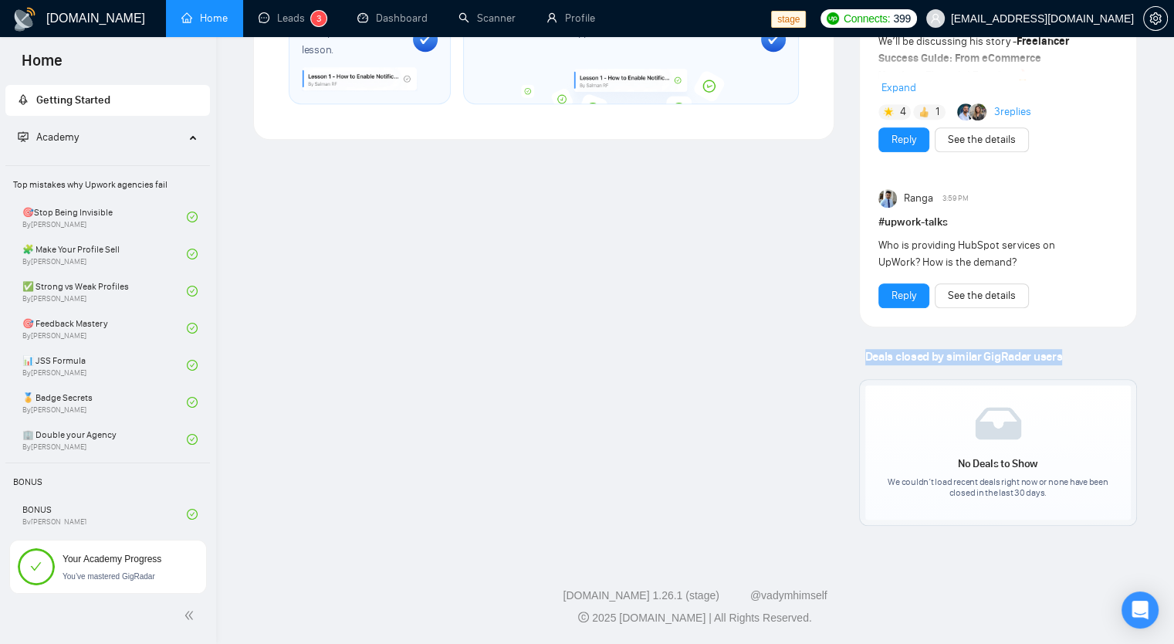
drag, startPoint x: 856, startPoint y: 353, endPoint x: 1098, endPoint y: 353, distance: 241.6
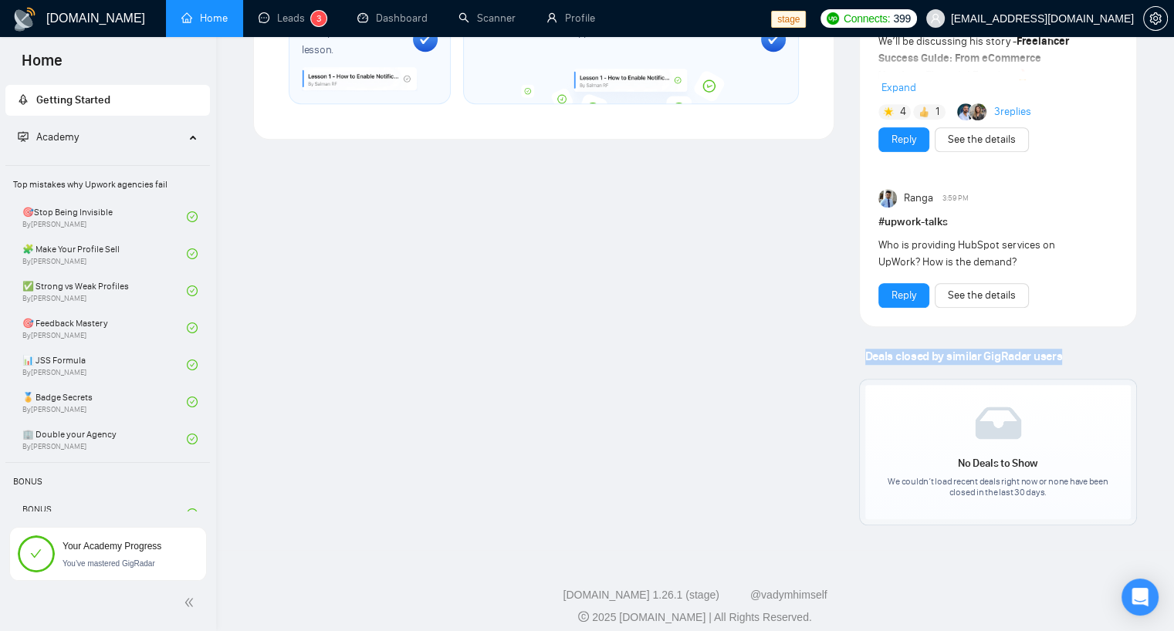
copy span "Deals closed by similar GigRadar users"
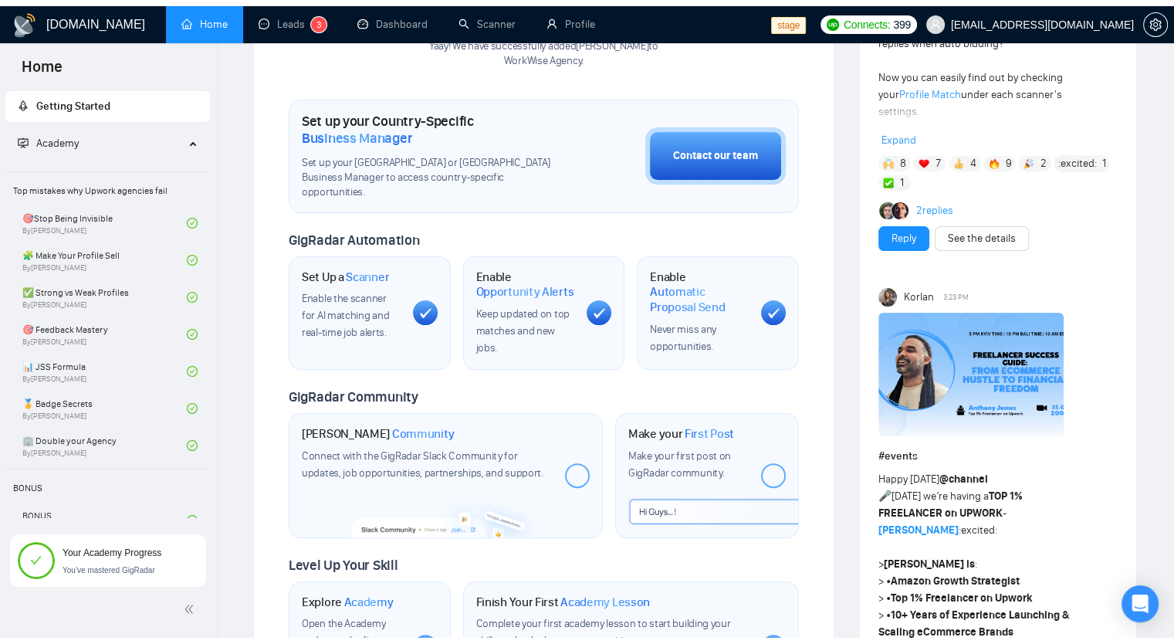
scroll to position [394, 0]
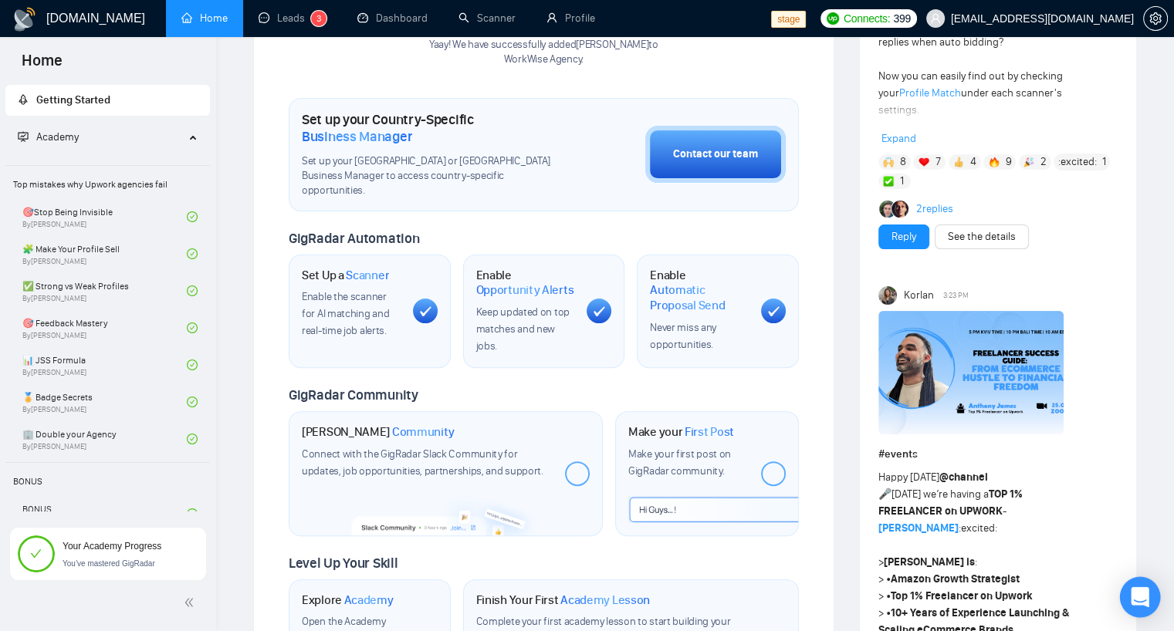
click at [1145, 599] on div "Open Intercom Messenger" at bounding box center [1140, 597] width 41 height 41
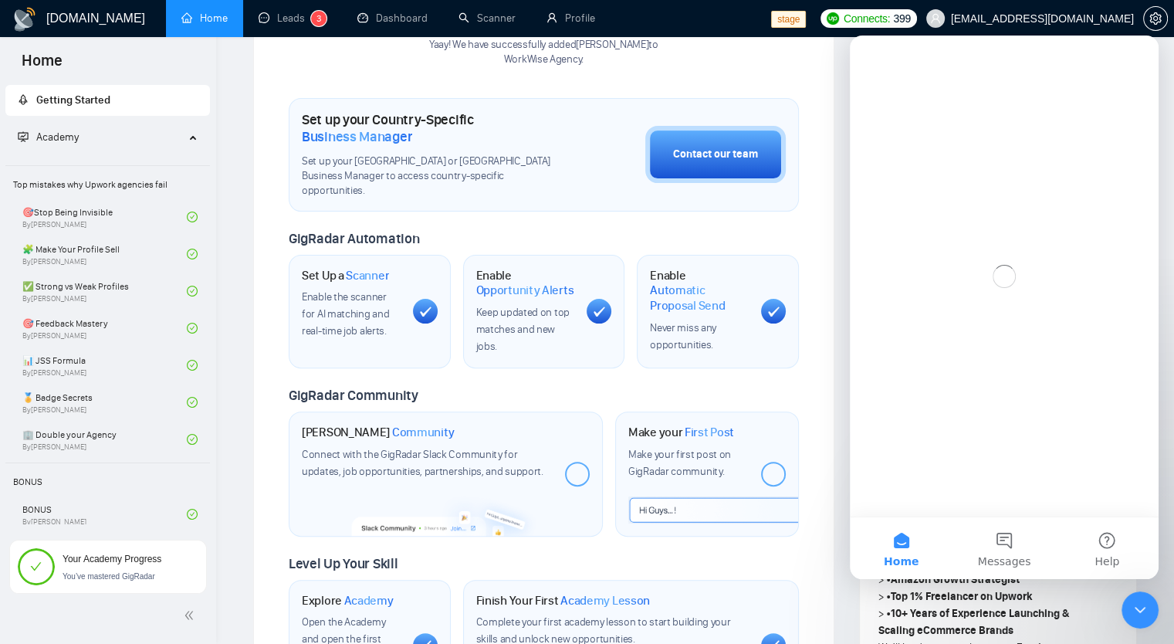
scroll to position [0, 0]
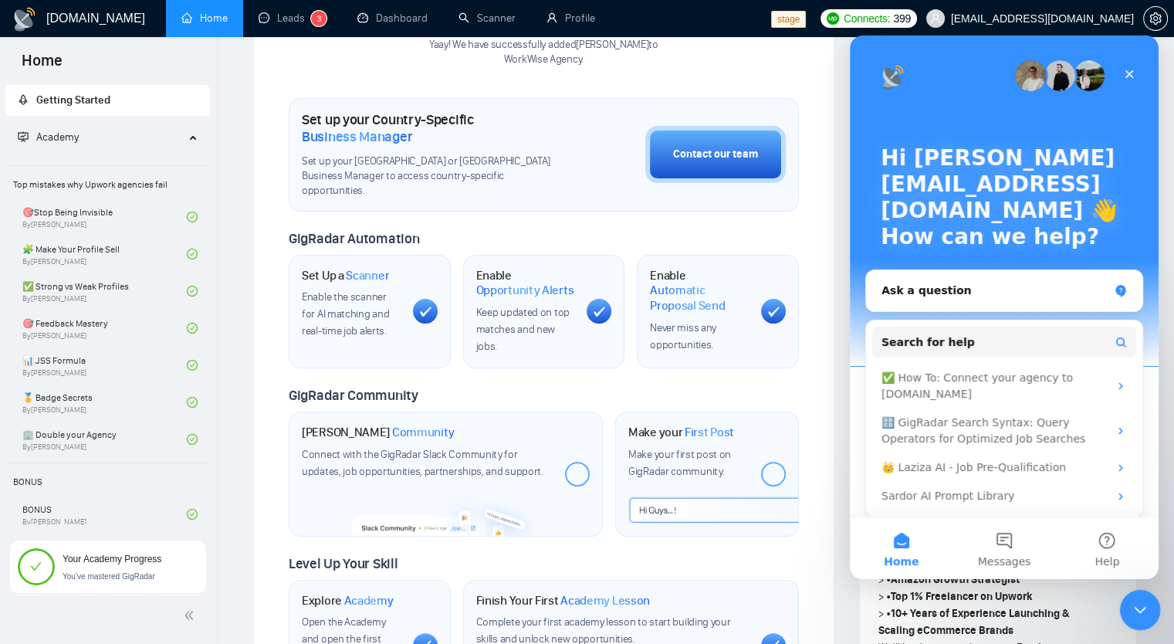
click at [1138, 603] on icon "Close Intercom Messenger" at bounding box center [1137, 607] width 19 height 19
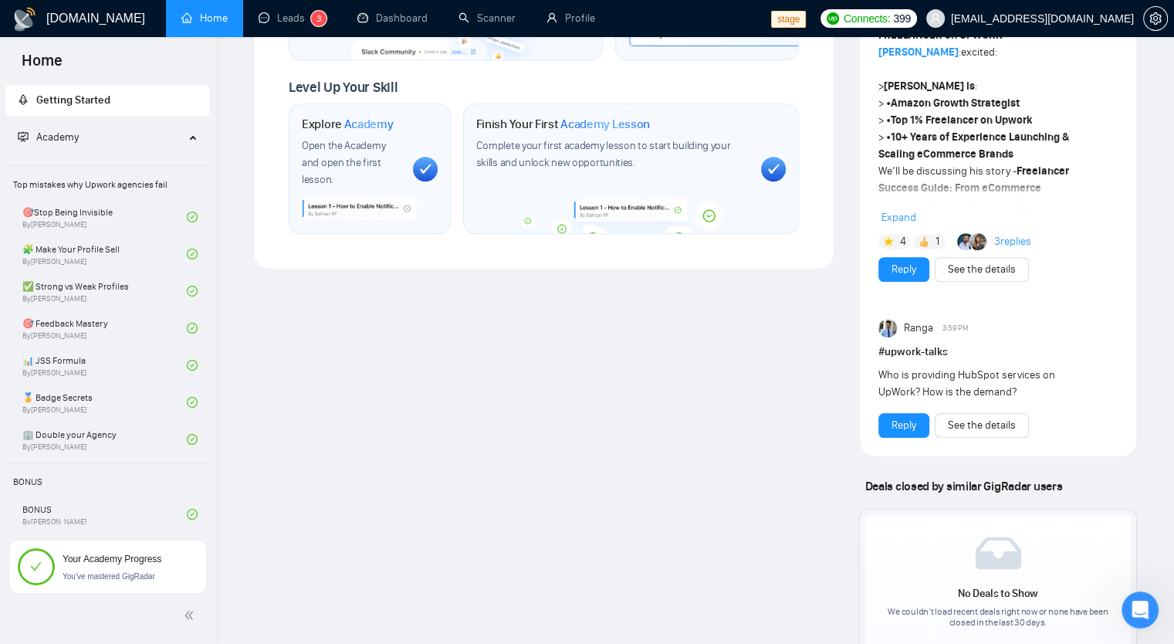
scroll to position [1000, 0]
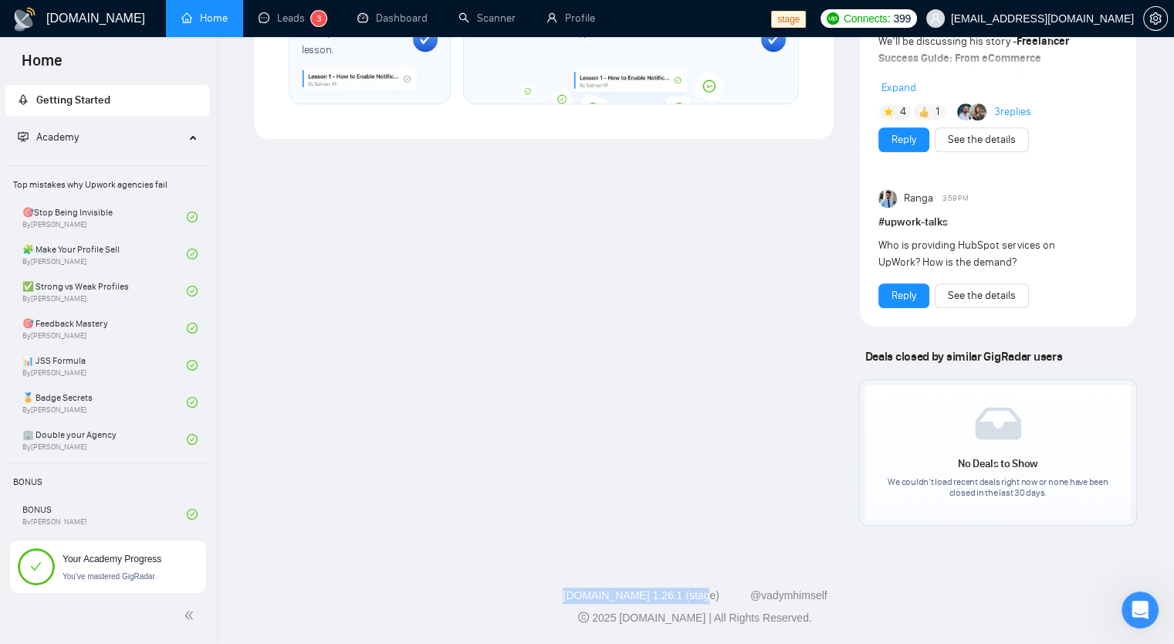
drag, startPoint x: 571, startPoint y: 589, endPoint x: 707, endPoint y: 592, distance: 135.9
click at [707, 592] on div "GigRadar.io 1.26.1 (stage) @vadymhimself" at bounding box center [694, 595] width 933 height 16
copy link "GigRadar.io 1.26.1 (stage)"
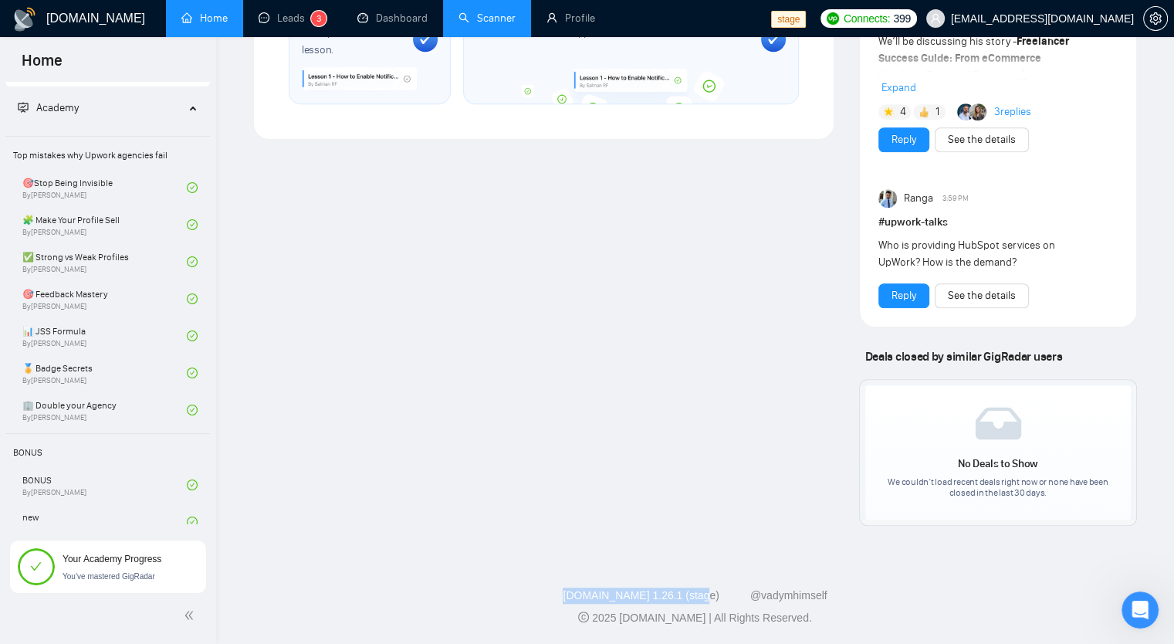
scroll to position [44, 0]
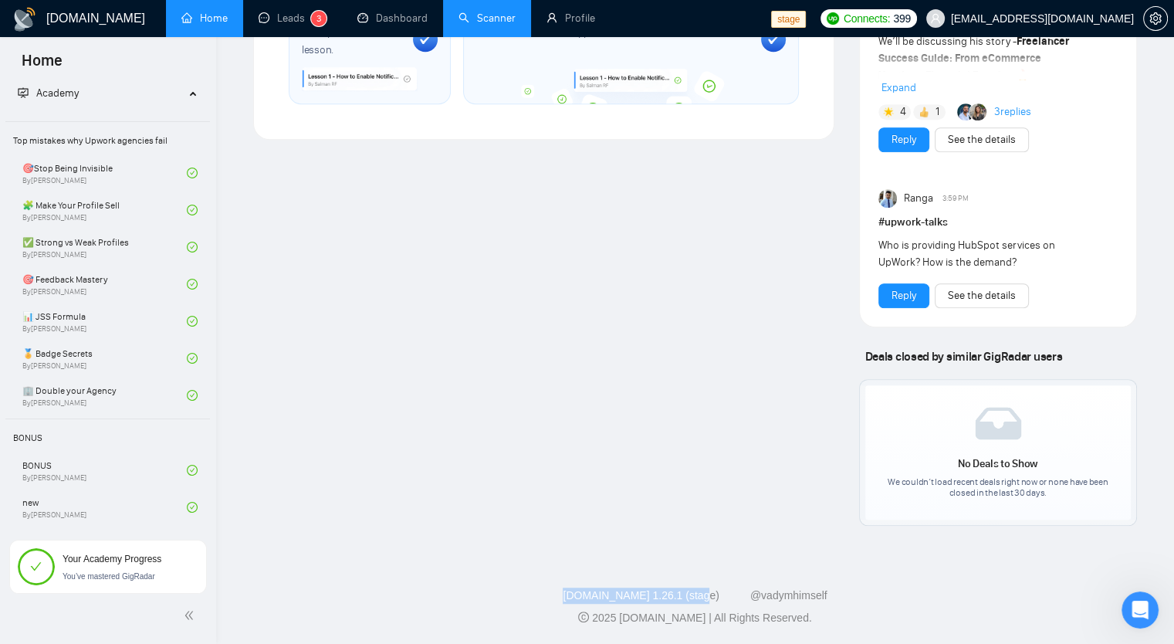
click at [506, 19] on link "Scanner" at bounding box center [486, 18] width 57 height 13
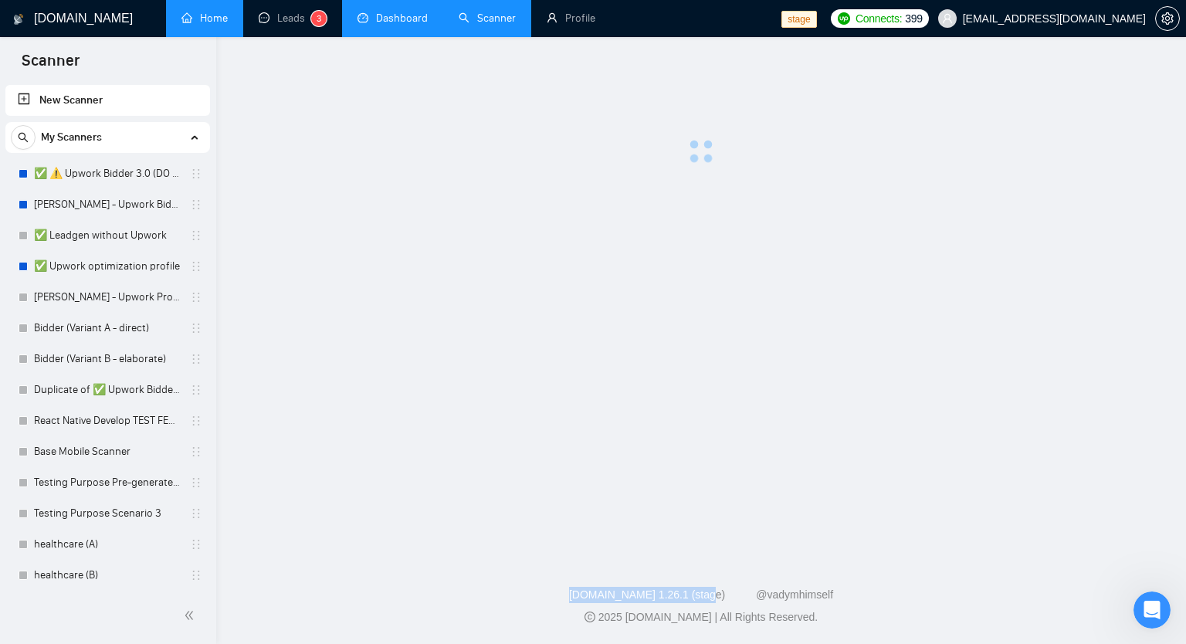
click at [412, 17] on link "Dashboard" at bounding box center [392, 18] width 70 height 13
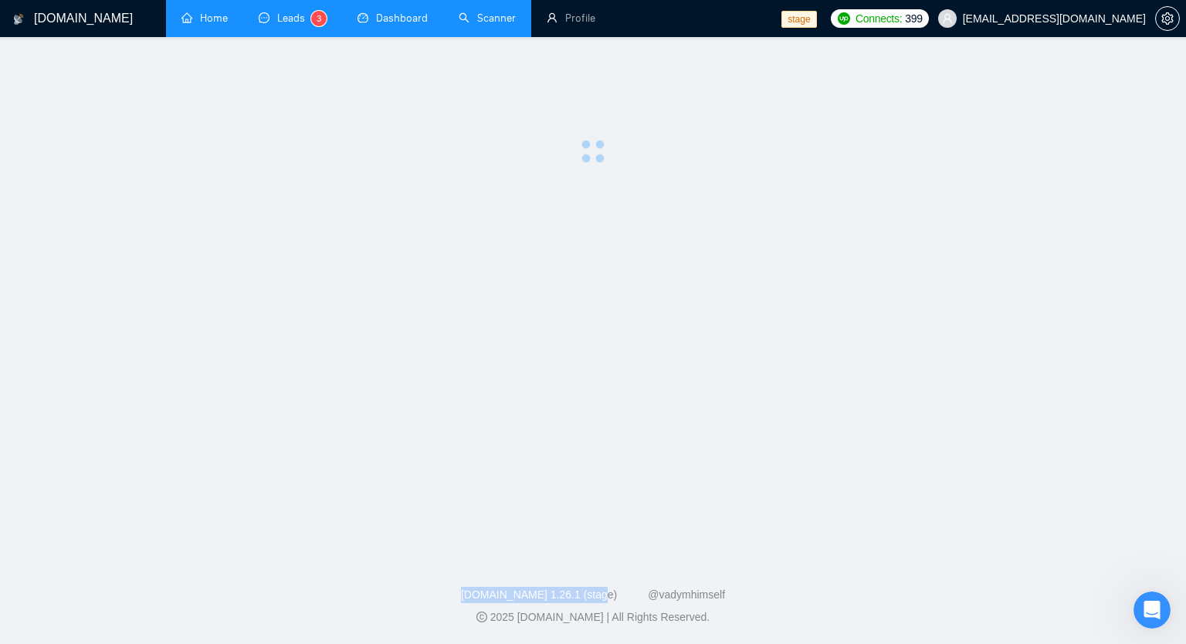
click at [309, 20] on link "Leads 3" at bounding box center [293, 18] width 68 height 13
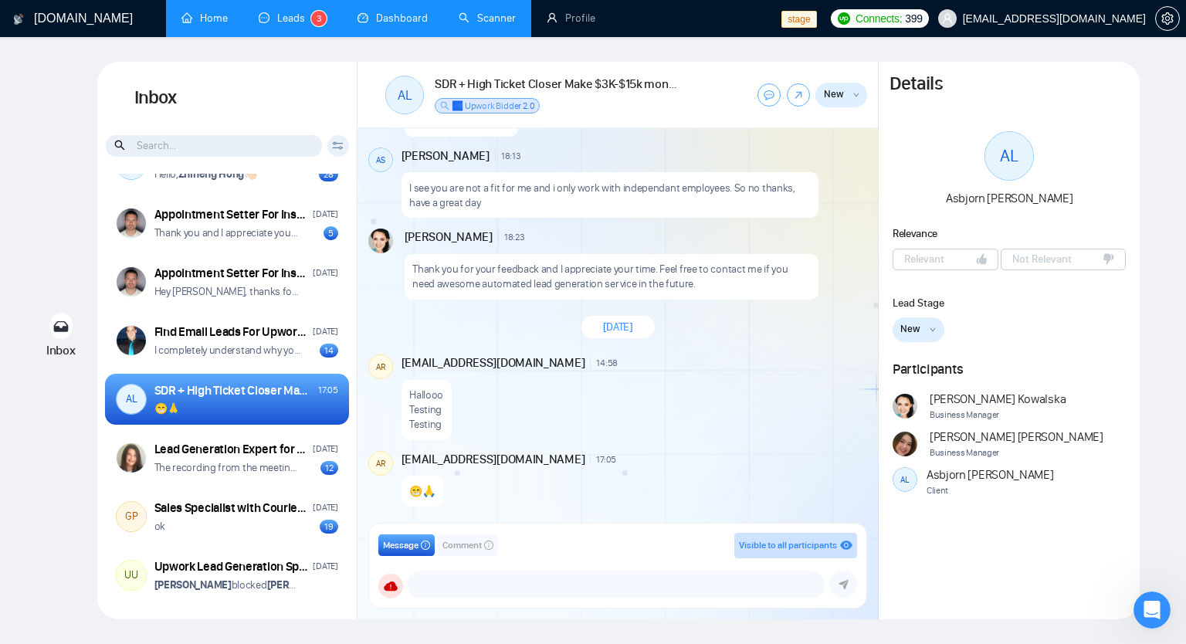
scroll to position [578, 0]
click at [482, 582] on textarea at bounding box center [615, 584] width 415 height 26
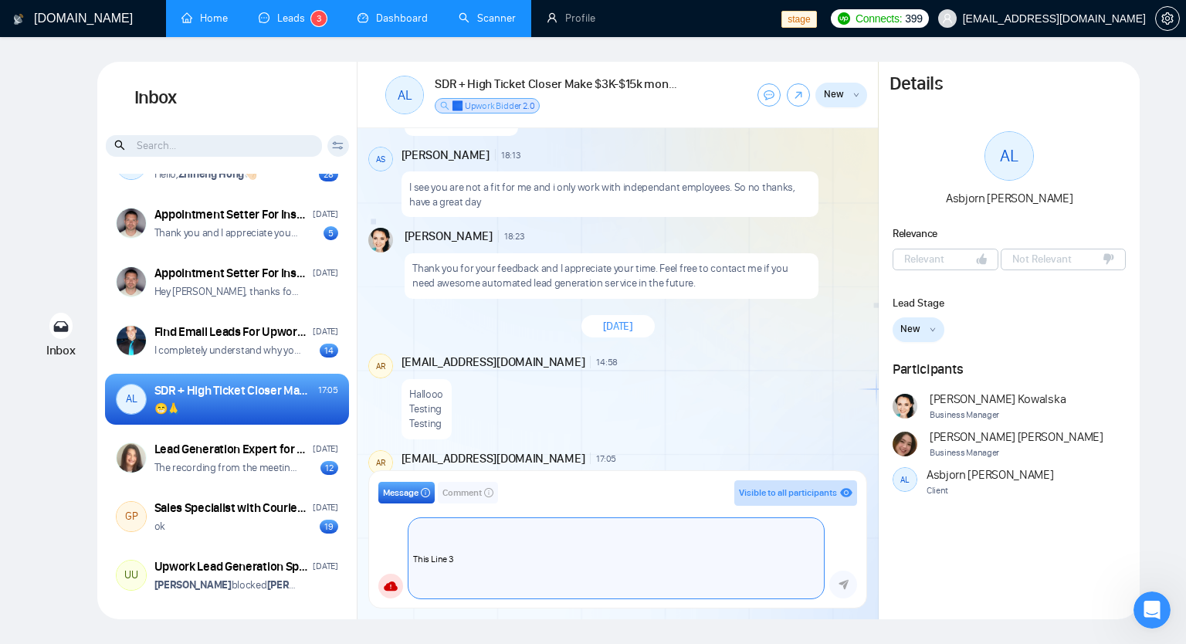
scroll to position [91, 0]
type textarea "This line 1 This Line 2 This Line 3 This Line 4"
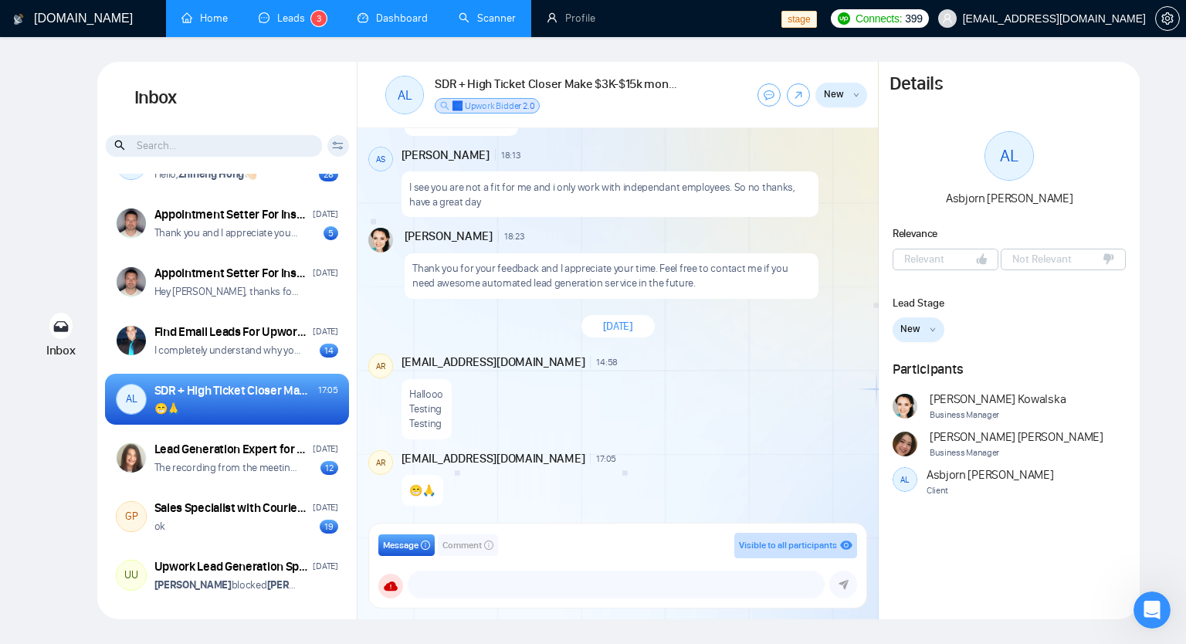
click at [463, 541] on span "Comment" at bounding box center [461, 545] width 39 height 15
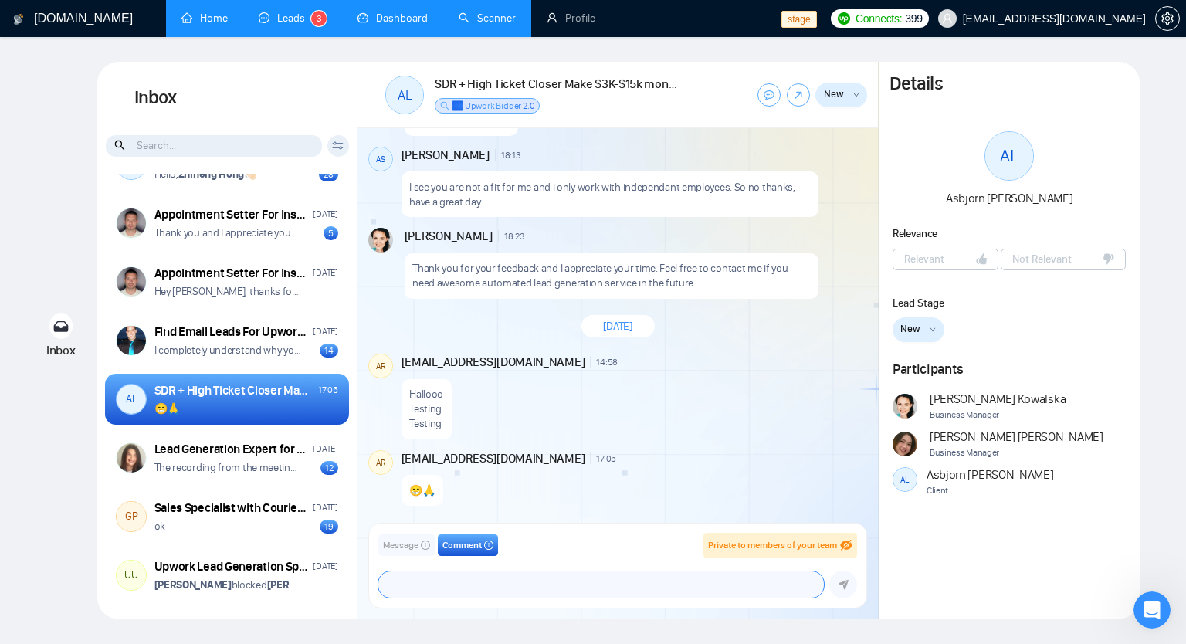
click at [479, 585] on textarea at bounding box center [600, 584] width 445 height 26
paste textarea "This line 1 This Line 2 This Line 3 This Line 4"
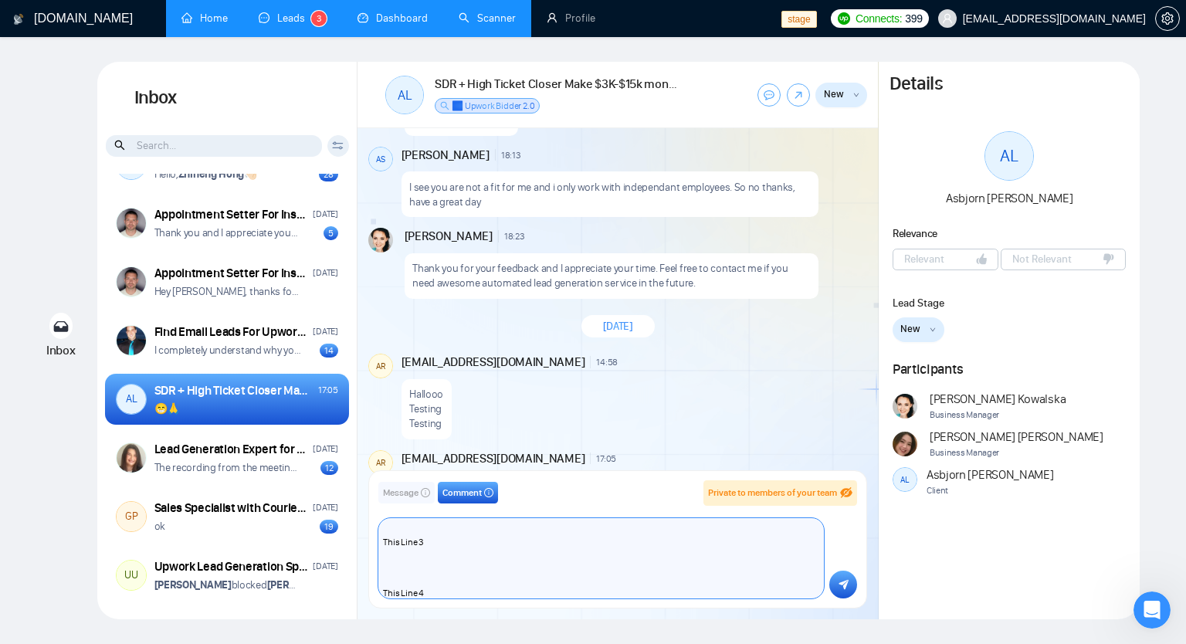
type textarea "This line 1 This Line 2 This Line 3 This Line 4"
click at [845, 580] on icon "submit" at bounding box center [843, 585] width 10 height 10
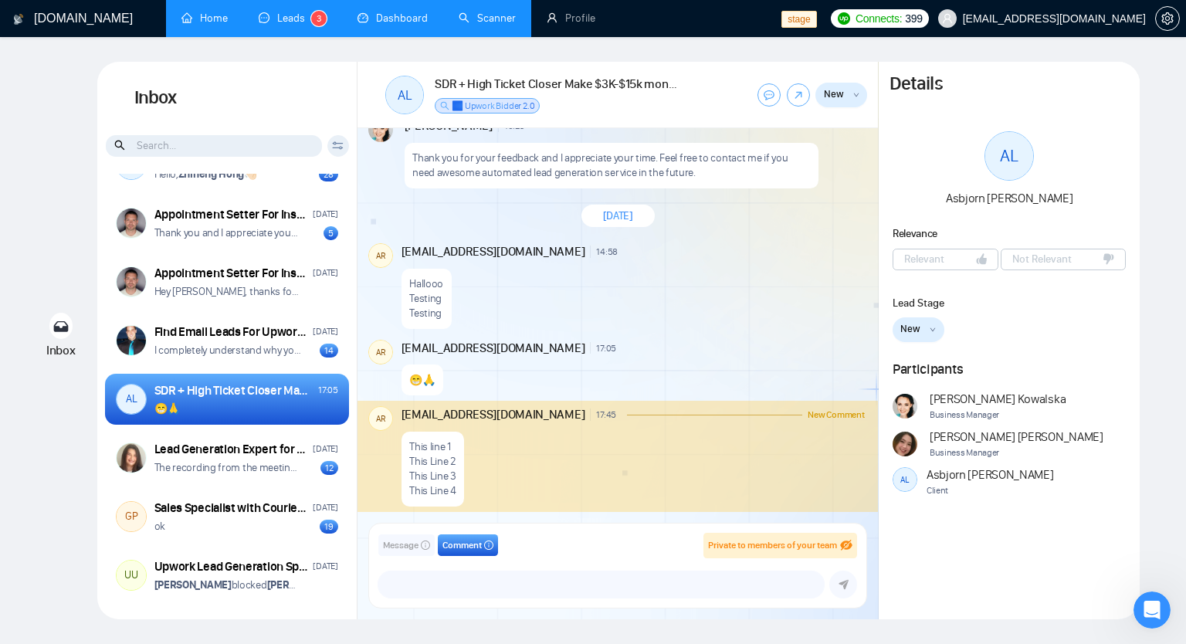
scroll to position [689, 0]
drag, startPoint x: 411, startPoint y: 442, endPoint x: 452, endPoint y: 502, distance: 72.8
click at [452, 502] on div "This line 1 This Line 2 This Line 3 This Line 4" at bounding box center [432, 468] width 63 height 75
click at [479, 589] on textarea at bounding box center [600, 584] width 445 height 26
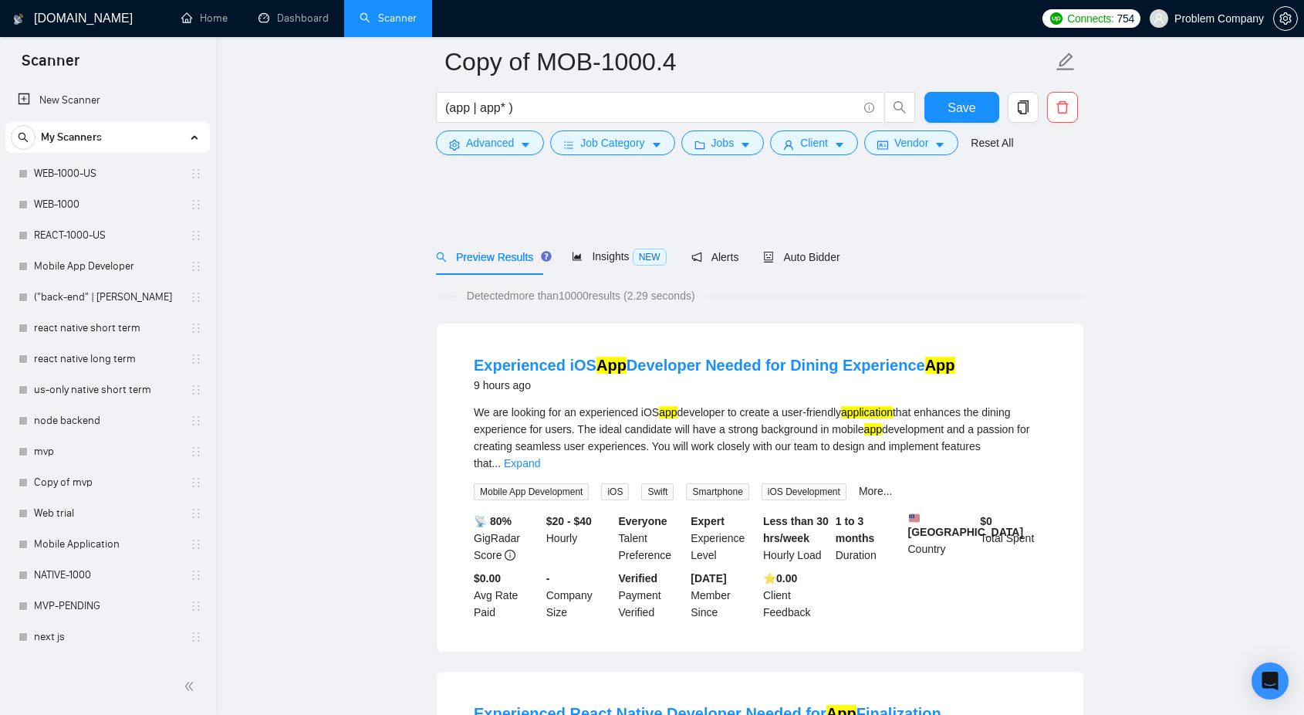
scroll to position [600, 0]
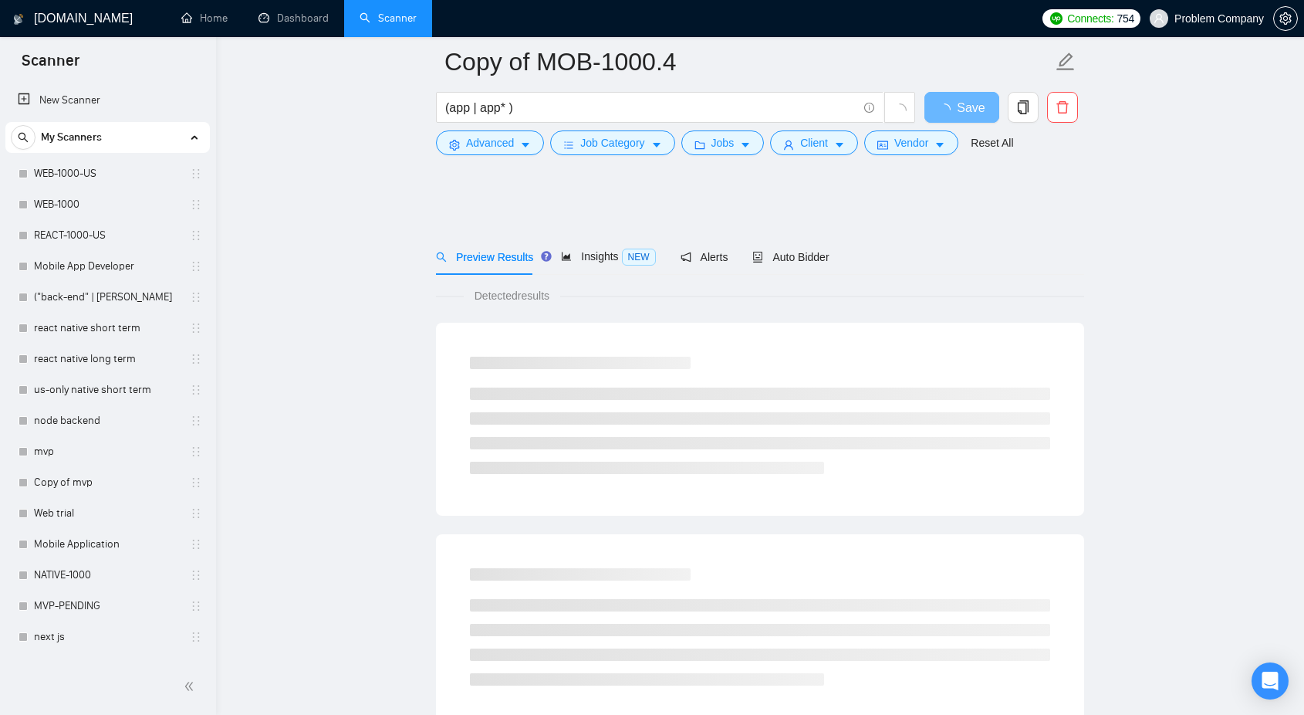
scroll to position [600, 0]
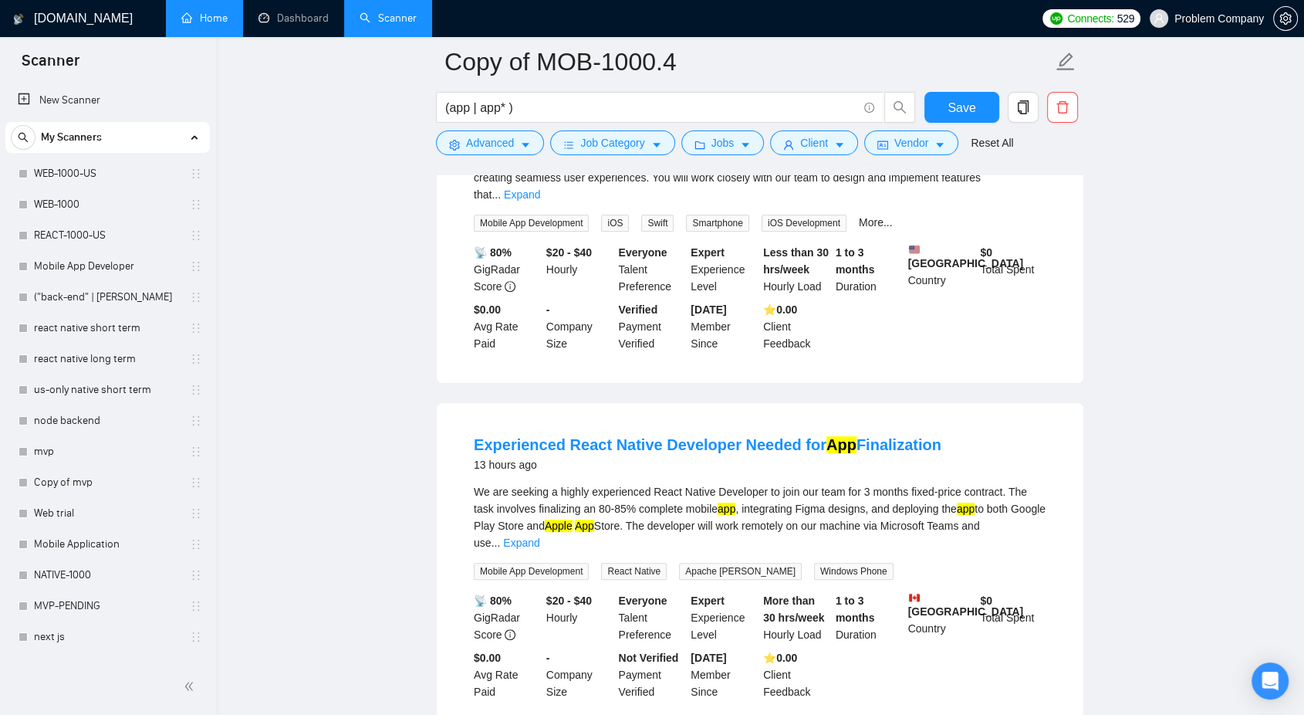
click at [213, 22] on link "Home" at bounding box center [204, 18] width 46 height 13
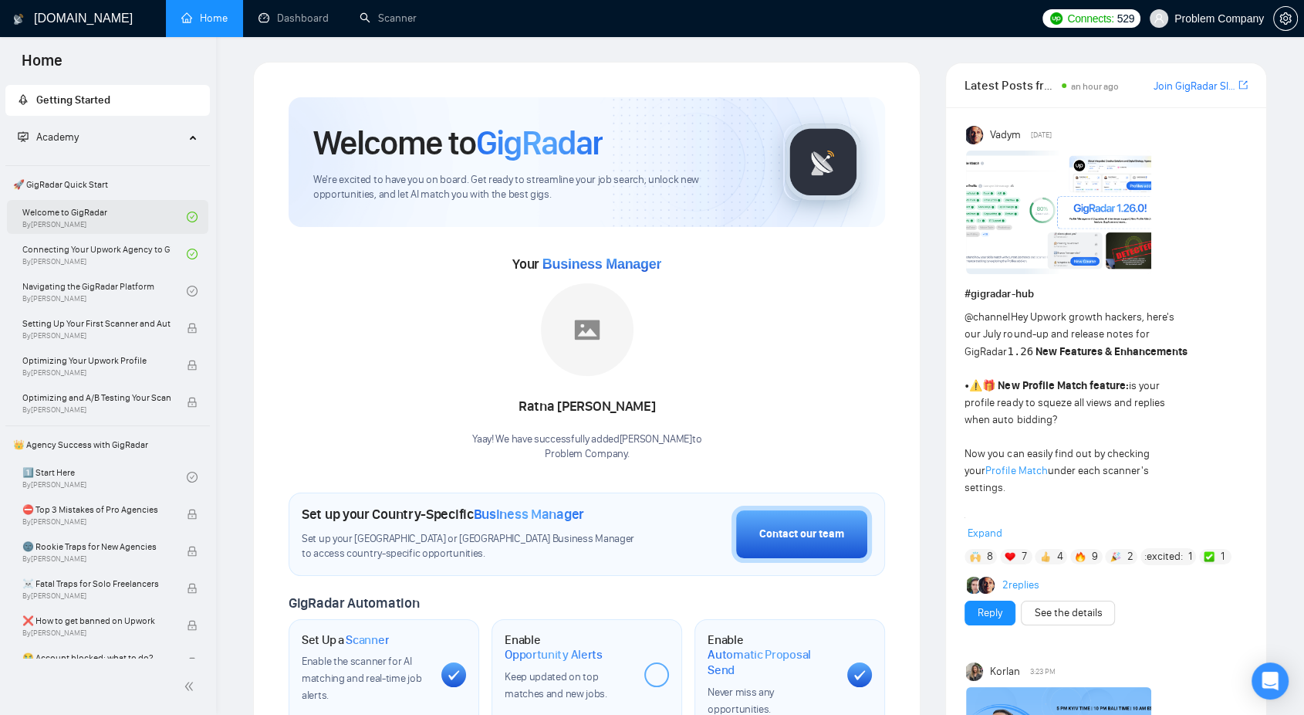
click at [93, 207] on link "Welcome to GigRadar By [PERSON_NAME]" at bounding box center [104, 217] width 164 height 34
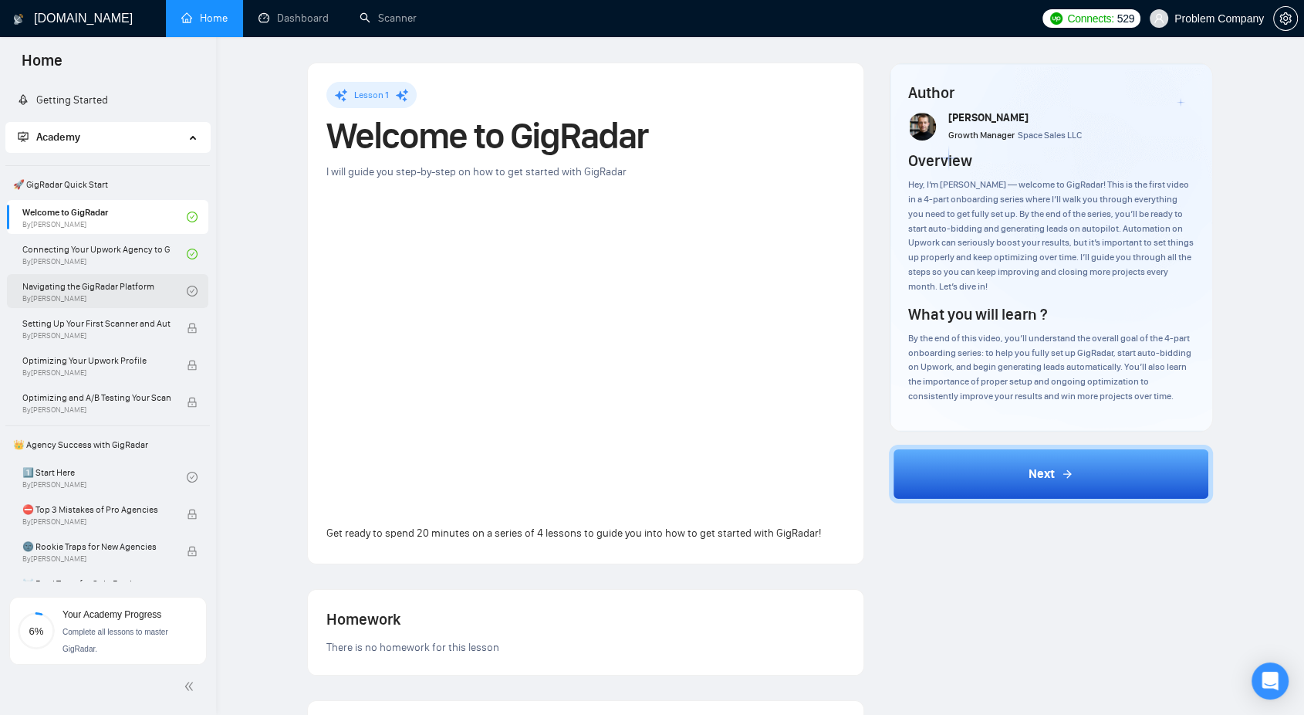
click at [93, 289] on link "Navigating the GigRadar Platform By [PERSON_NAME]" at bounding box center [104, 291] width 164 height 34
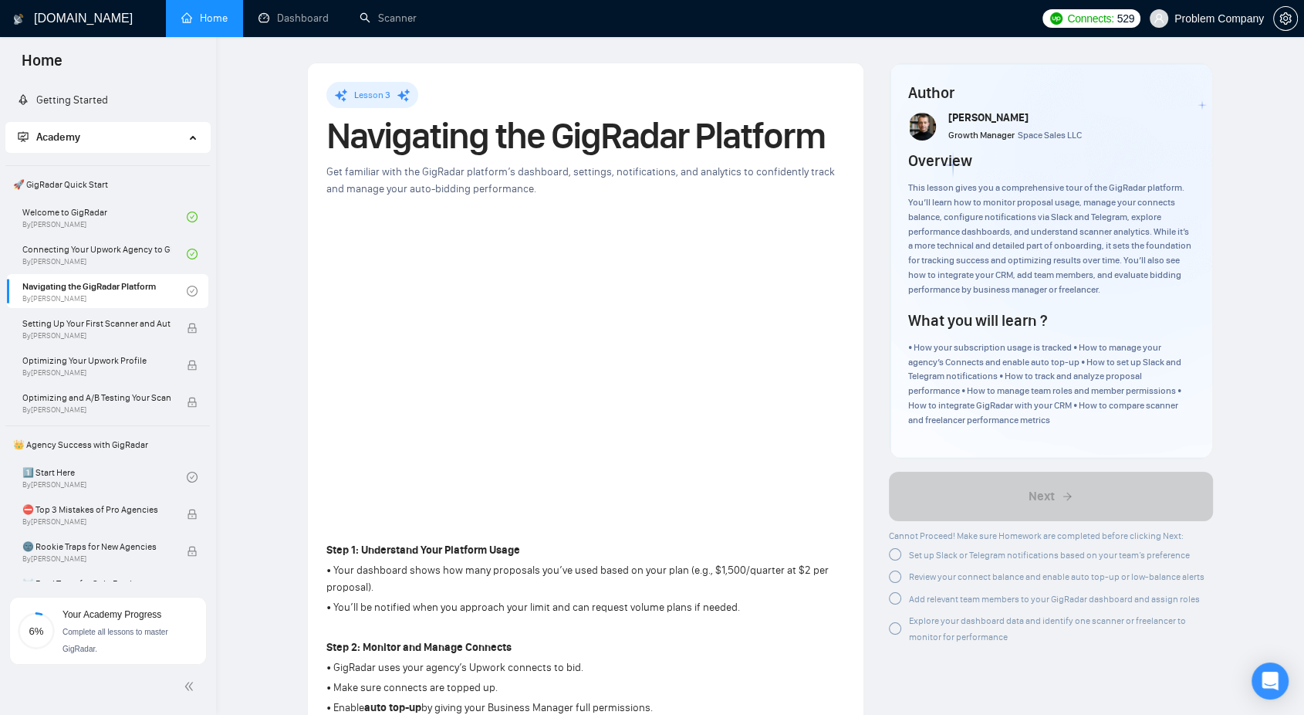
click at [919, 555] on span "Set up Slack or Telegram notifications based on your team’s preference" at bounding box center [1049, 555] width 281 height 11
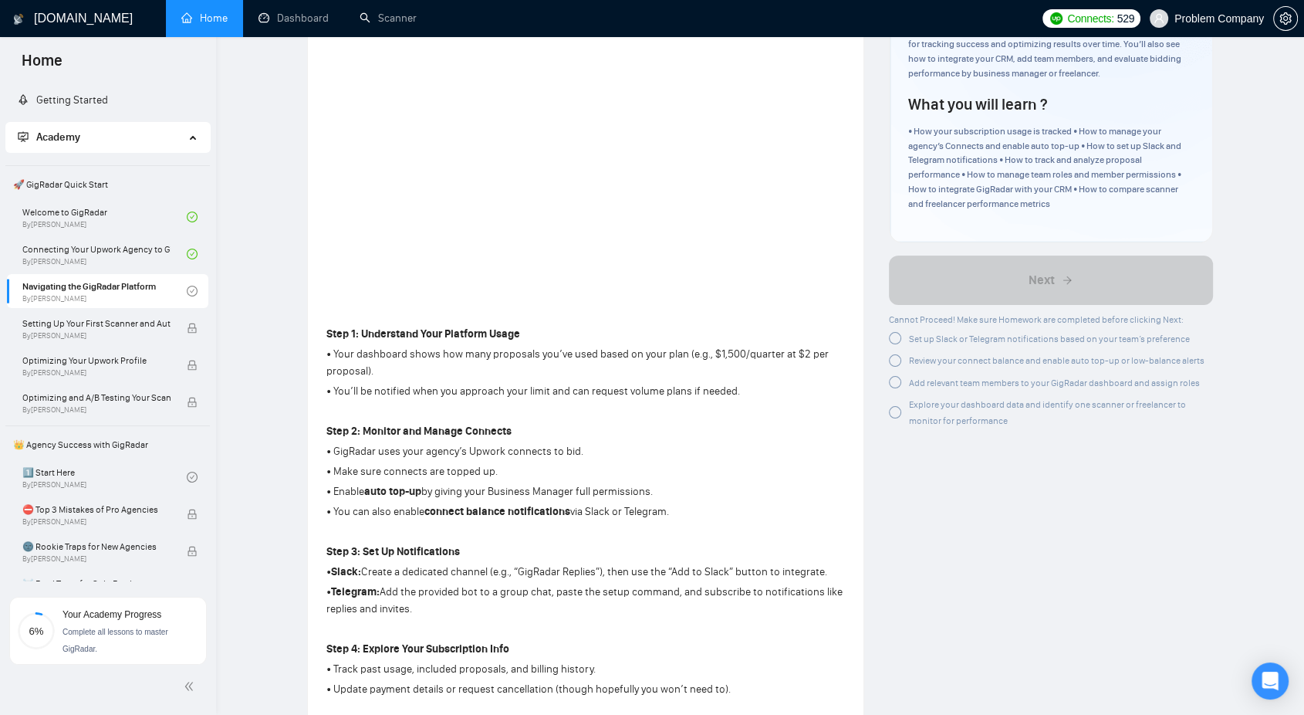
scroll to position [257, 0]
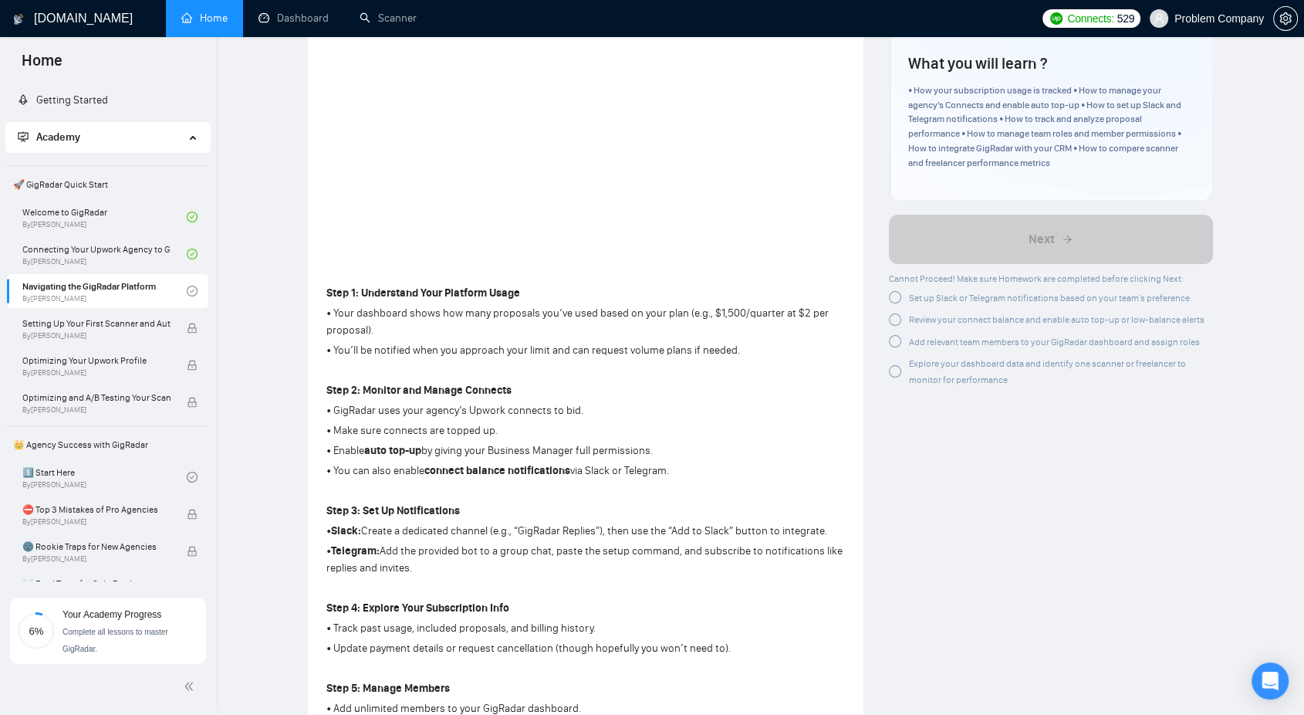
click at [892, 298] on div at bounding box center [895, 297] width 12 height 12
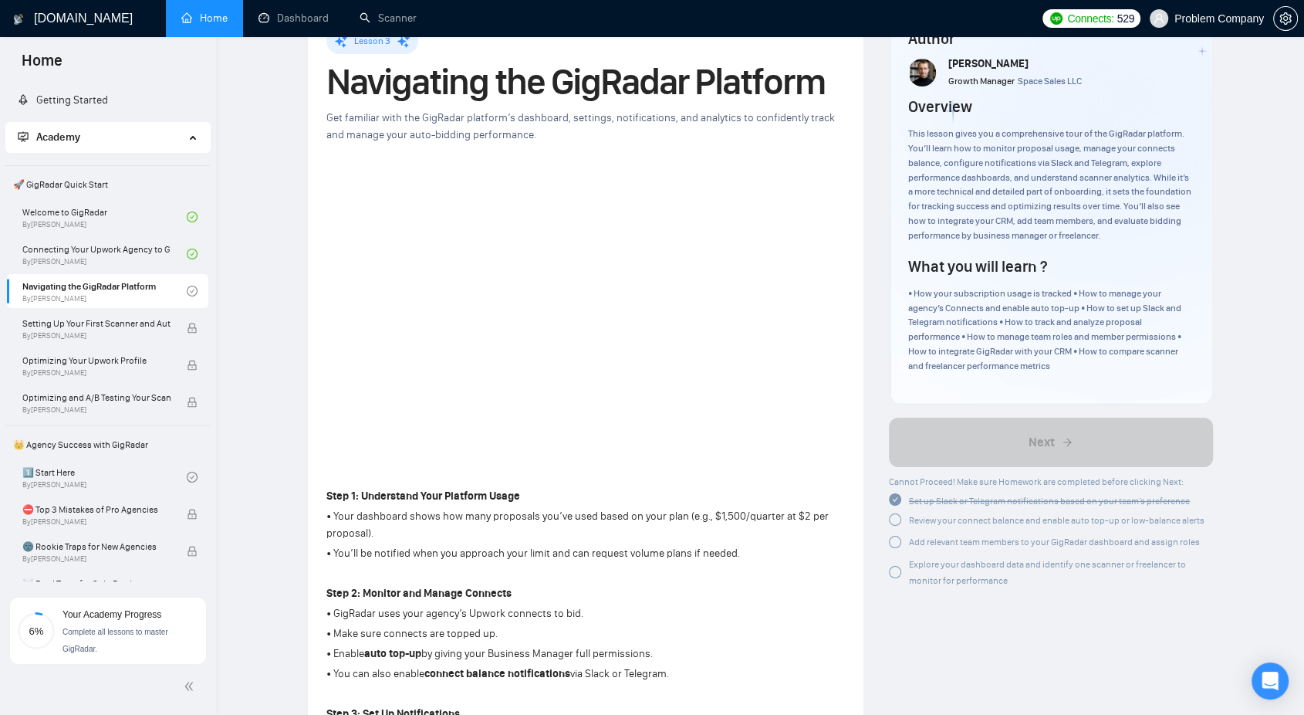
scroll to position [0, 0]
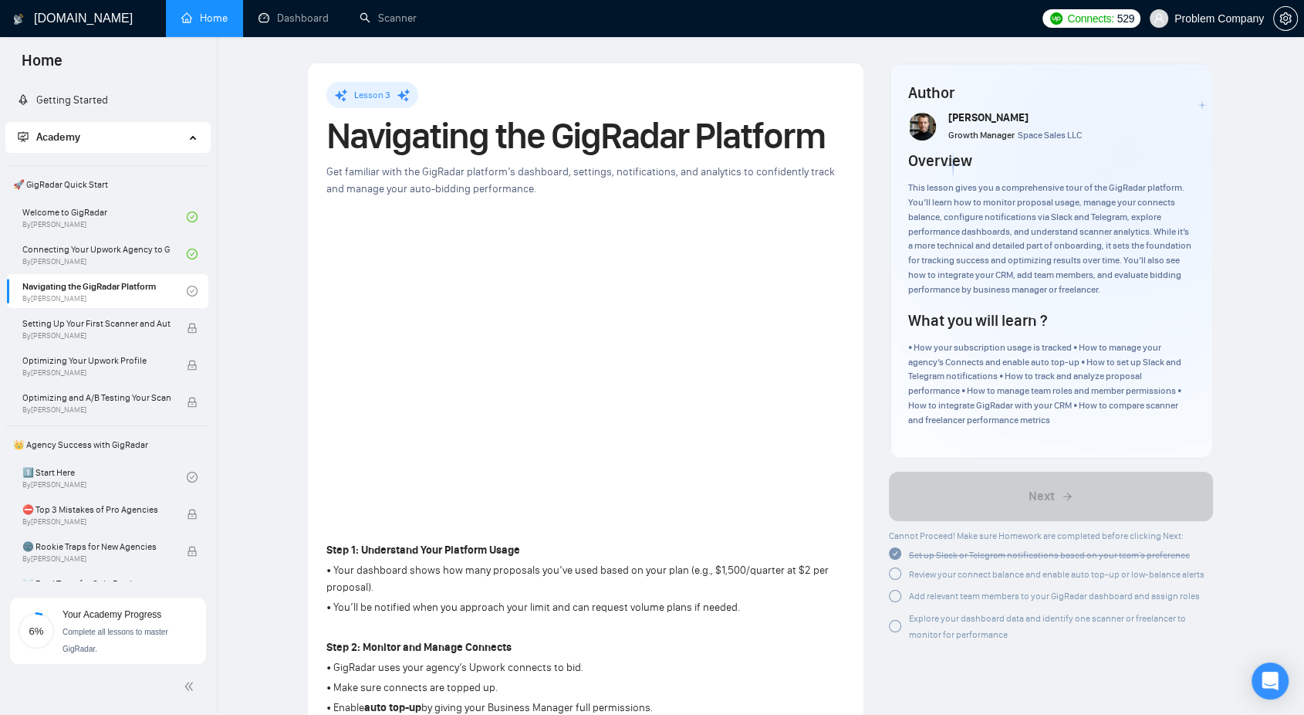
click at [922, 574] on span "Review your connect balance and enable auto top-up or low-balance alerts" at bounding box center [1057, 574] width 296 height 11
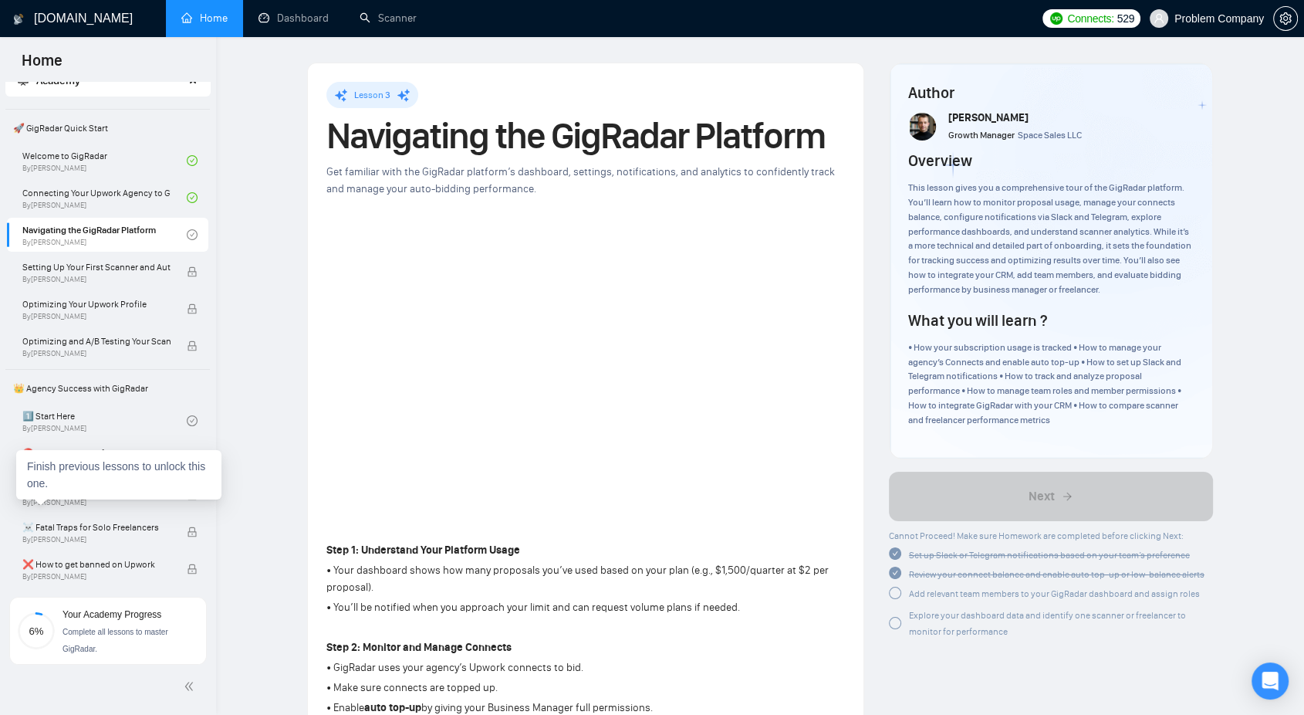
scroll to position [343, 0]
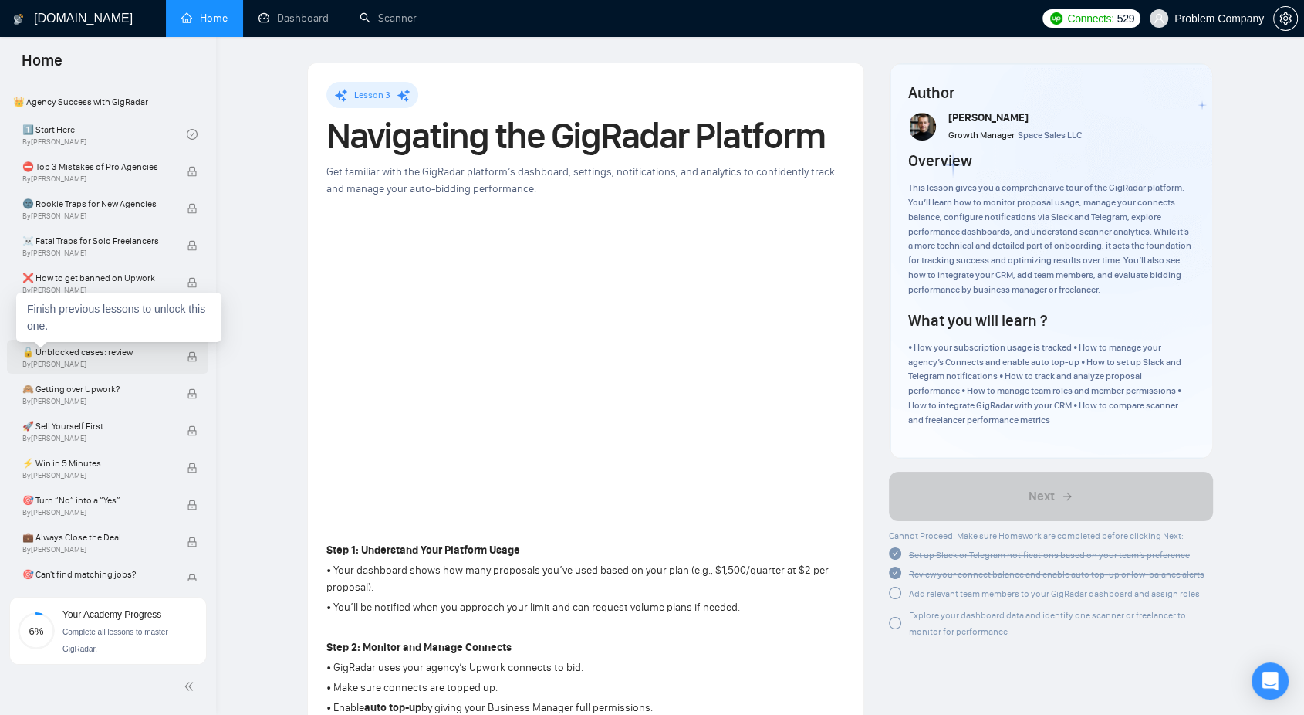
click at [86, 356] on span "🔓 Unblocked cases: review" at bounding box center [96, 351] width 148 height 15
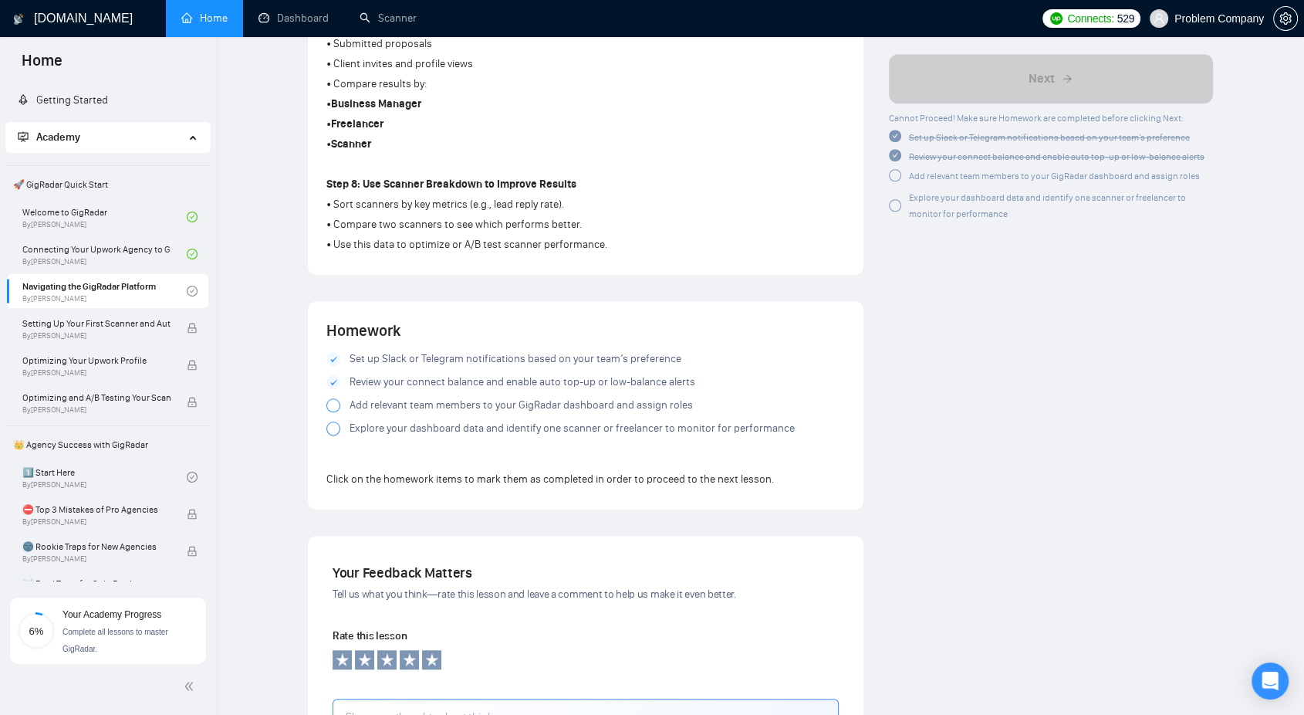
scroll to position [1480, 0]
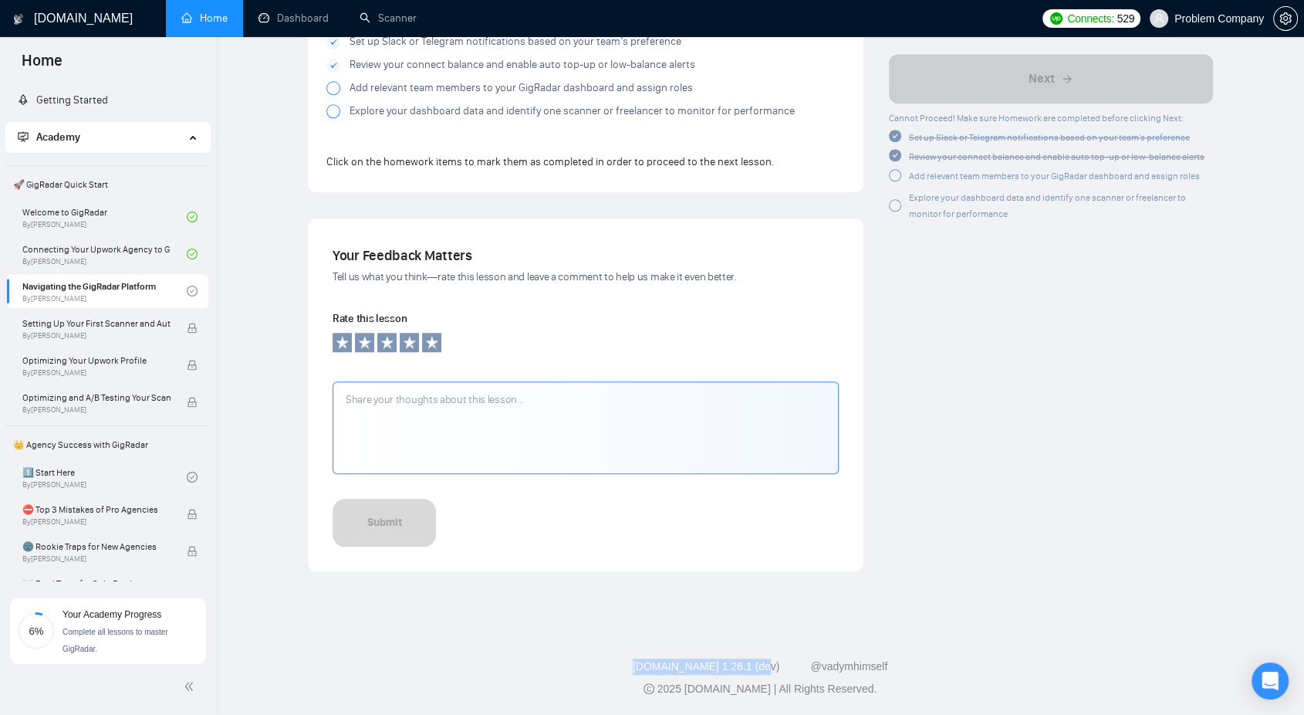
drag, startPoint x: 627, startPoint y: 661, endPoint x: 770, endPoint y: 656, distance: 143.7
click at [770, 656] on footer "[DOMAIN_NAME] 1.26.1 (dev) @vadymhimself 2025 [DOMAIN_NAME] | All Rights Reserv…" at bounding box center [760, 668] width 1088 height 94
copy link "[DOMAIN_NAME] 1.26.1 (dev)"
